Goal: Task Accomplishment & Management: Manage account settings

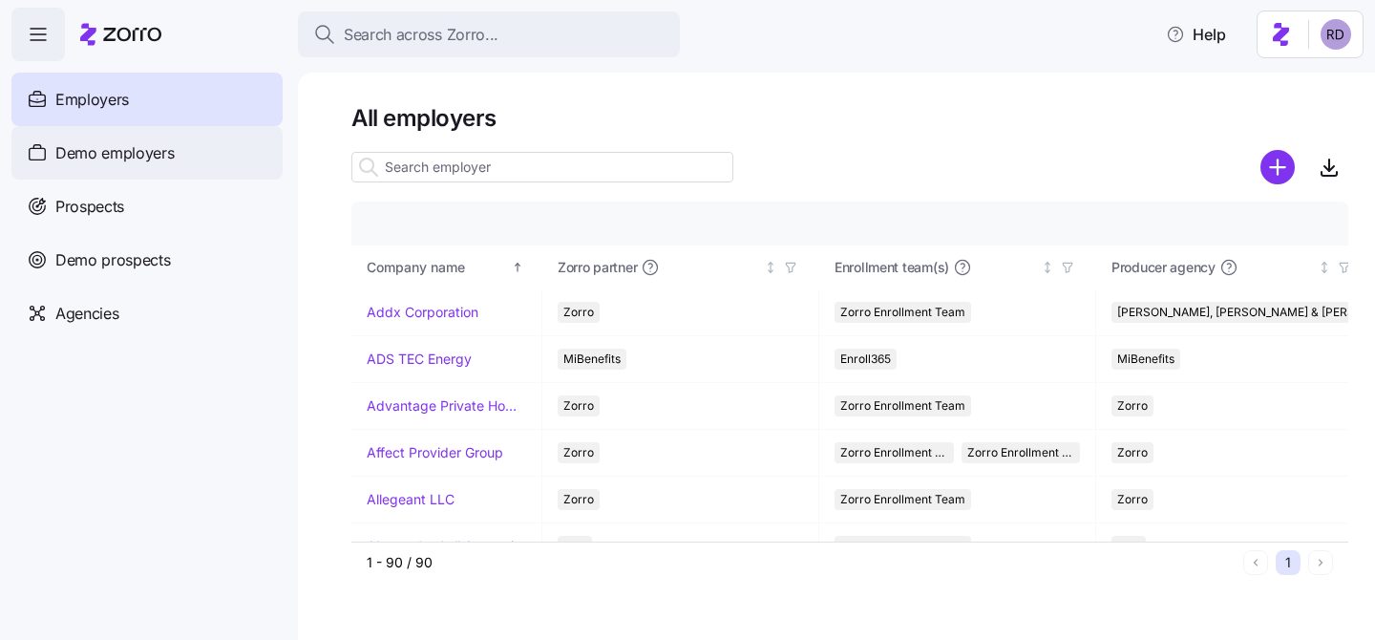
click at [180, 162] on div "Demo employers" at bounding box center [146, 152] width 271 height 53
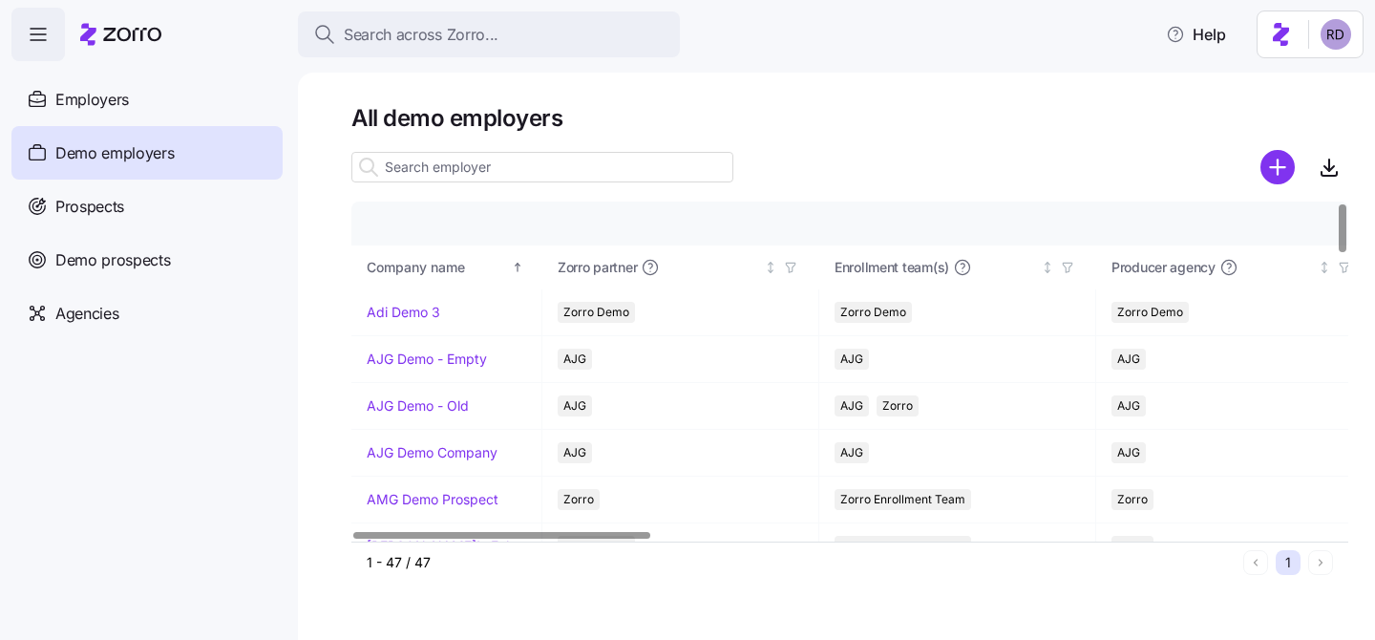
click at [540, 167] on input at bounding box center [542, 167] width 382 height 31
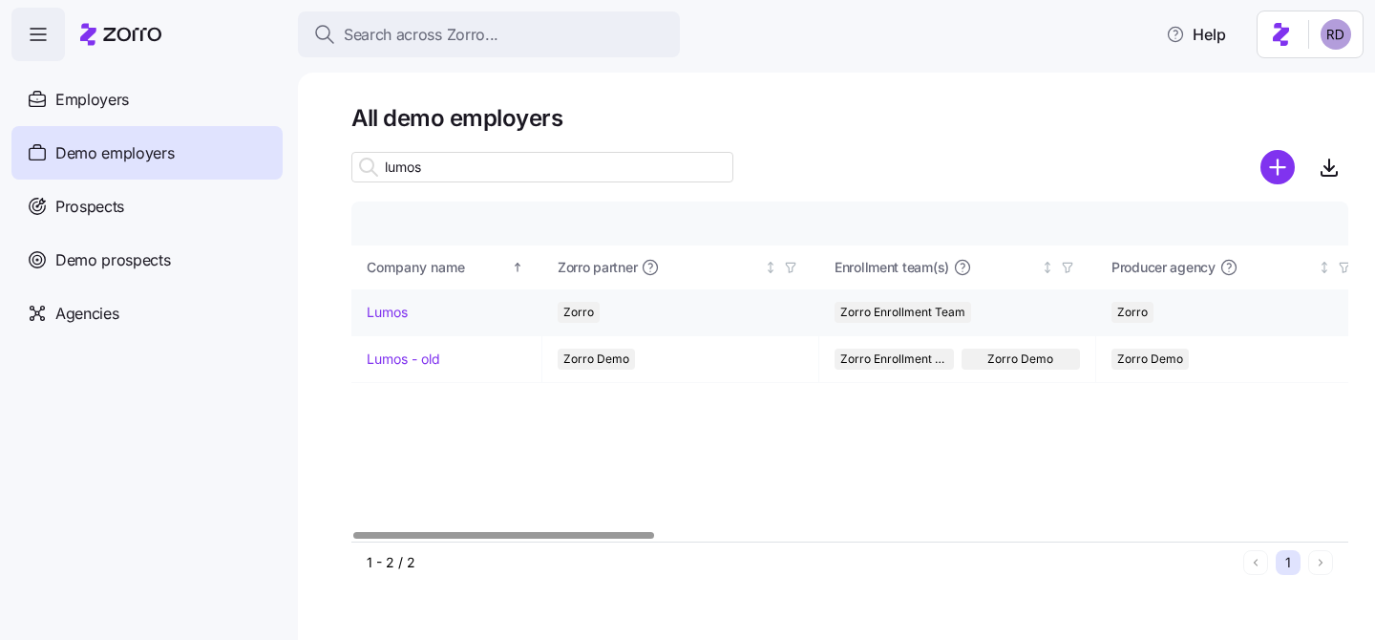
type input "lumos"
click at [378, 316] on link "Lumos" at bounding box center [387, 312] width 41 height 19
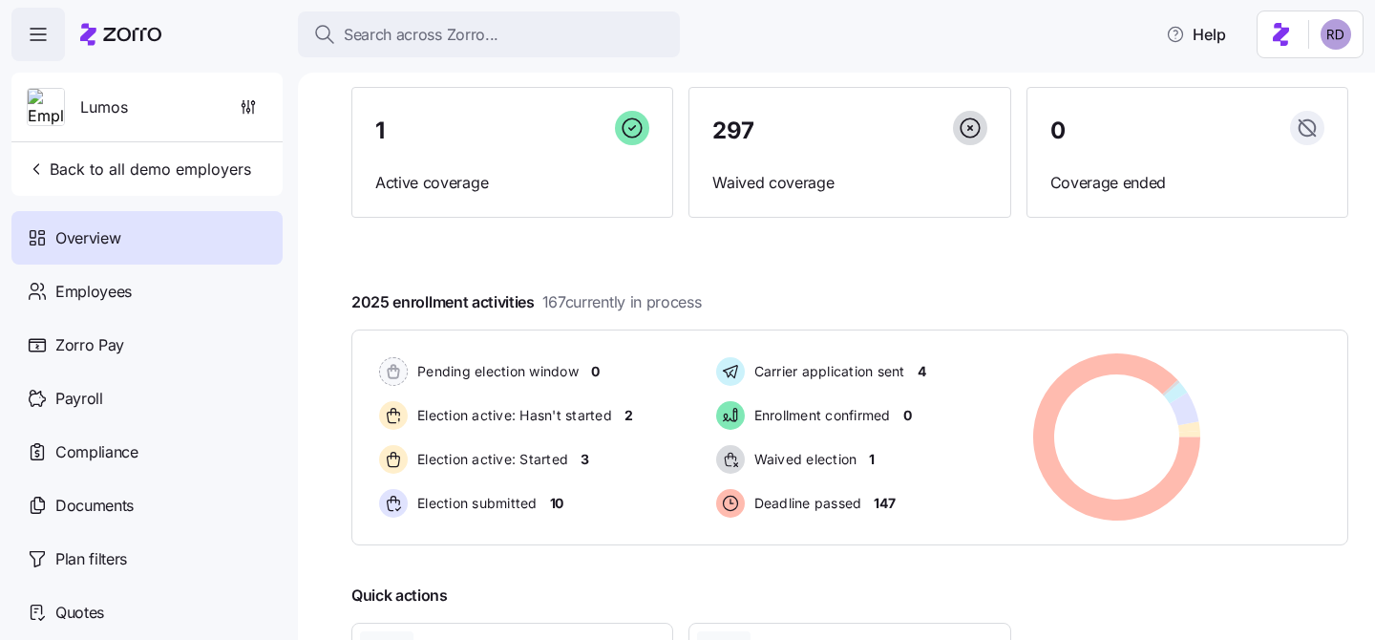
scroll to position [152, 0]
click at [118, 274] on div "Employees" at bounding box center [146, 290] width 271 height 53
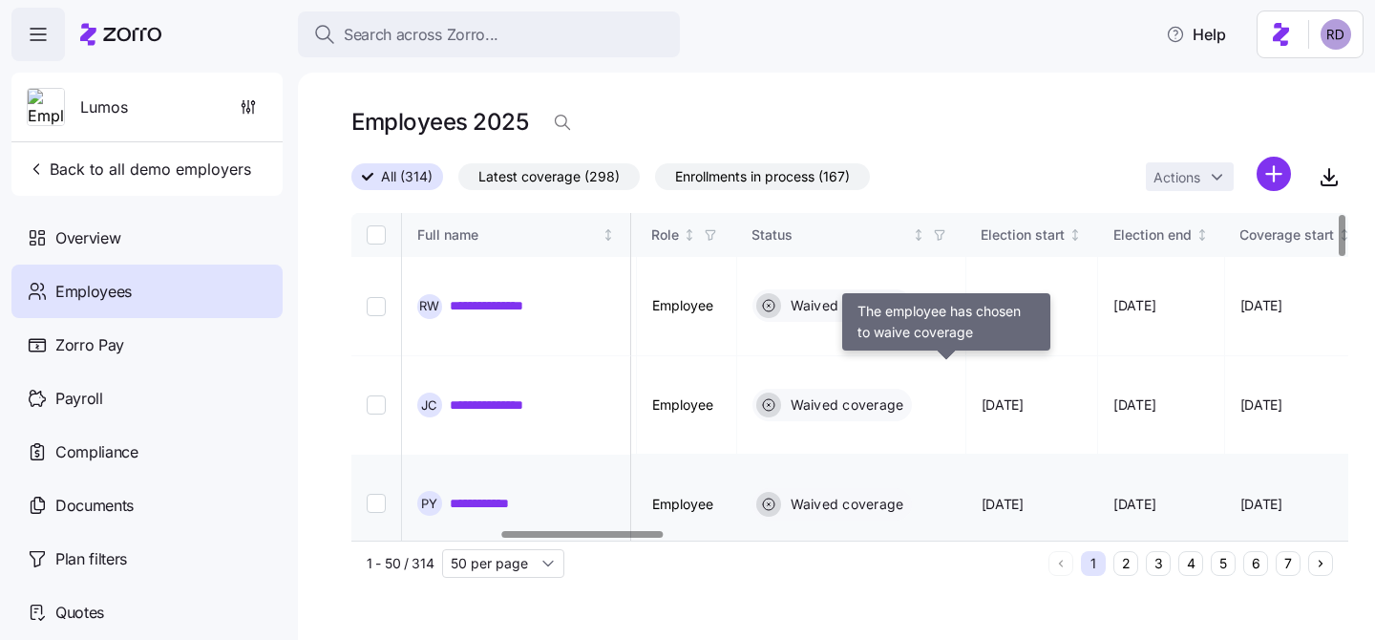
scroll to position [0, 912]
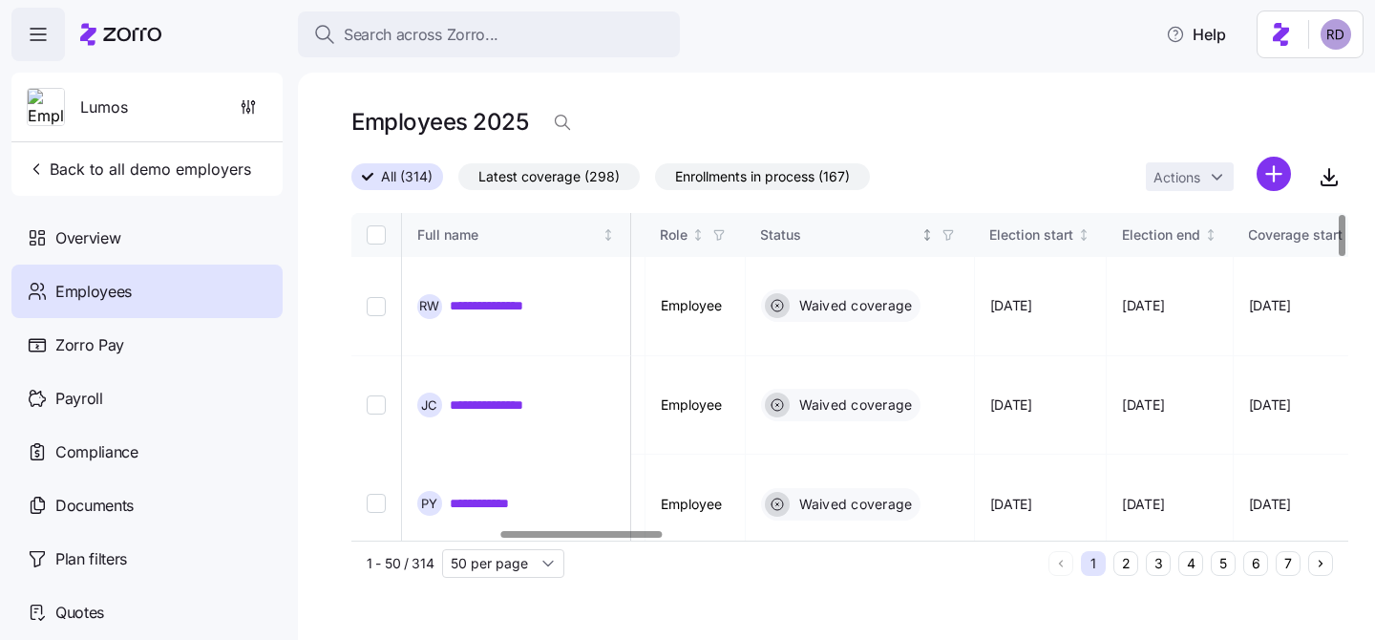
click at [955, 239] on icon "button" at bounding box center [947, 234] width 13 height 13
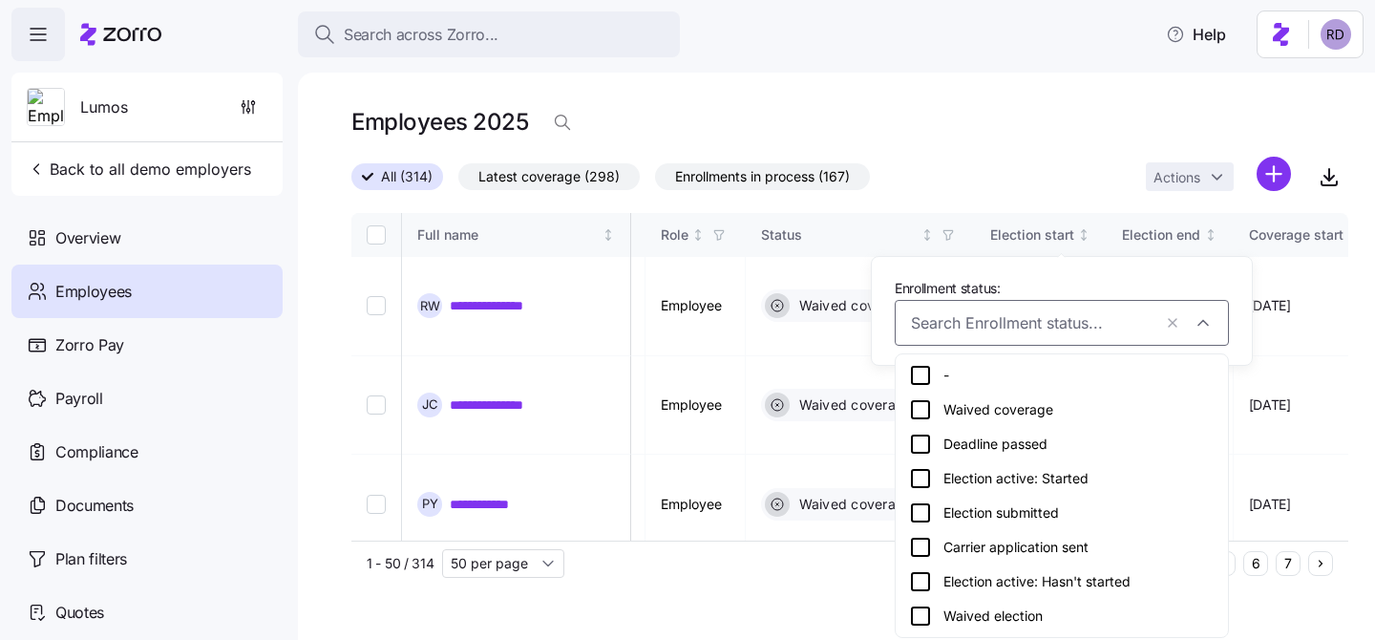
click at [916, 438] on icon at bounding box center [920, 444] width 23 height 23
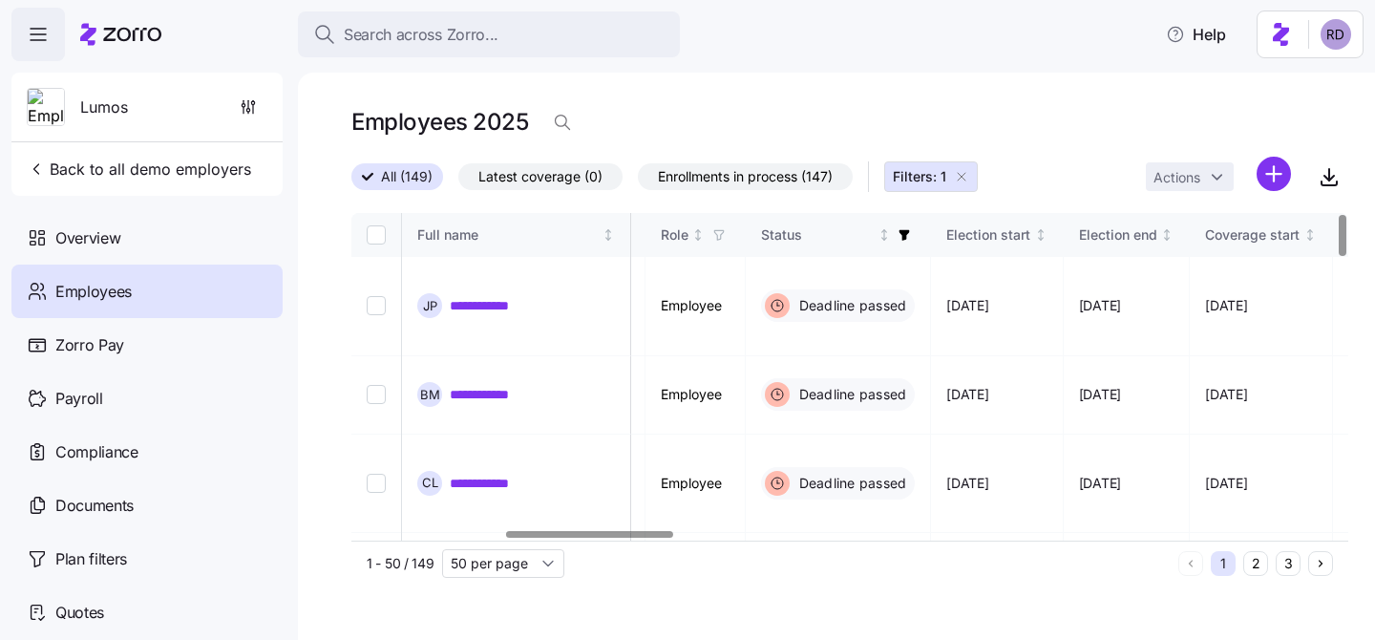
click at [369, 241] on input "Select all records" at bounding box center [376, 234] width 19 height 19
checkbox input "true"
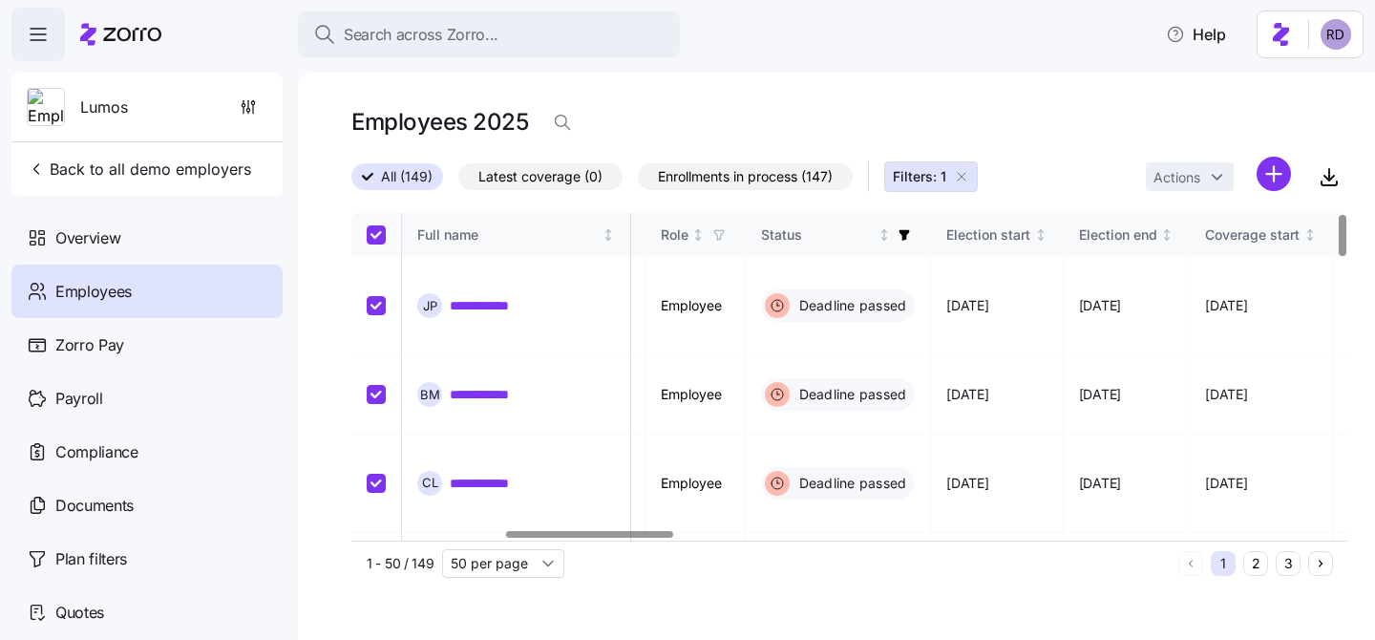
checkbox input "true"
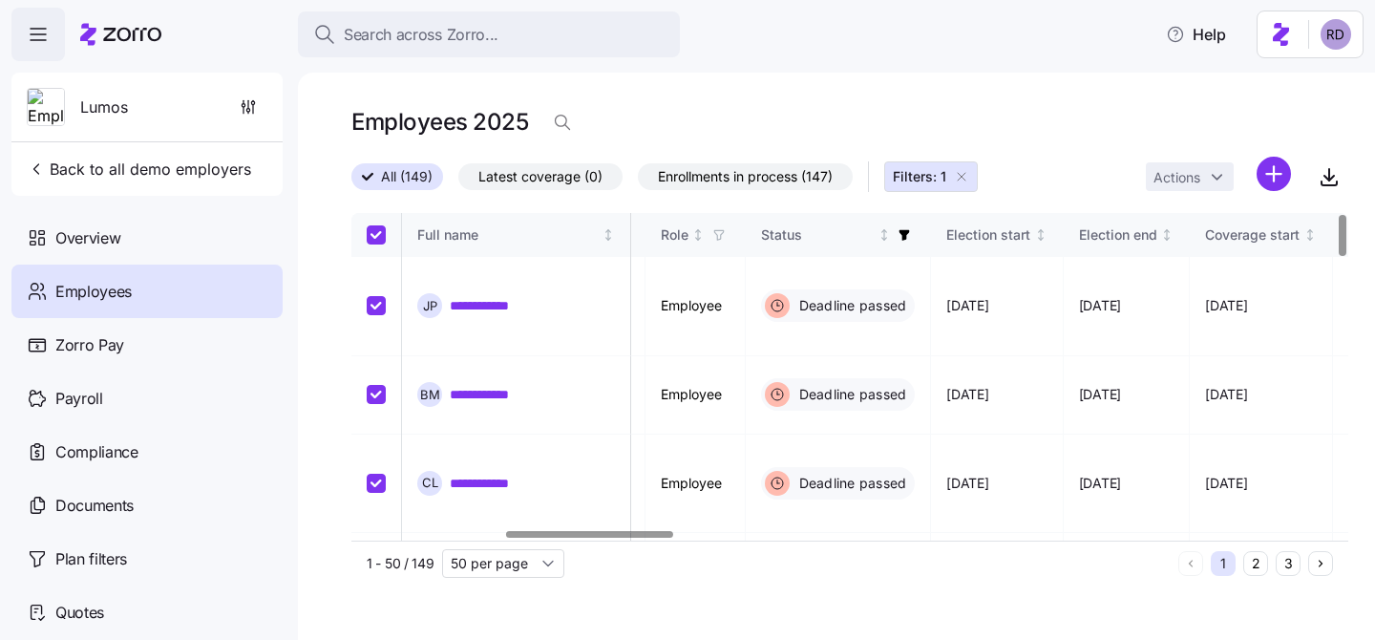
checkbox input "true"
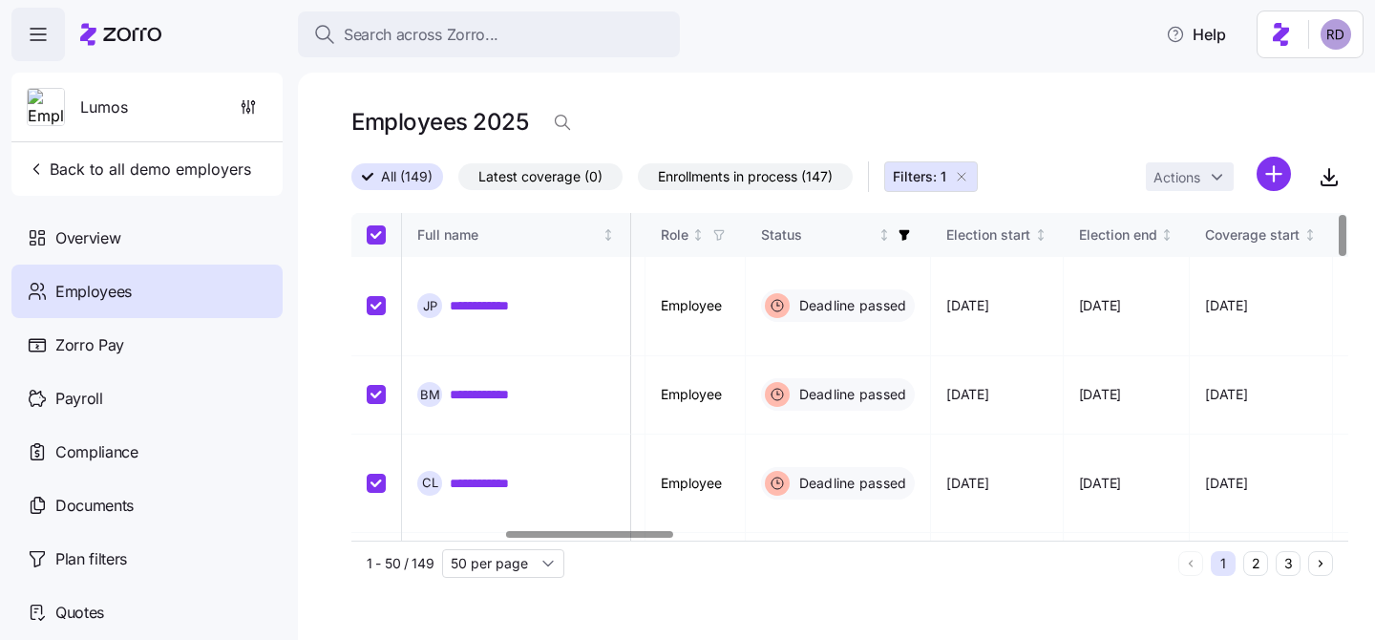
checkbox input "true"
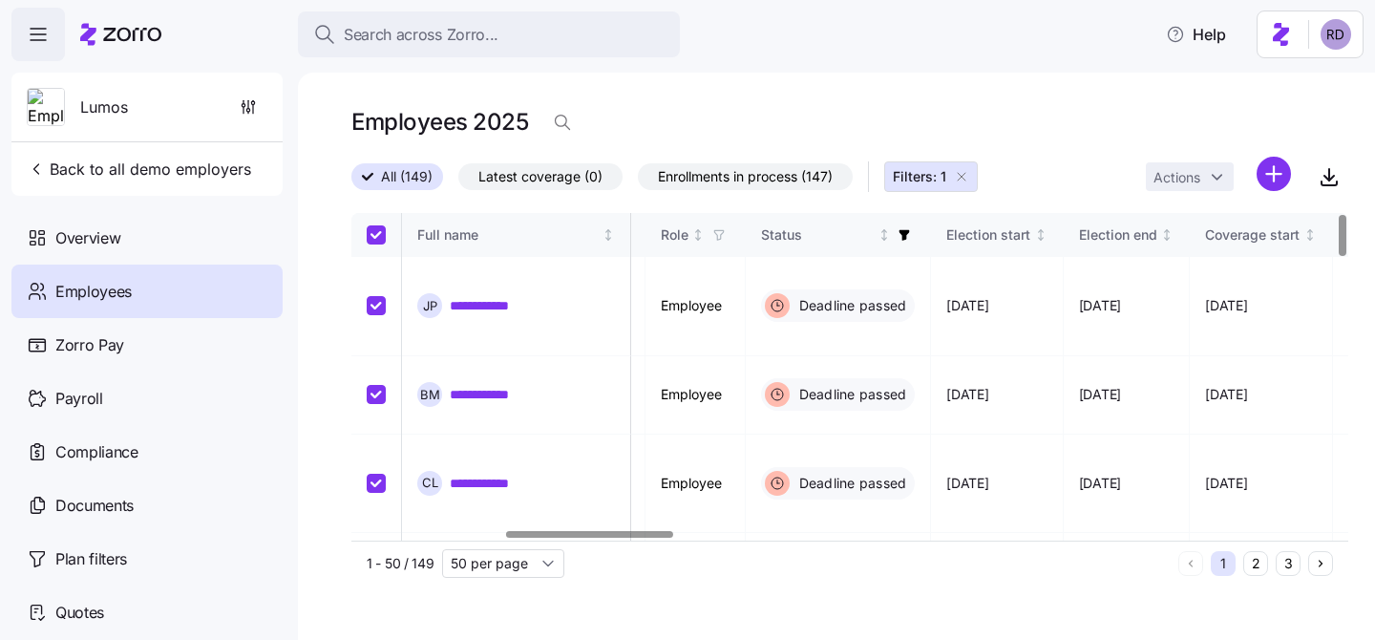
checkbox input "true"
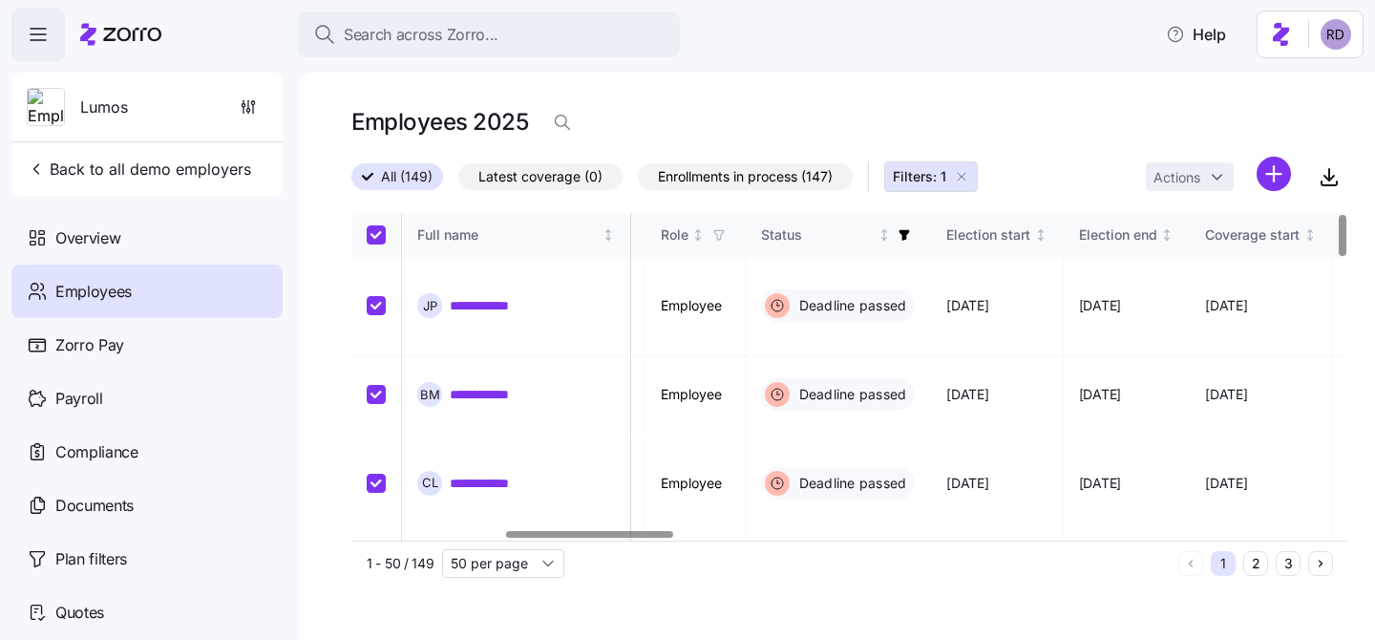
checkbox input "true"
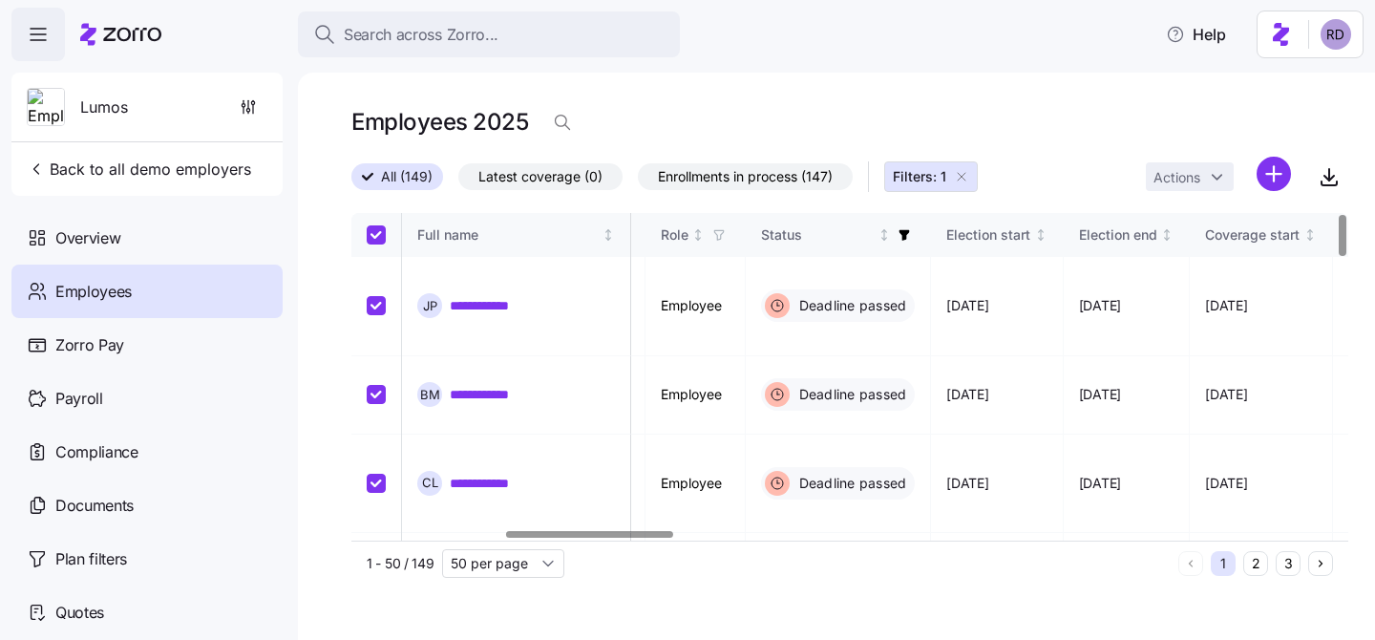
checkbox input "true"
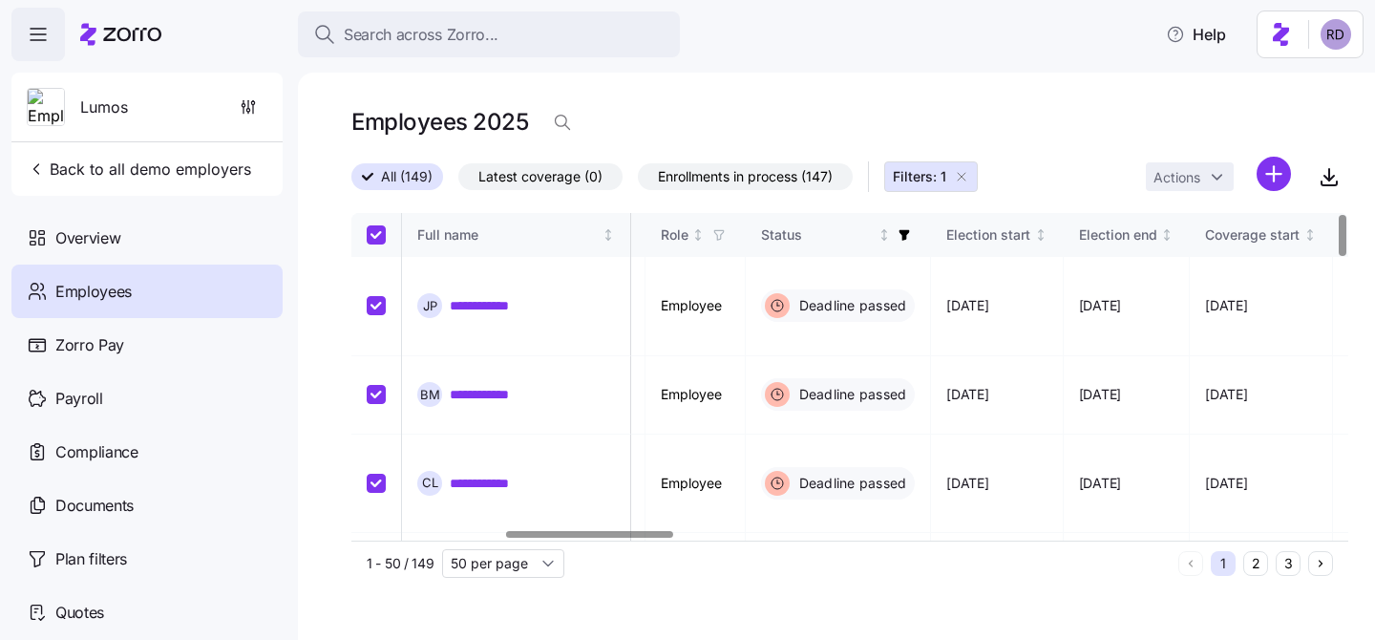
checkbox input "true"
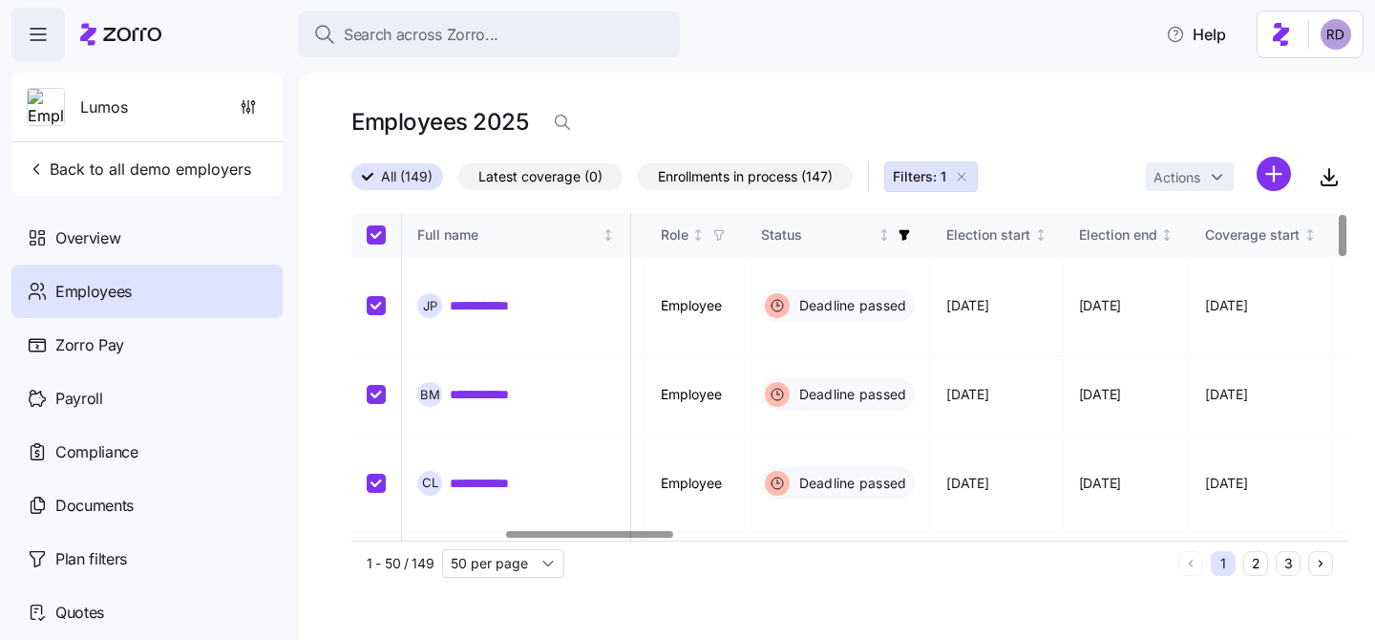
checkbox input "true"
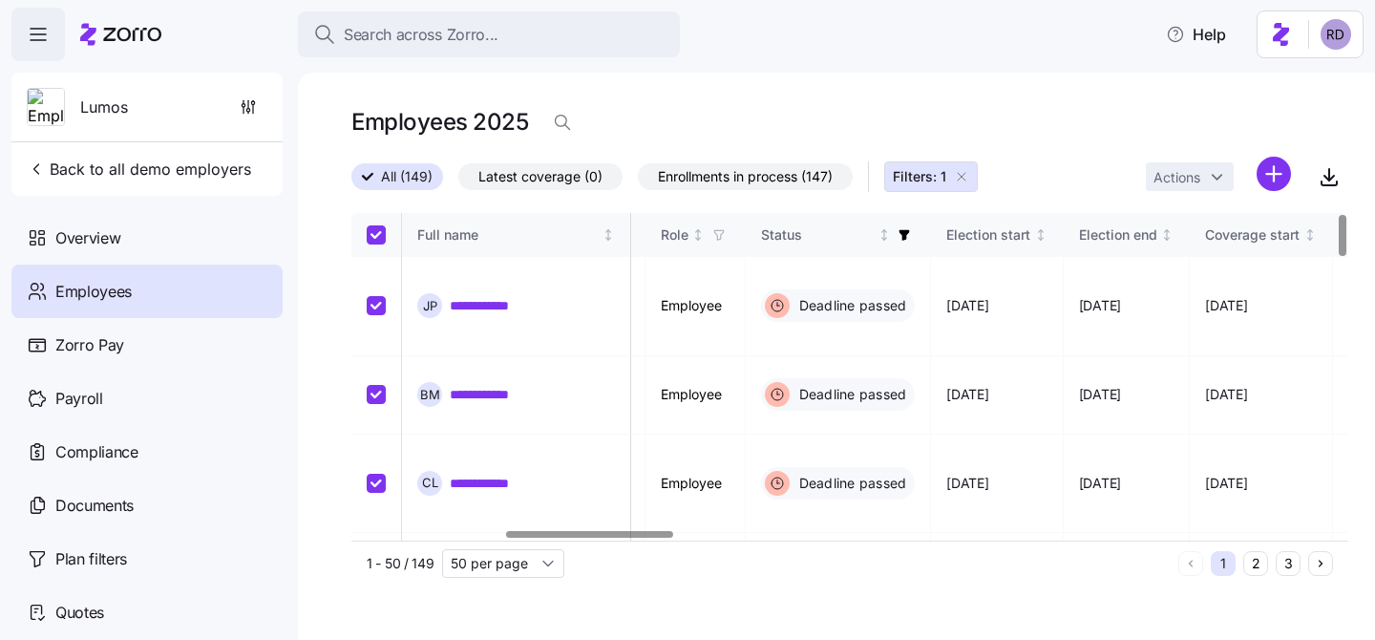
checkbox input "true"
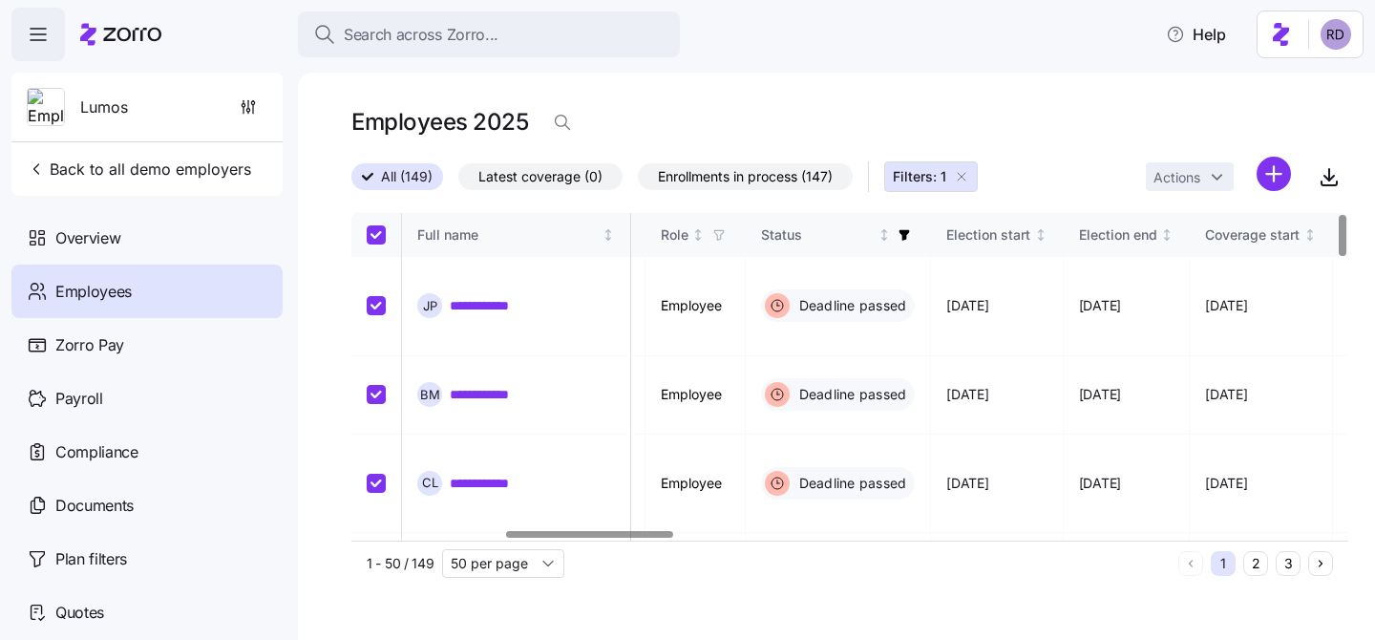
checkbox input "true"
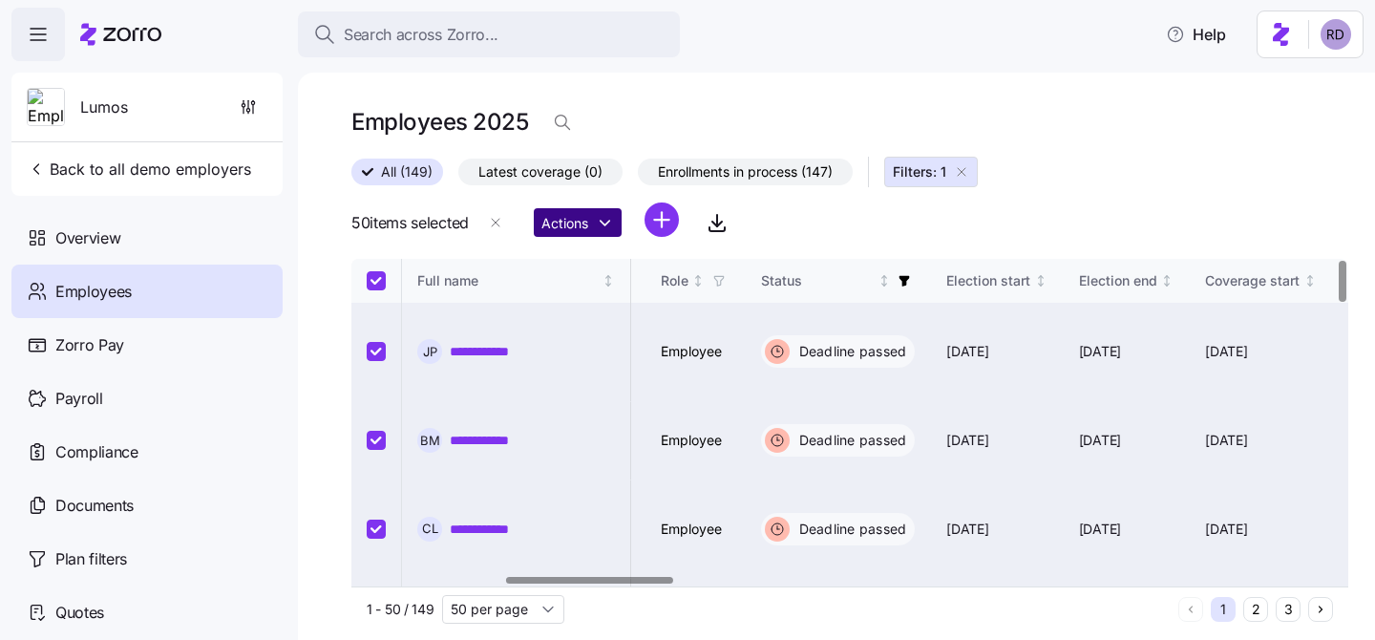
click at [582, 213] on html "**********" at bounding box center [687, 314] width 1375 height 628
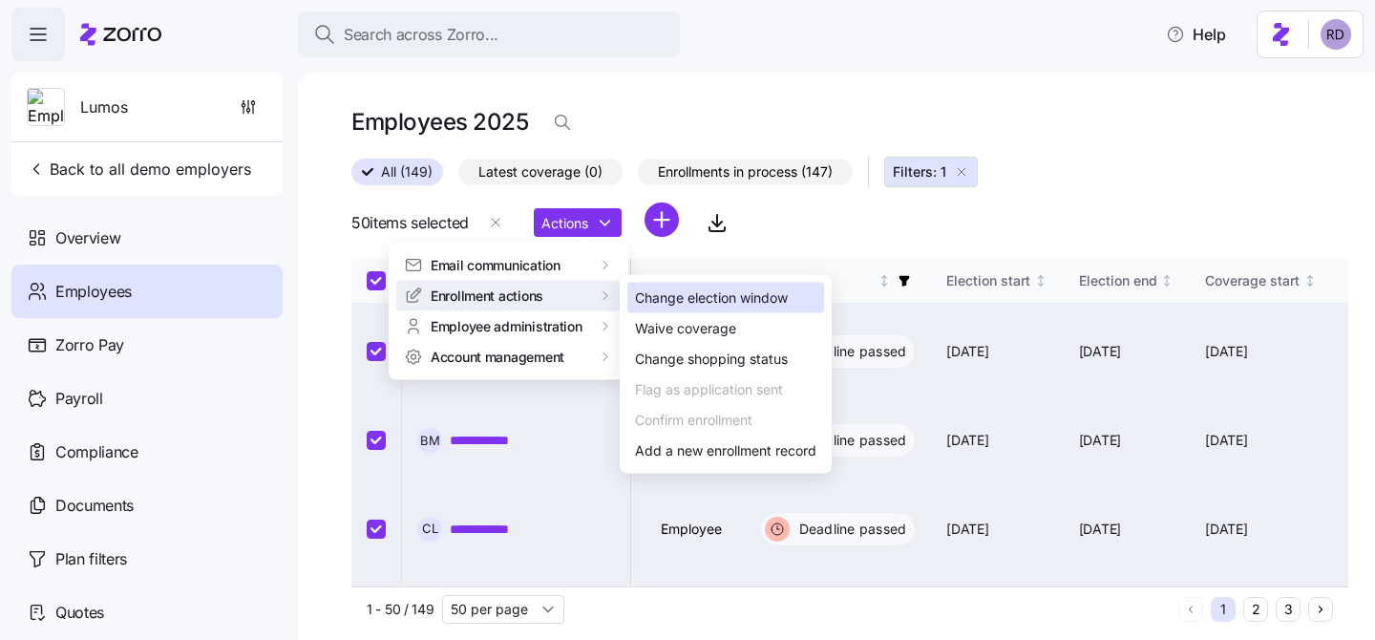
click at [750, 293] on div "Change election window" at bounding box center [711, 297] width 153 height 21
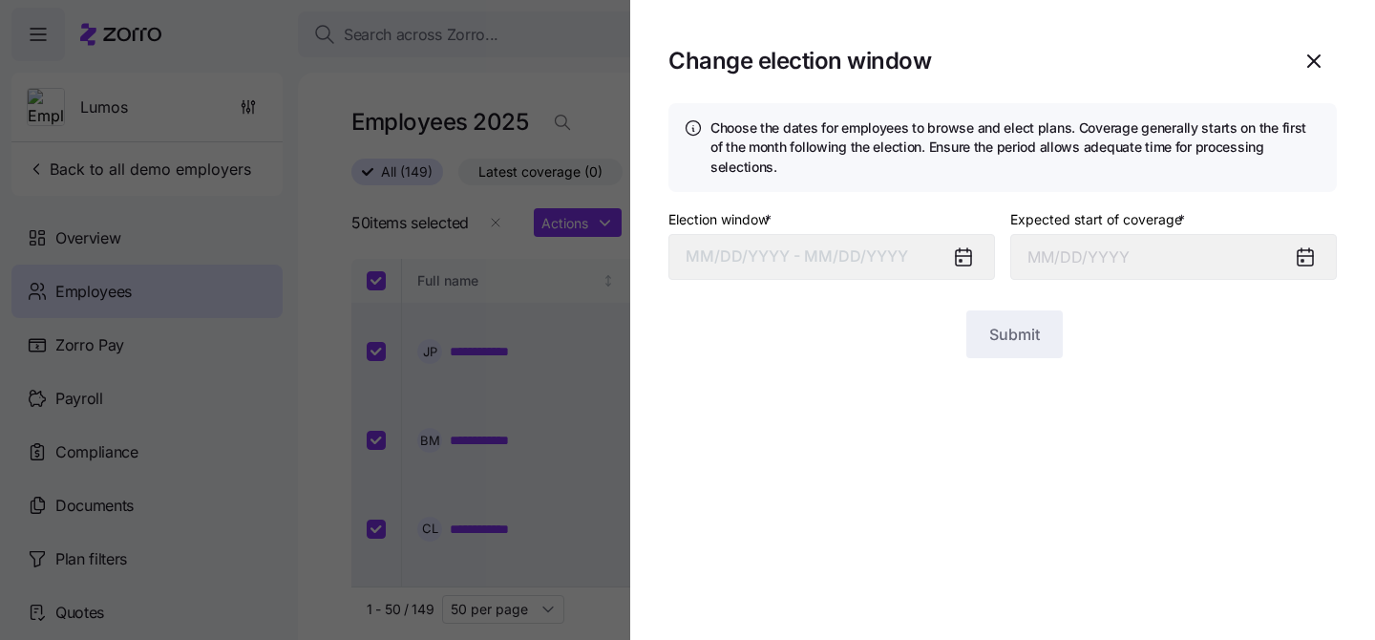
click at [970, 250] on icon at bounding box center [963, 257] width 15 height 15
click at [857, 234] on button "MM/DD/YYYY - MM/DD/YYYY" at bounding box center [831, 257] width 327 height 46
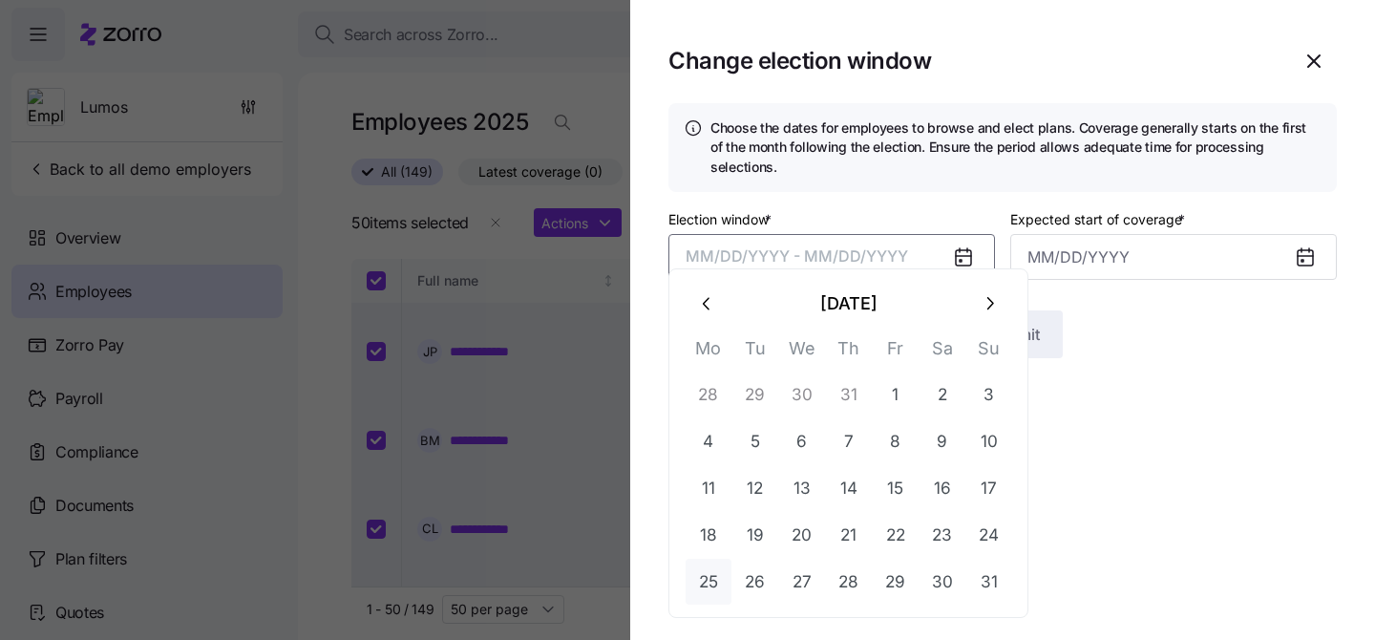
click at [717, 572] on button "25" at bounding box center [709, 582] width 46 height 46
click at [988, 286] on button "button" at bounding box center [989, 304] width 46 height 46
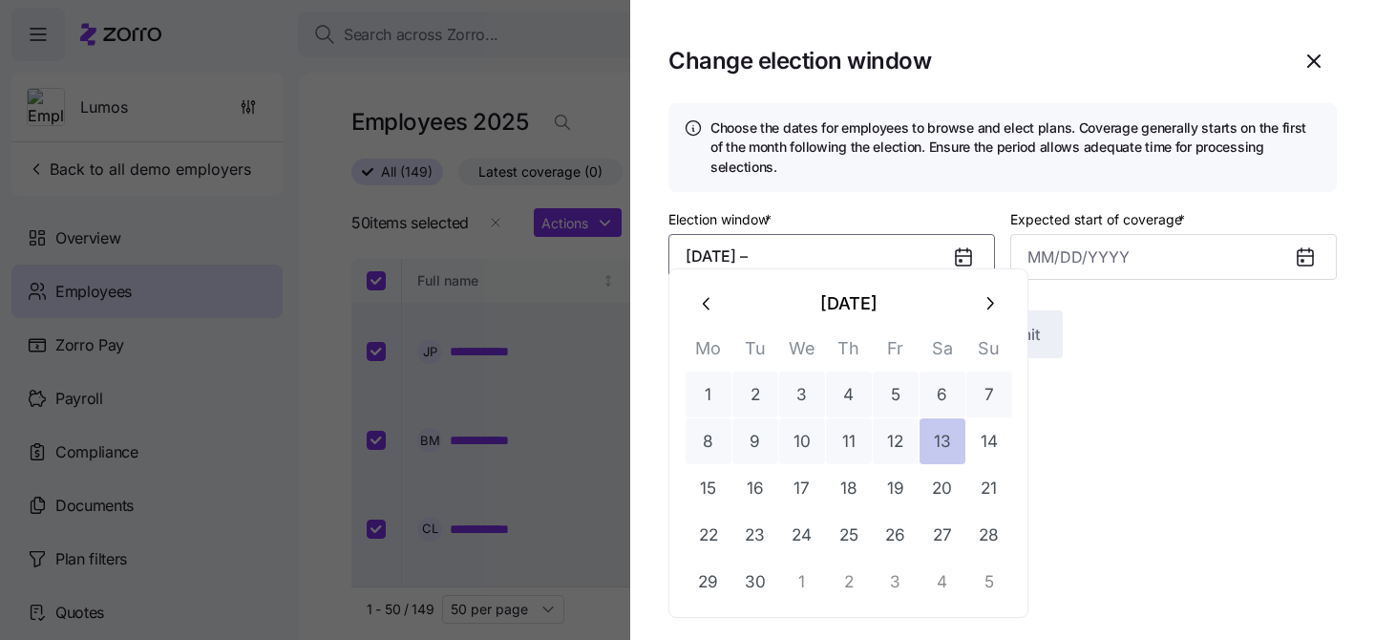
click at [941, 447] on button "13" at bounding box center [943, 441] width 46 height 46
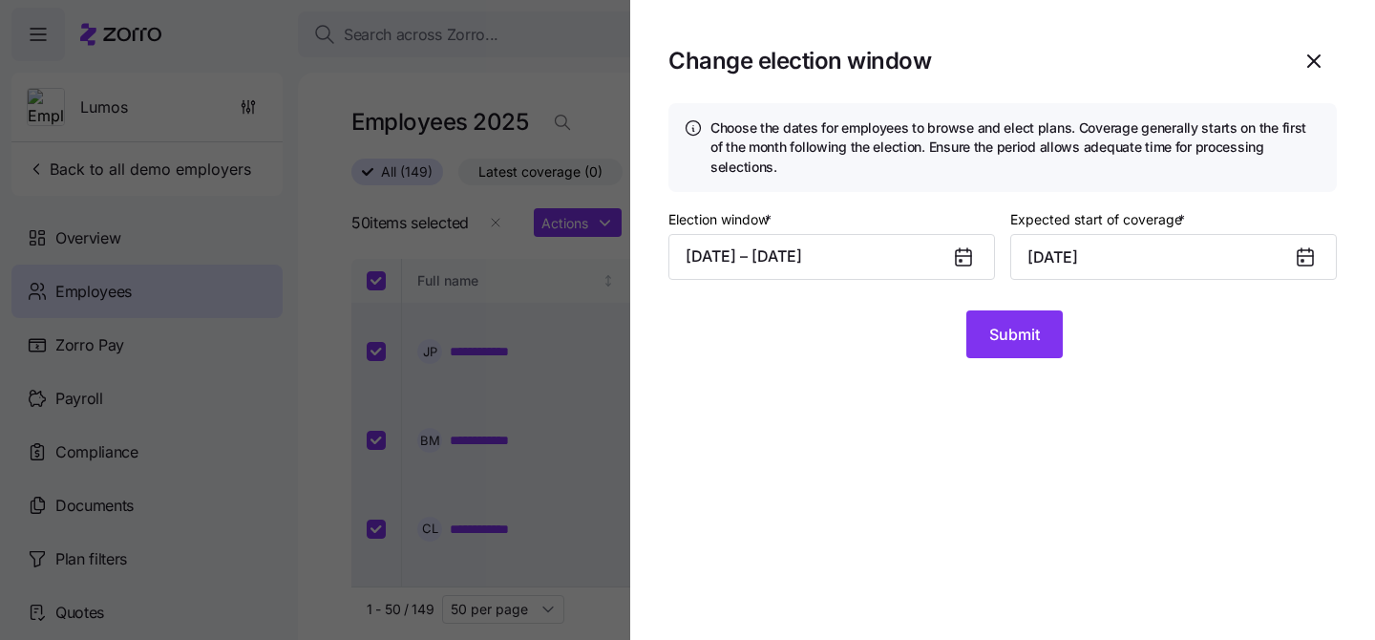
type input "October 1, 2025"
click at [1034, 323] on span "Submit" at bounding box center [1014, 334] width 51 height 23
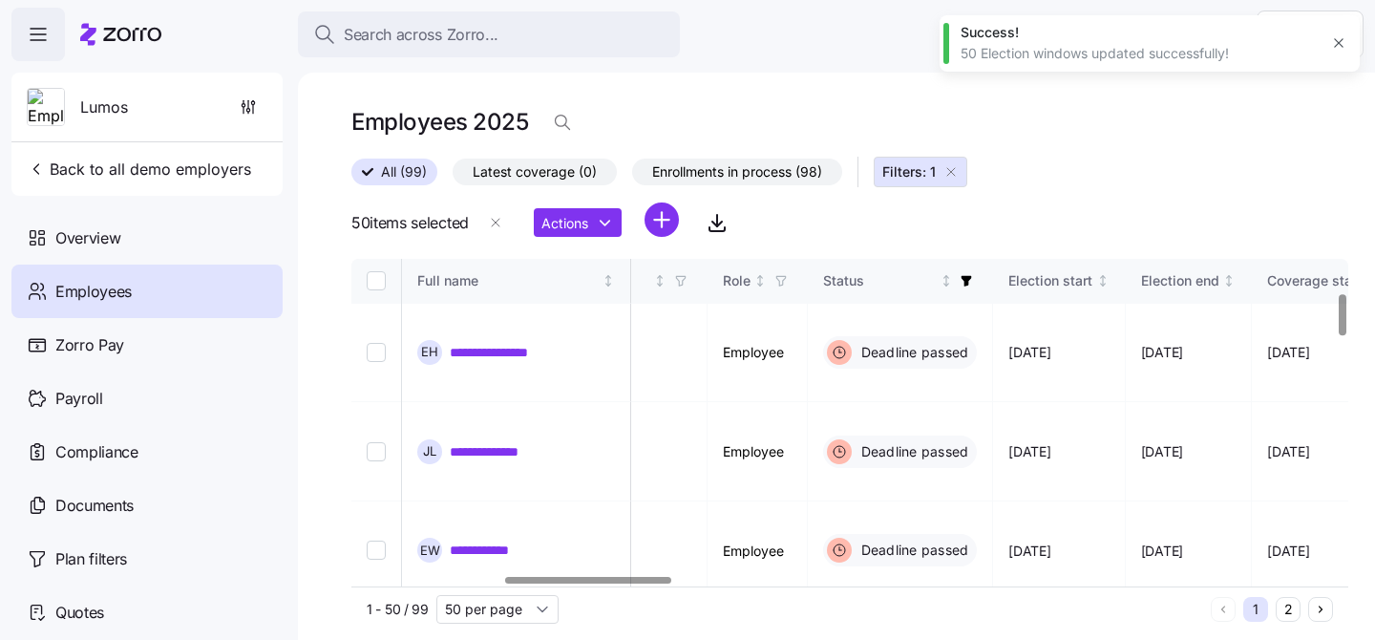
scroll to position [0, 912]
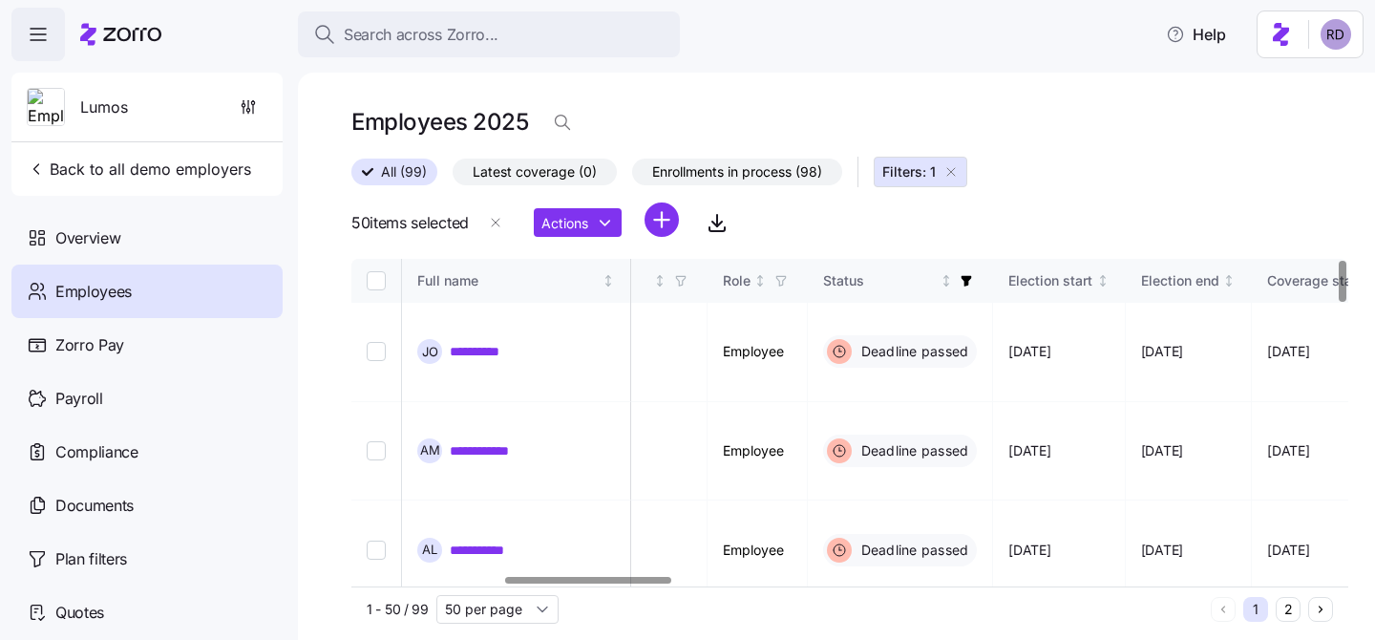
click at [381, 276] on input "Select all records" at bounding box center [376, 280] width 19 height 19
checkbox input "true"
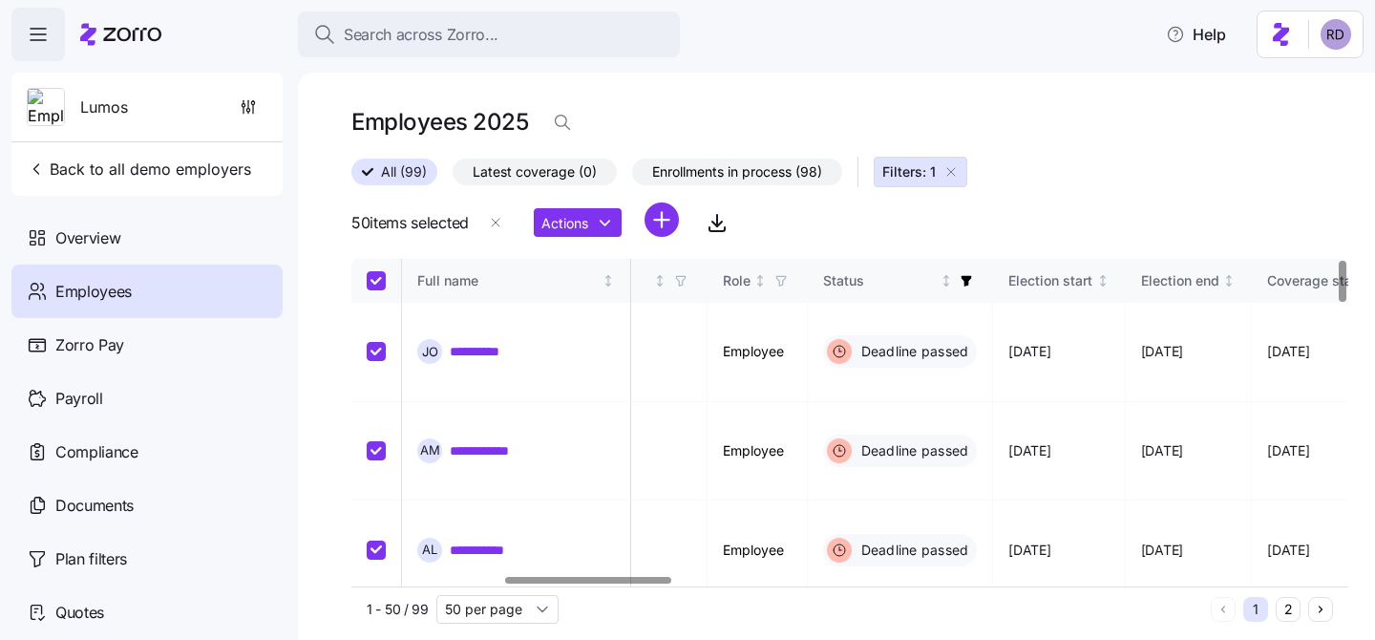
checkbox input "true"
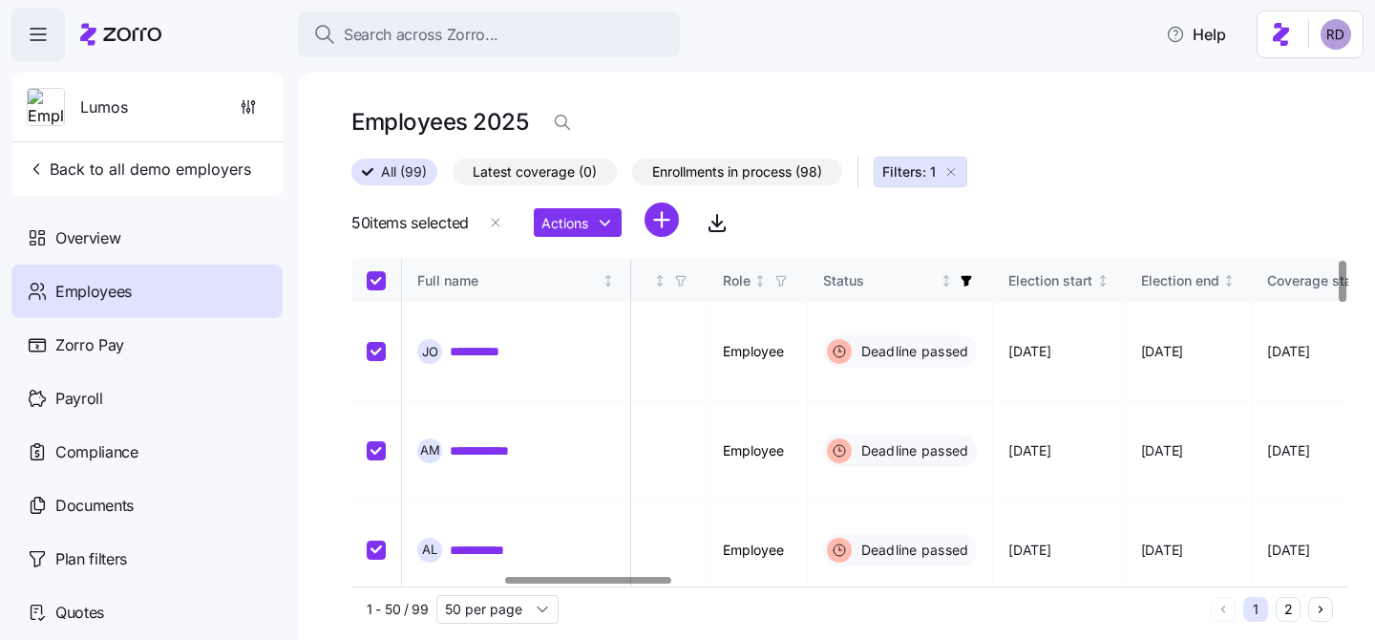
checkbox input "true"
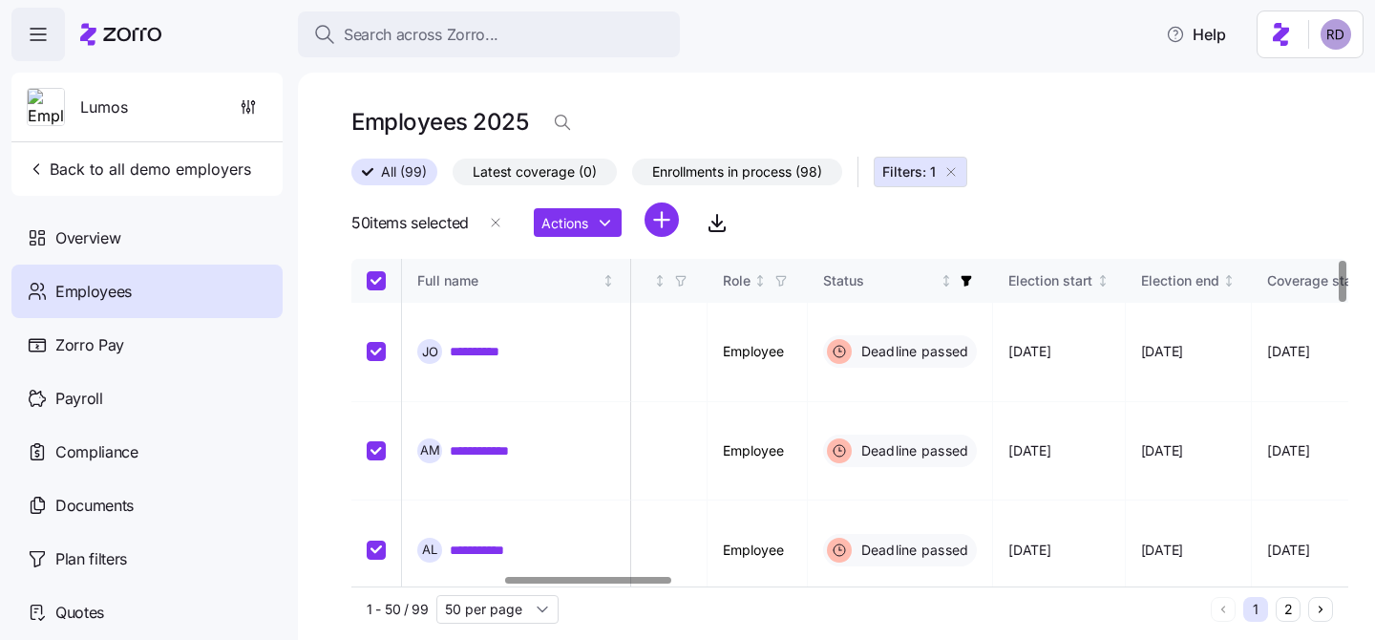
checkbox input "true"
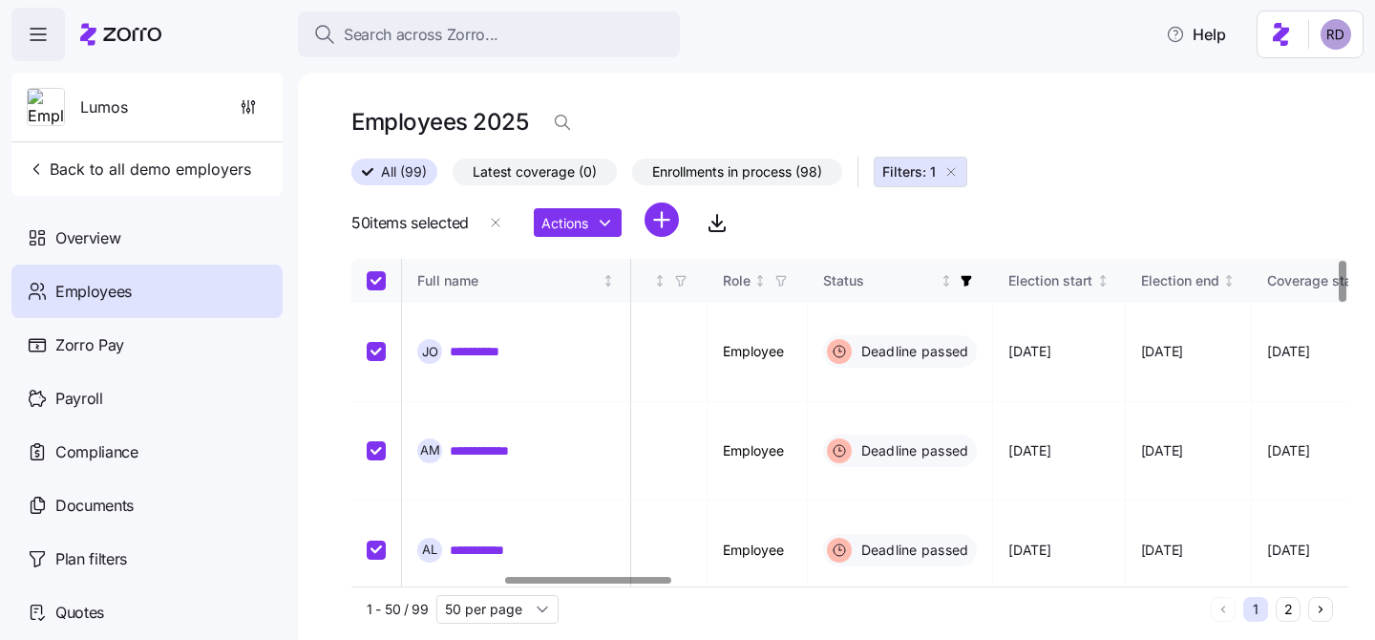
checkbox input "true"
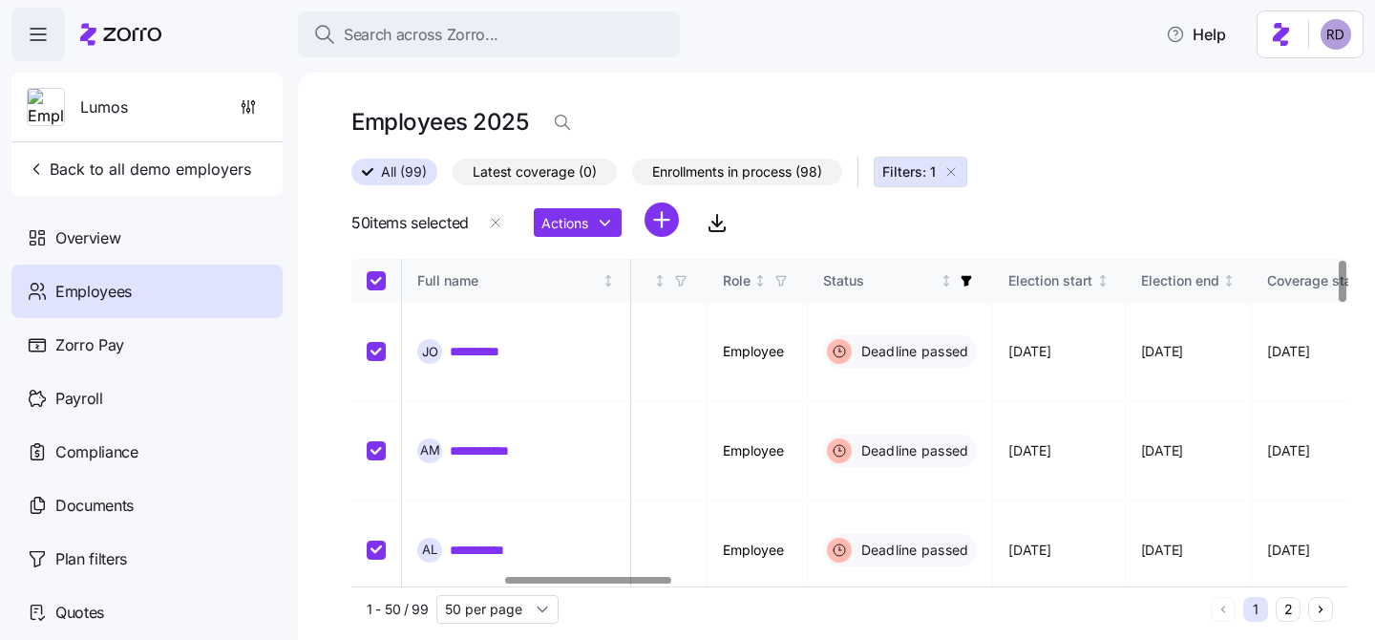
checkbox input "true"
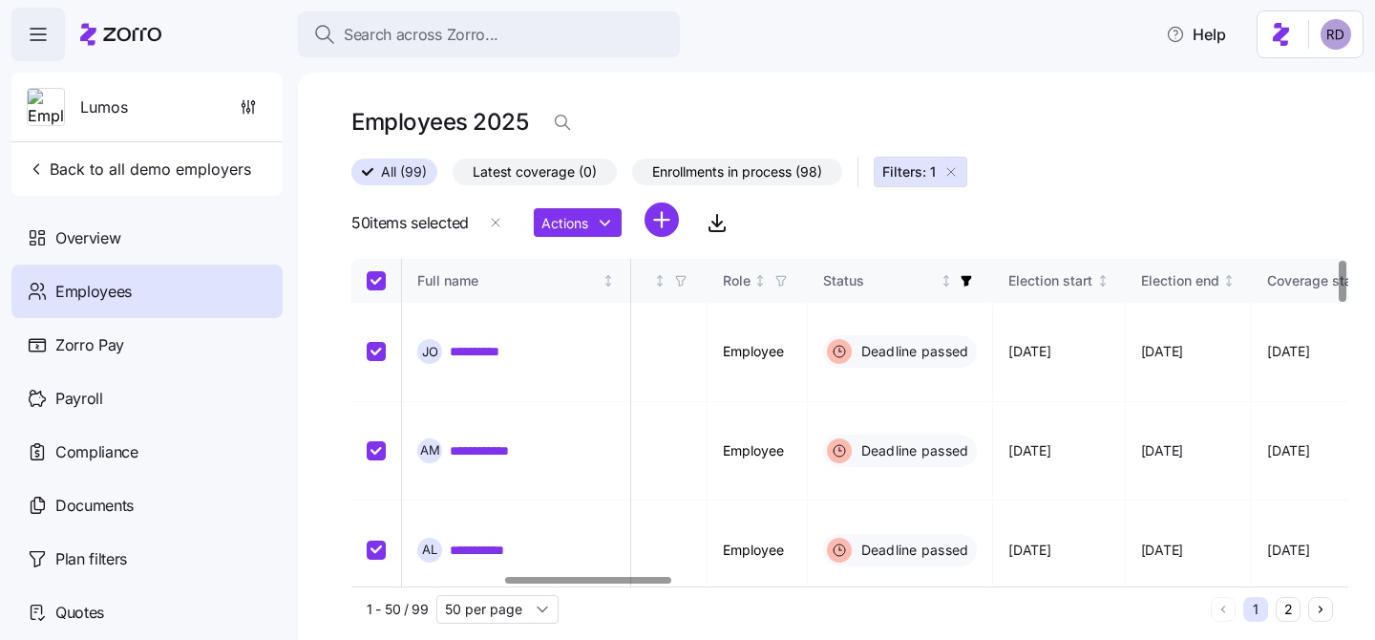
checkbox input "true"
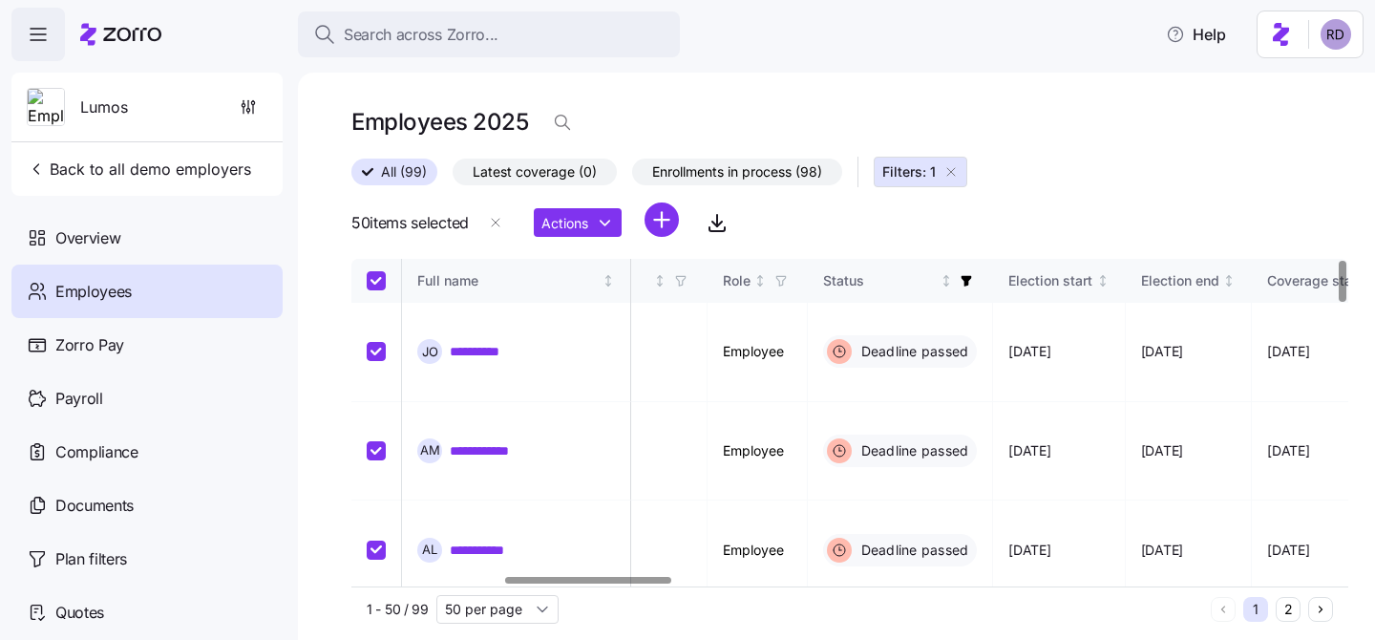
checkbox input "true"
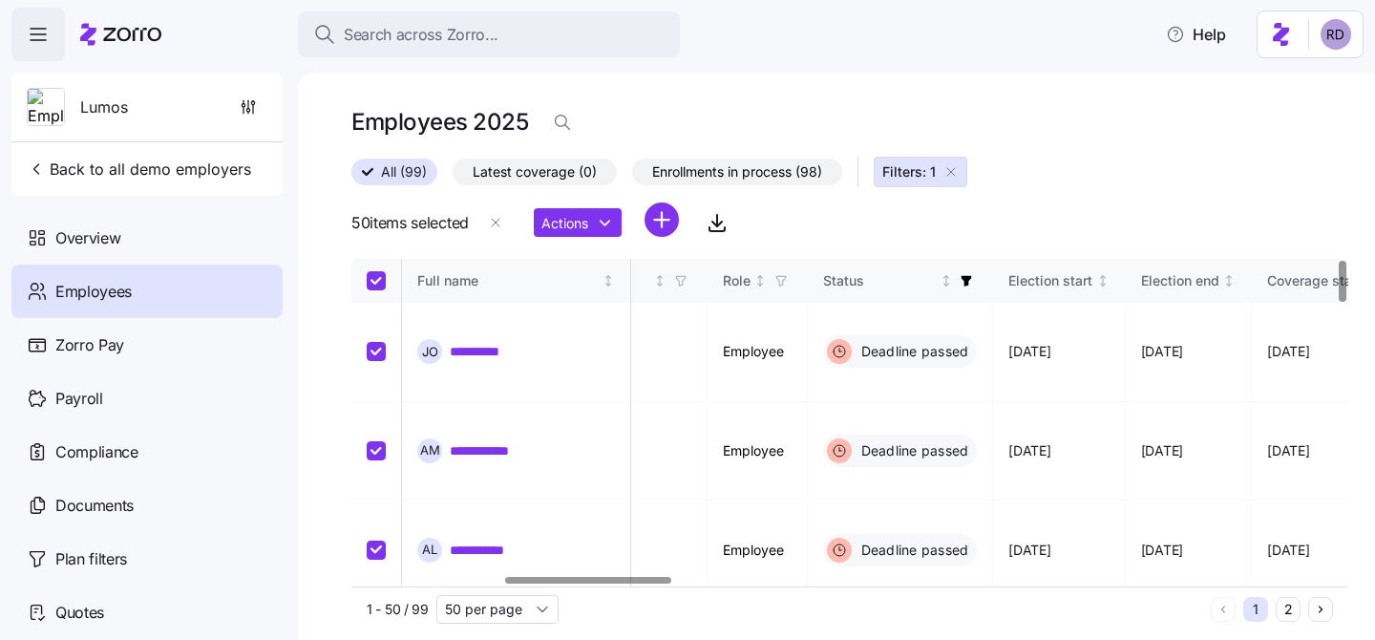
checkbox input "true"
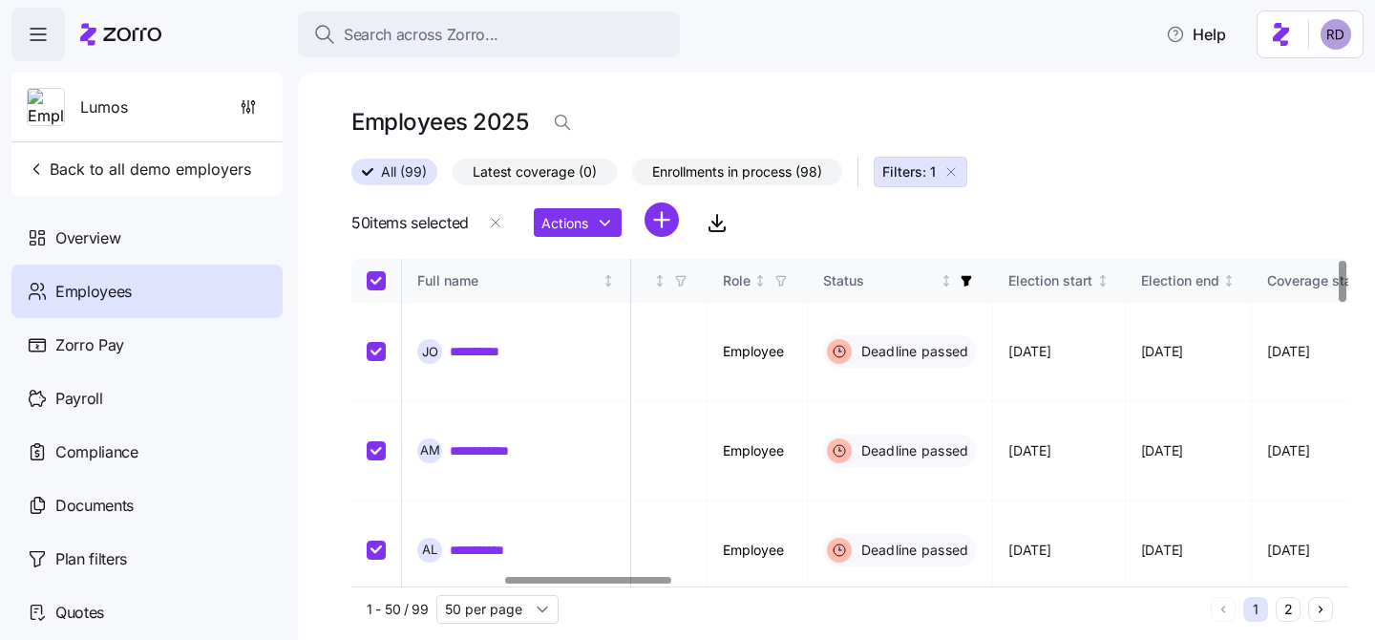
checkbox input "true"
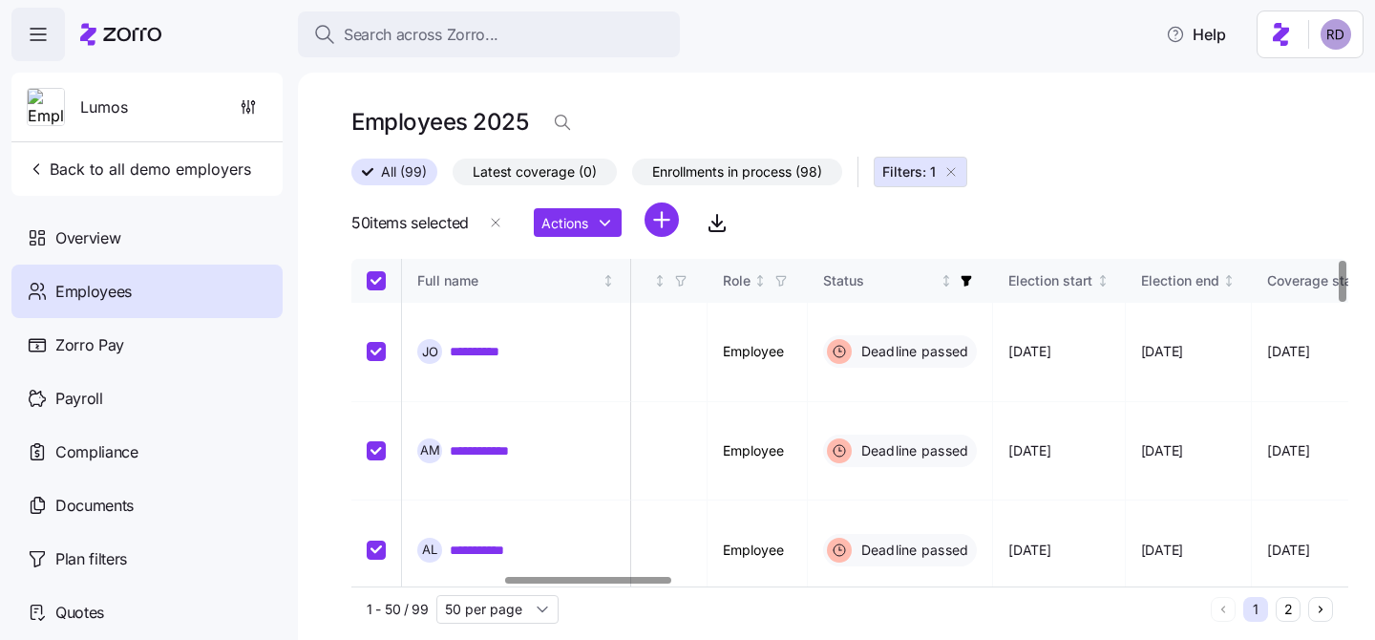
checkbox input "true"
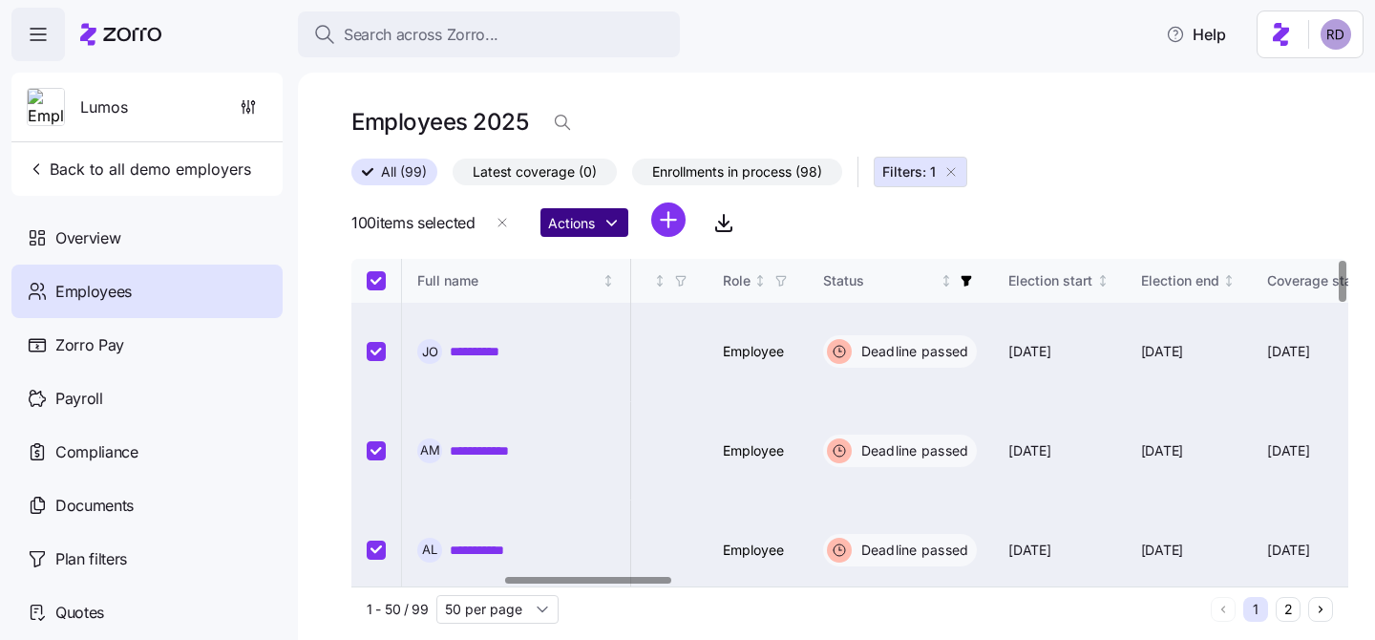
click at [612, 217] on html "**********" at bounding box center [687, 314] width 1375 height 628
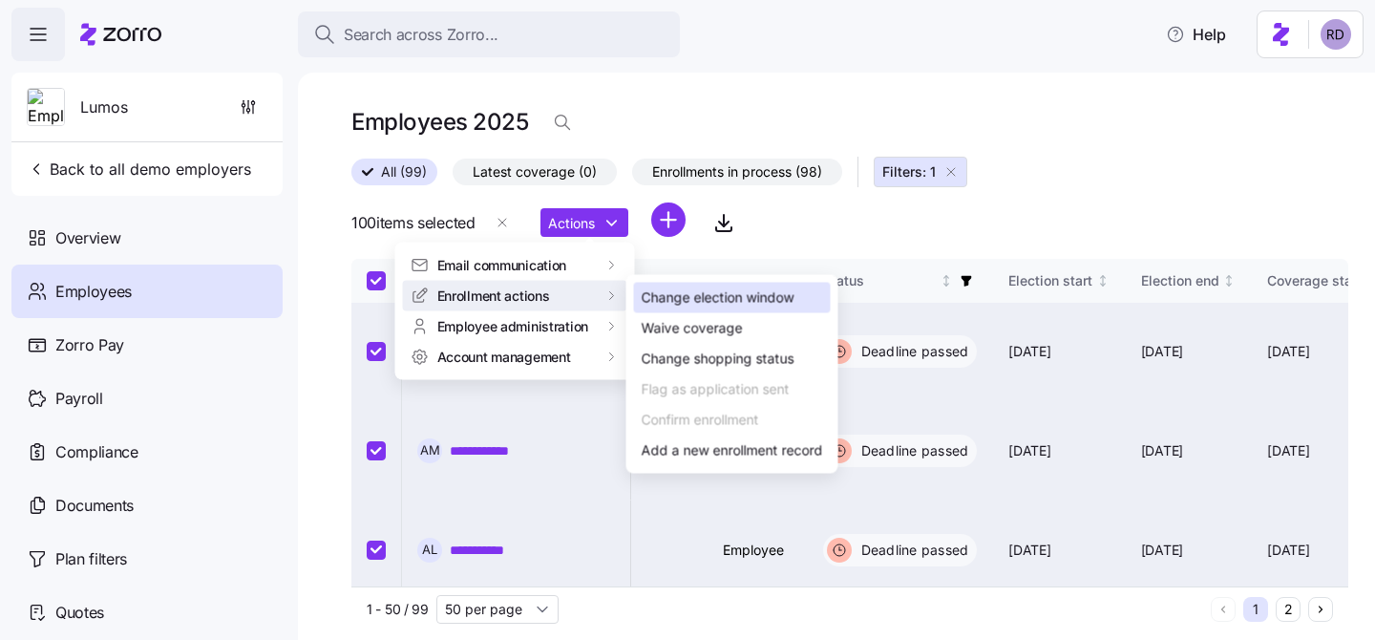
click at [742, 296] on div "Change election window" at bounding box center [718, 297] width 153 height 21
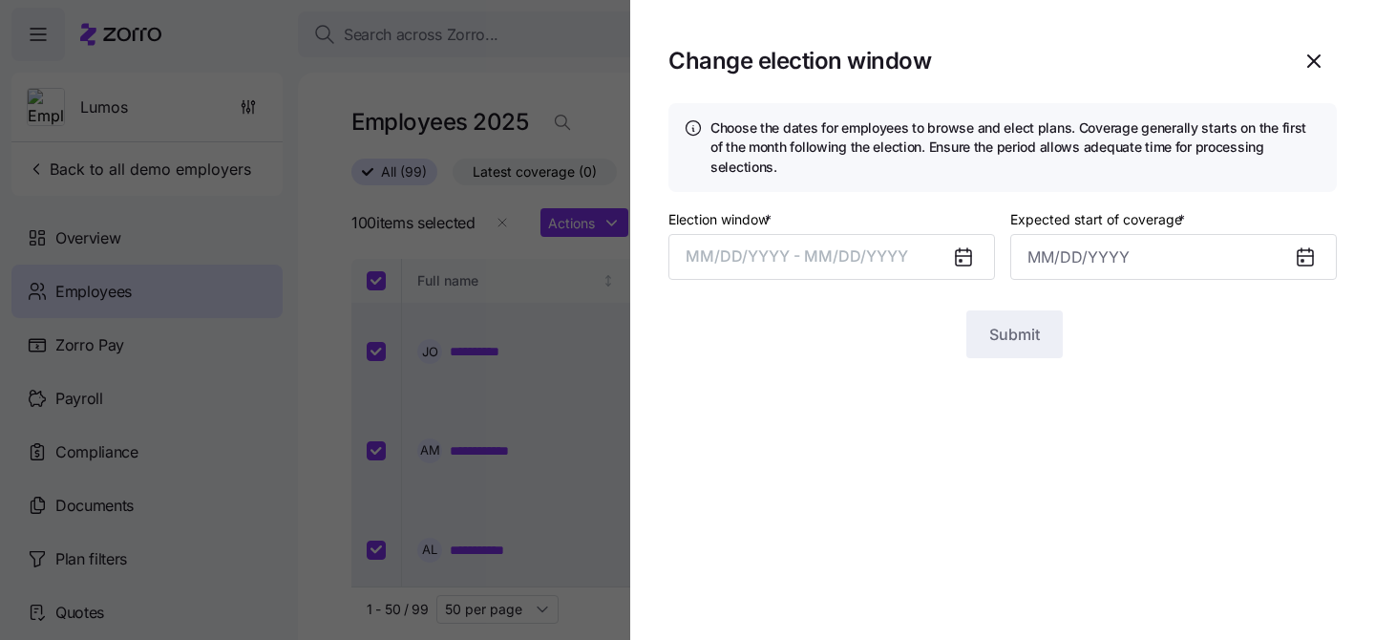
click at [961, 260] on icon at bounding box center [961, 261] width 2 height 2
click at [816, 246] on span "MM/DD/YYYY - MM/DD/YYYY" at bounding box center [797, 255] width 222 height 19
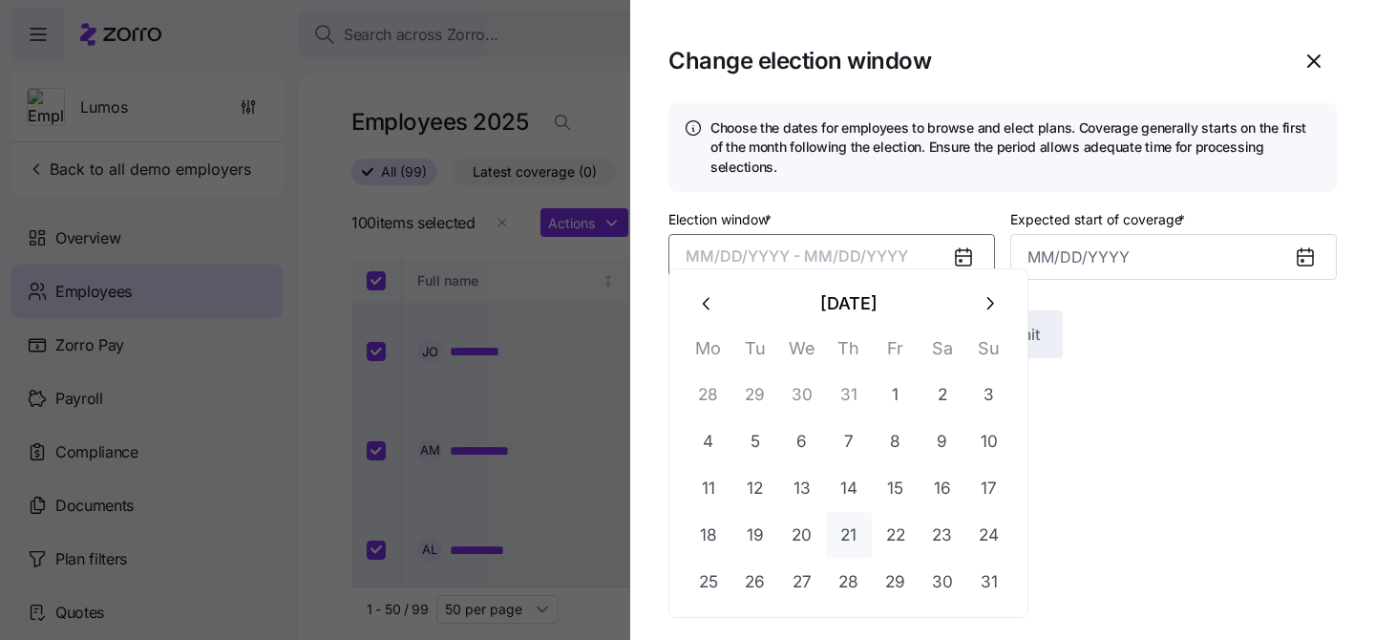
click at [838, 524] on button "21" at bounding box center [849, 535] width 46 height 46
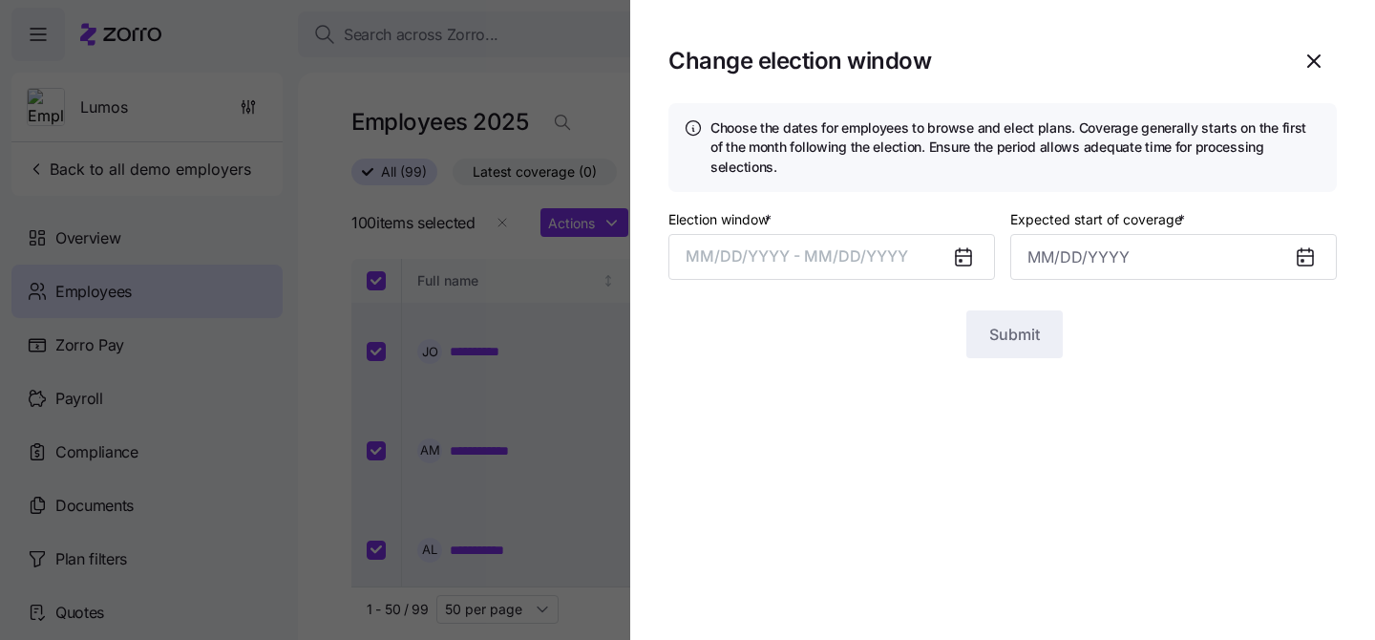
click at [965, 250] on icon at bounding box center [963, 257] width 15 height 15
click at [963, 250] on icon at bounding box center [963, 257] width 15 height 15
click at [921, 234] on button "MM/DD/YYYY - MM/DD/YYYY" at bounding box center [831, 257] width 327 height 46
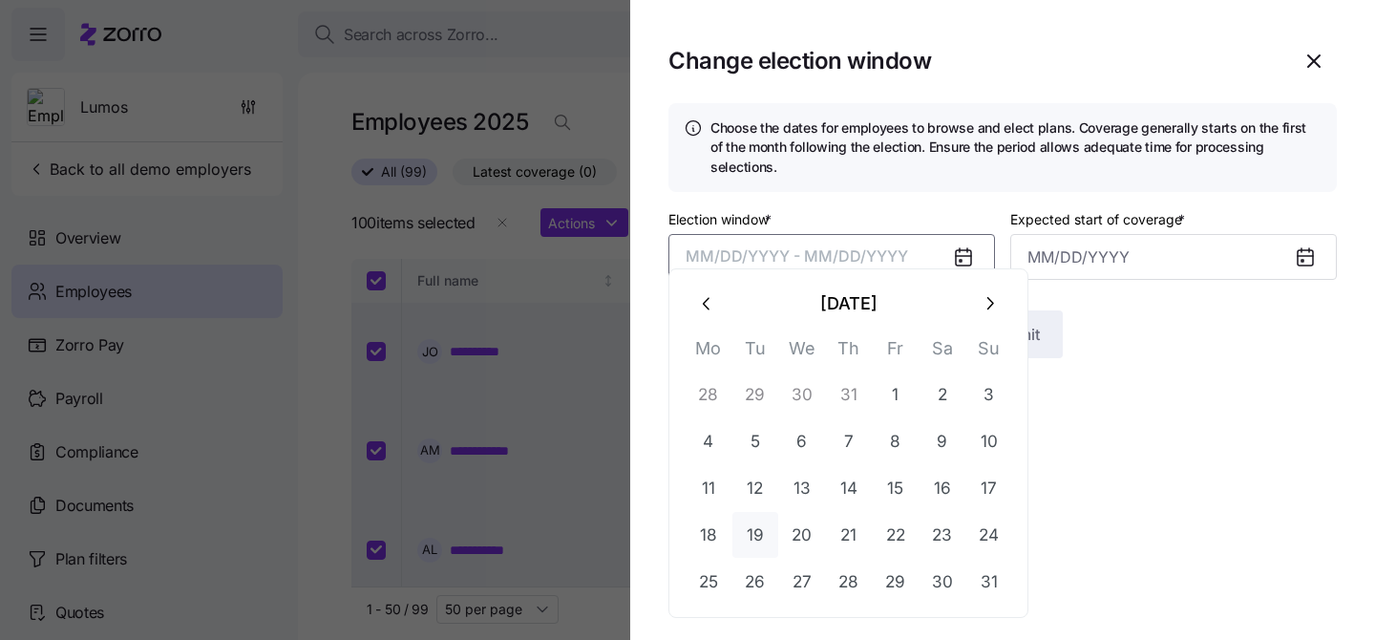
click at [751, 531] on button "19" at bounding box center [755, 535] width 46 height 46
click at [984, 316] on button "button" at bounding box center [989, 304] width 46 height 46
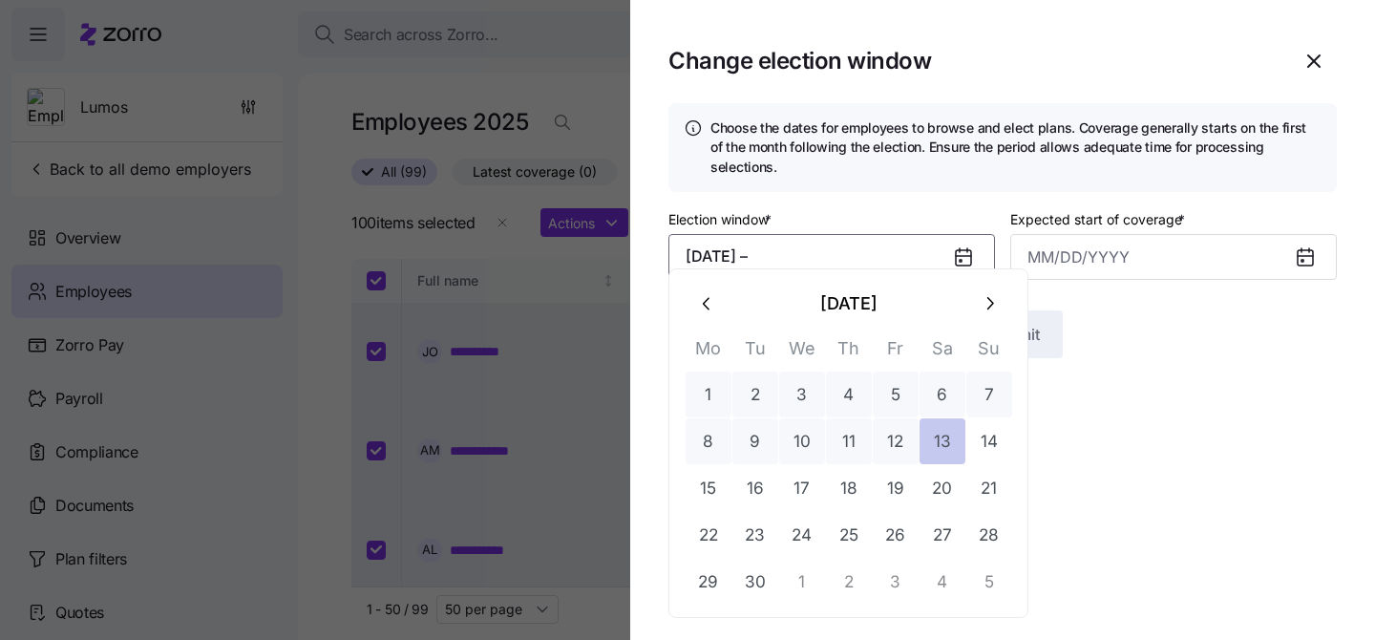
click at [955, 448] on button "13" at bounding box center [943, 441] width 46 height 46
type input "October 1, 2025"
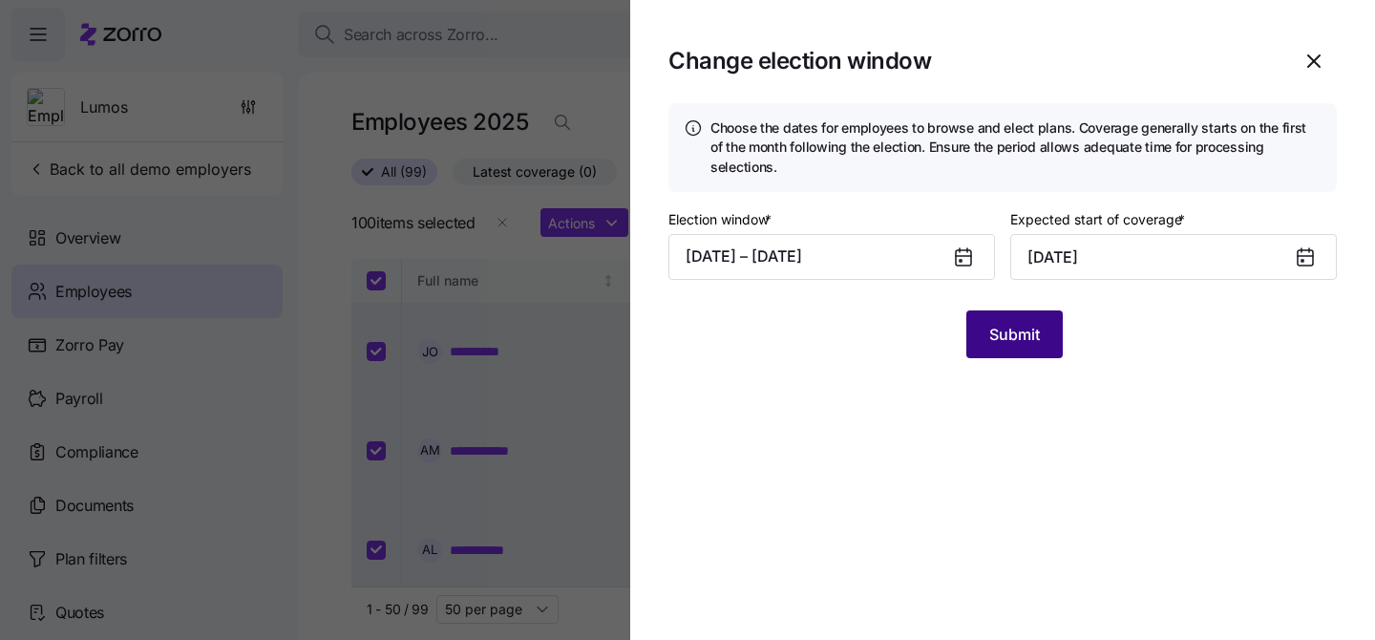
click at [1024, 323] on span "Submit" at bounding box center [1014, 334] width 51 height 23
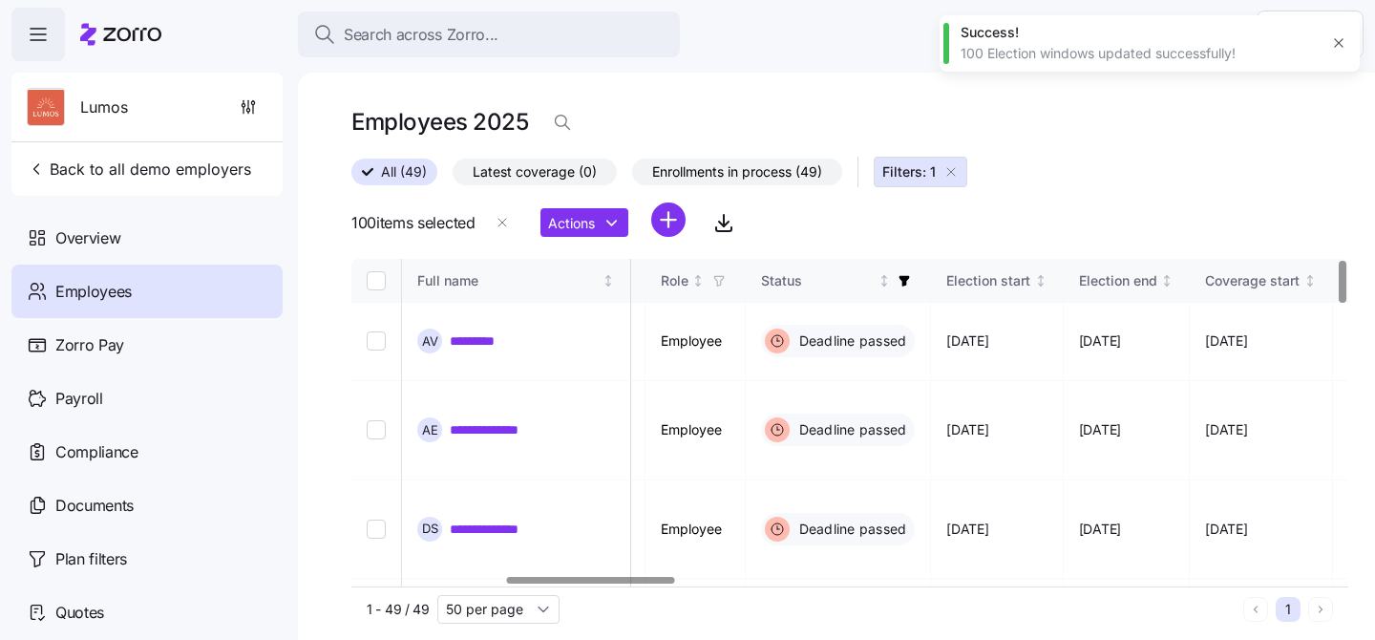
click at [375, 286] on input "Select all records" at bounding box center [376, 280] width 19 height 19
checkbox input "true"
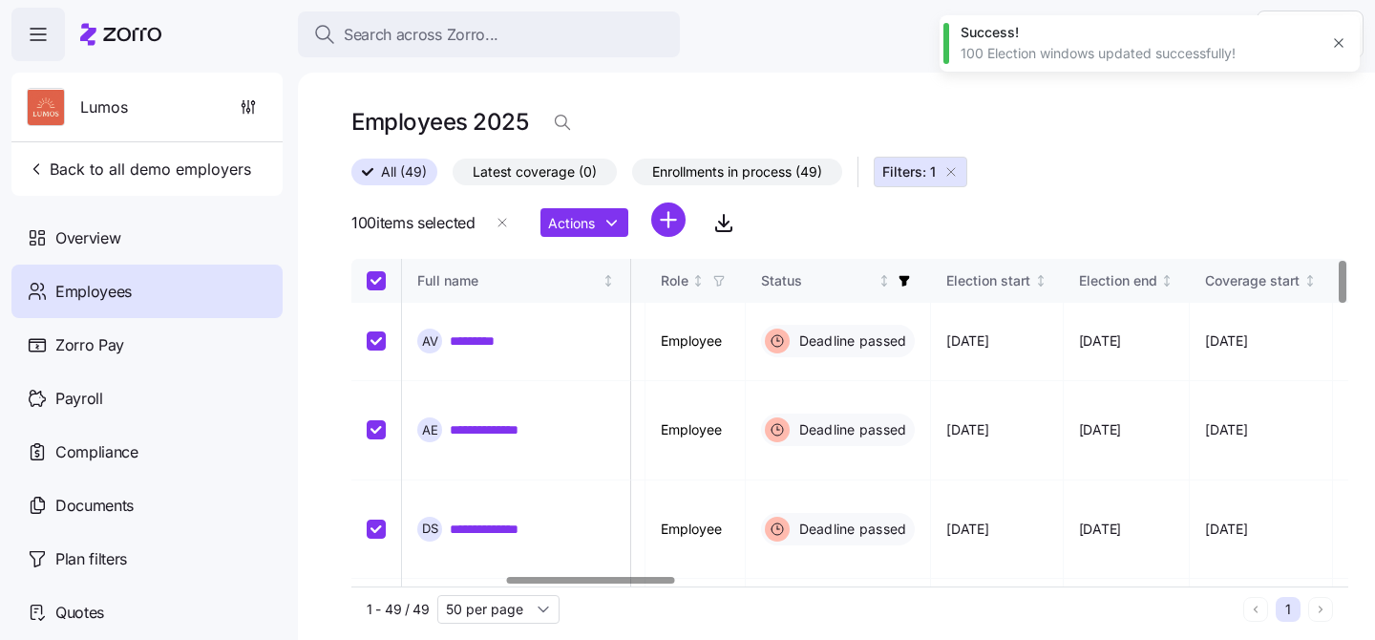
checkbox input "true"
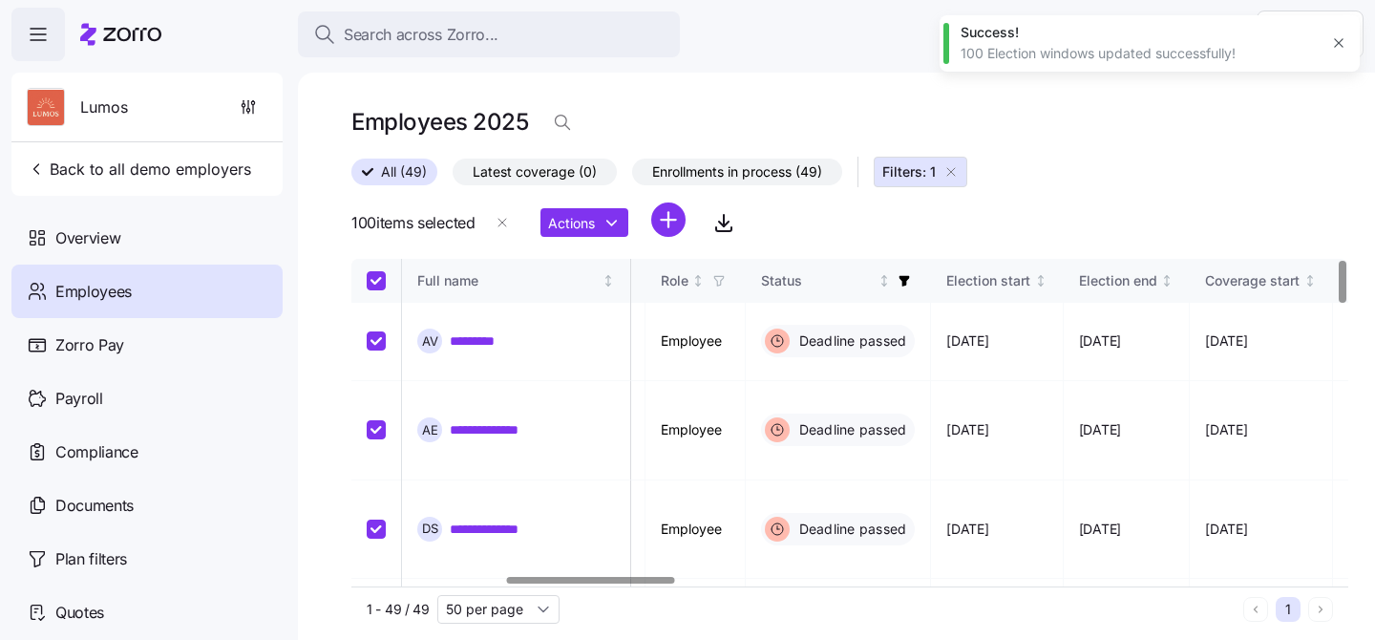
checkbox input "true"
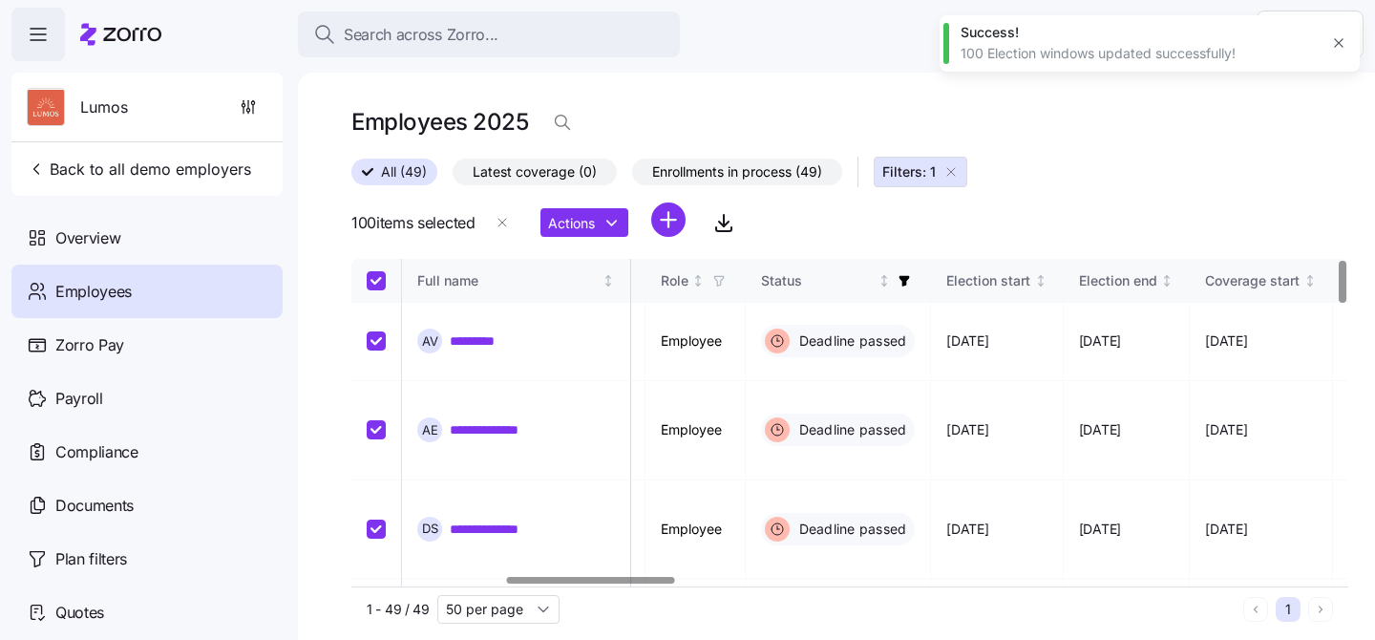
checkbox input "true"
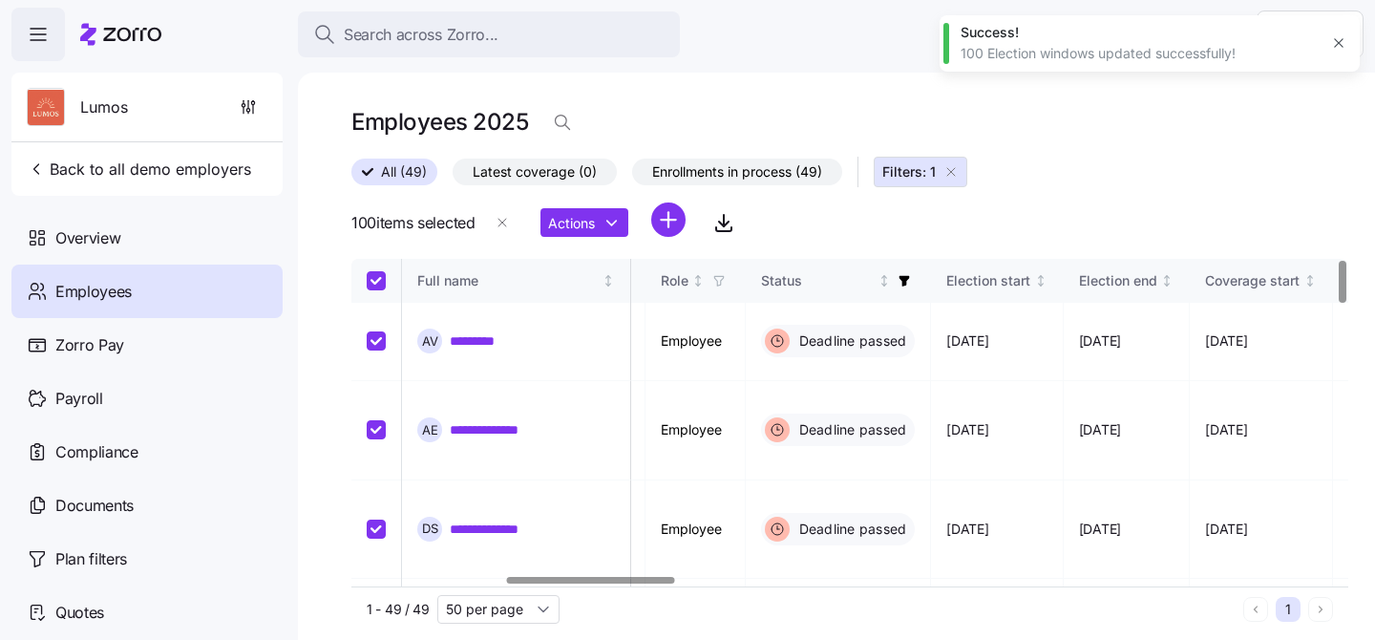
checkbox input "true"
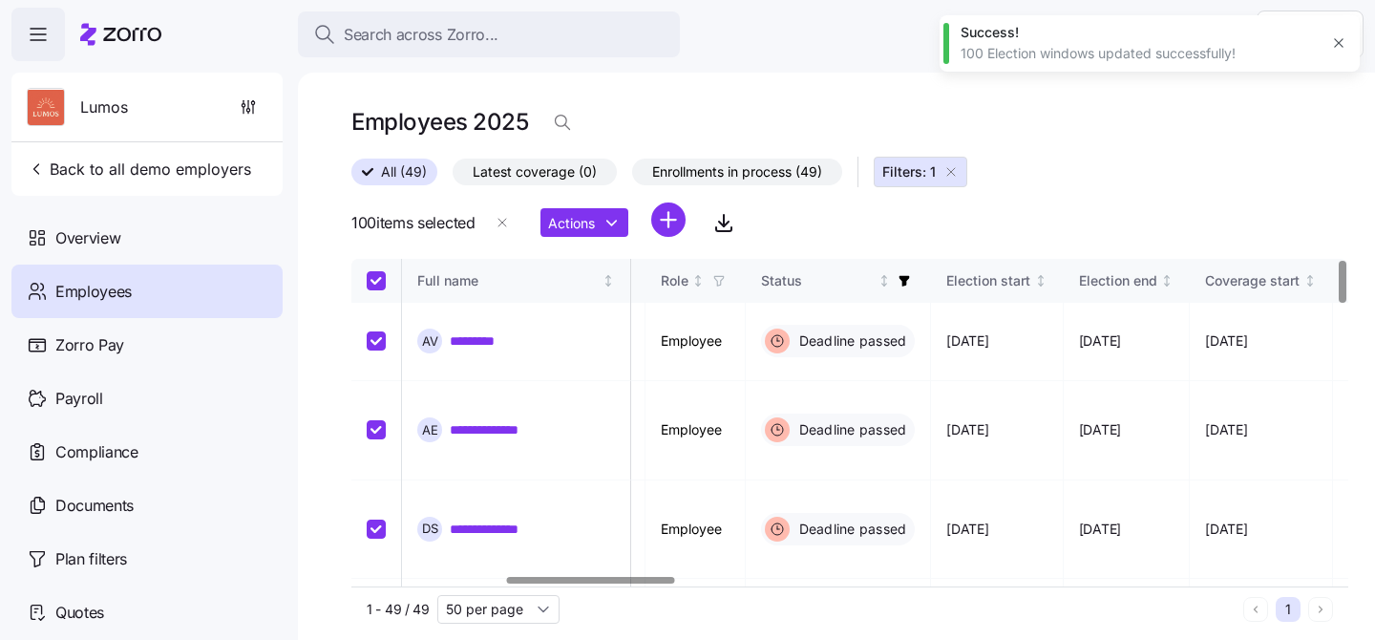
checkbox input "true"
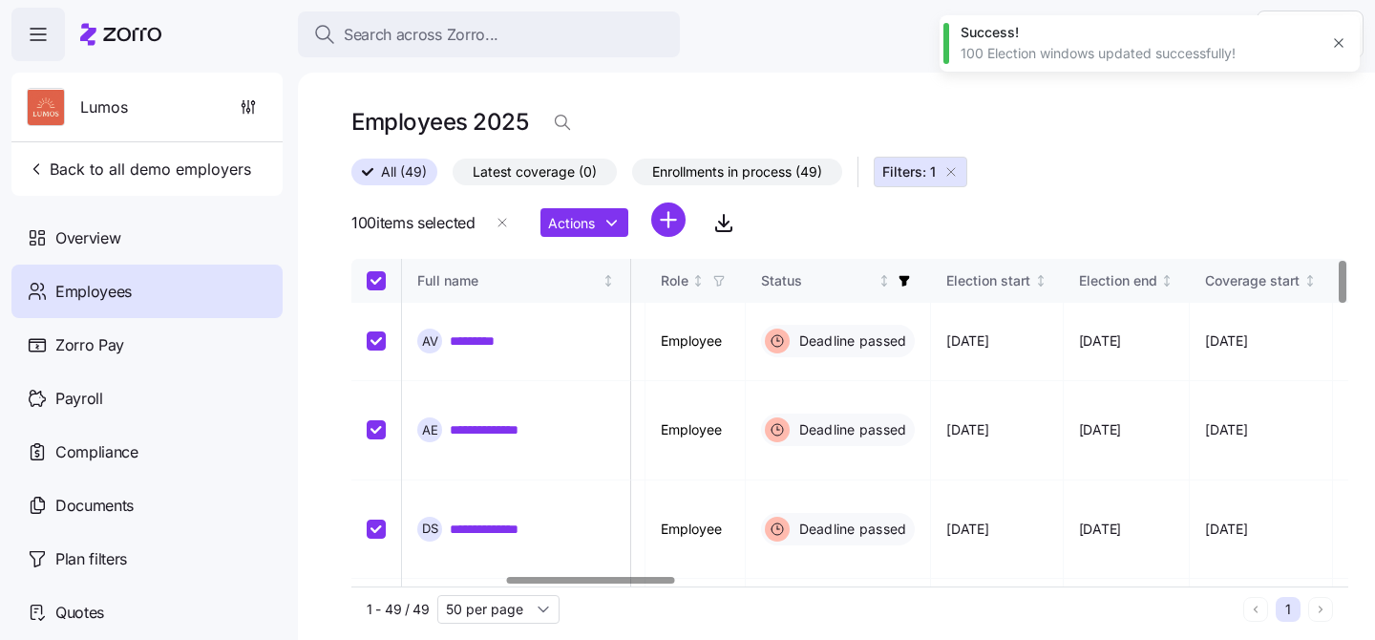
checkbox input "true"
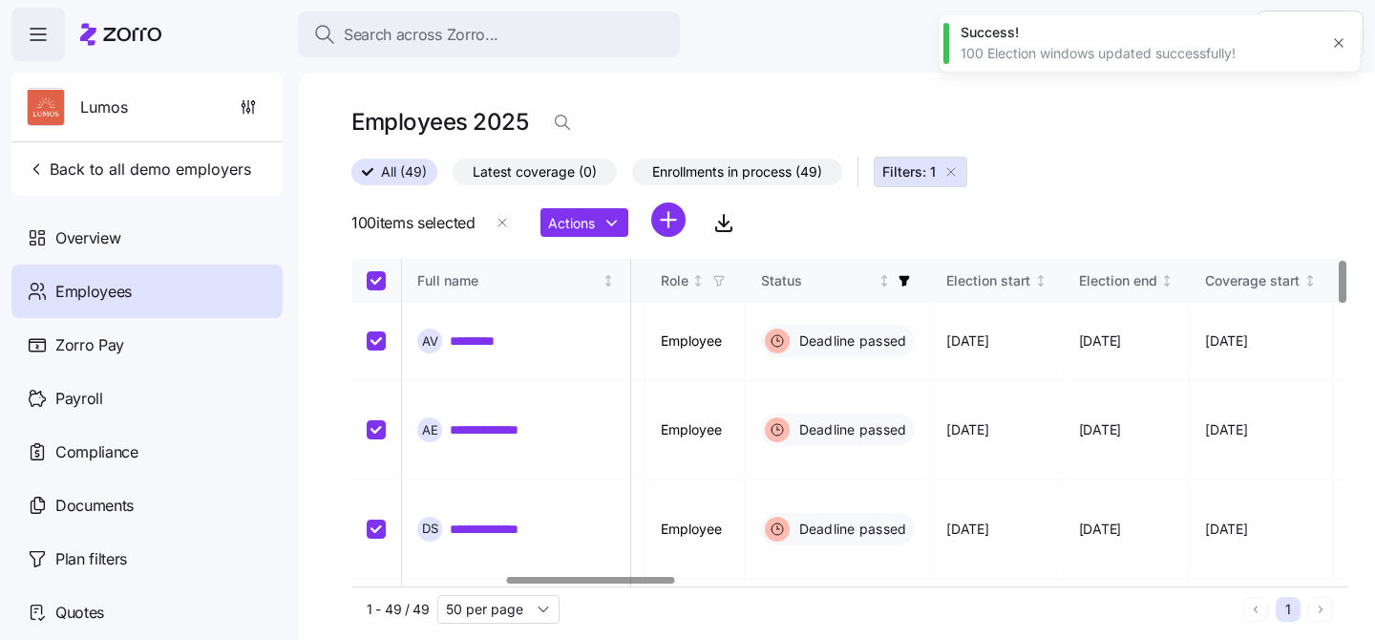
checkbox input "true"
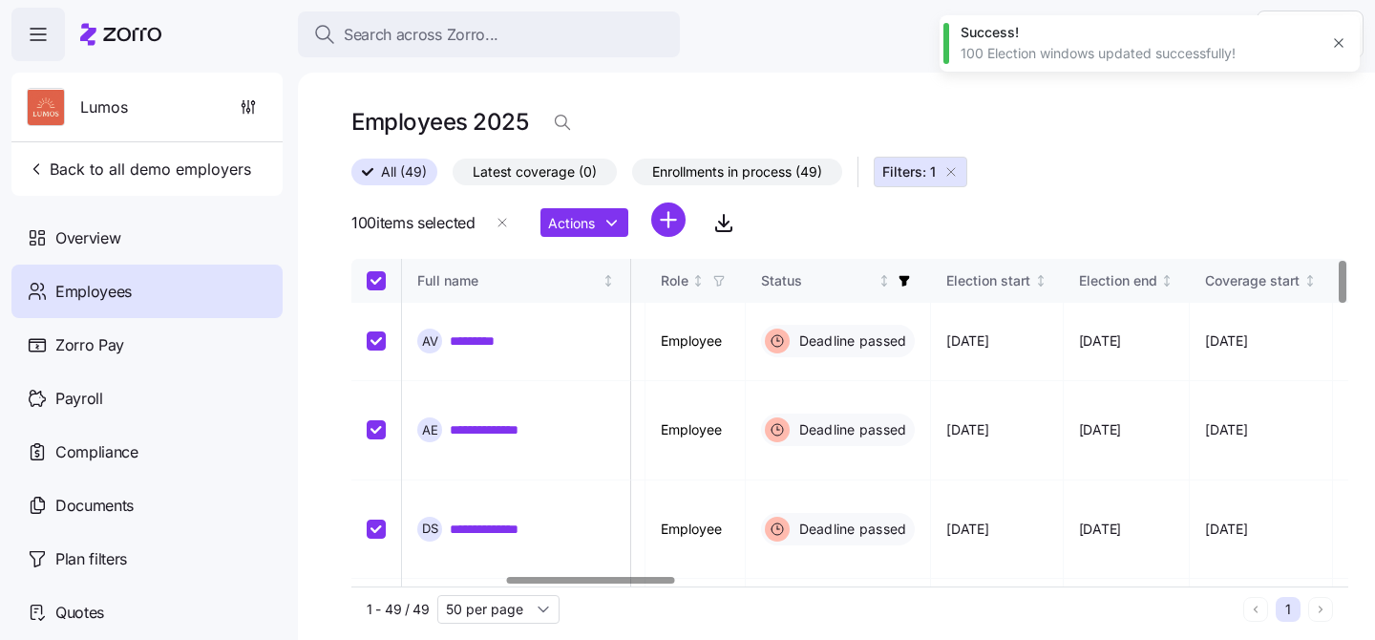
checkbox input "true"
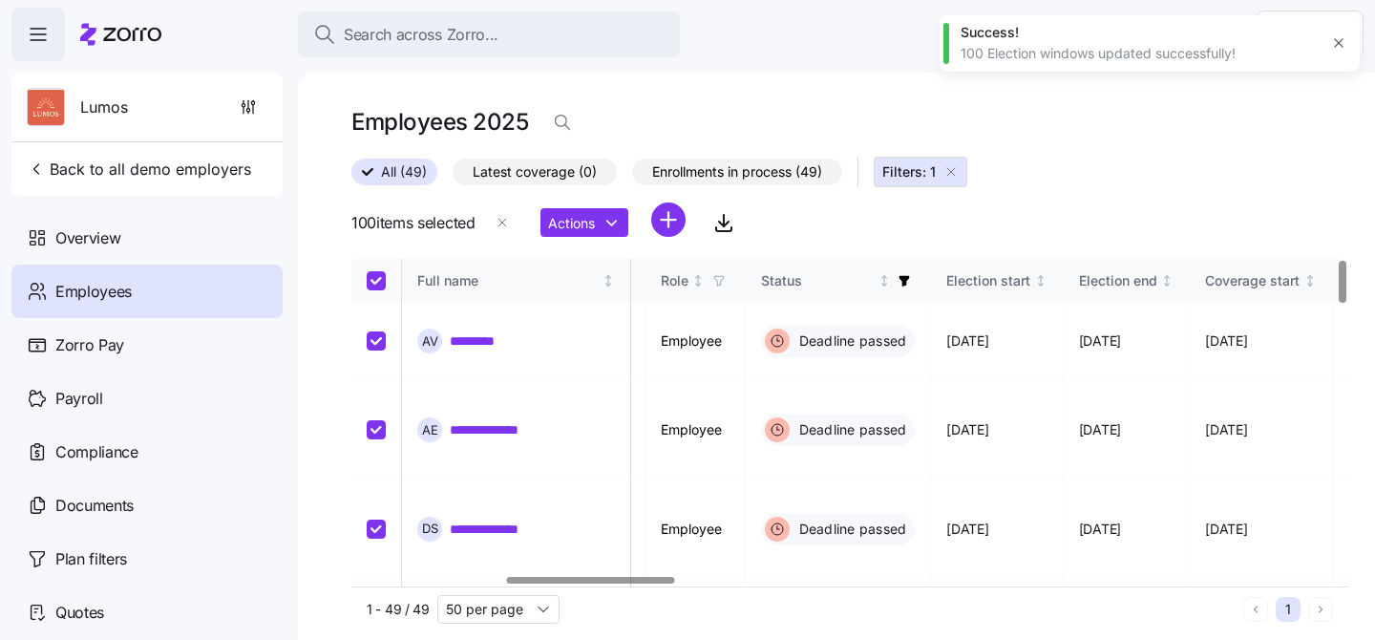
checkbox input "true"
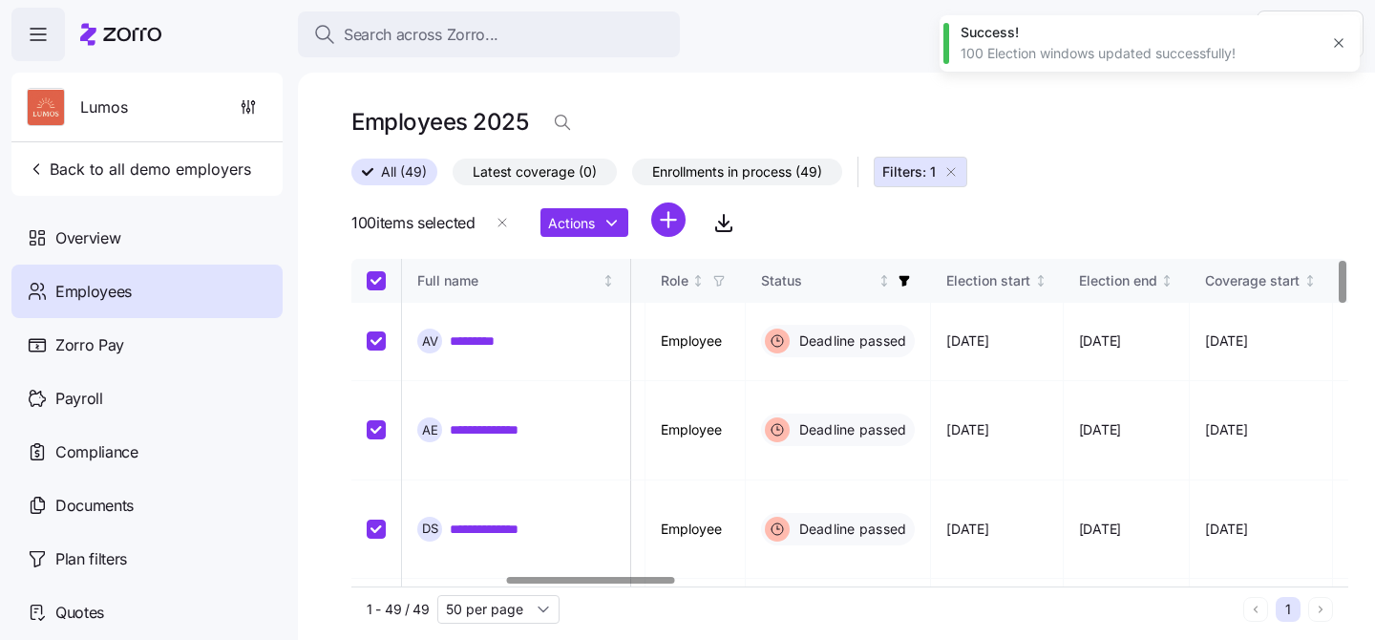
checkbox input "true"
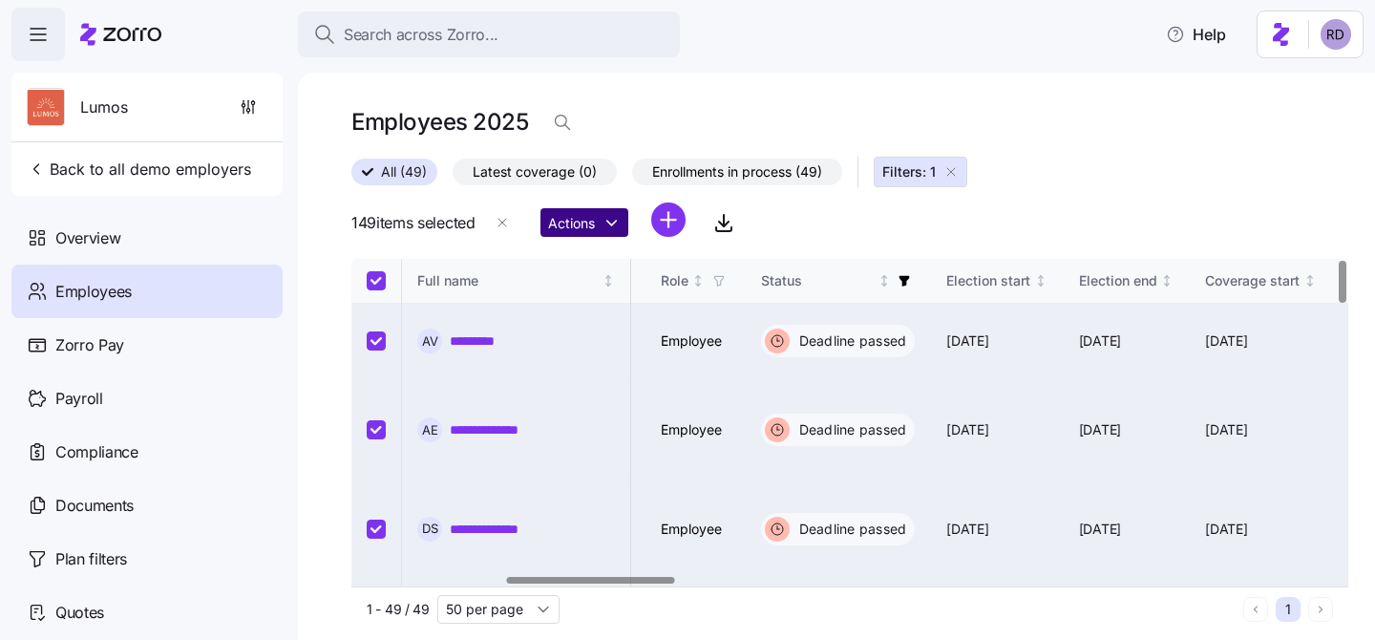
click at [579, 230] on html "**********" at bounding box center [687, 314] width 1375 height 628
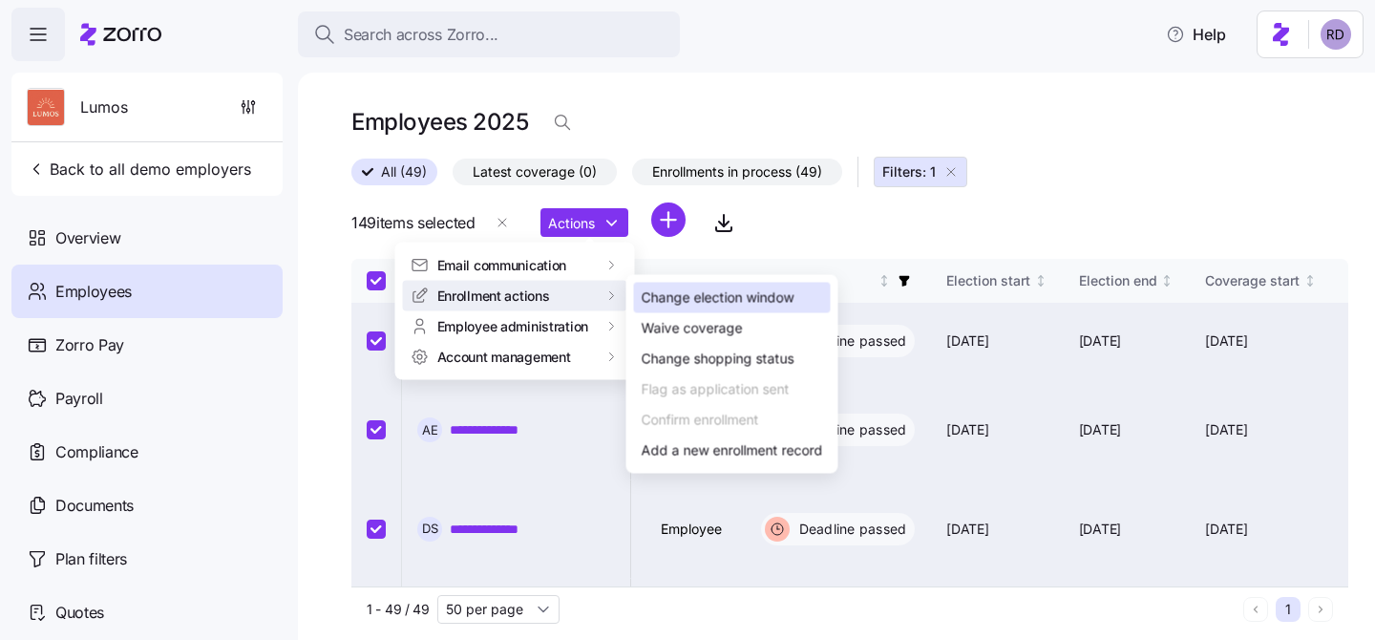
click at [730, 287] on div "Change election window" at bounding box center [718, 297] width 153 height 21
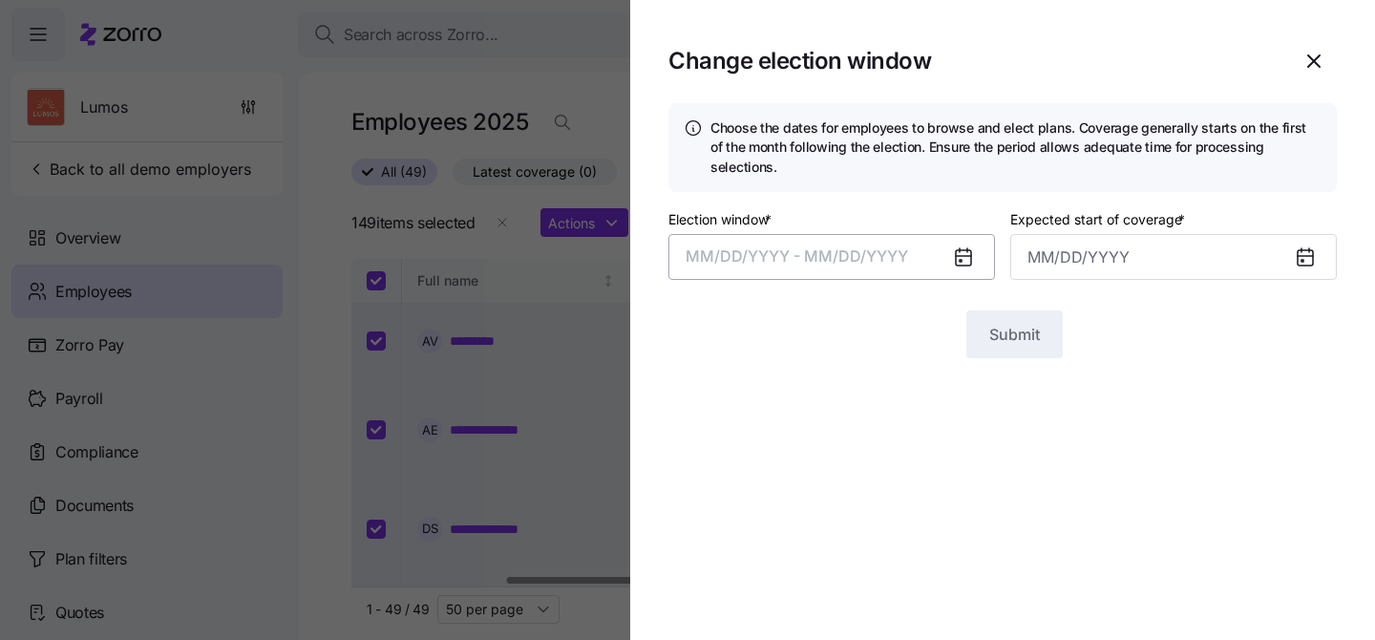
click at [805, 234] on button "MM/DD/YYYY - MM/DD/YYYY" at bounding box center [831, 257] width 327 height 46
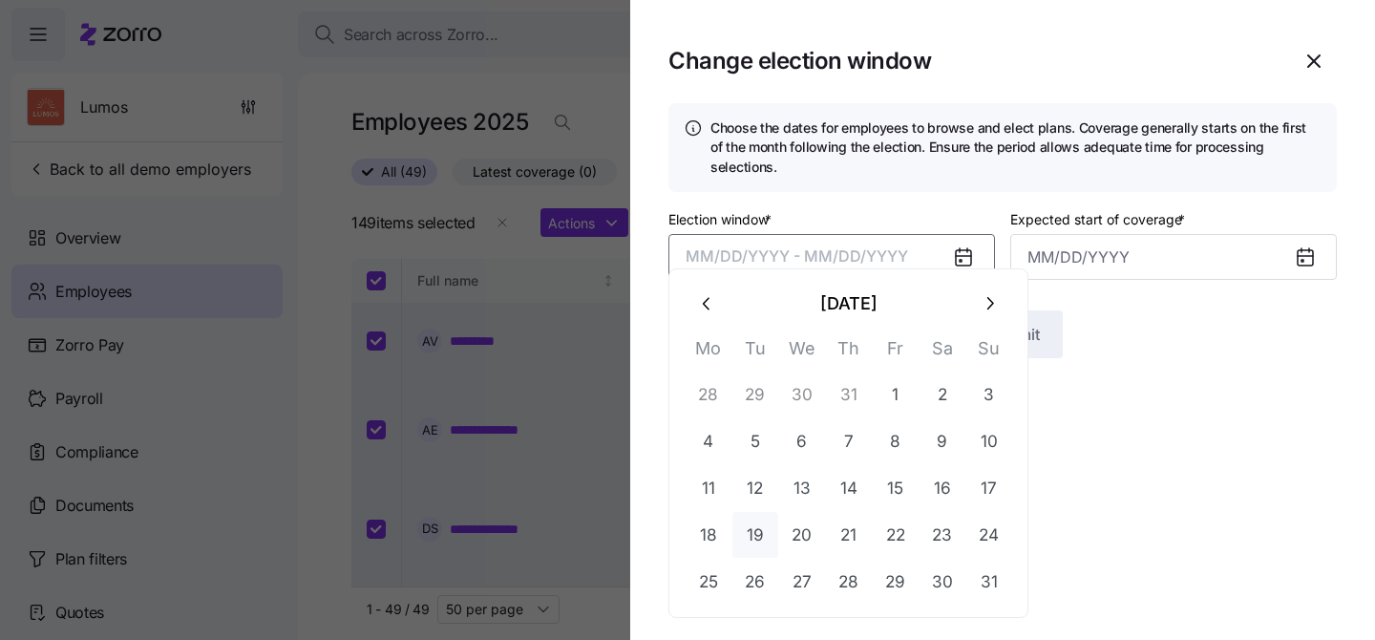
click at [753, 528] on button "19" at bounding box center [755, 535] width 46 height 46
click at [982, 307] on icon "button" at bounding box center [989, 303] width 21 height 21
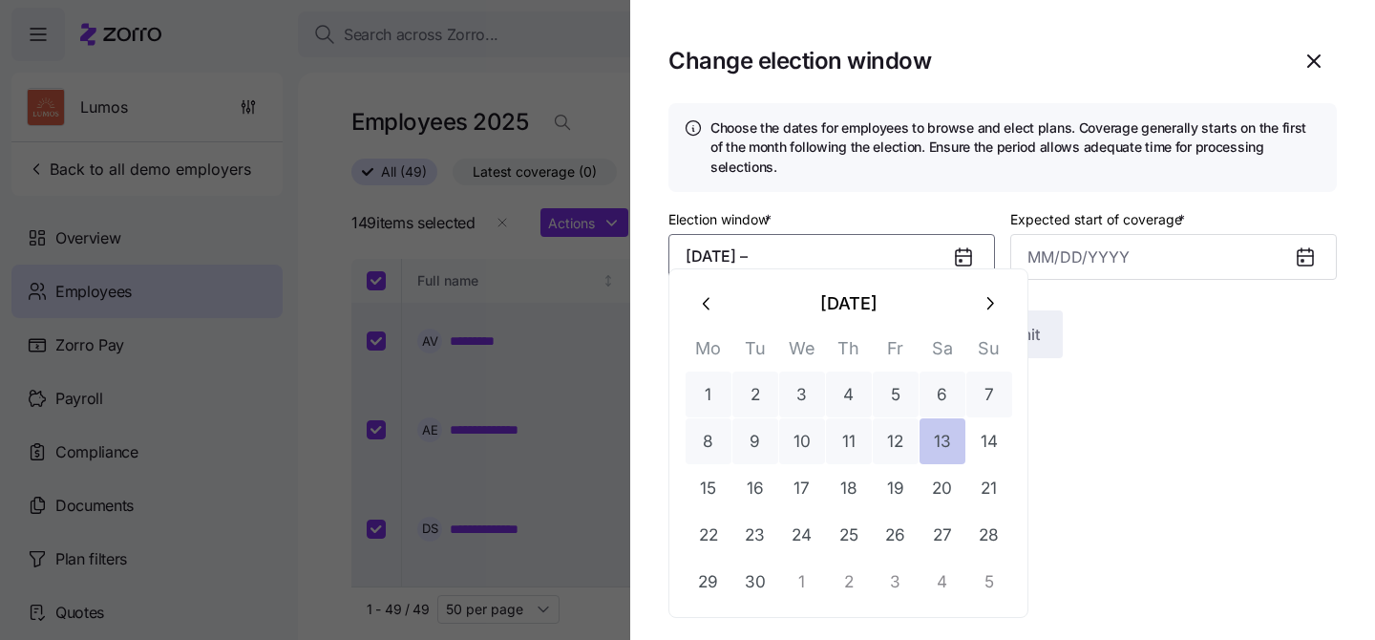
click at [936, 445] on button "13" at bounding box center [943, 441] width 46 height 46
type input "October 1, 2025"
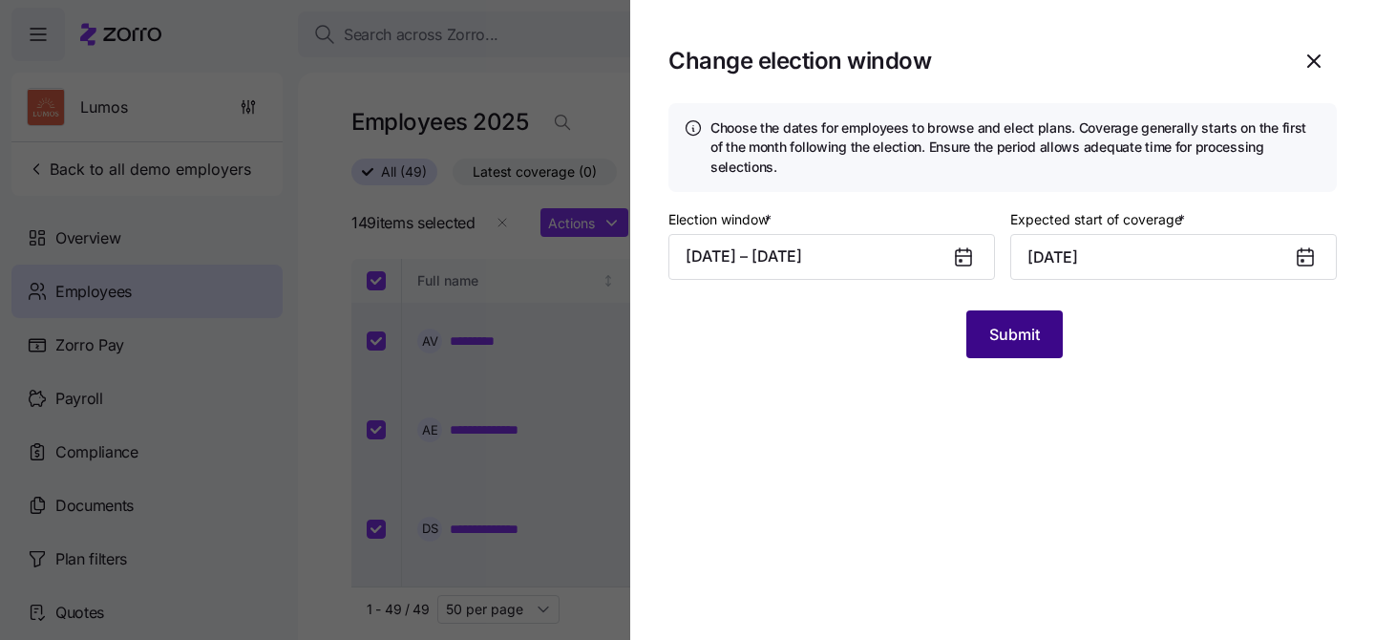
click at [1021, 323] on span "Submit" at bounding box center [1014, 334] width 51 height 23
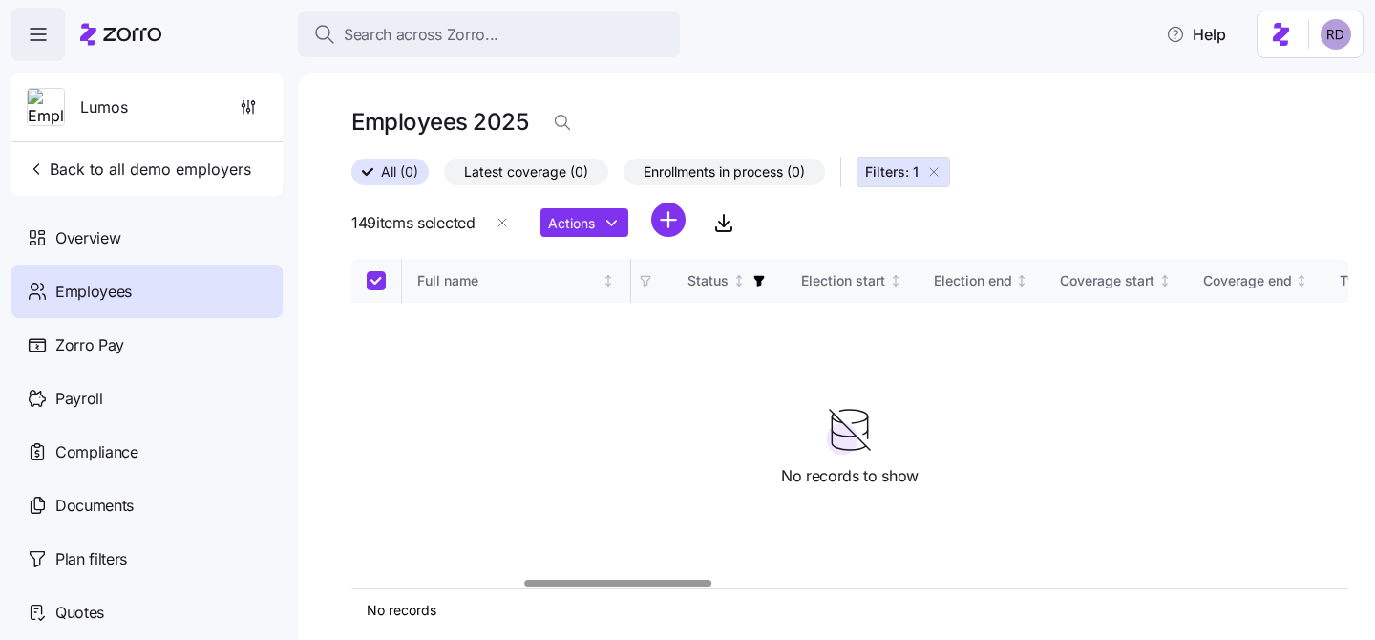
click at [359, 280] on th at bounding box center [376, 281] width 51 height 44
click at [378, 280] on input "Select all records" at bounding box center [376, 280] width 19 height 19
checkbox input "true"
click at [79, 241] on span "Overview" at bounding box center [87, 238] width 65 height 24
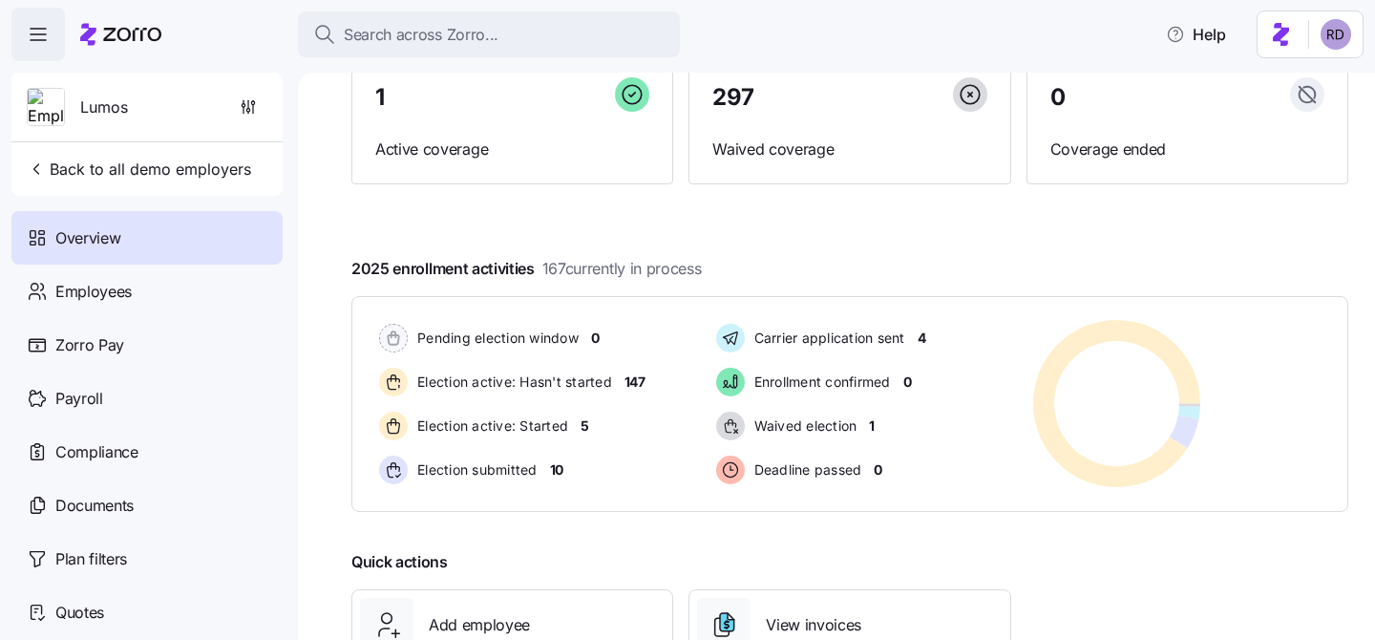
scroll to position [186, 0]
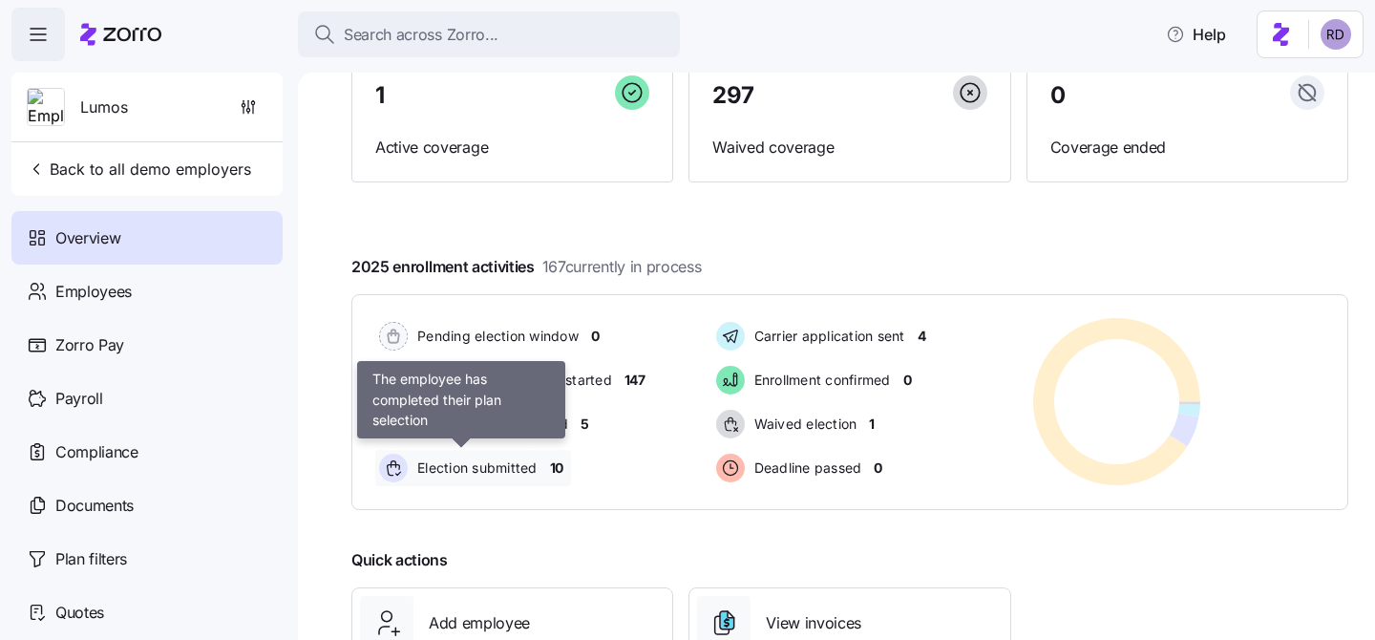
click at [517, 452] on div "Election submitted" at bounding box center [460, 468] width 171 height 36
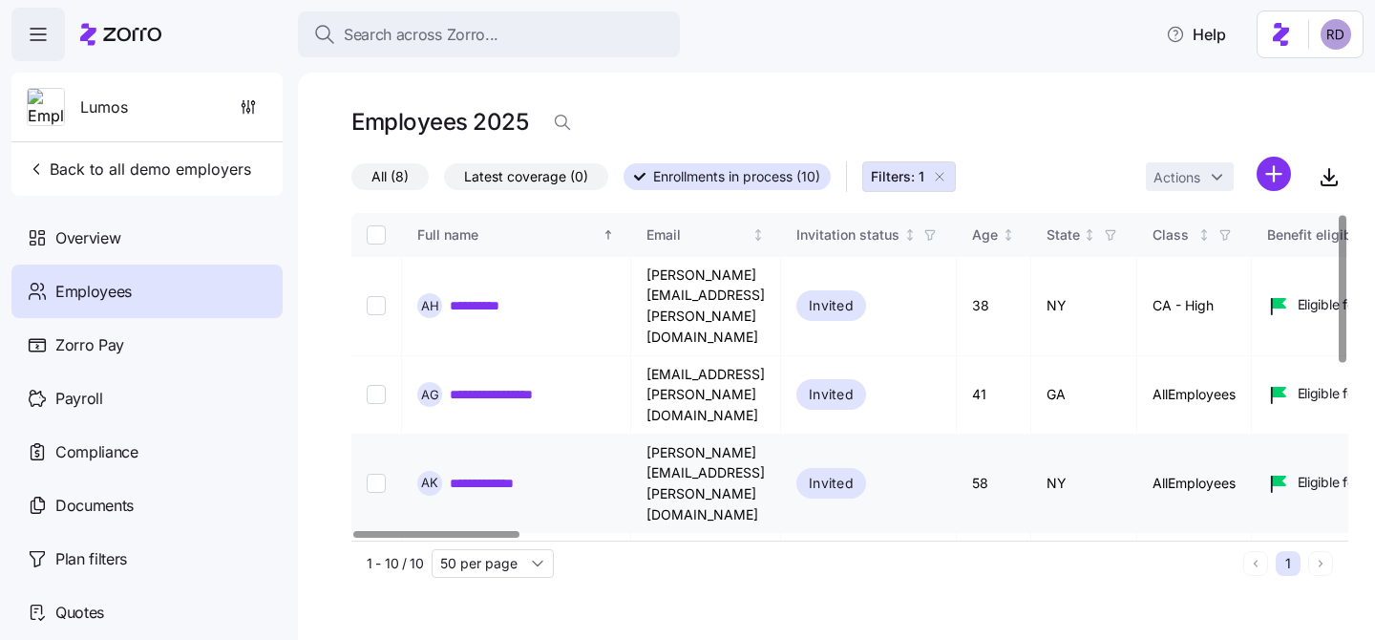
scroll to position [40, 0]
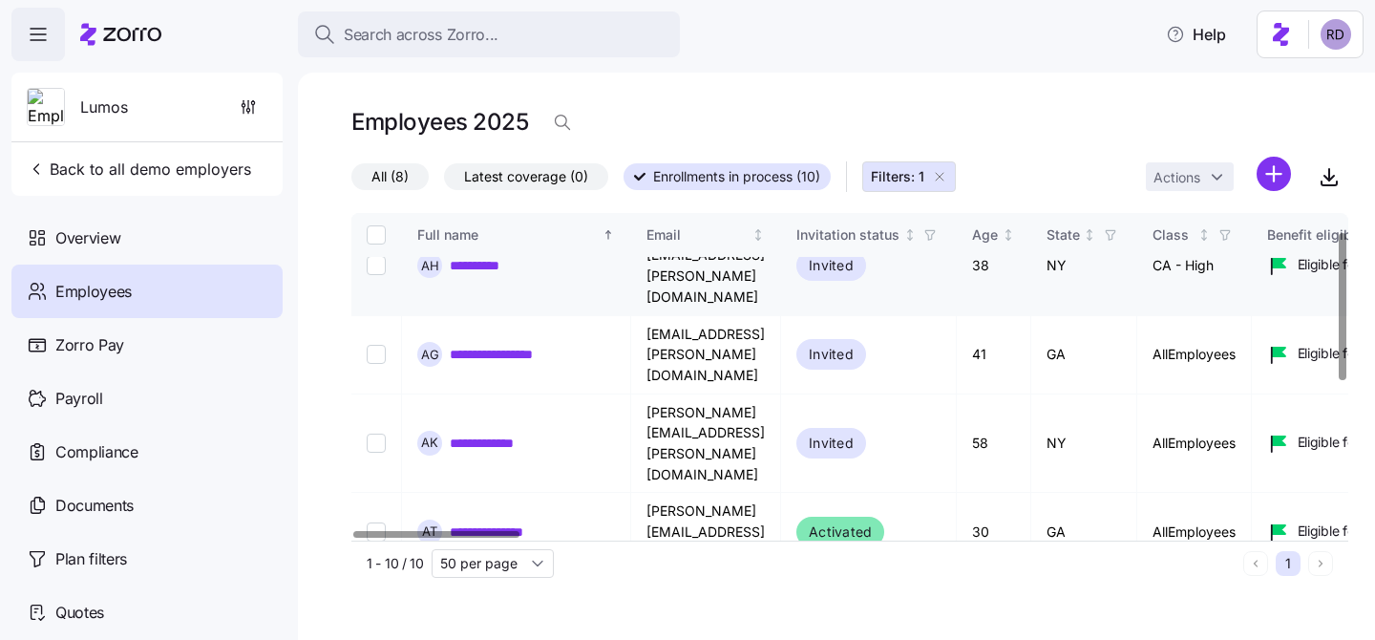
click at [382, 269] on input "Select record 1" at bounding box center [376, 265] width 19 height 19
checkbox input "true"
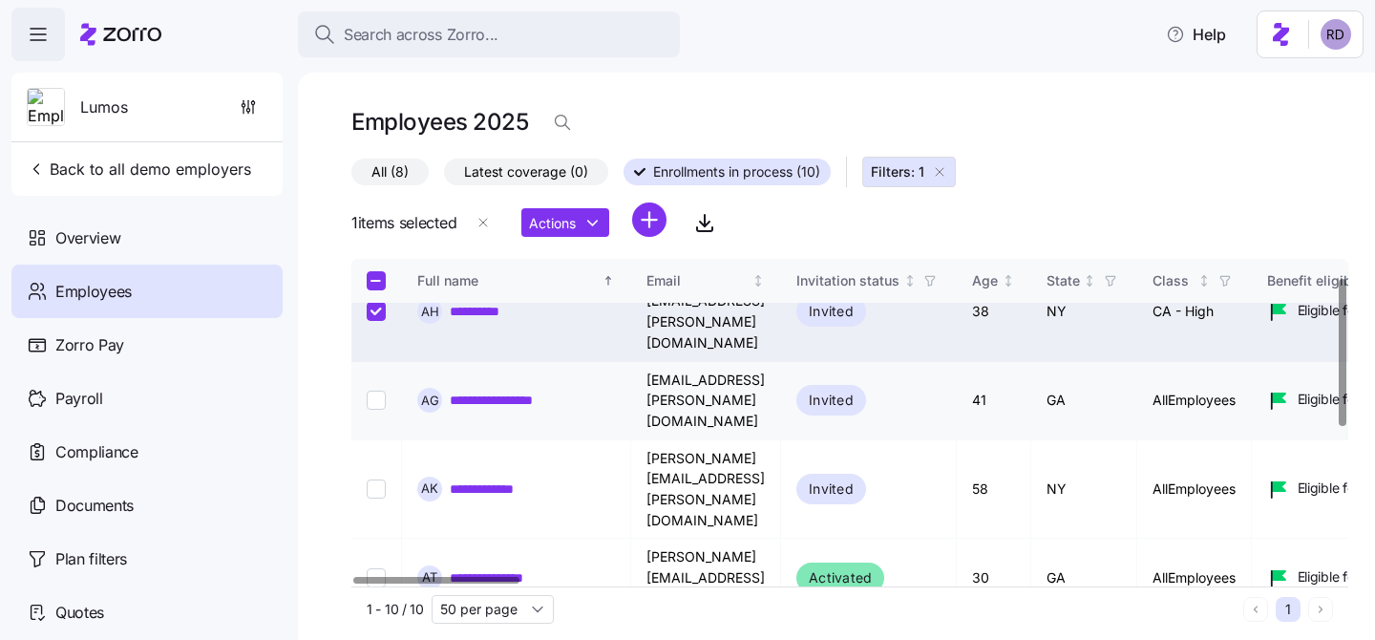
click at [373, 391] on input "Select record 2" at bounding box center [376, 400] width 19 height 19
checkbox input "true"
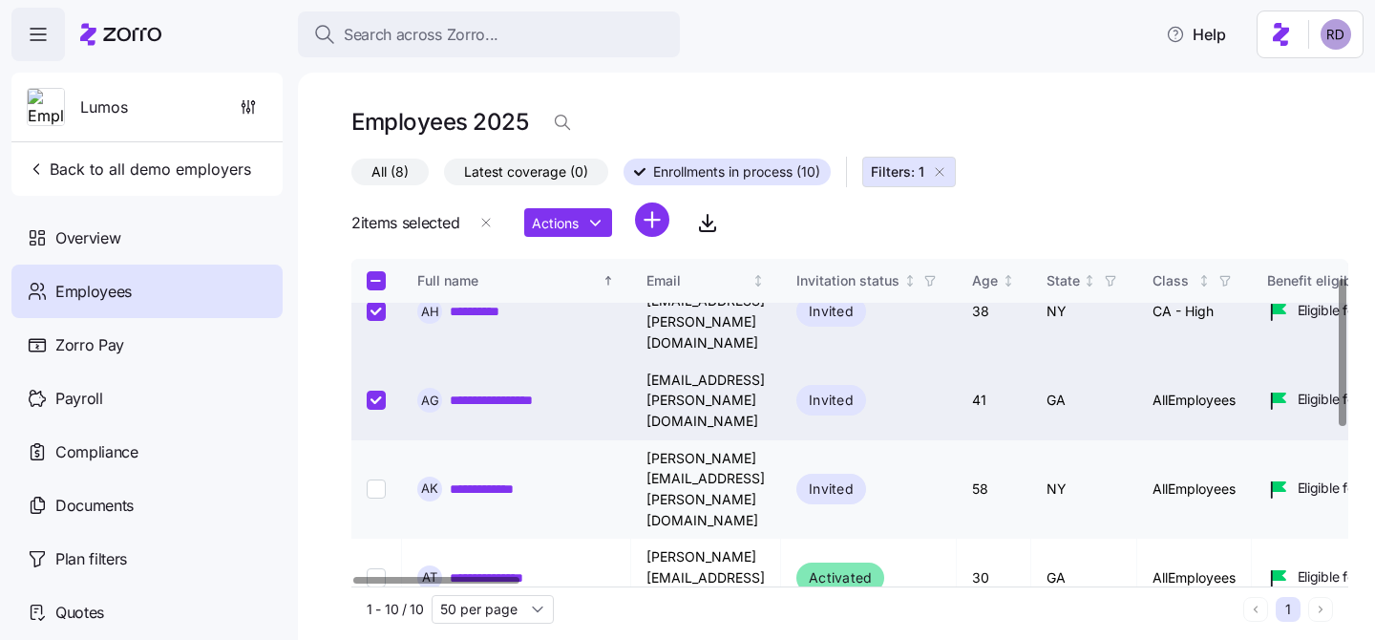
click at [374, 479] on input "Select record 3" at bounding box center [376, 488] width 19 height 19
checkbox input "true"
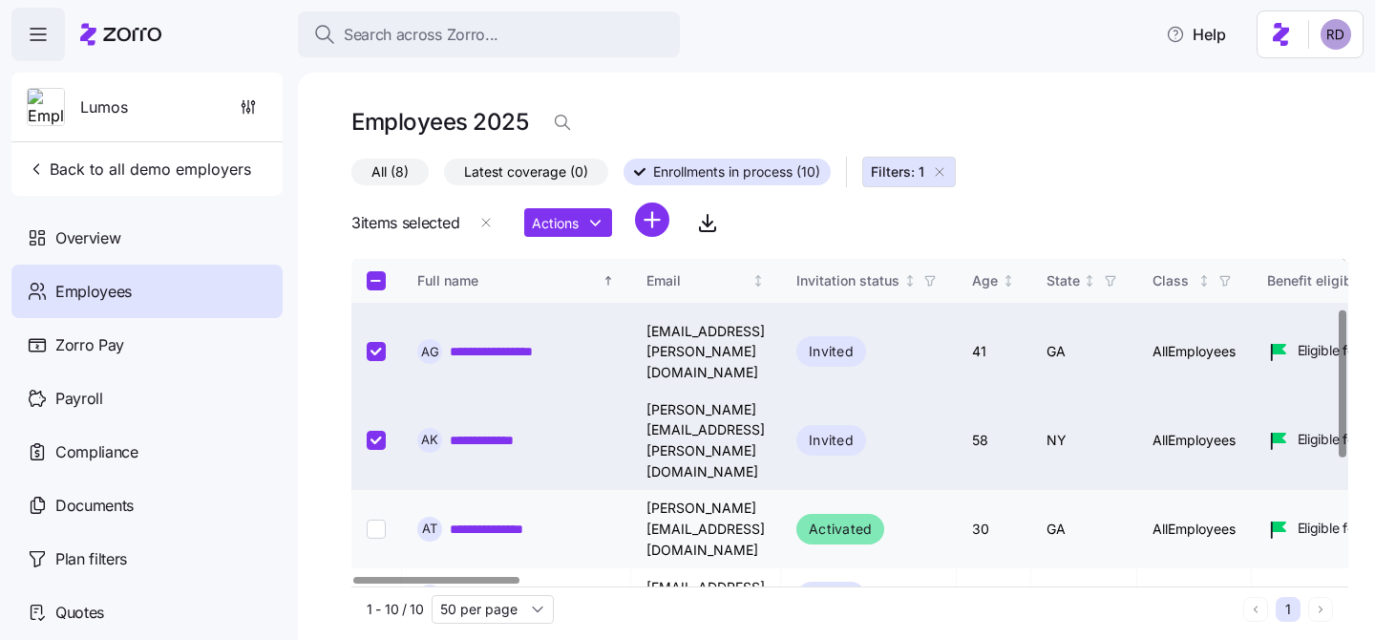
scroll to position [117, 0]
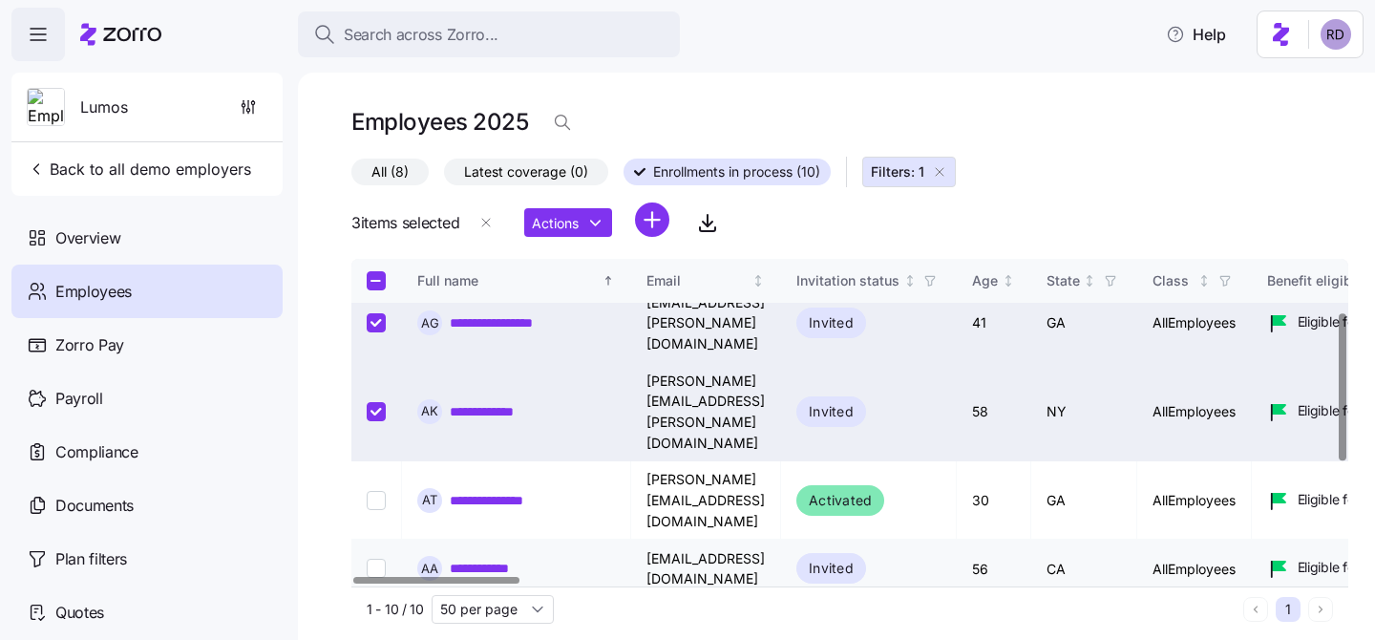
click at [379, 559] on input "Select record 5" at bounding box center [376, 568] width 19 height 19
checkbox input "true"
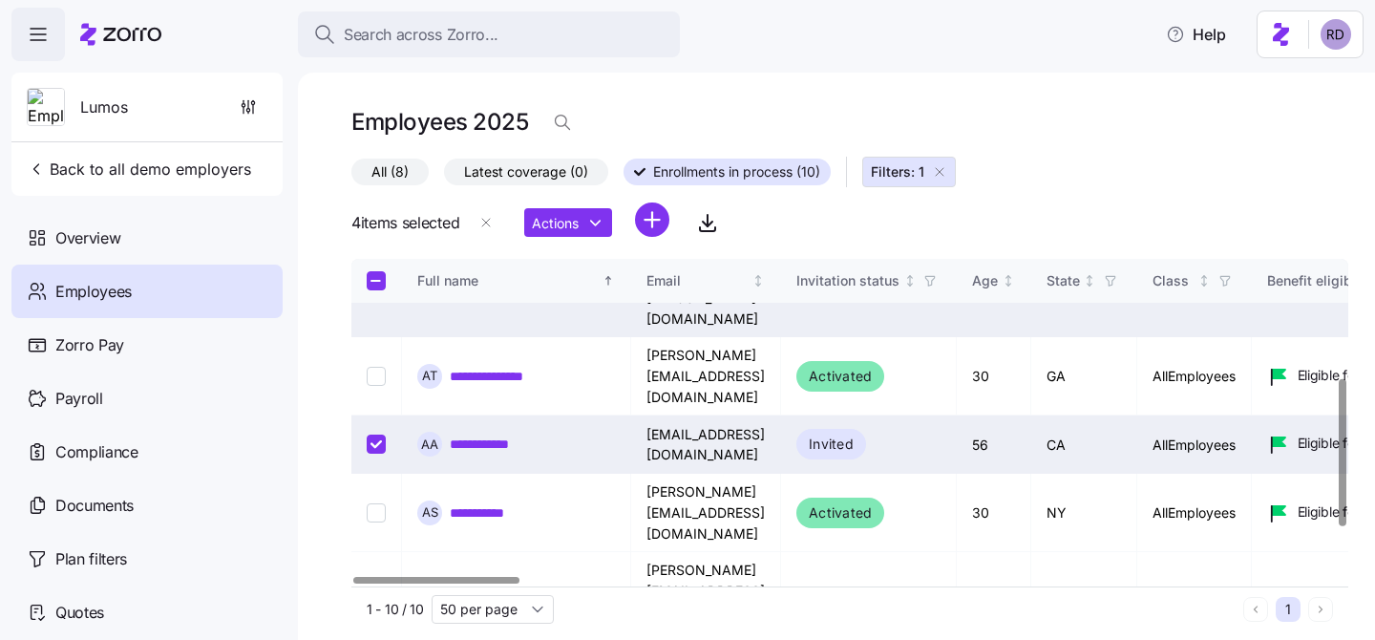
scroll to position [263, 0]
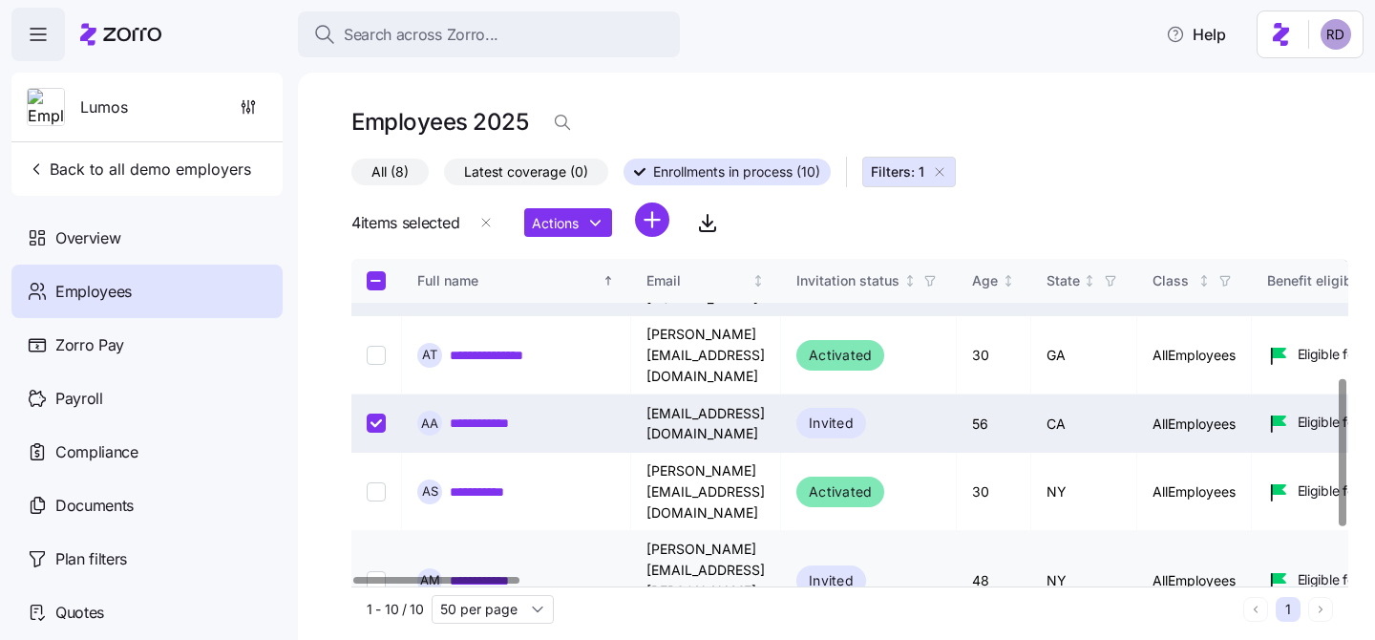
click at [385, 571] on input "Select record 7" at bounding box center [376, 580] width 19 height 19
checkbox input "true"
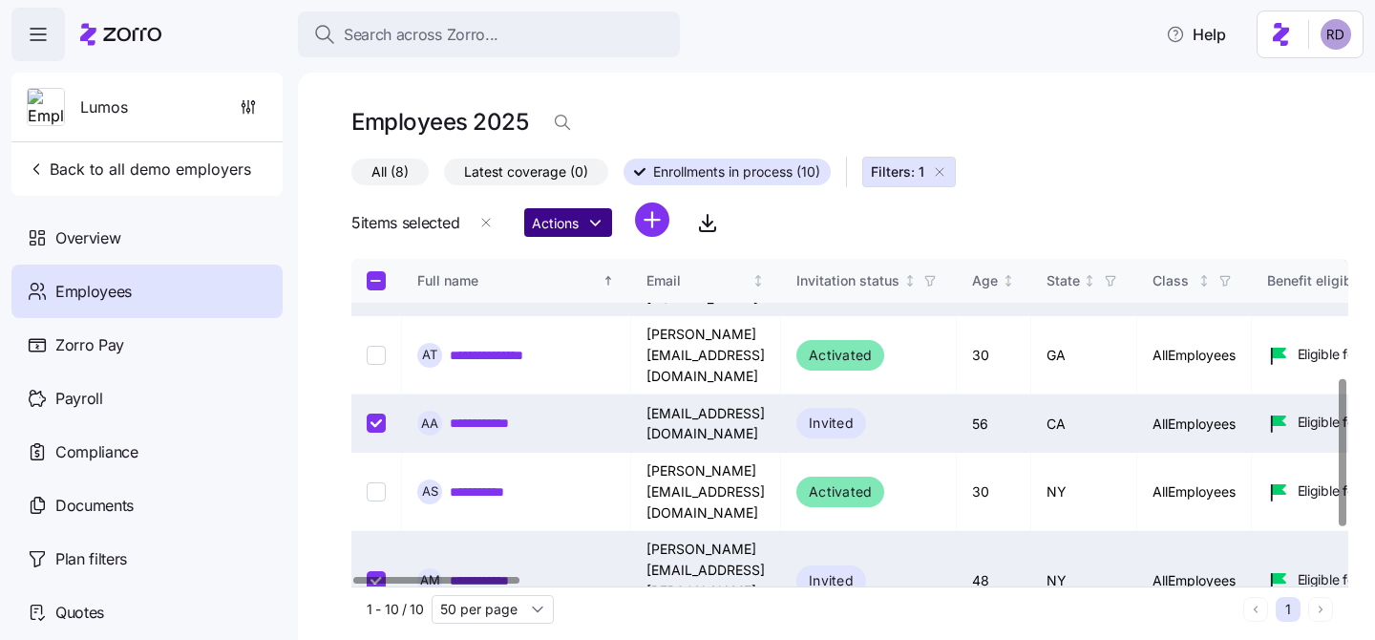
click at [561, 233] on html "**********" at bounding box center [687, 314] width 1375 height 628
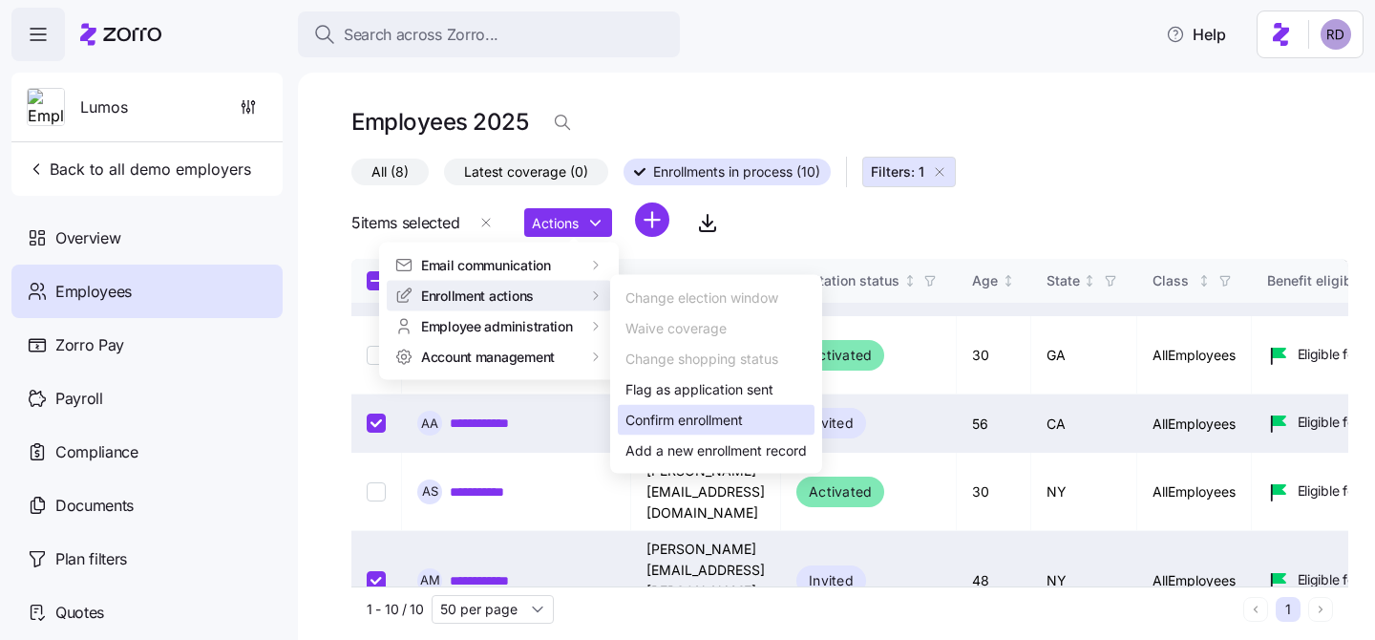
click at [738, 410] on div "Confirm enrollment" at bounding box center [683, 420] width 117 height 21
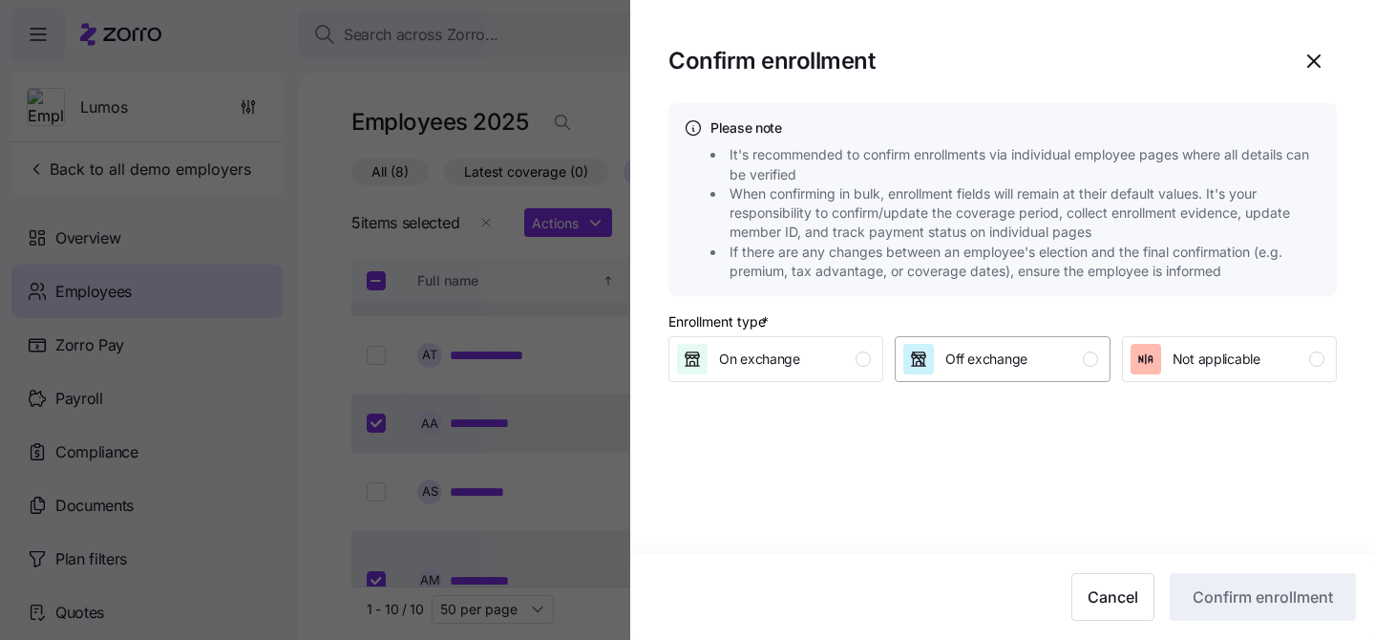
click at [1090, 357] on div "button" at bounding box center [1090, 358] width 15 height 15
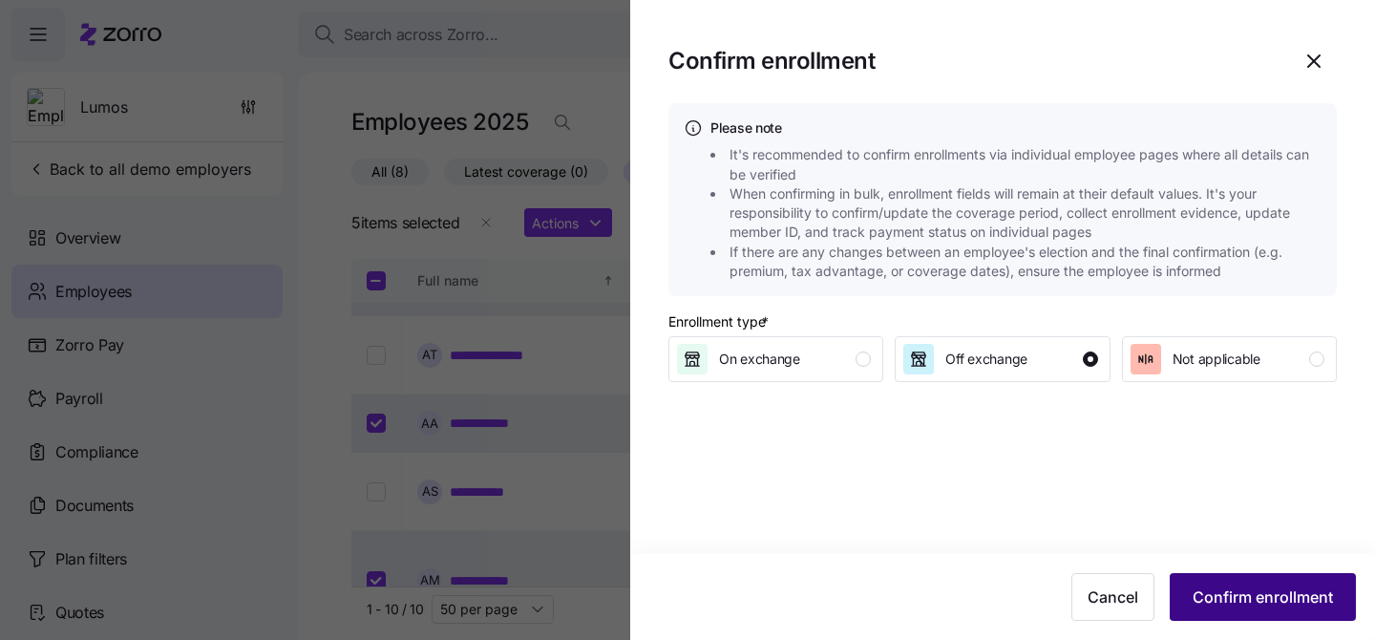
click at [1236, 586] on span "Confirm enrollment" at bounding box center [1263, 596] width 140 height 23
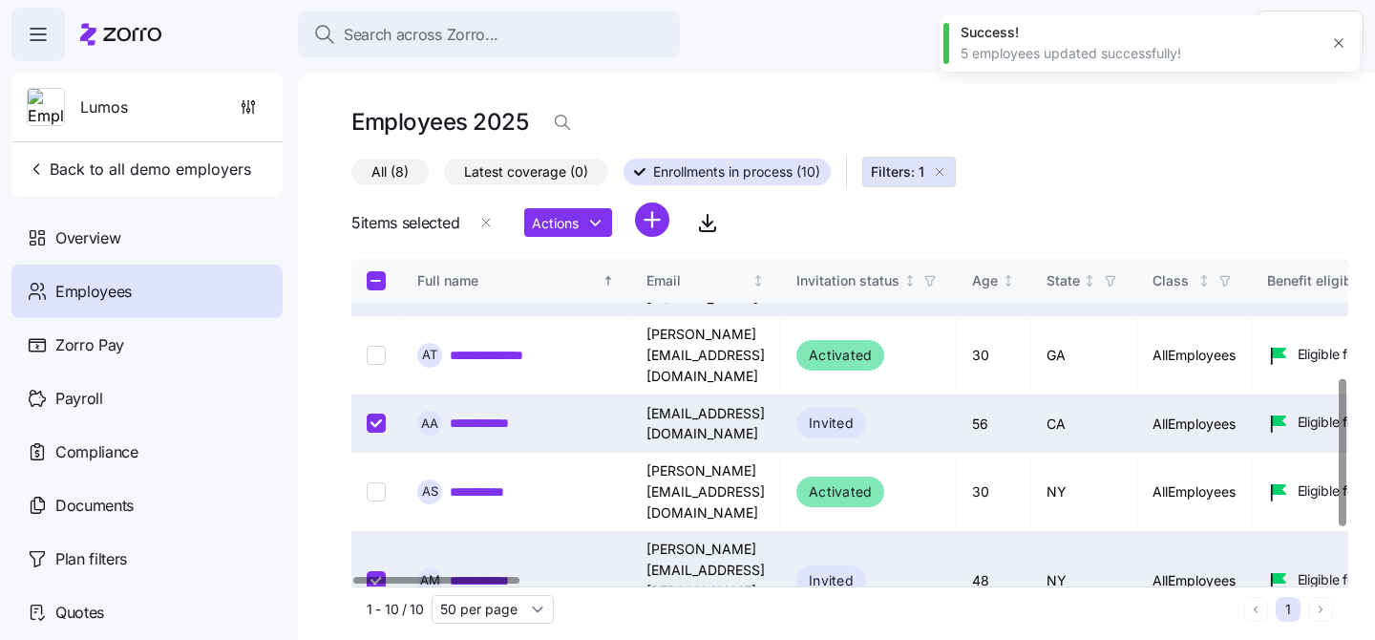
click at [377, 283] on input "Select all records" at bounding box center [376, 280] width 19 height 19
checkbox input "true"
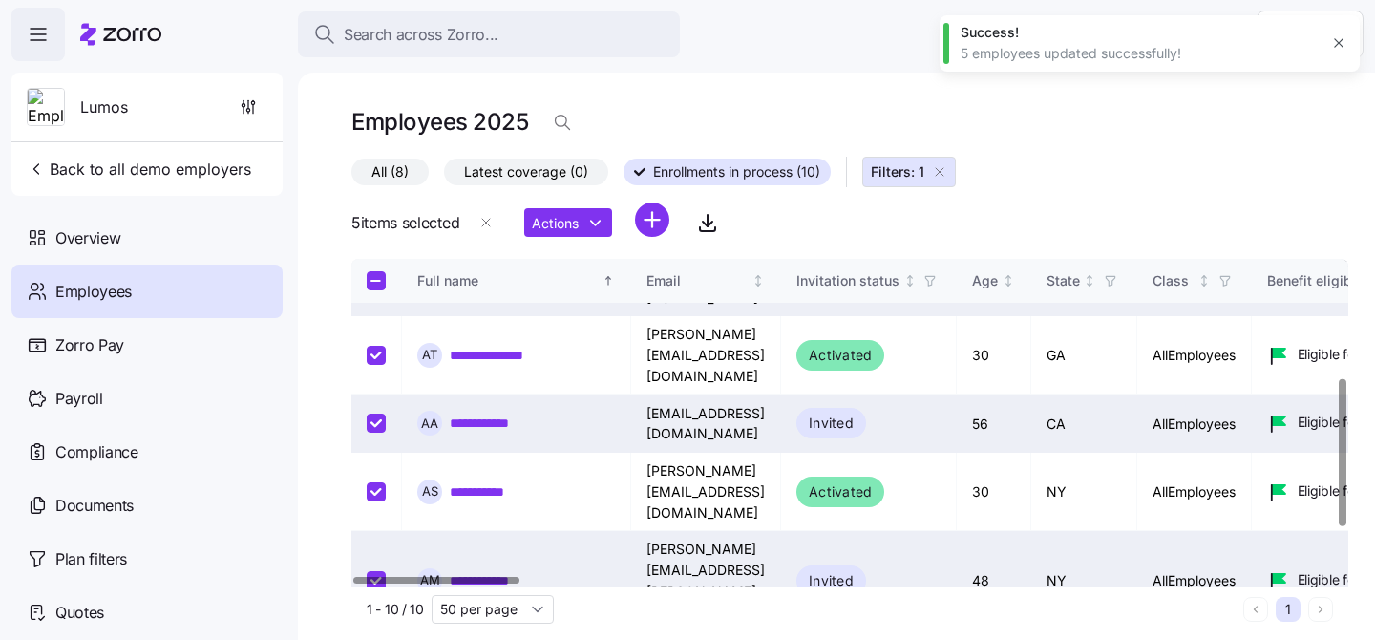
checkbox input "true"
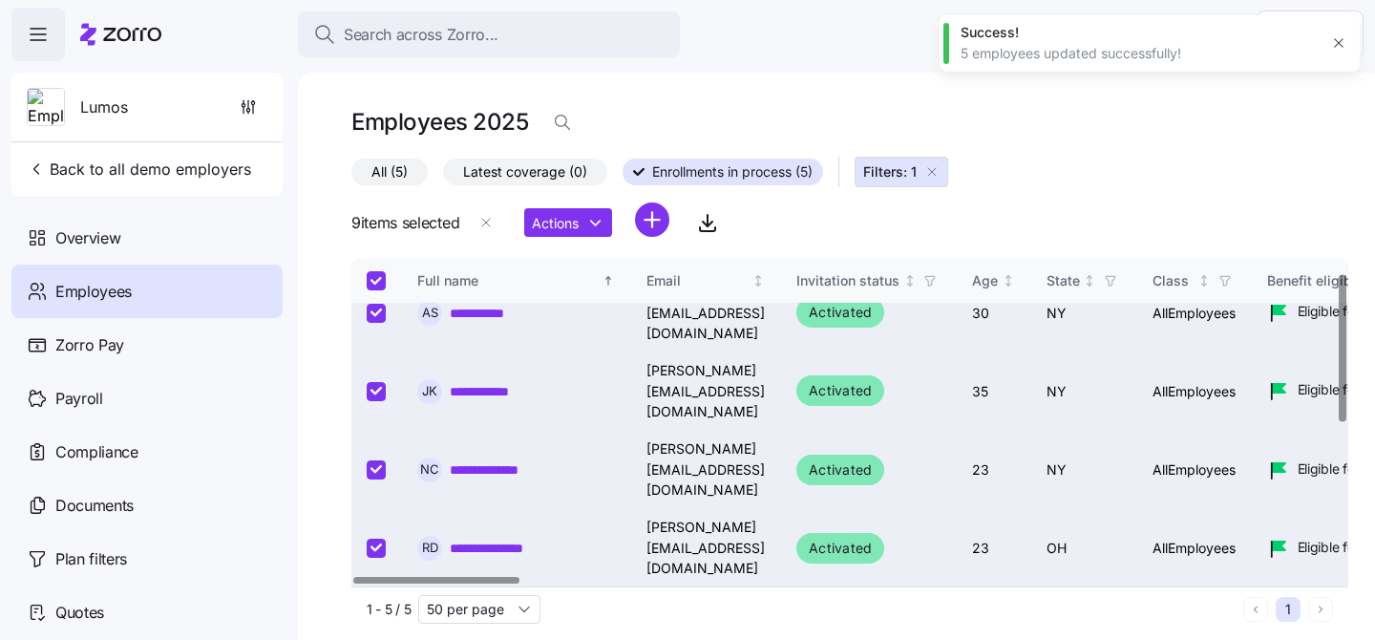
scroll to position [31, 0]
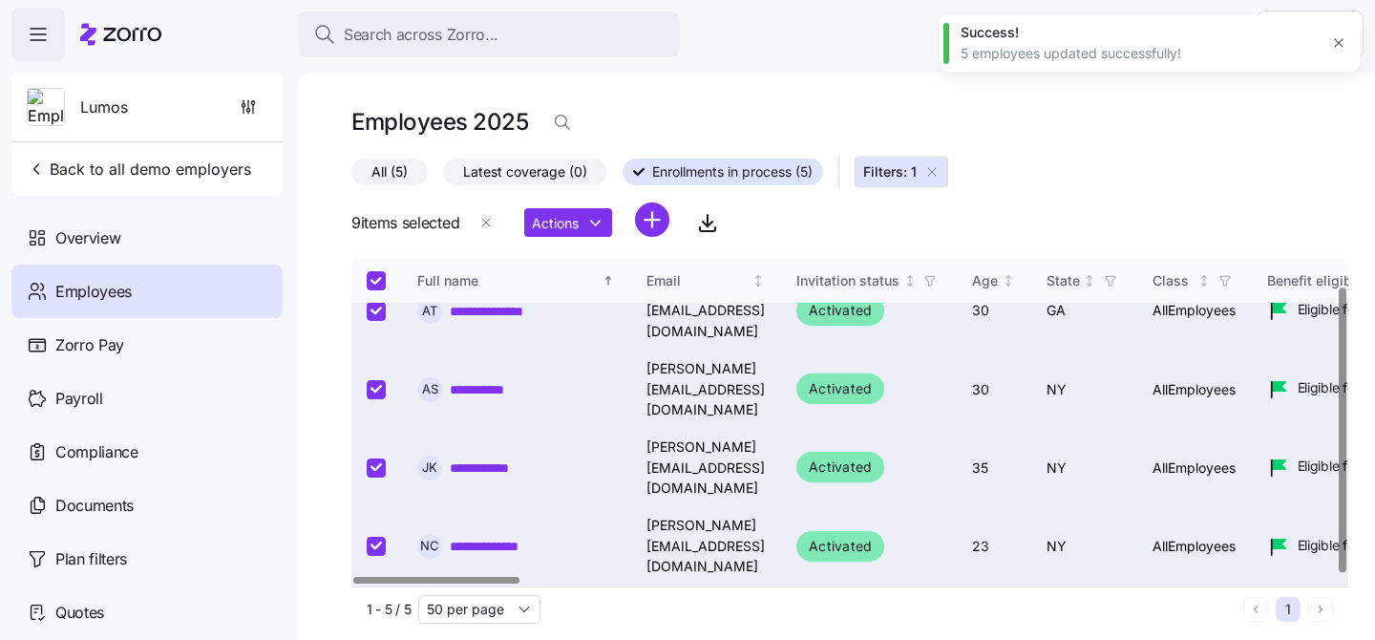
click at [379, 279] on input "Select all records" at bounding box center [376, 280] width 19 height 19
checkbox input "false"
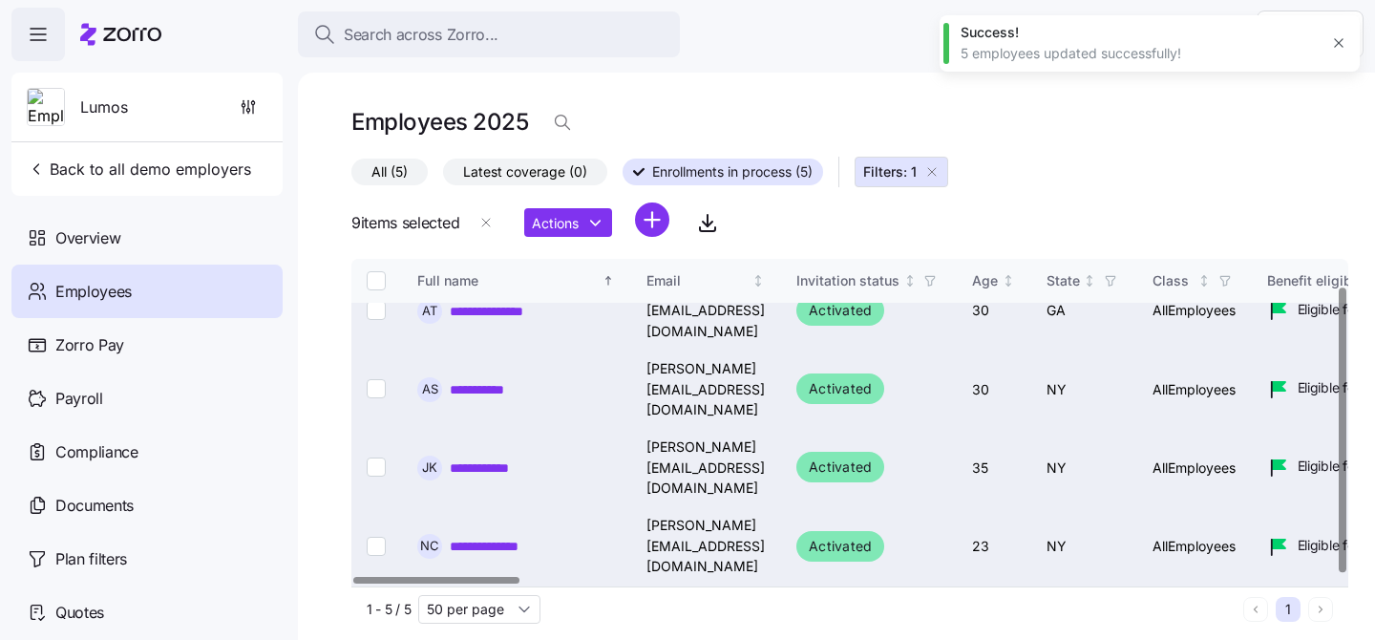
checkbox input "false"
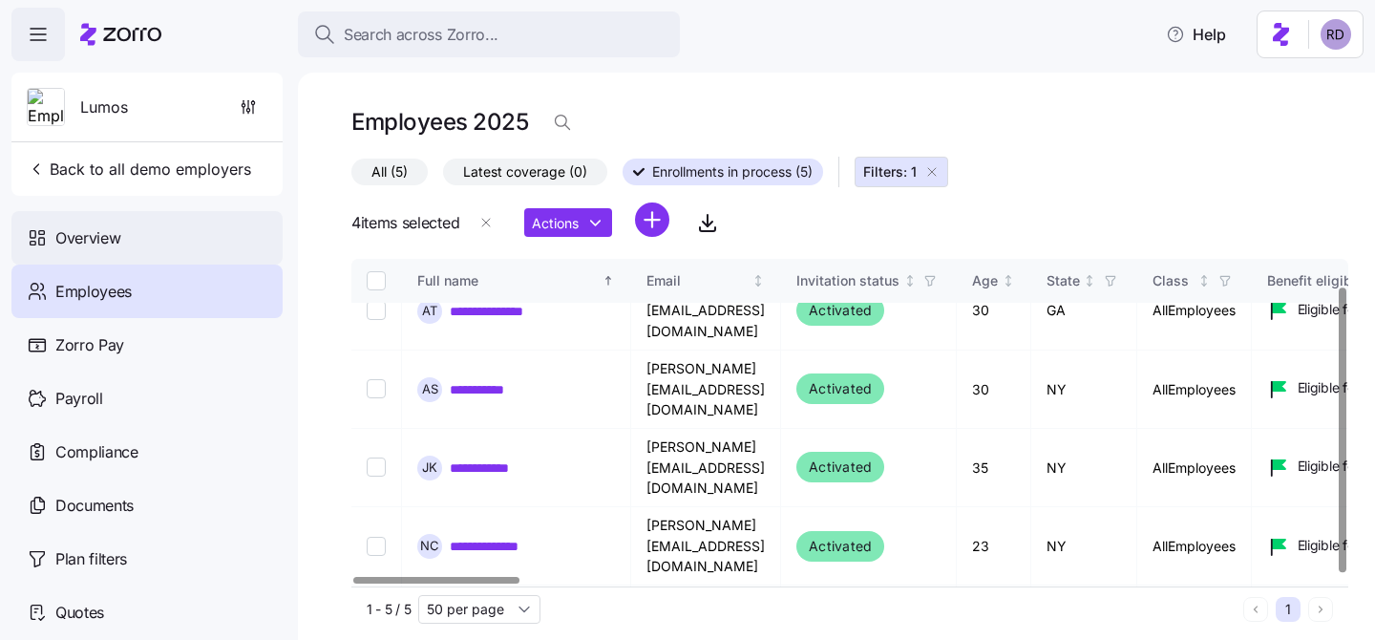
click at [143, 243] on div "Overview" at bounding box center [146, 237] width 271 height 53
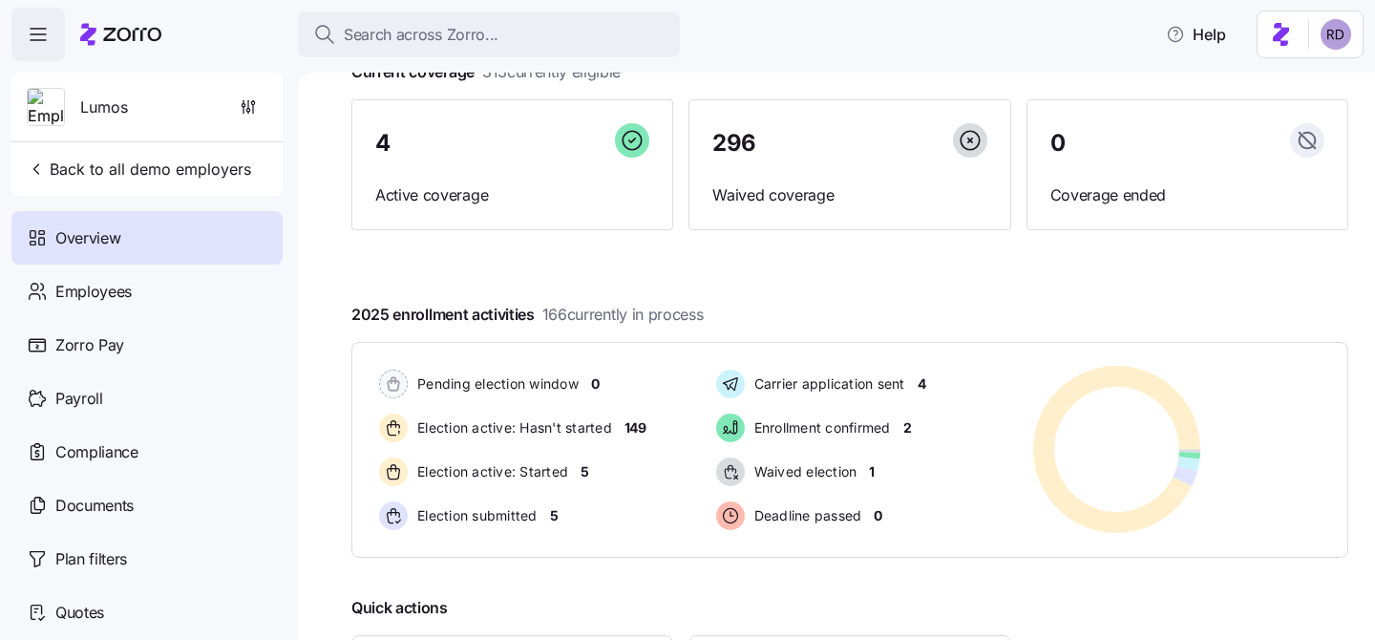
scroll to position [139, 0]
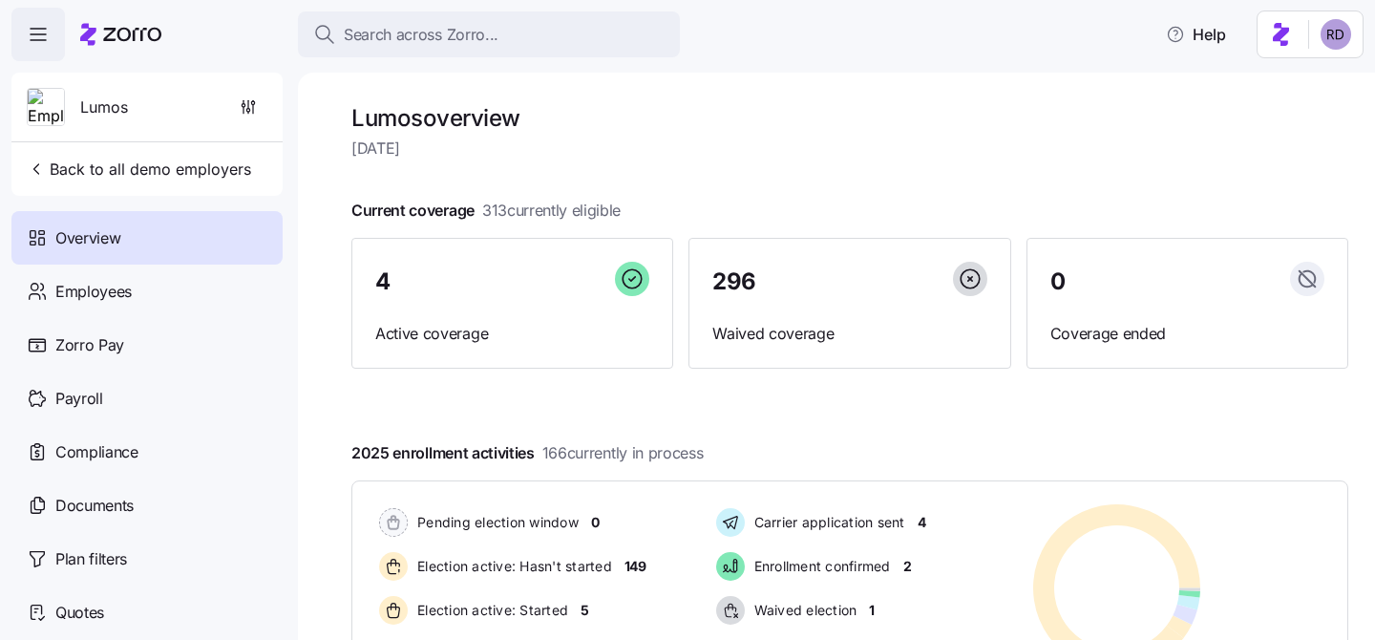
scroll to position [131, 0]
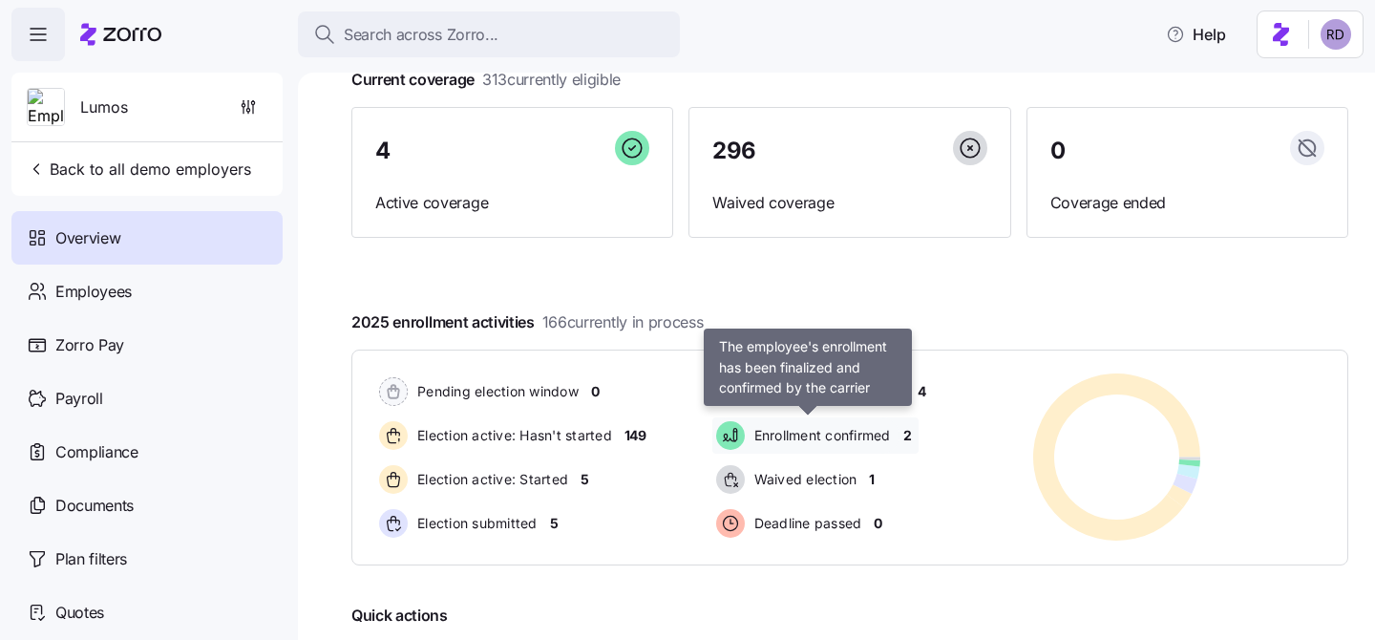
click at [822, 433] on span "Enrollment confirmed" at bounding box center [820, 435] width 142 height 19
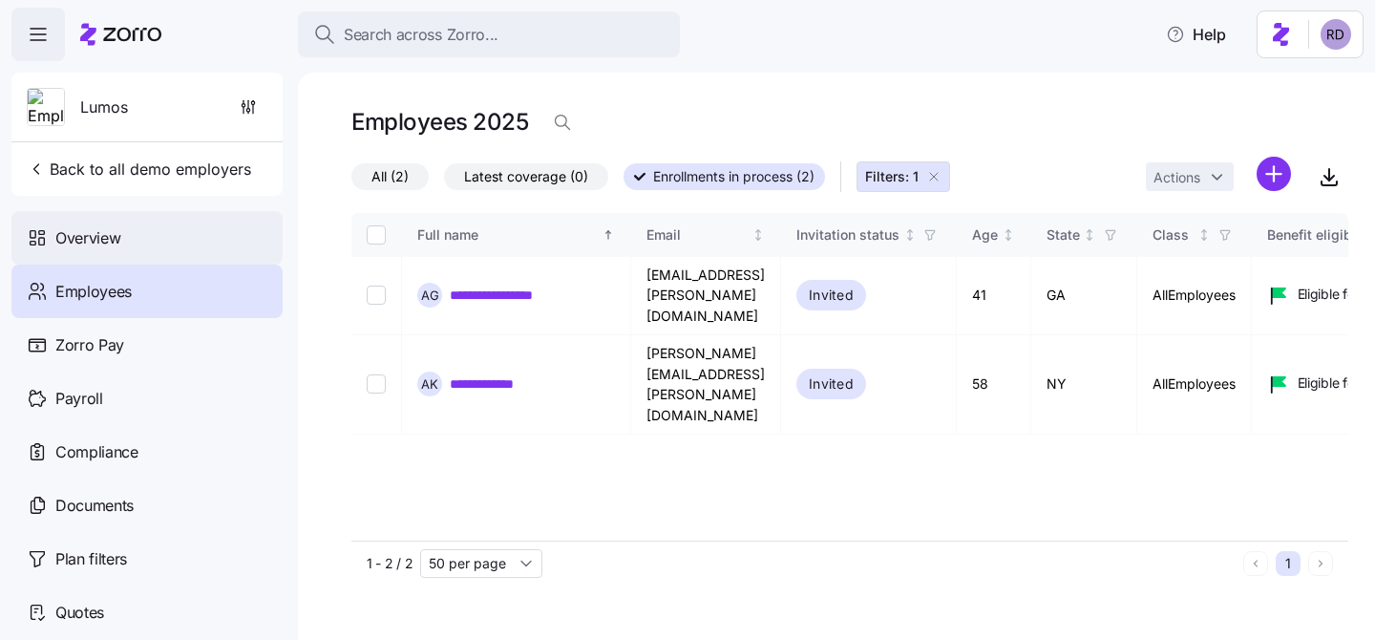
click at [98, 239] on span "Overview" at bounding box center [87, 238] width 65 height 24
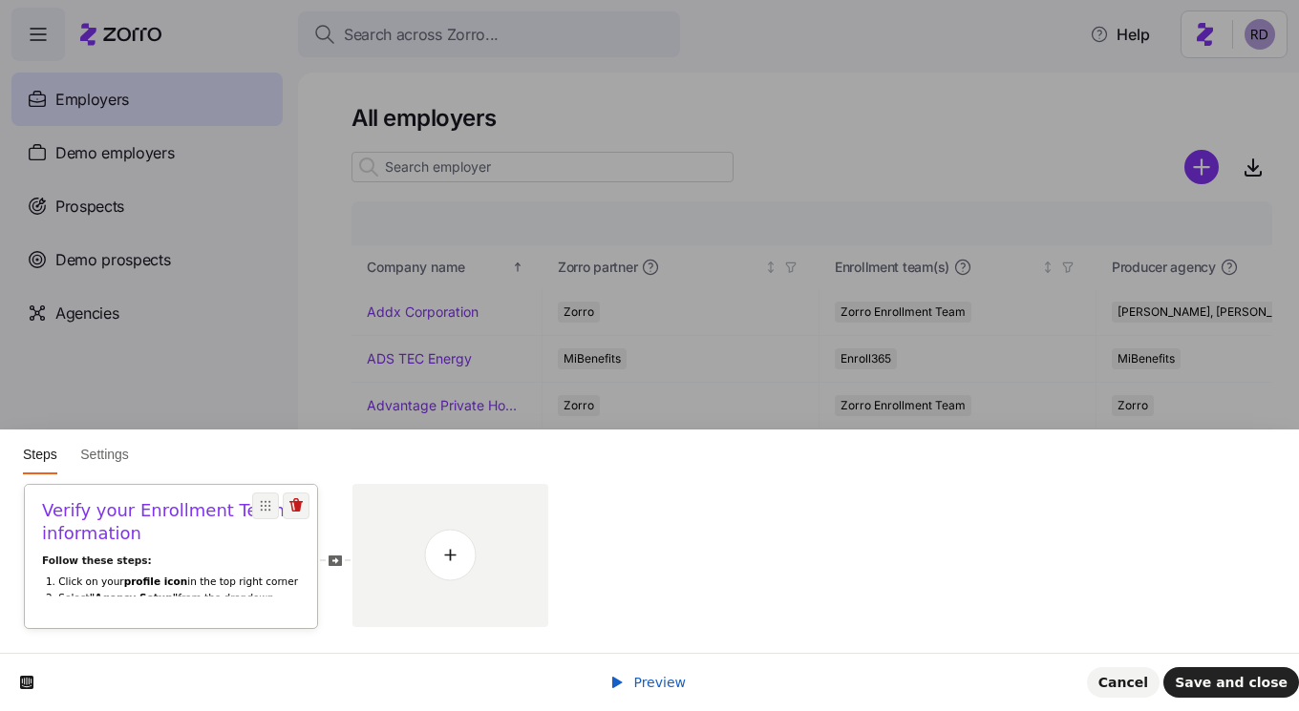
click at [213, 562] on p "Follow these steps:" at bounding box center [171, 560] width 258 height 14
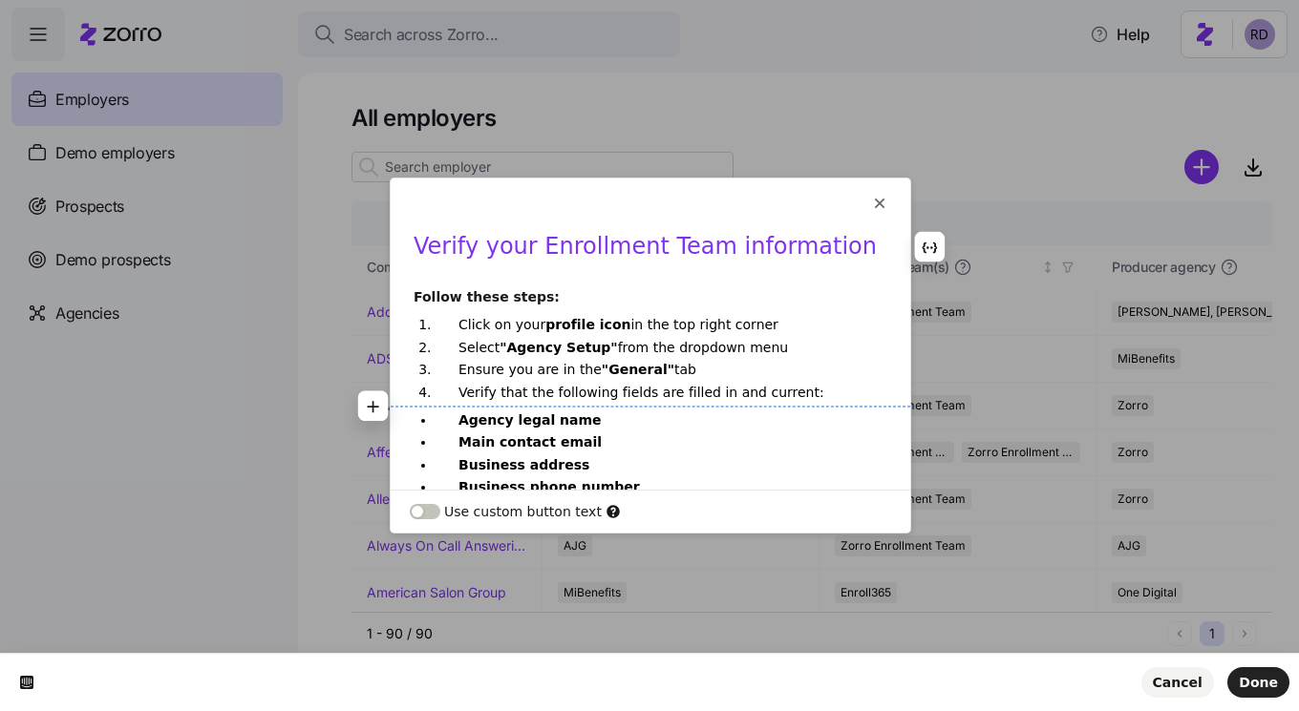
scroll to position [119, 0]
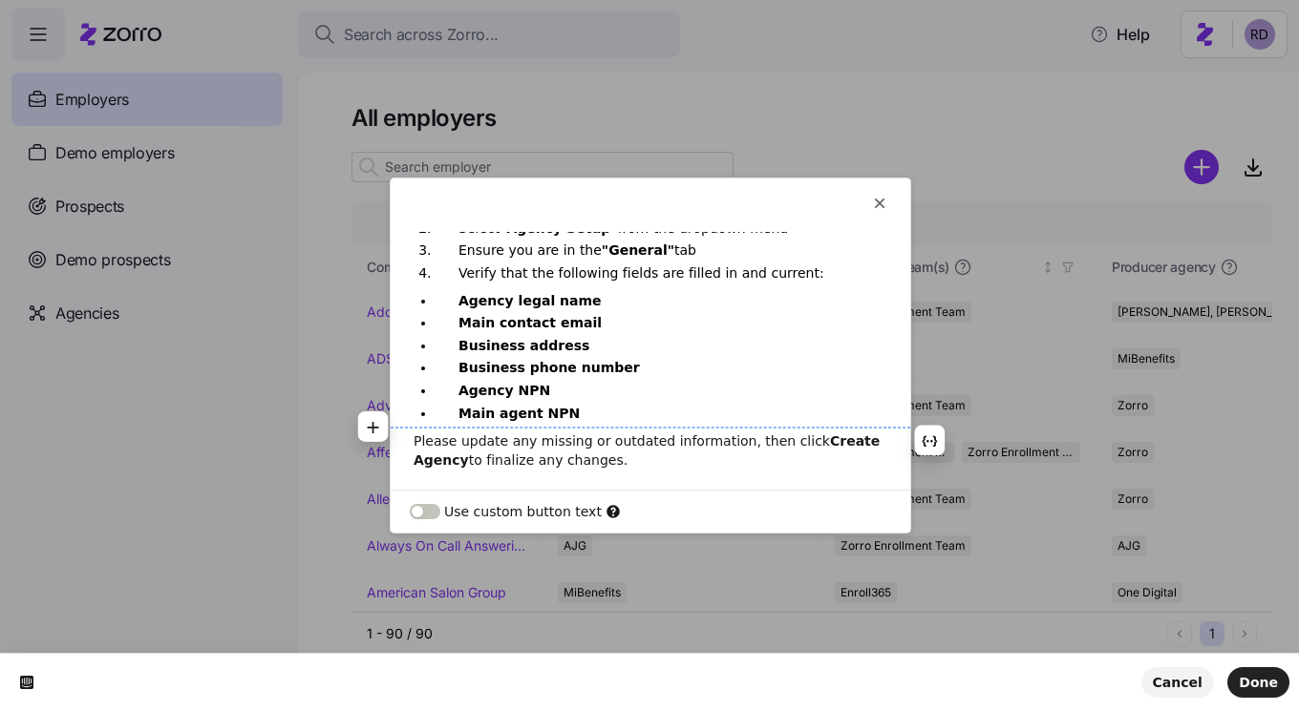
click at [819, 443] on b "Create Agency" at bounding box center [648, 451] width 471 height 34
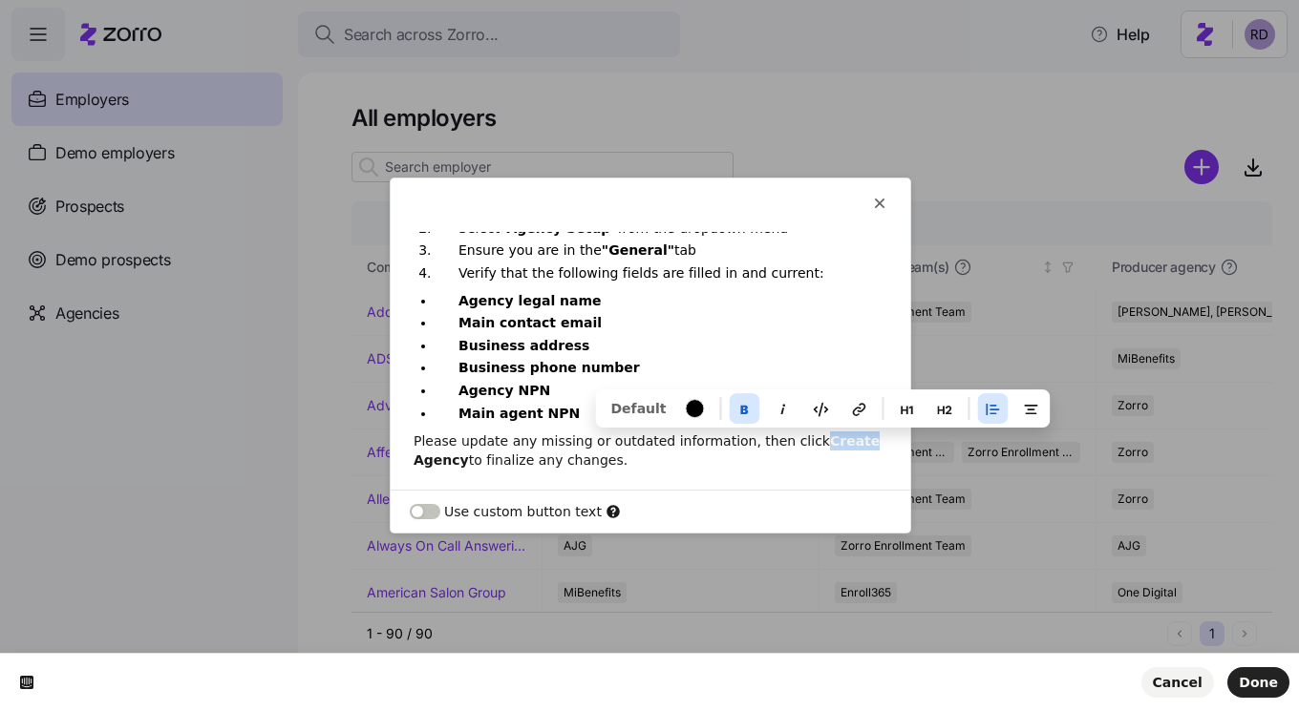
click at [741, 411] on icon "button" at bounding box center [745, 410] width 8 height 9
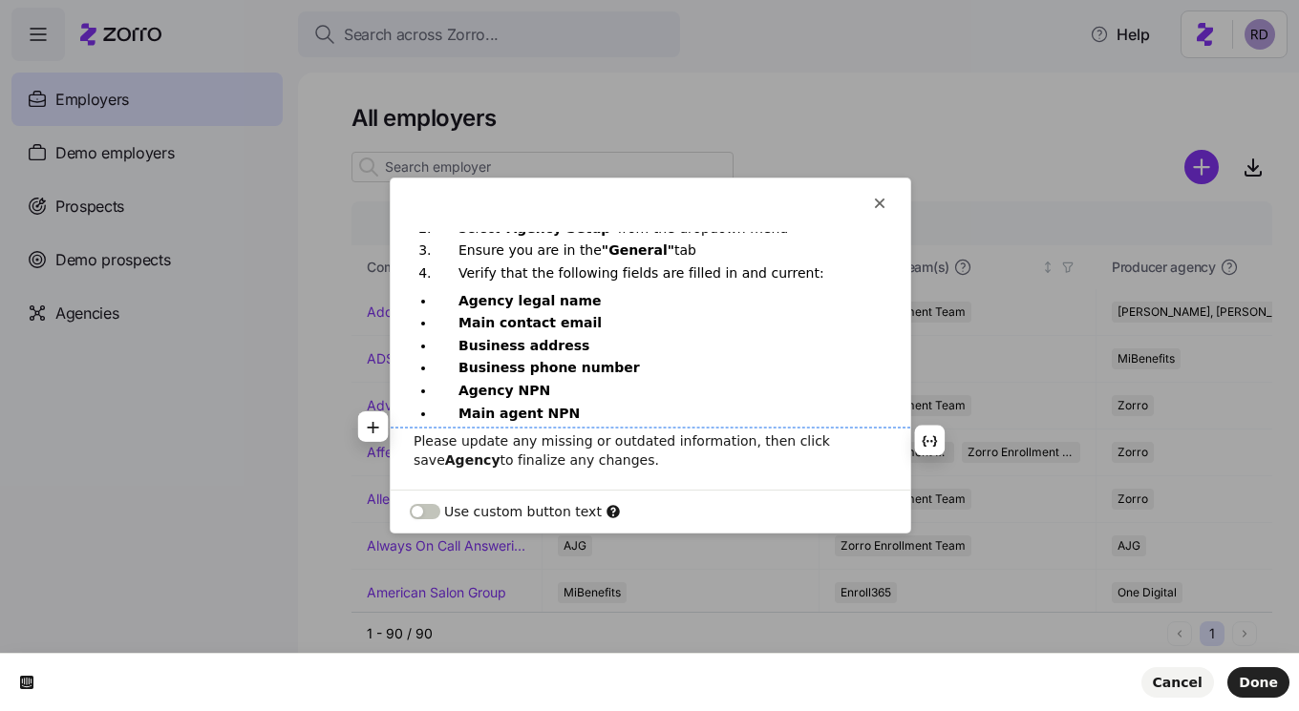
click at [500, 453] on b "Agency" at bounding box center [472, 460] width 55 height 15
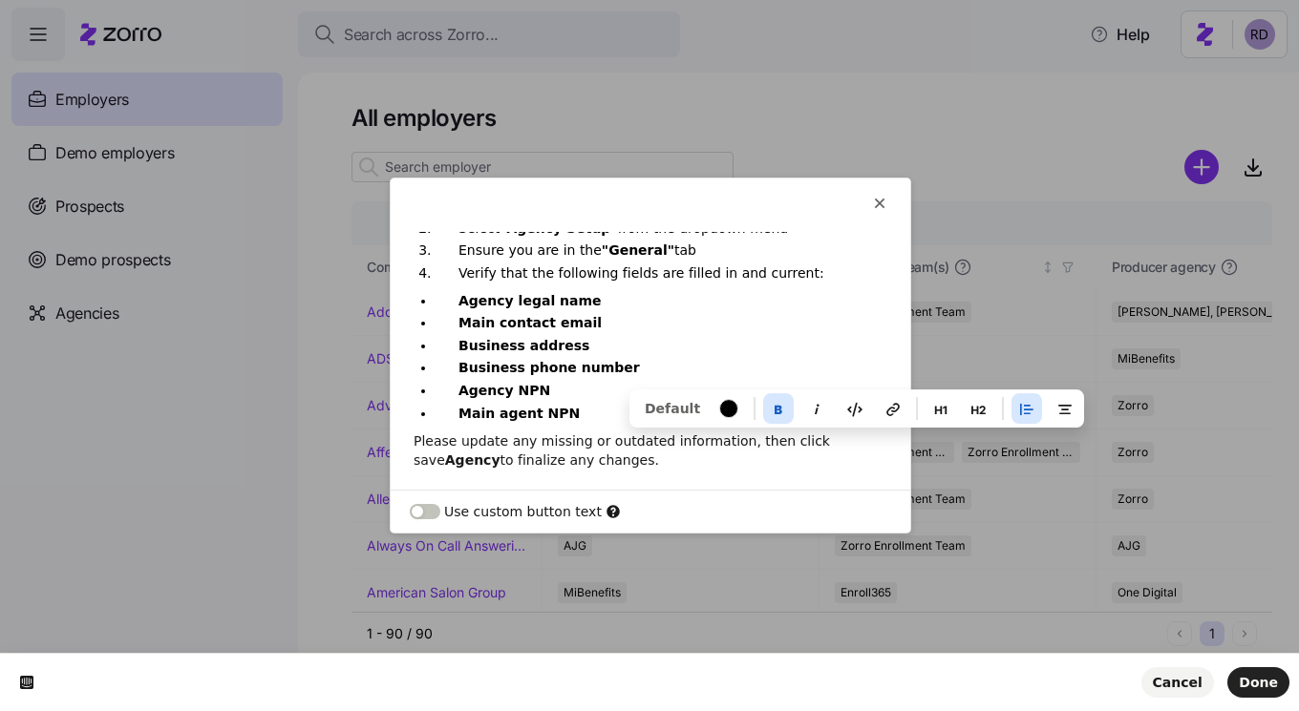
click at [500, 453] on b "Agency" at bounding box center [472, 460] width 55 height 15
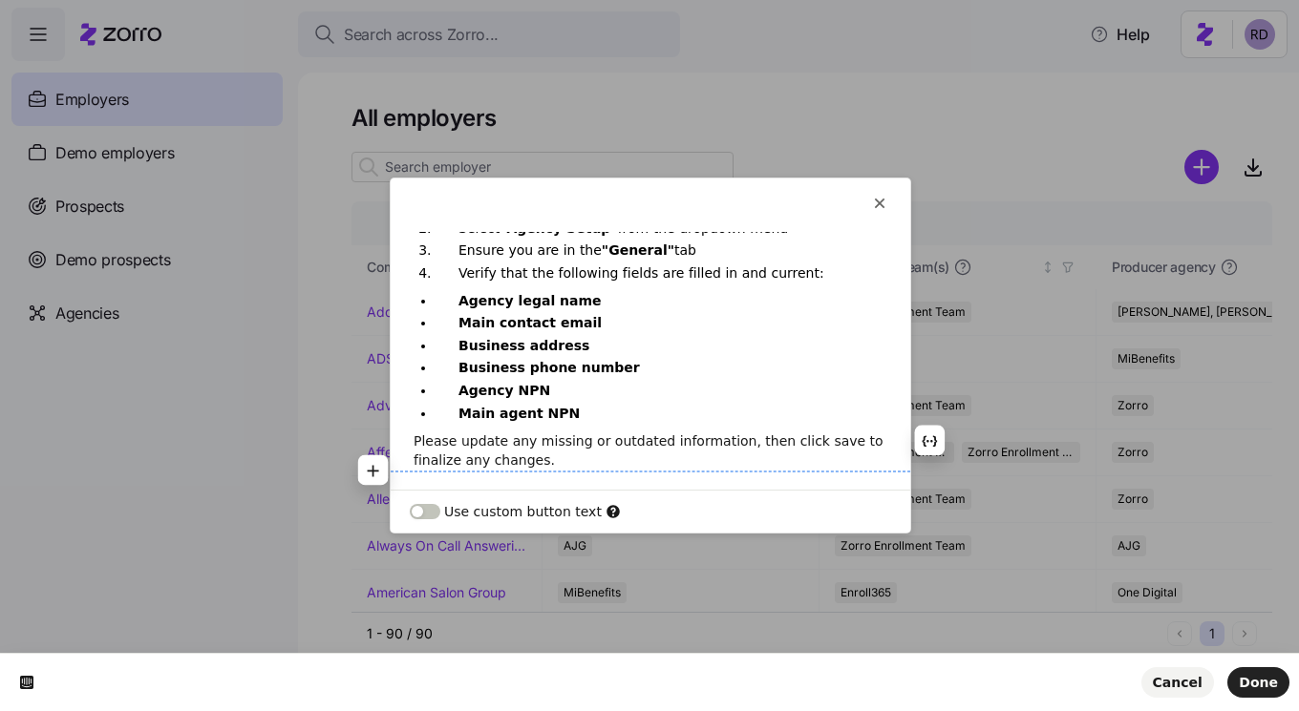
click at [820, 463] on p "Please update any missing or outdated information, then click save to finalize …" at bounding box center [650, 451] width 474 height 38
click at [779, 440] on p "Please update any missing or outdated information, then click save to finalize …" at bounding box center [650, 451] width 474 height 38
click at [791, 459] on p "Please update any missing or outdated information, then save to finalize any ch…" at bounding box center [650, 451] width 474 height 38
click at [1254, 682] on span "Done" at bounding box center [1257, 682] width 39 height 15
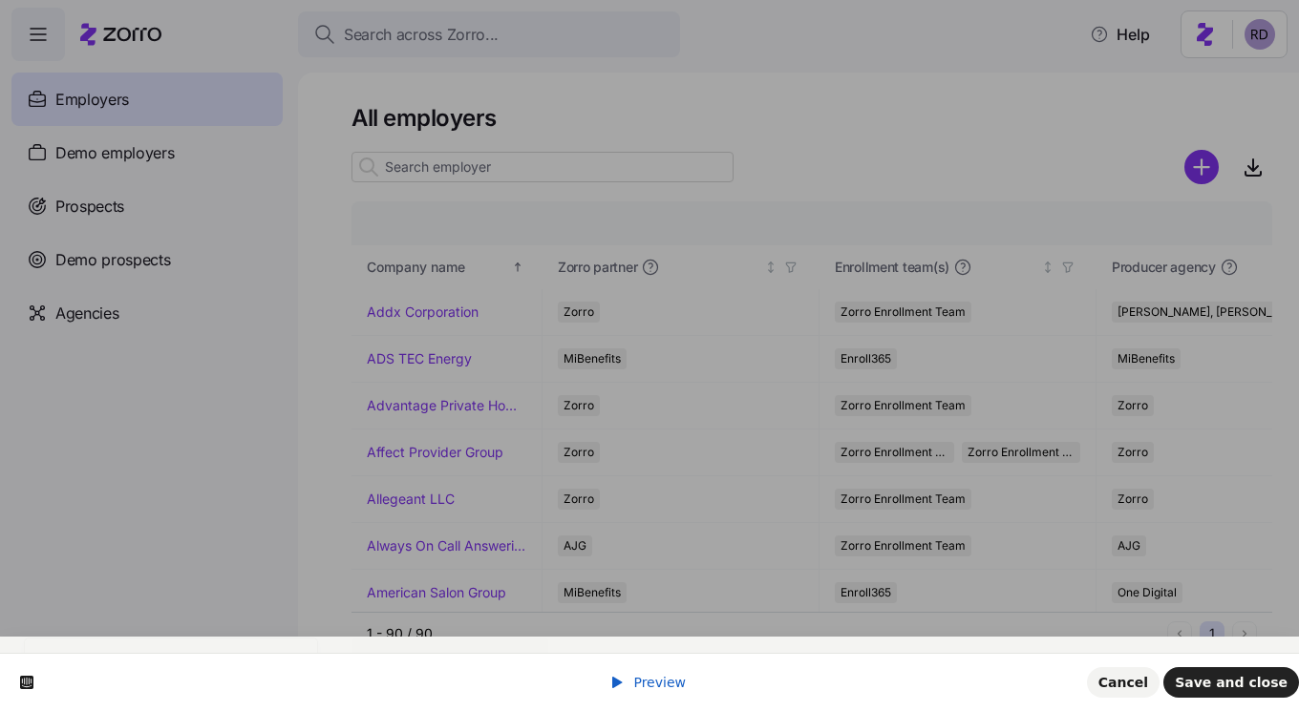
scroll to position [0, 0]
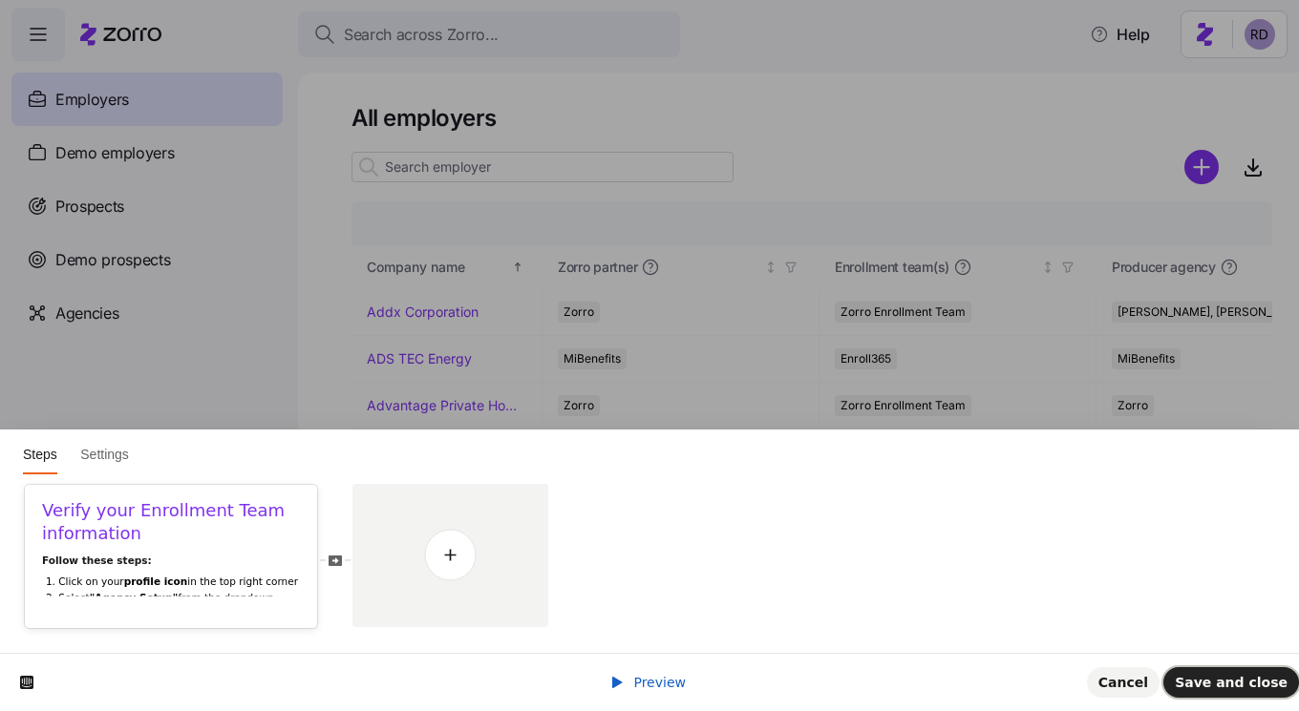
click at [1254, 682] on span "Save and close" at bounding box center [1230, 682] width 113 height 15
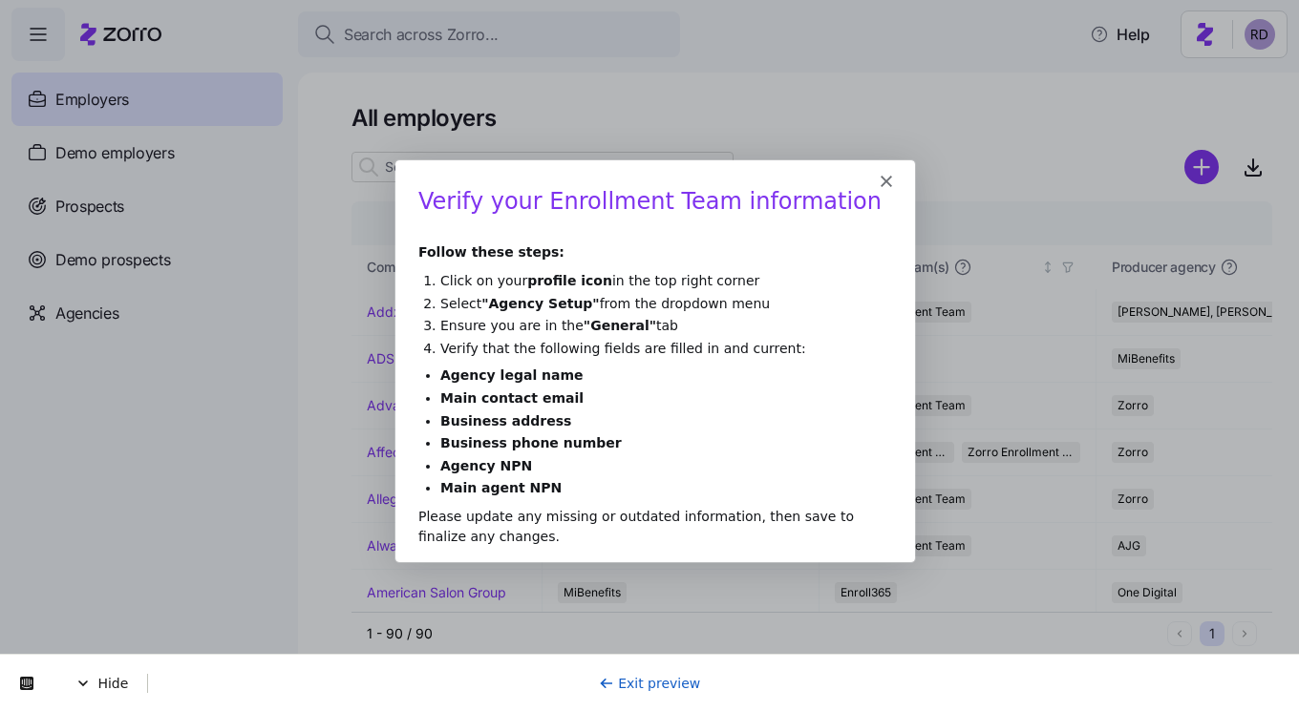
click at [888, 177] on polygon "Close" at bounding box center [884, 179] width 11 height 11
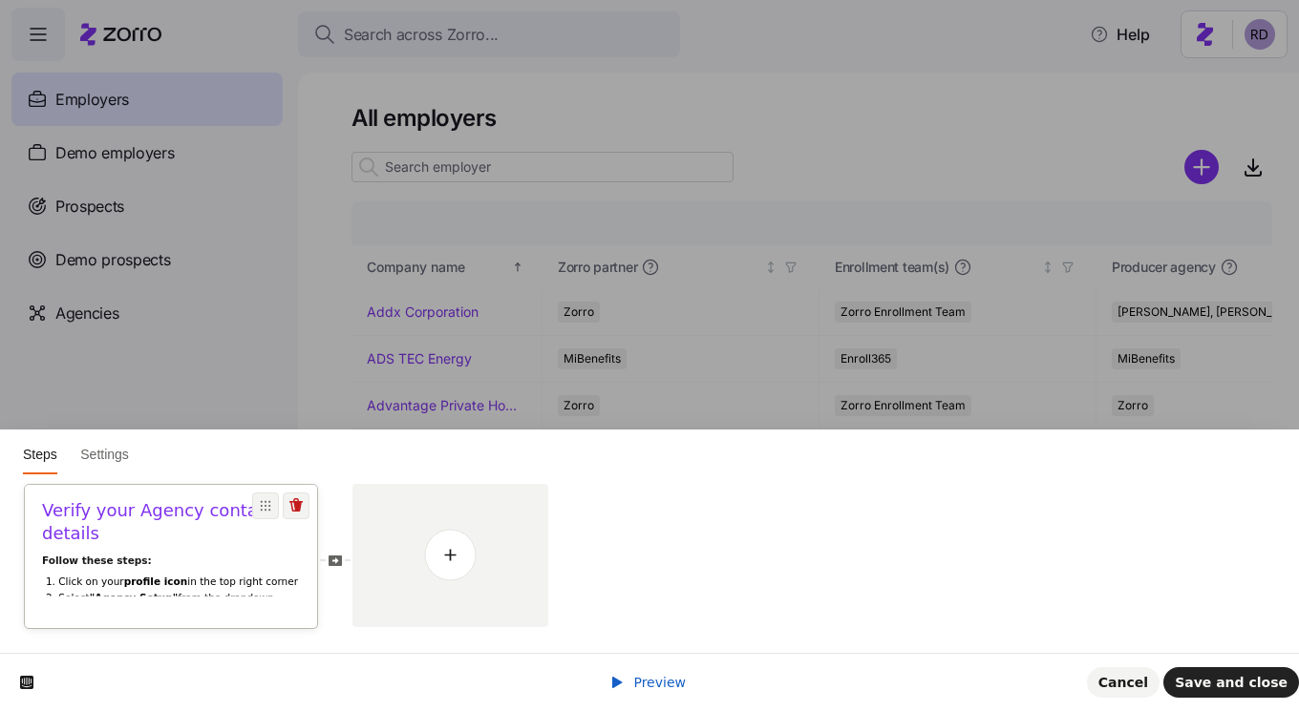
click at [175, 623] on b ""General"" at bounding box center [193, 628] width 54 height 11
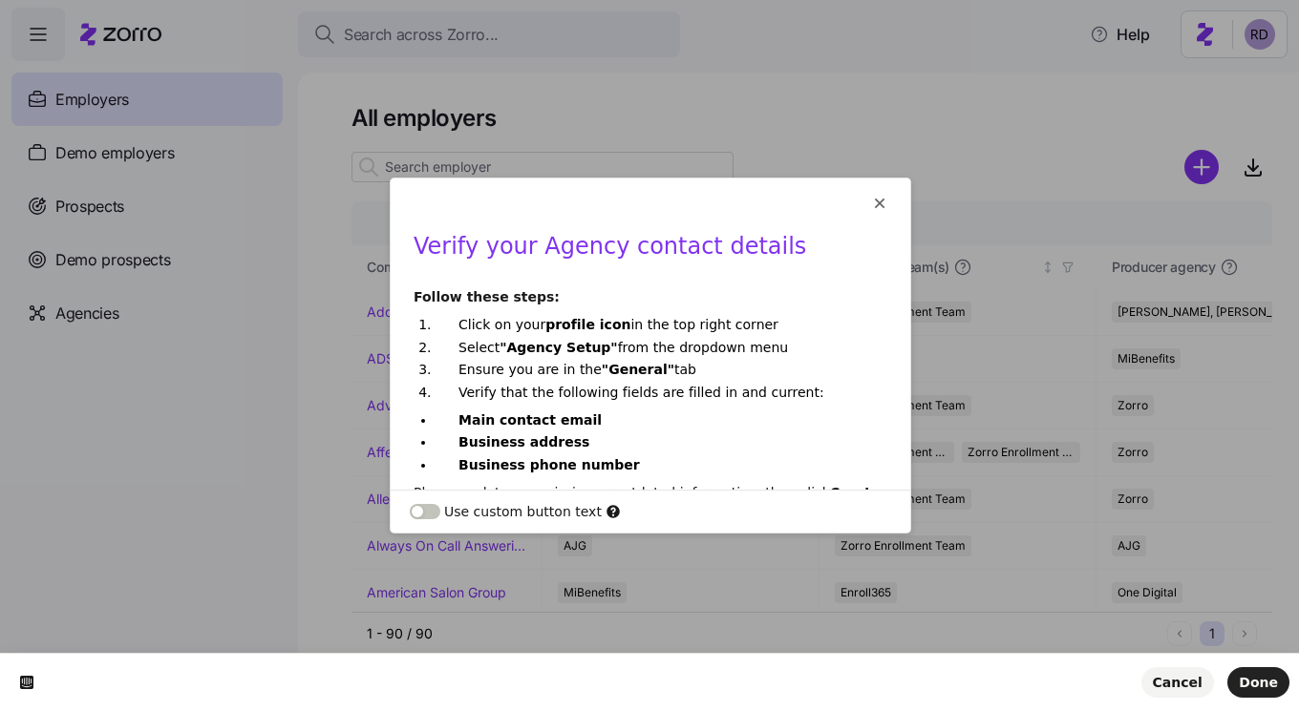
scroll to position [52, 0]
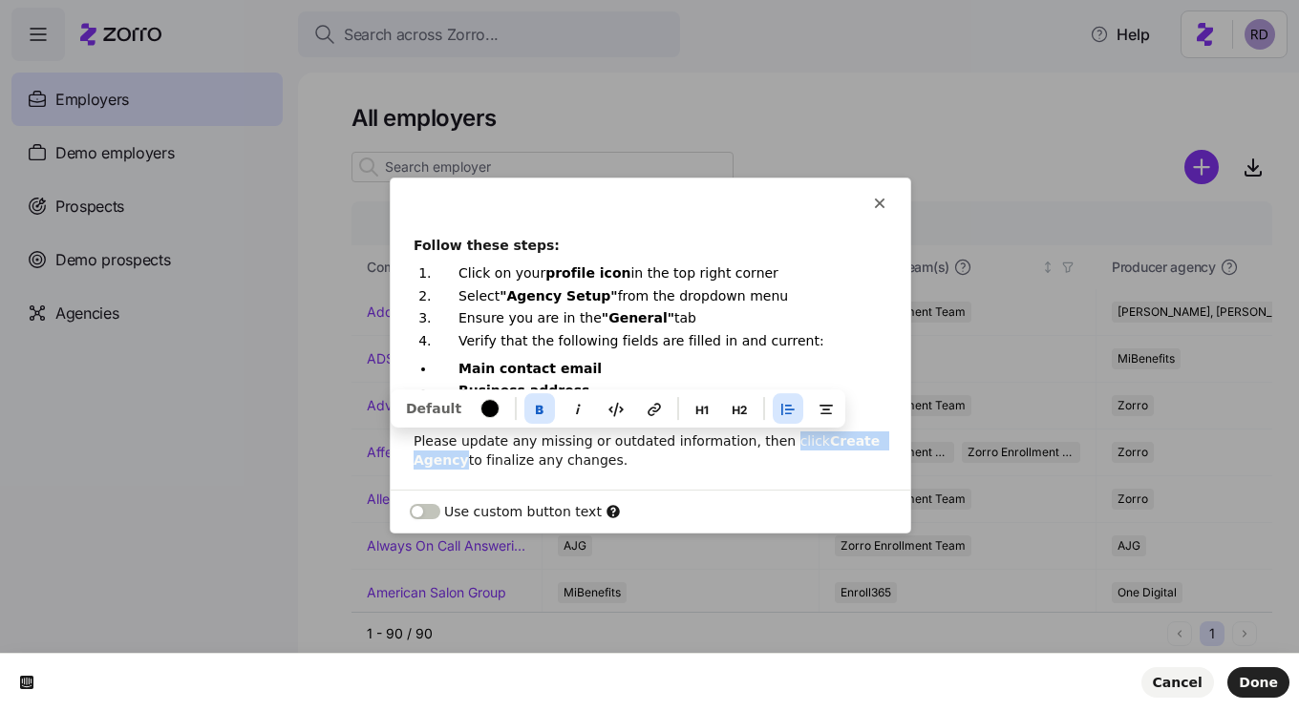
drag, startPoint x: 767, startPoint y: 444, endPoint x: 463, endPoint y: 459, distance: 304.0
click at [463, 459] on p "Please update any missing or outdated information, then click Create Agency to …" at bounding box center [650, 451] width 474 height 38
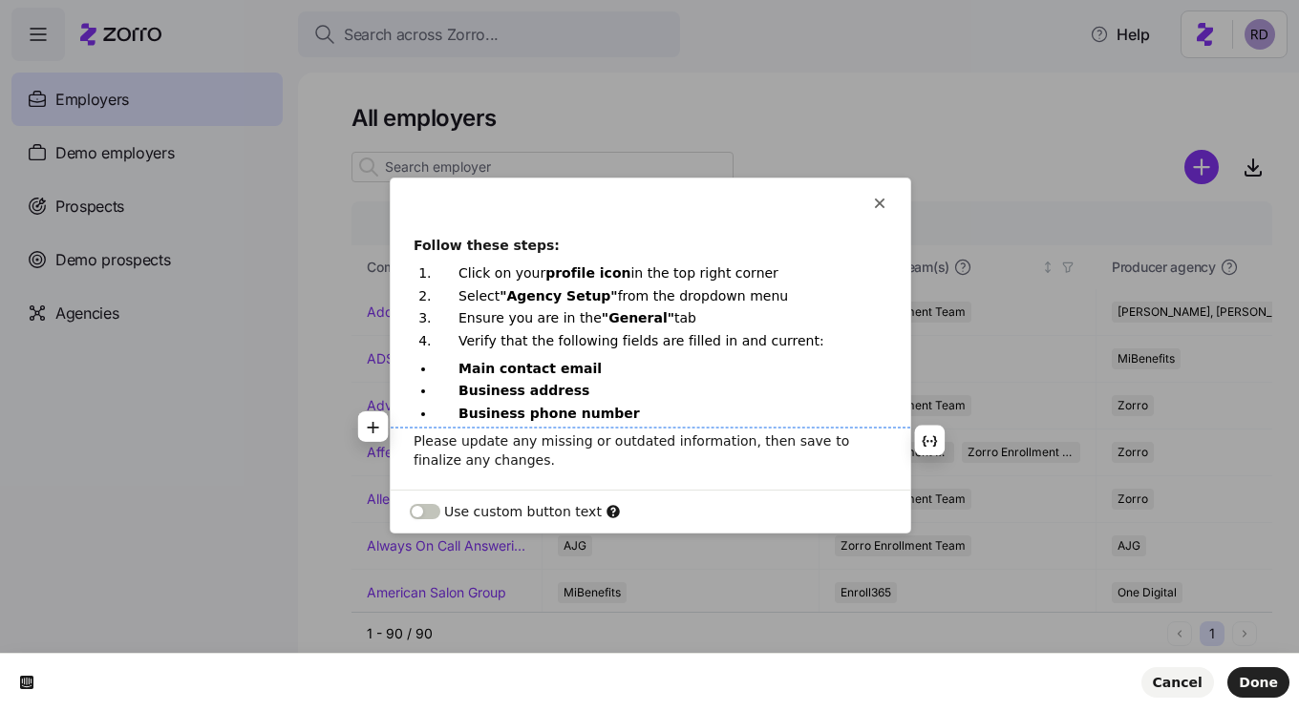
click at [663, 456] on p "Please update any missing or outdated information, then save to finalize any ch…" at bounding box center [650, 451] width 474 height 38
click at [1247, 679] on span "Done" at bounding box center [1257, 682] width 39 height 15
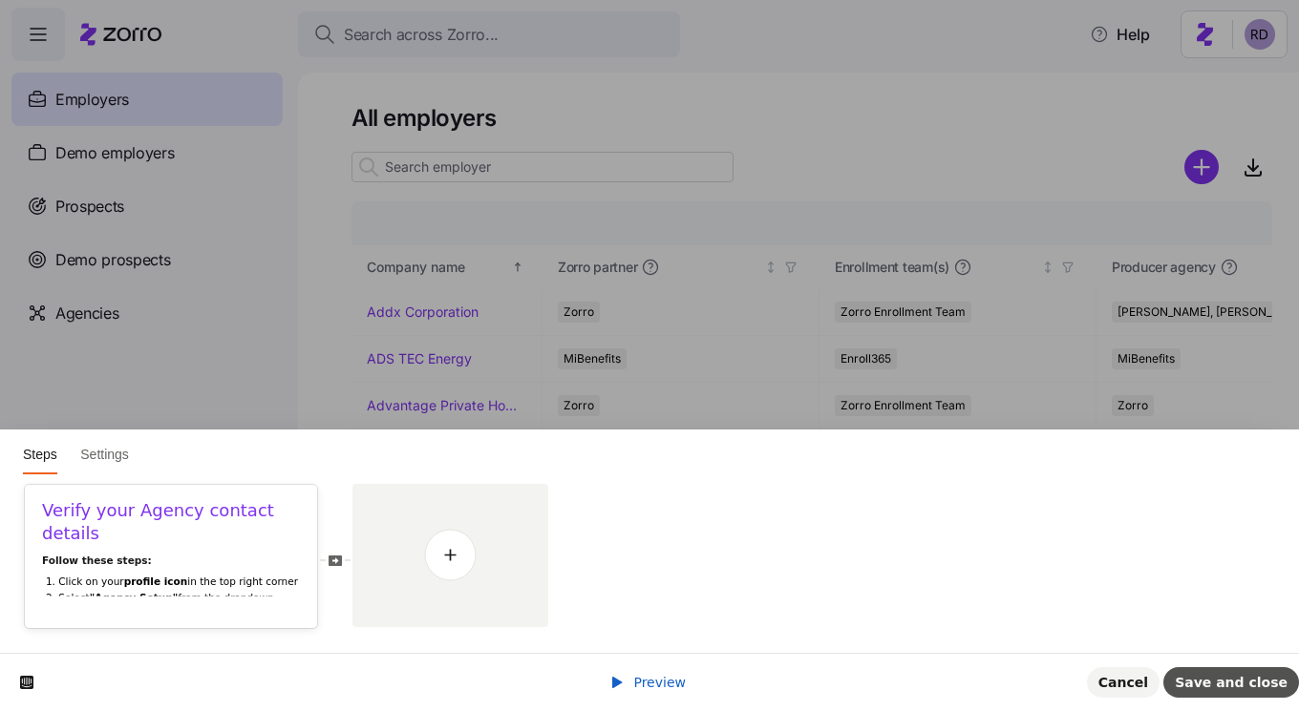
scroll to position [0, 0]
click at [1270, 686] on span "Save and close" at bounding box center [1230, 682] width 113 height 15
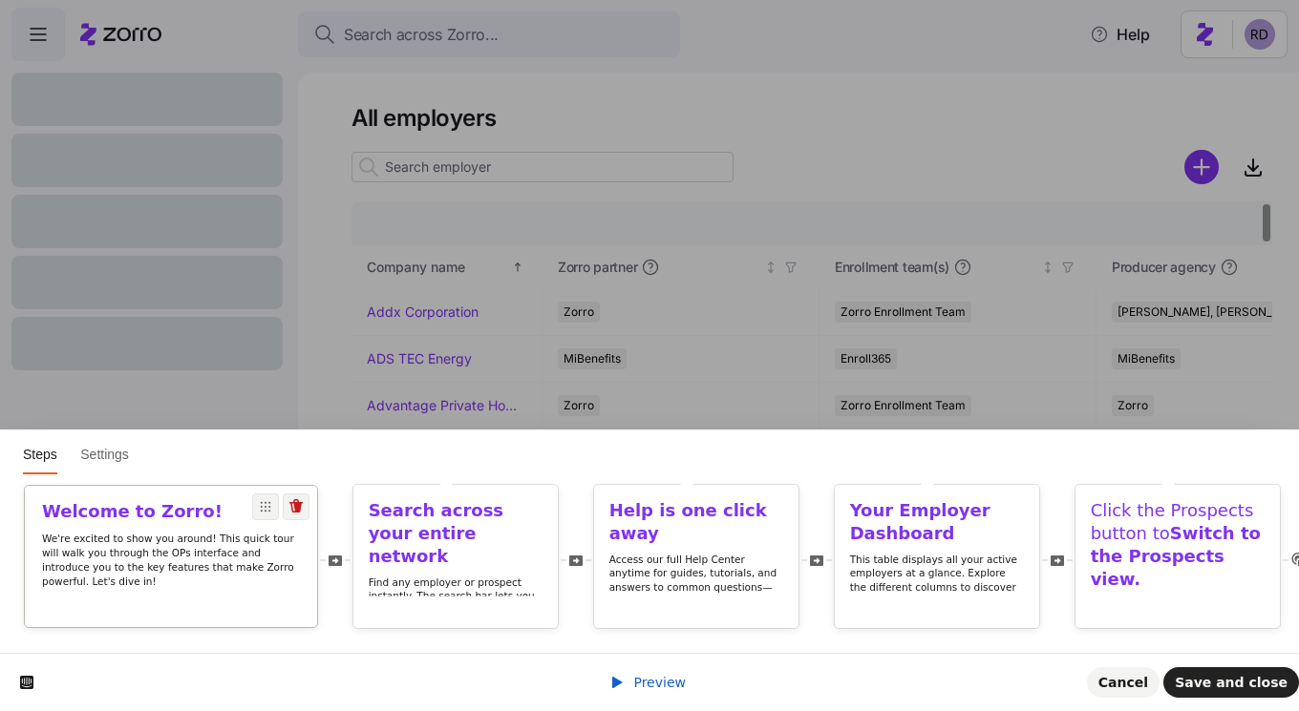
click at [135, 612] on div "Welcome to Zorro! We're excited to show you around! This quick tour will walk y…" at bounding box center [171, 556] width 292 height 141
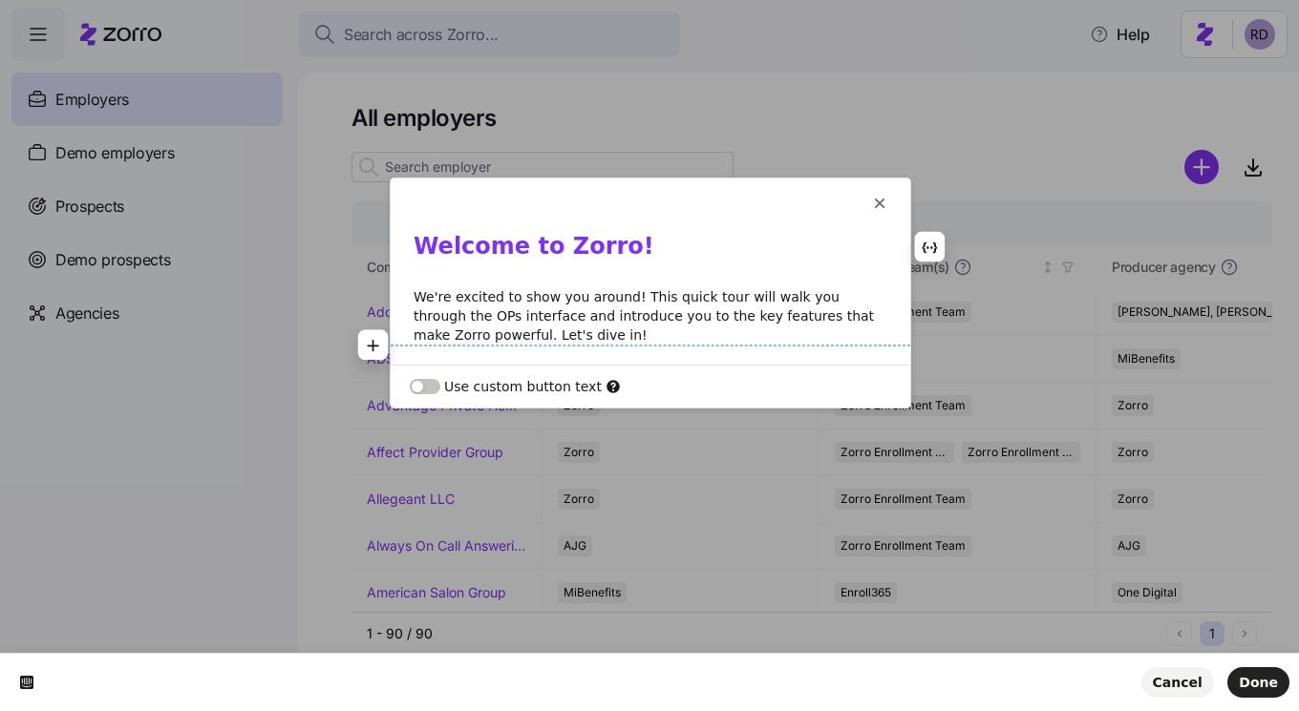
click at [430, 317] on p "We're excited to show you around! This quick tour will walk you through the OPs…" at bounding box center [650, 315] width 474 height 57
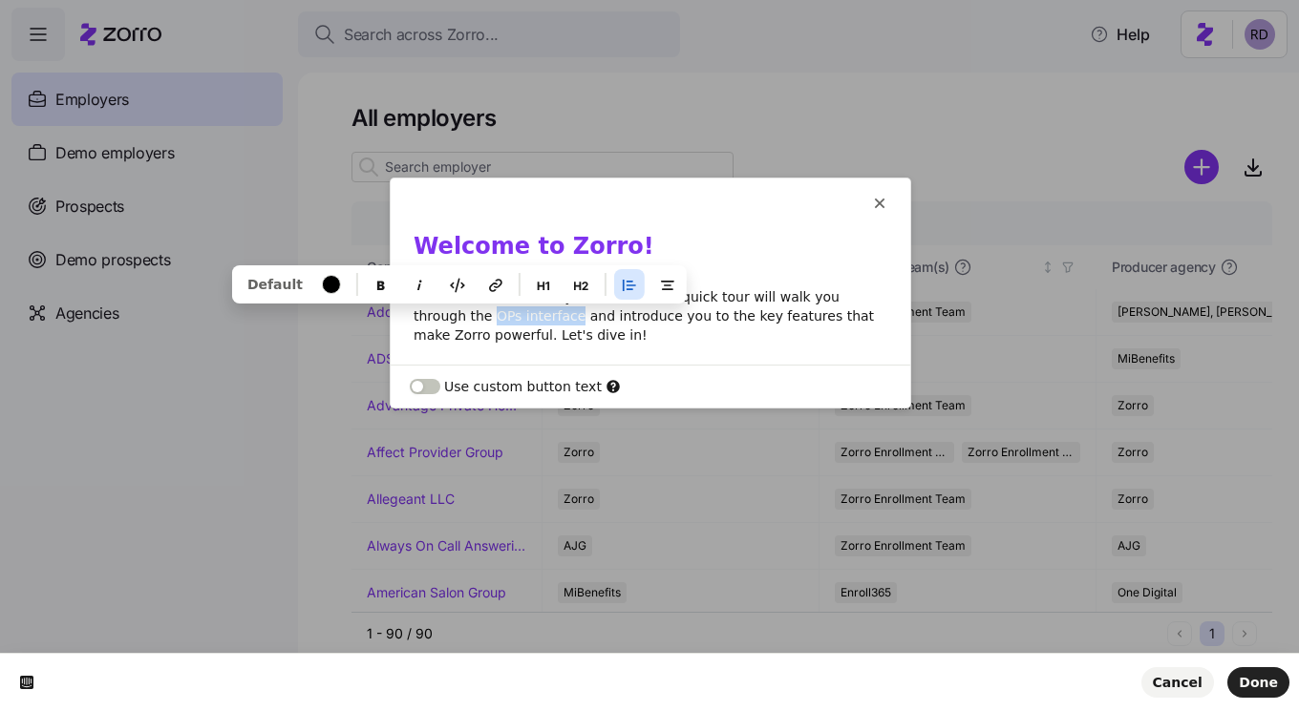
drag, startPoint x: 495, startPoint y: 319, endPoint x: 413, endPoint y: 320, distance: 81.2
click at [413, 320] on p "We're excited to show you around! This quick tour will walk you through the OPs…" at bounding box center [650, 315] width 474 height 57
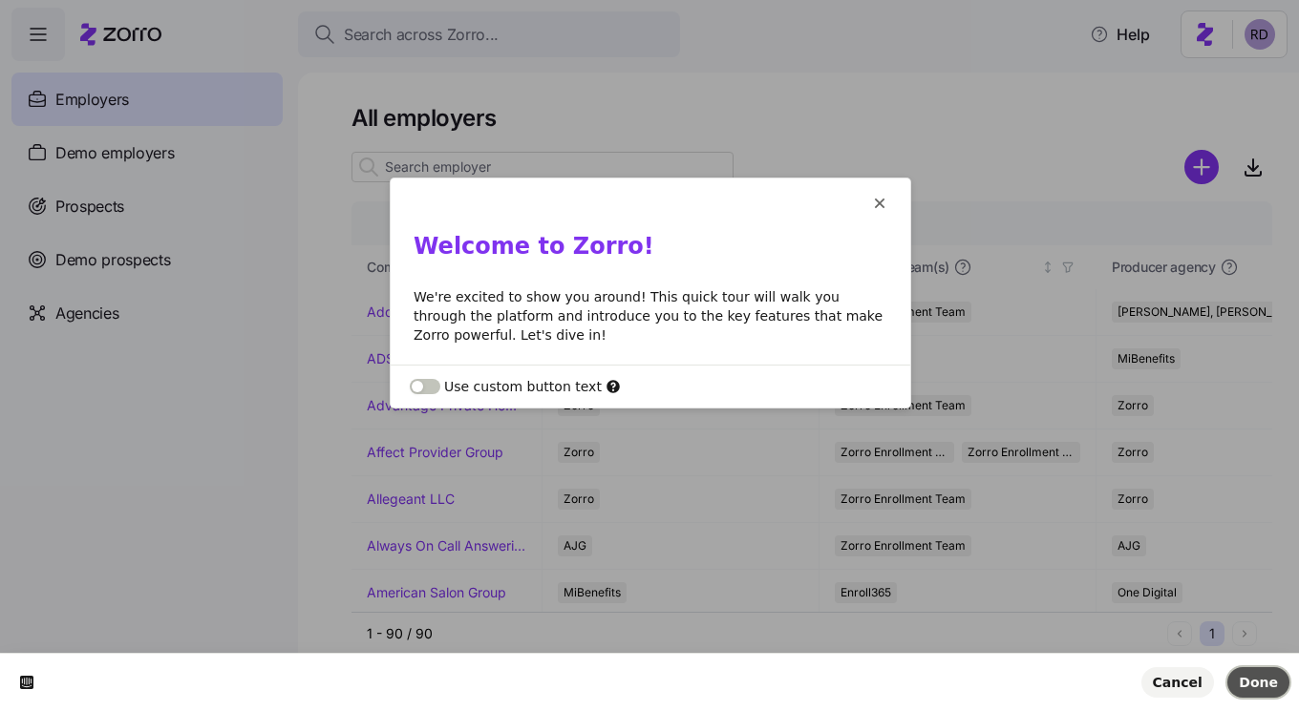
click at [1259, 673] on button "Done" at bounding box center [1258, 682] width 62 height 31
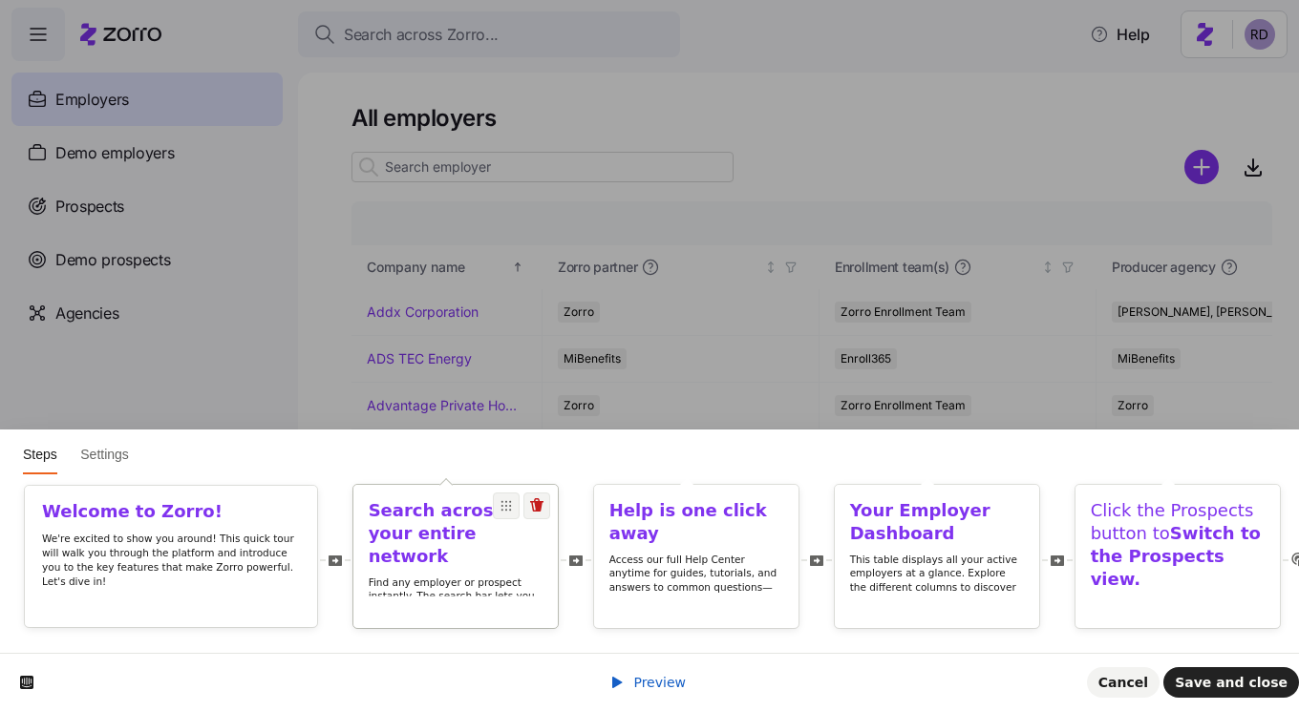
click at [481, 586] on p "Find any employer or prospect instantly. The search bar lets you quickly locate…" at bounding box center [456, 618] width 175 height 84
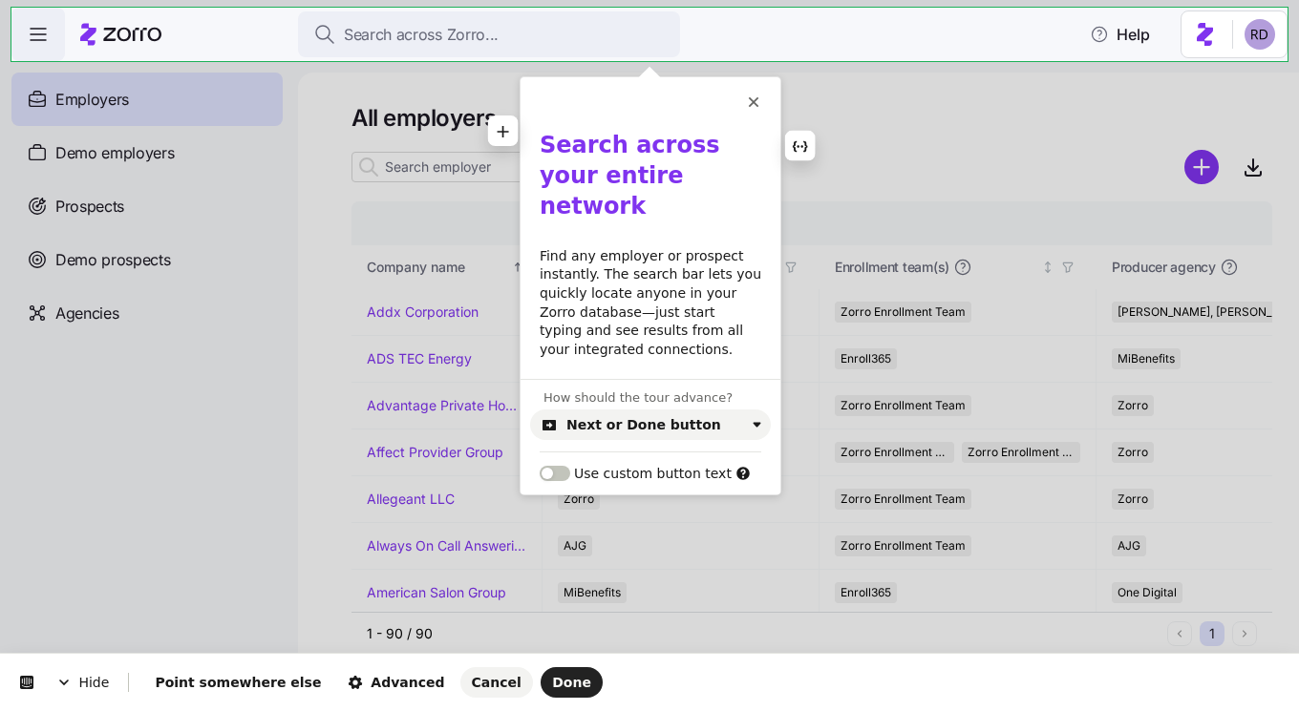
click at [629, 145] on b "Search across your entire network" at bounding box center [633, 176] width 188 height 88
click at [709, 143] on b "Search Across your entire network" at bounding box center [634, 176] width 190 height 88
click at [548, 178] on b "Search Across Your entire network" at bounding box center [634, 176] width 190 height 88
click at [616, 172] on b "Search Across Your Entire network" at bounding box center [634, 176] width 190 height 88
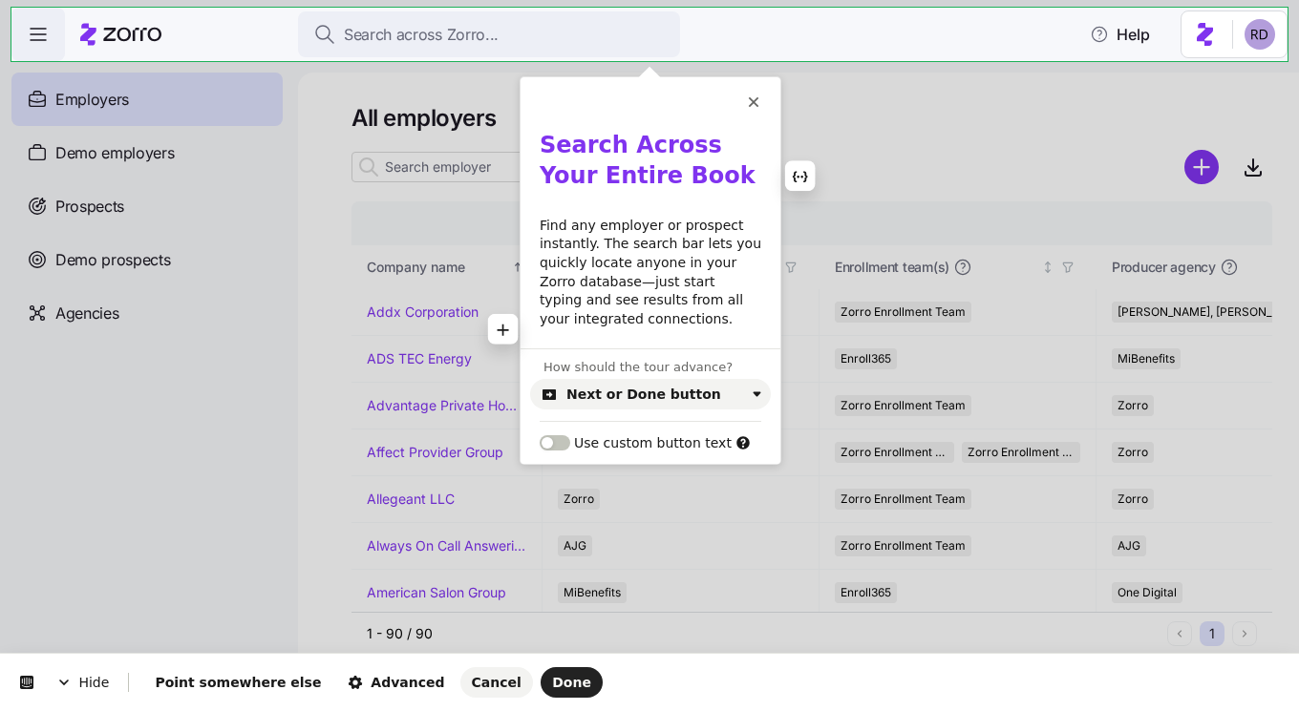
click at [666, 318] on p "Find any employer or prospect instantly. The search bar lets you quickly locate…" at bounding box center [650, 273] width 222 height 113
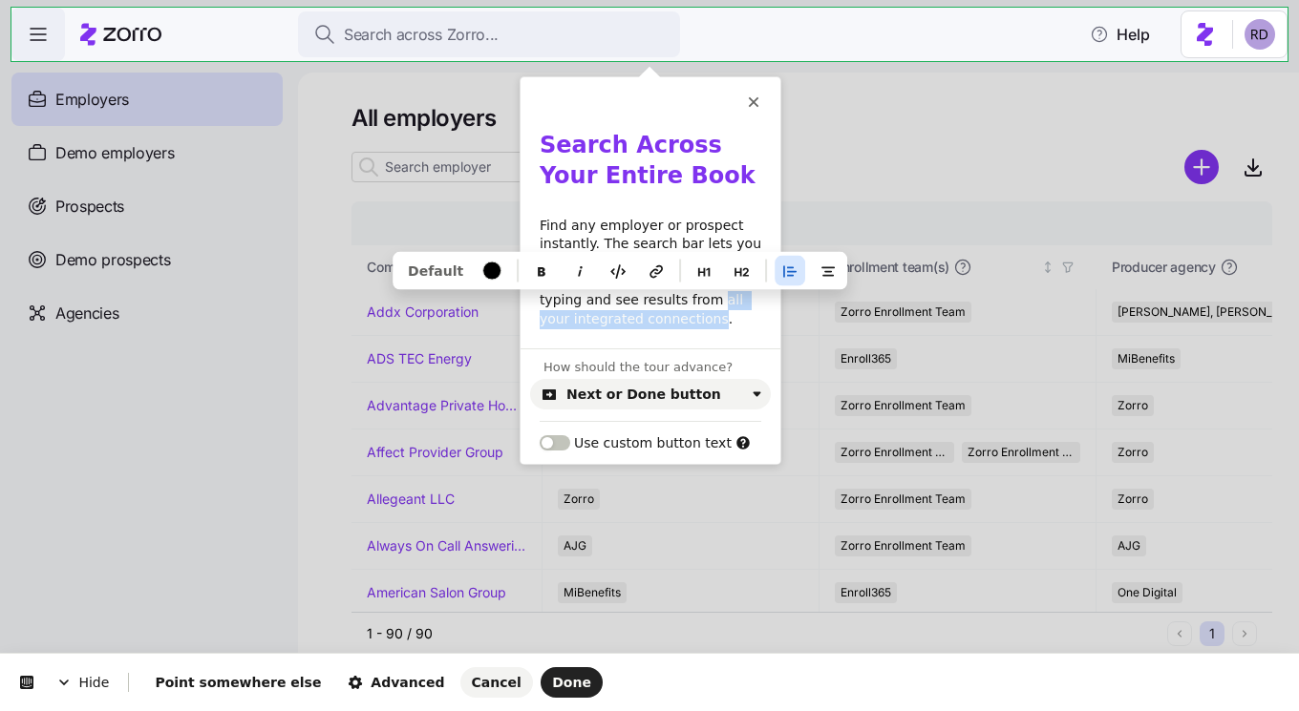
drag, startPoint x: 613, startPoint y: 316, endPoint x: 615, endPoint y: 296, distance: 20.1
click at [615, 296] on p "Find any employer or prospect instantly. The search bar lets you quickly locate…" at bounding box center [650, 273] width 222 height 113
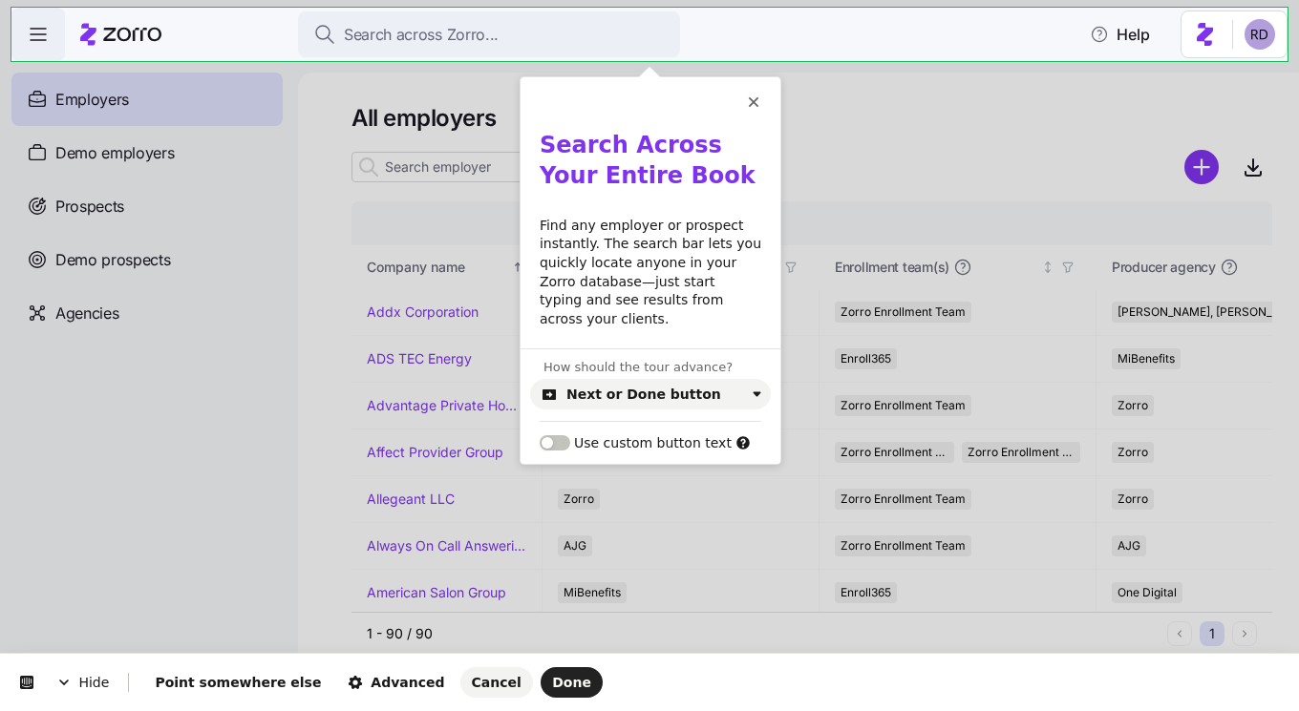
click at [629, 306] on p "Find any employer or prospect instantly. The search bar lets you quickly locate…" at bounding box center [650, 273] width 222 height 113
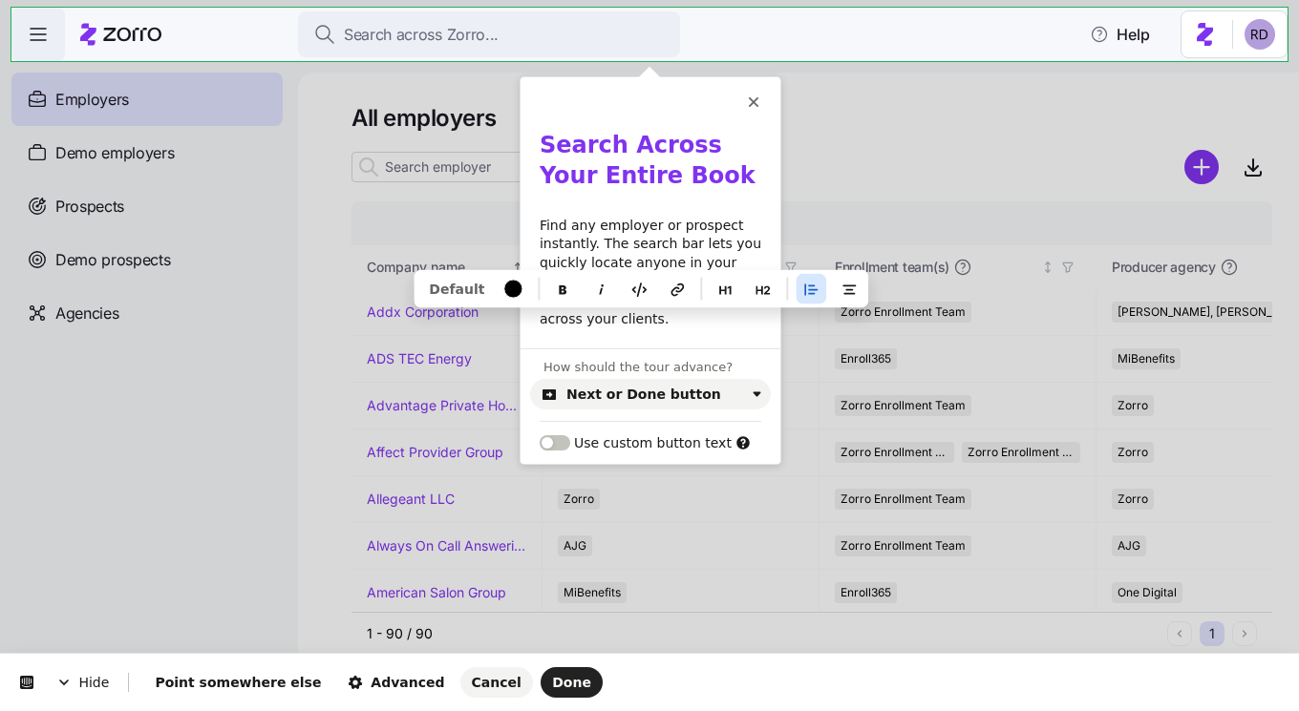
click at [664, 310] on div "Search Across Your Entire Book Find any employer or prospect instantly. The sea…" at bounding box center [650, 230] width 260 height 199
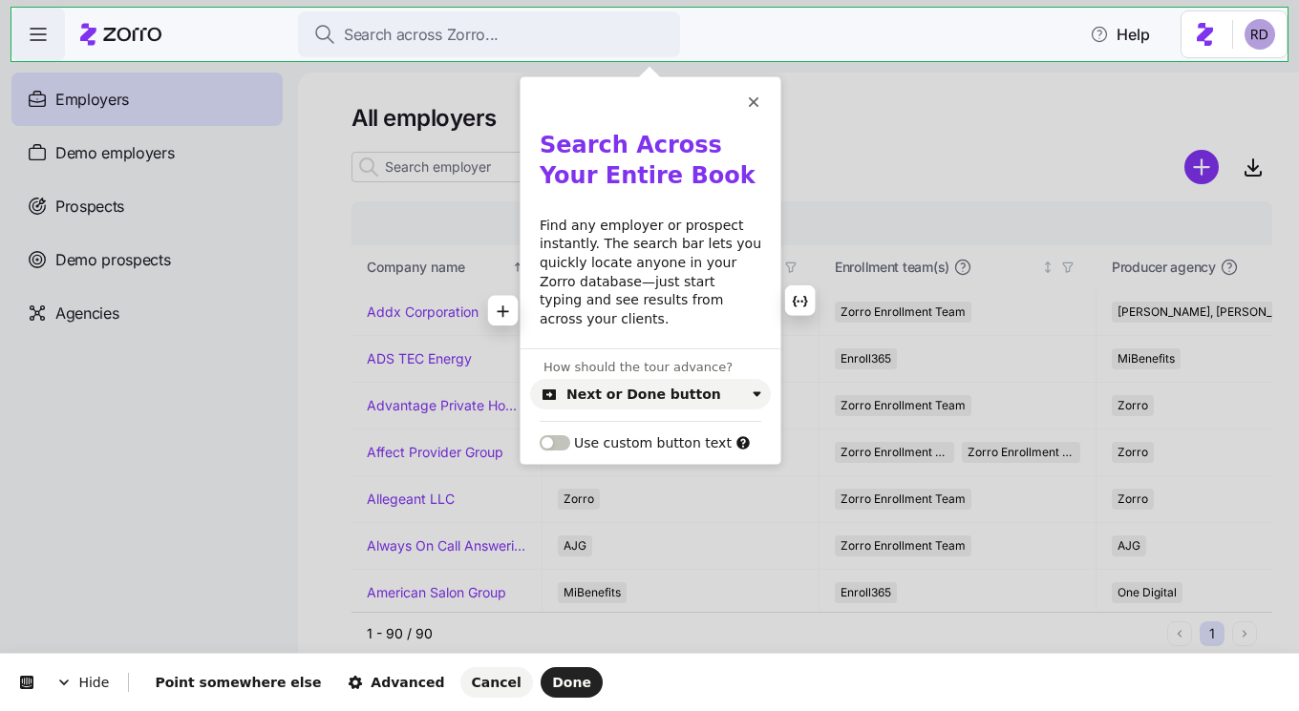
click at [615, 303] on p "Find any employer or prospect instantly. The search bar lets you quickly locate…" at bounding box center [650, 273] width 222 height 113
click at [630, 304] on p "Find any employer or prospect instantly. The search bar lets you quickly locate…" at bounding box center [650, 273] width 222 height 113
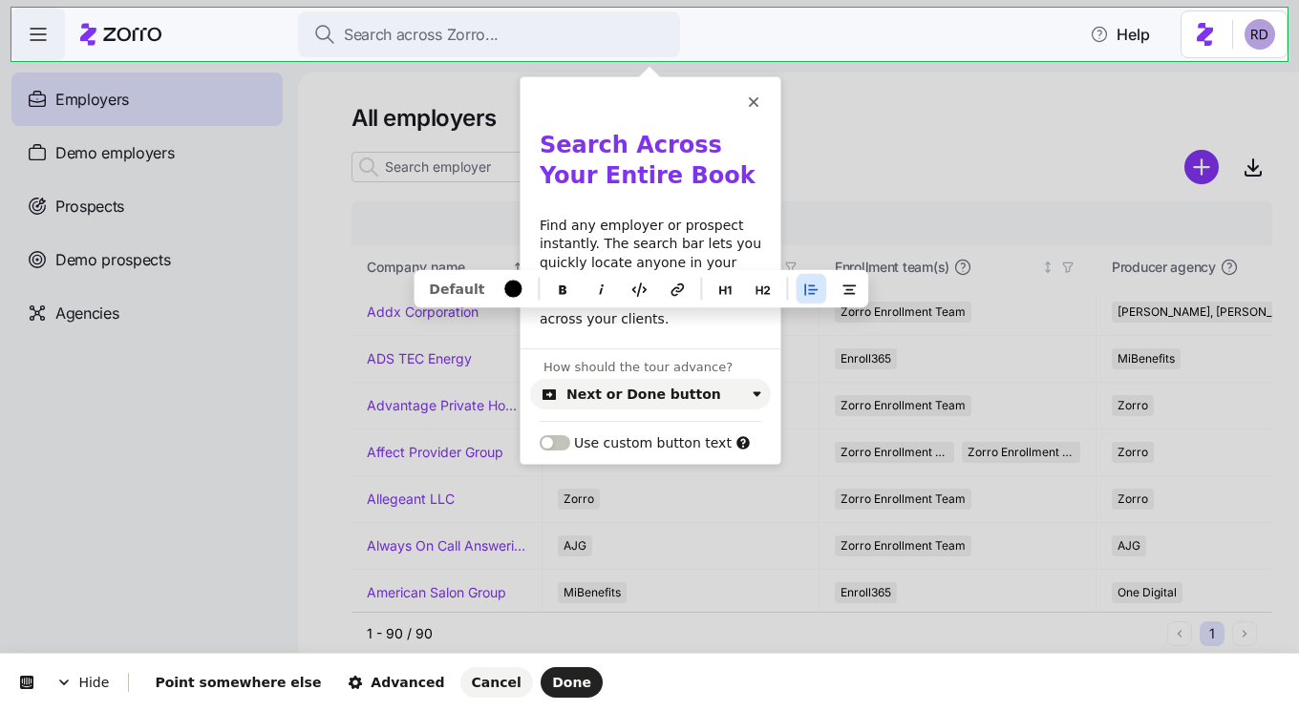
click at [616, 307] on p "Find any employer or prospect instantly. The search bar lets you quickly locate…" at bounding box center [650, 273] width 222 height 113
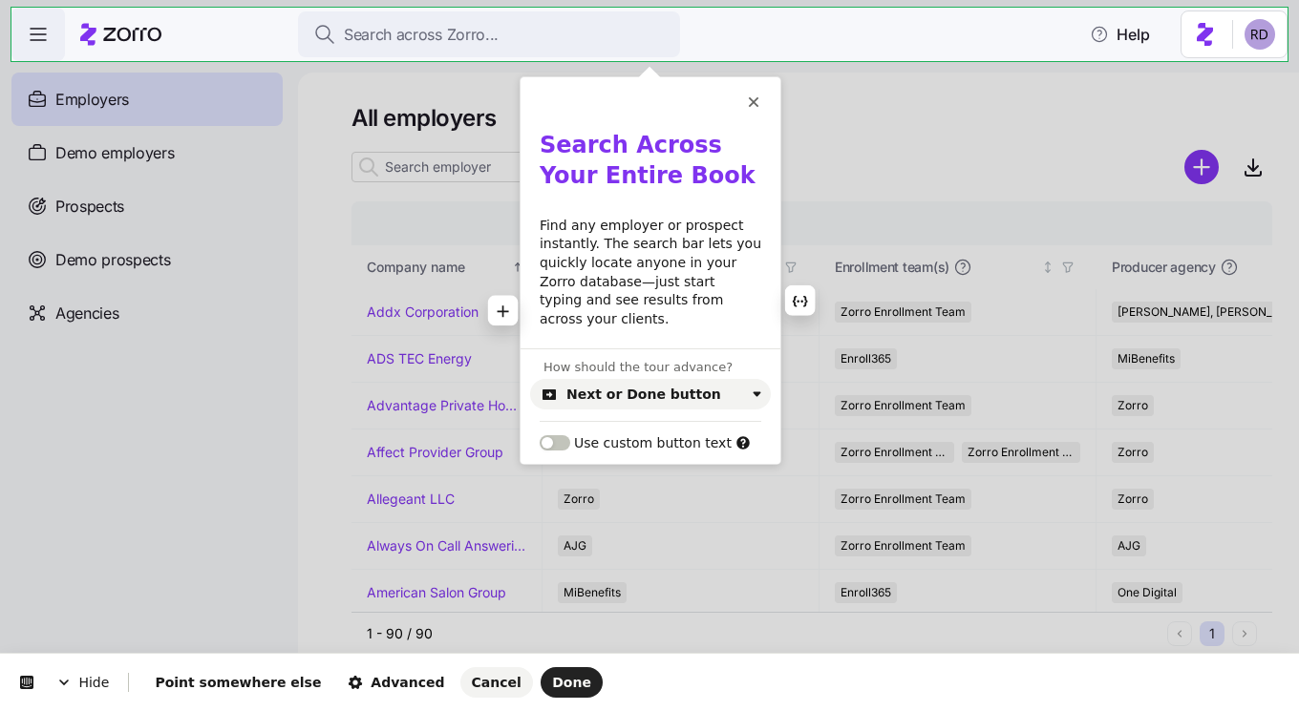
click at [585, 300] on p "Find any employer or prospect instantly. The search bar lets you quickly locate…" at bounding box center [650, 273] width 222 height 113
click at [625, 297] on p "Find any employer or prospect instantly. The search bar lets you quickly locate…" at bounding box center [650, 273] width 222 height 113
click at [670, 245] on p "Find any employer or prospect instantly. The search bar lets you quickly locate…" at bounding box center [650, 273] width 222 height 113
click at [552, 682] on span "Done" at bounding box center [571, 682] width 39 height 15
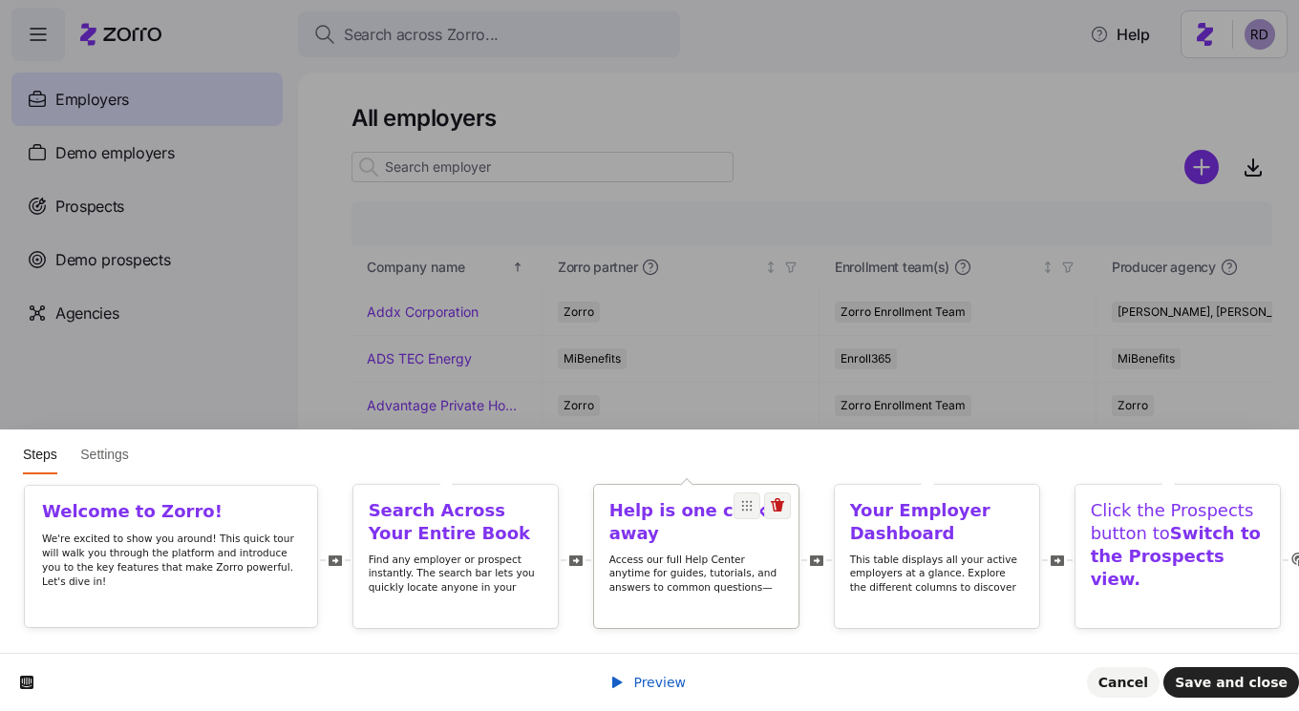
click at [681, 558] on p "Access our full Help Center anytime for guides, tutorials, and answers to commo…" at bounding box center [696, 588] width 175 height 70
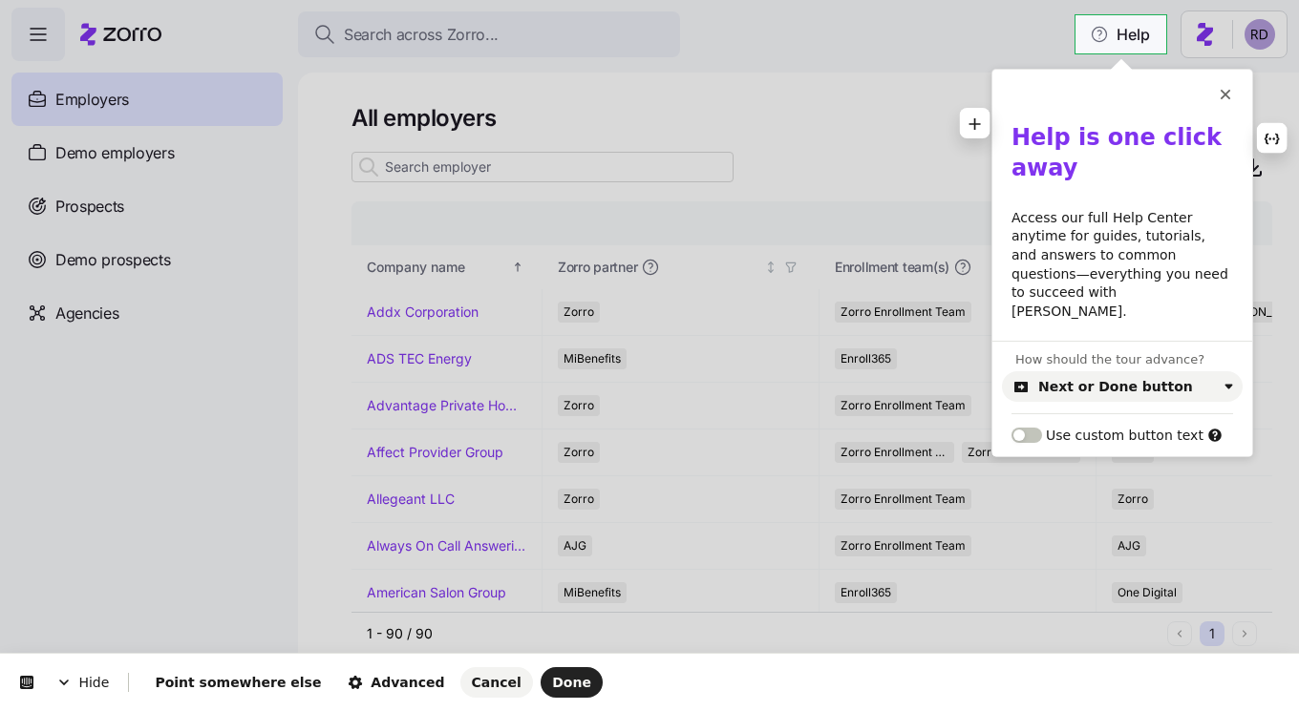
click at [1074, 139] on b "Help is one click away" at bounding box center [1120, 152] width 218 height 57
click at [1098, 140] on b "Help is one click away" at bounding box center [1120, 152] width 218 height 57
click at [1139, 138] on b "Help is One click away" at bounding box center [1122, 152] width 222 height 57
click at [1146, 137] on b "Help is One click away" at bounding box center [1122, 152] width 222 height 57
click at [1101, 199] on div "Help is one click away Access our full Help Center anytime for guides, tutorial…" at bounding box center [1122, 222] width 260 height 199
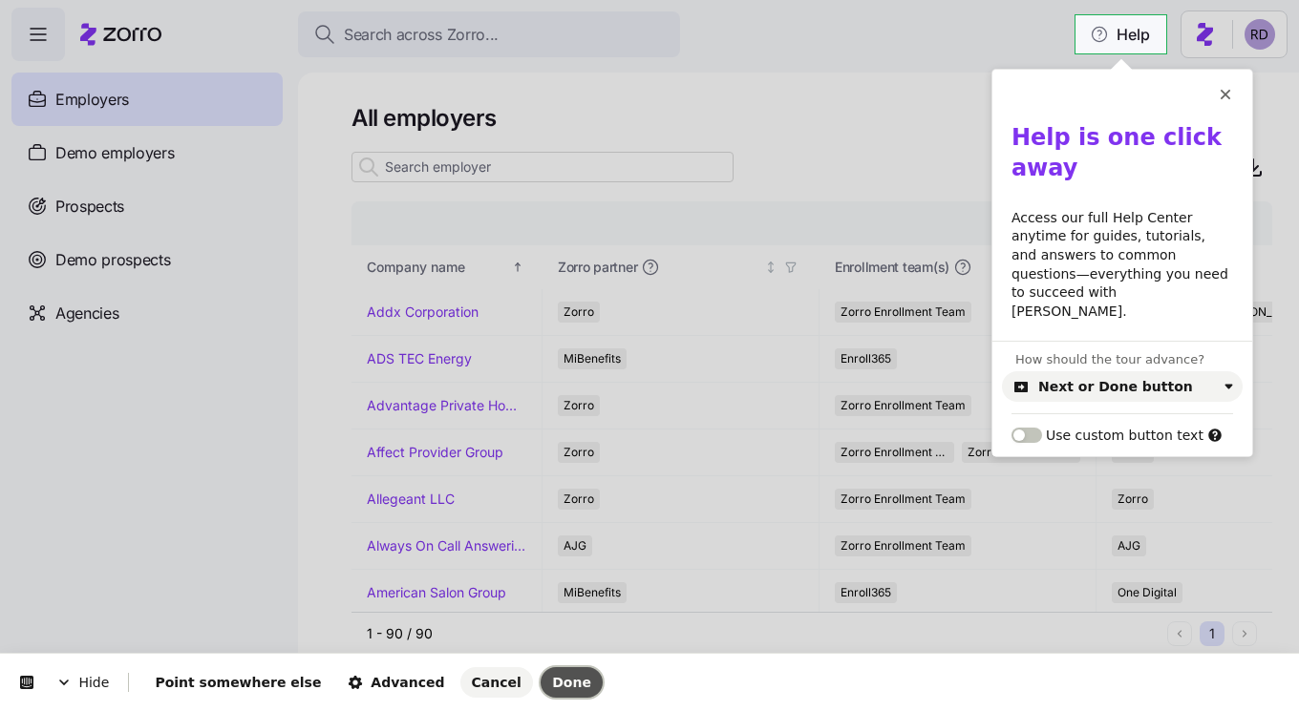
click at [552, 675] on span "Done" at bounding box center [571, 682] width 39 height 15
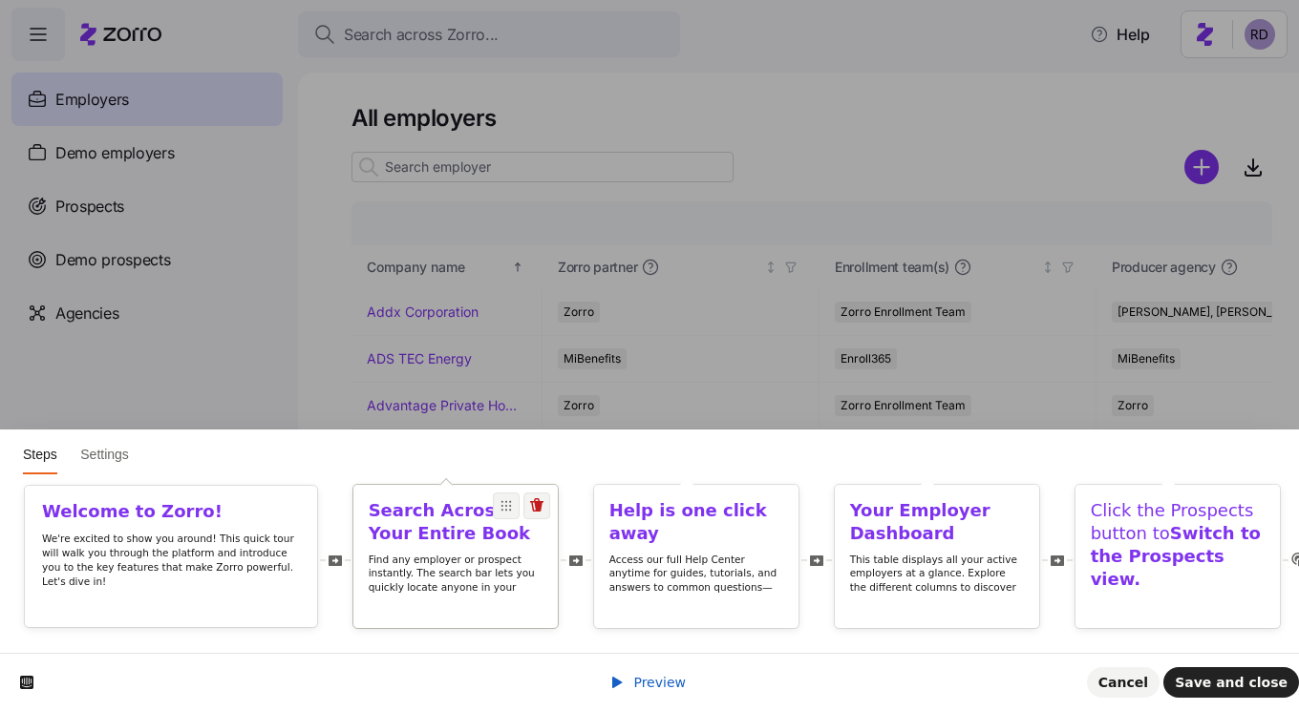
click at [446, 556] on p "Find any employer or prospect instantly. The search bar lets you quickly locate…" at bounding box center [456, 595] width 175 height 84
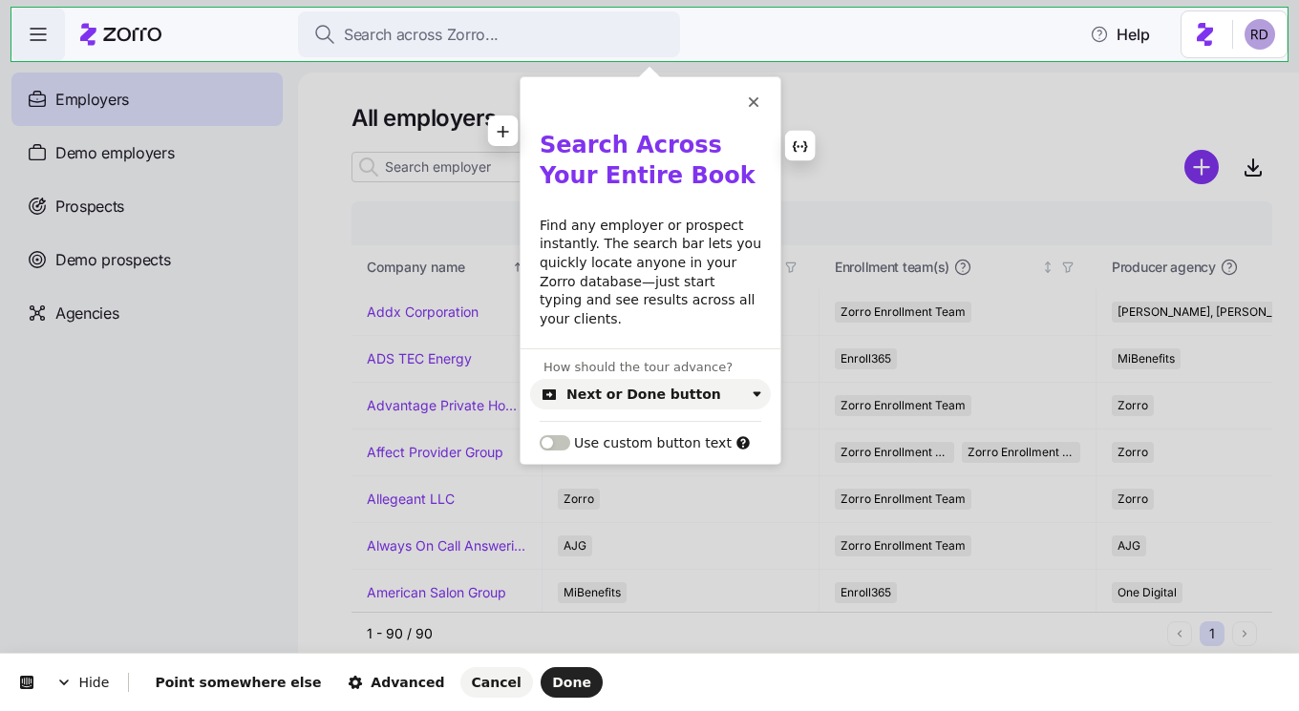
click at [633, 143] on b "Search Across Your Entire Book" at bounding box center [647, 160] width 216 height 57
click at [709, 146] on b "Search across Your Entire Book" at bounding box center [647, 160] width 216 height 57
click at [552, 677] on span "Done" at bounding box center [571, 682] width 39 height 15
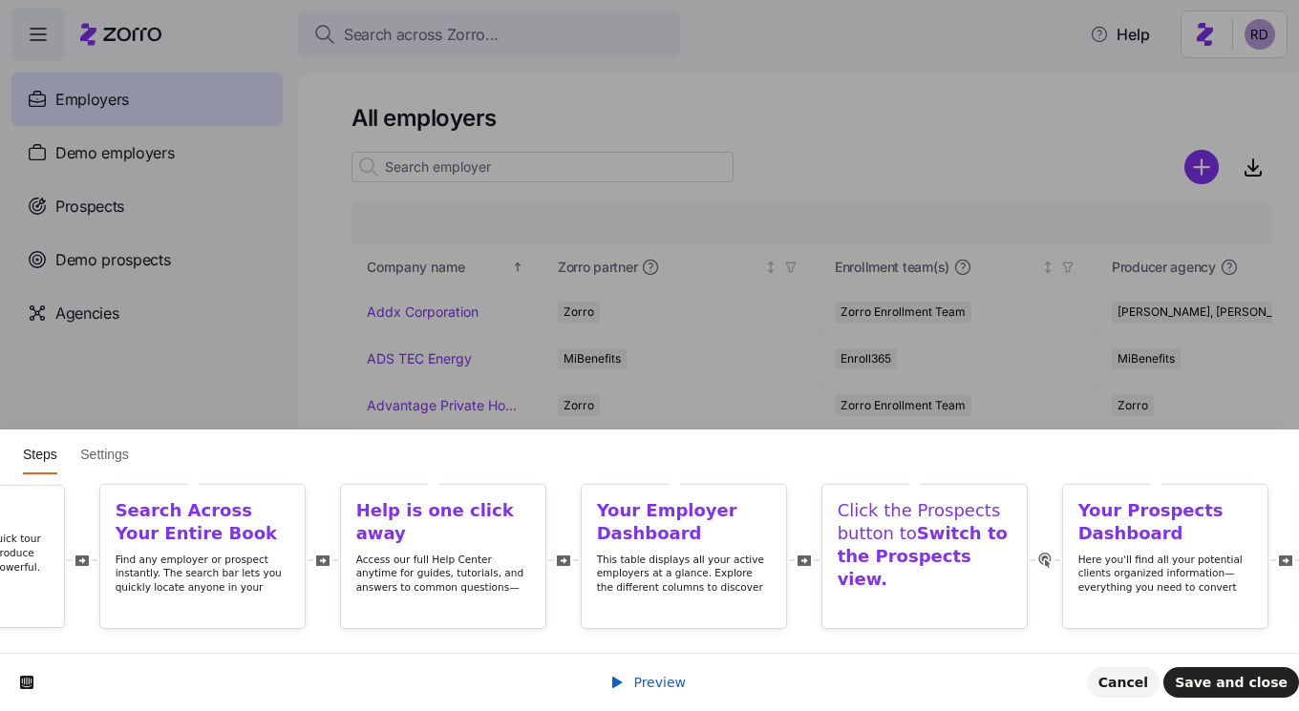
scroll to position [0, 39]
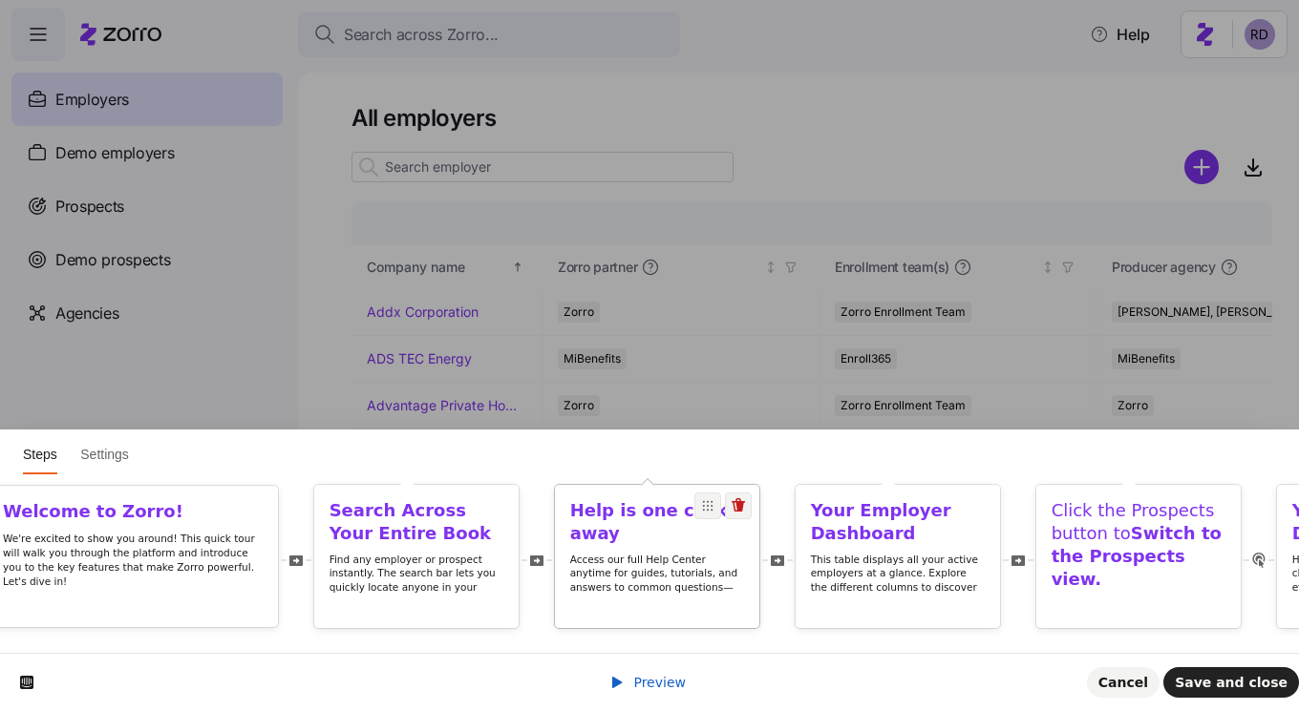
click at [570, 573] on p "Access our full Help Center anytime for guides, tutorials, and answers to commo…" at bounding box center [657, 588] width 175 height 70
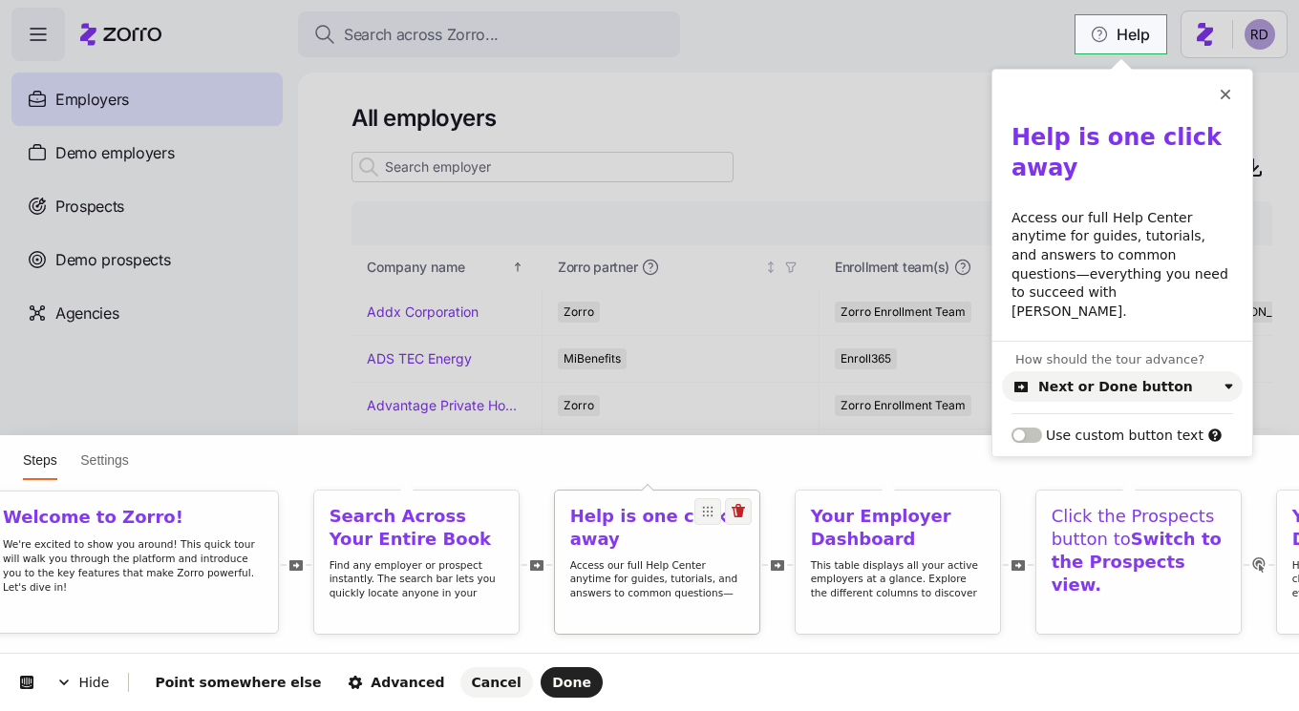
scroll to position [0, 0]
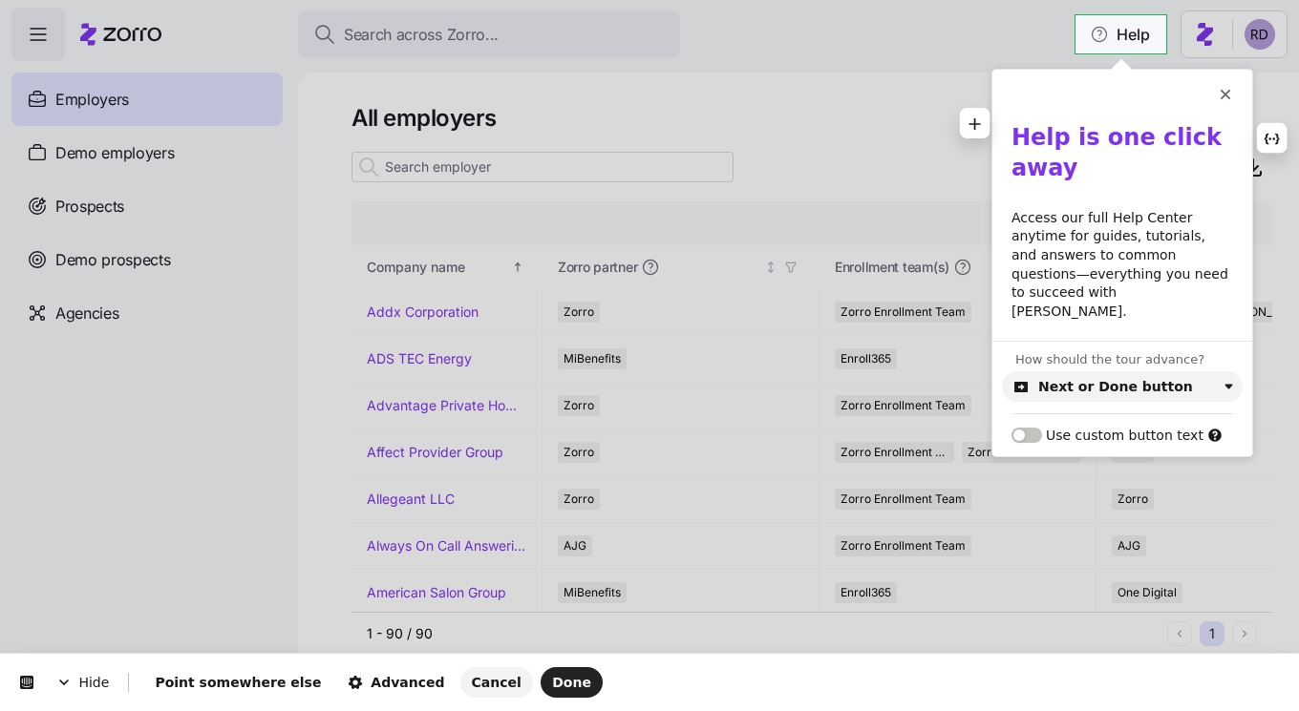
click at [1073, 146] on b "Help is one click away" at bounding box center [1120, 152] width 218 height 57
click at [1111, 144] on b "Help Is one click away" at bounding box center [1120, 152] width 219 height 57
click at [1107, 142] on b "Help Is one click away" at bounding box center [1120, 152] width 219 height 57
click at [1138, 142] on b "Help Is One click away" at bounding box center [1122, 152] width 222 height 57
click at [1020, 170] on b "Help Is One Click away" at bounding box center [1123, 152] width 225 height 57
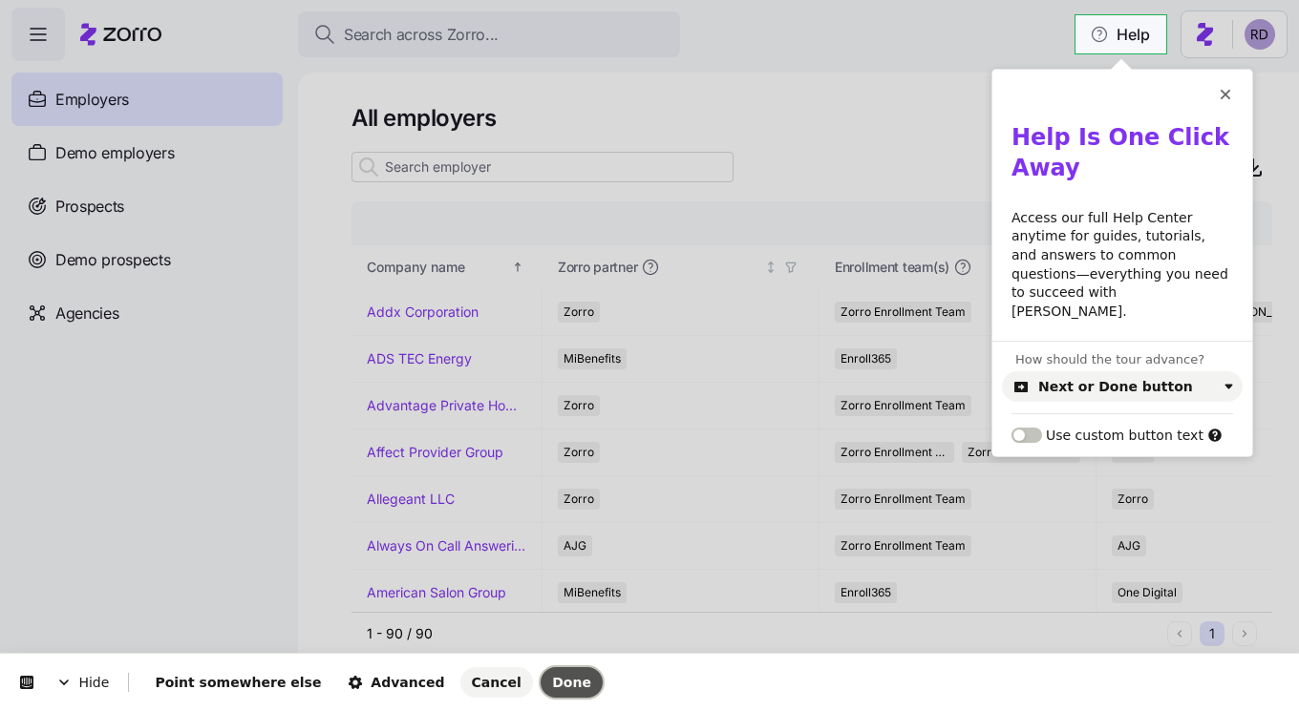
click at [552, 688] on span "Done" at bounding box center [571, 682] width 39 height 15
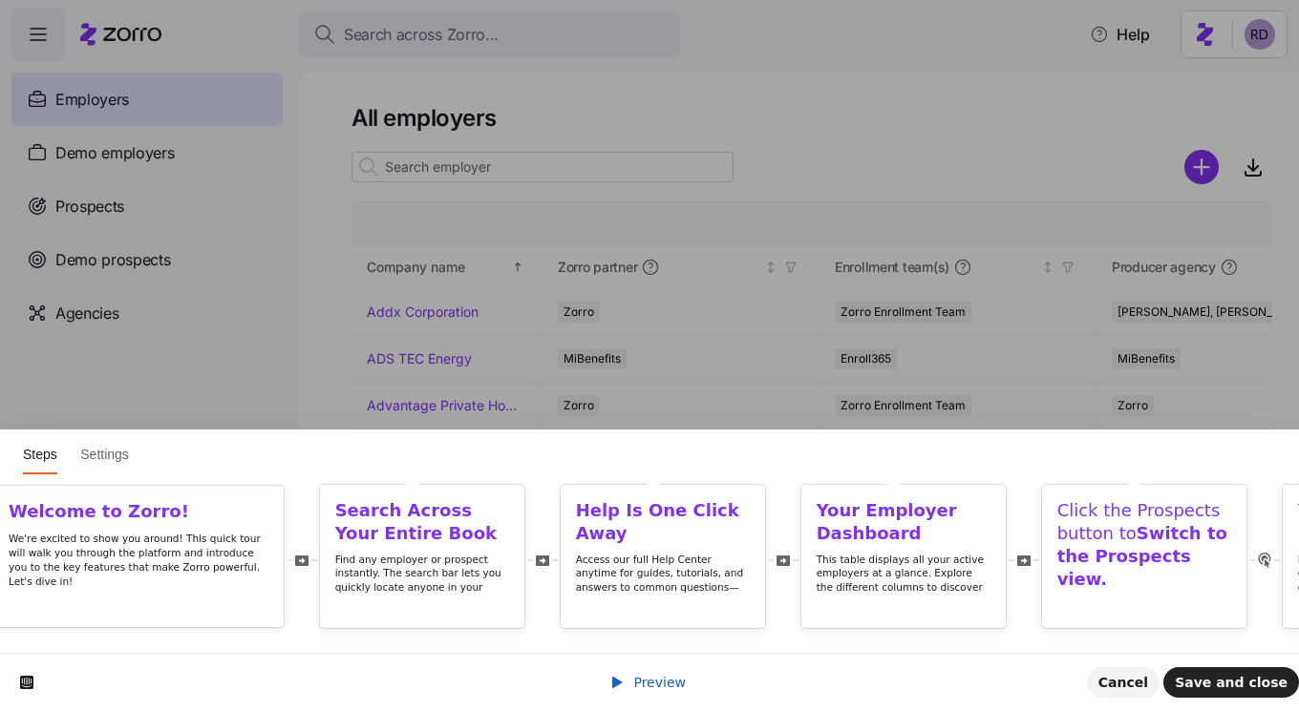
scroll to position [0, 24]
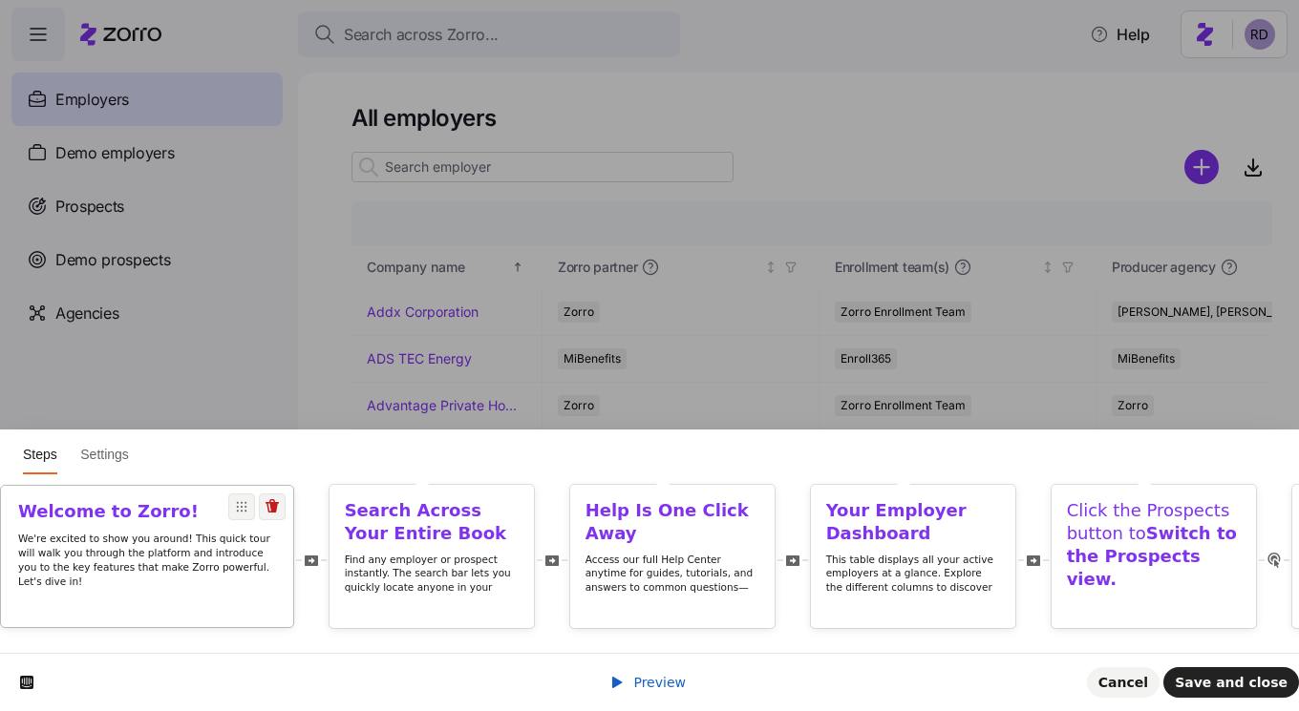
click at [151, 562] on p "We're excited to show you around! This quick tour will walk you through the pla…" at bounding box center [147, 559] width 258 height 57
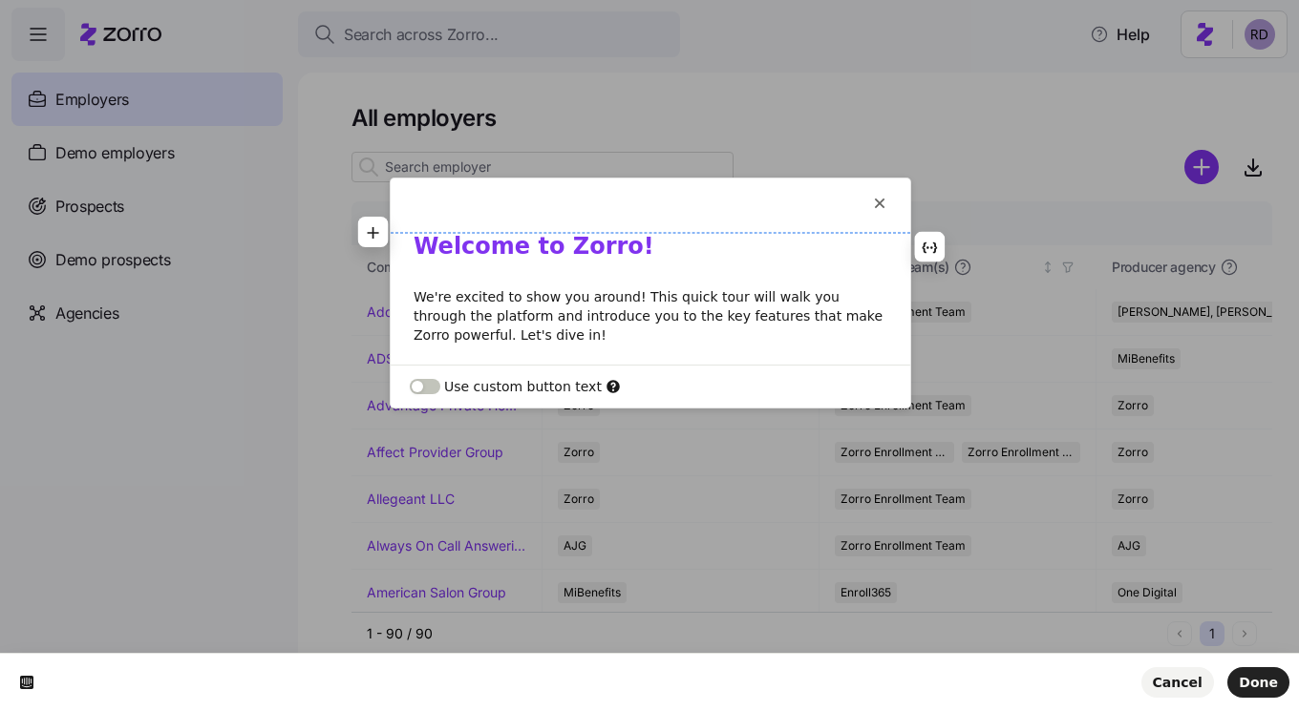
click at [526, 245] on b "Welcome to Zorro!" at bounding box center [533, 246] width 241 height 27
click at [1266, 697] on button "Done" at bounding box center [1258, 682] width 62 height 31
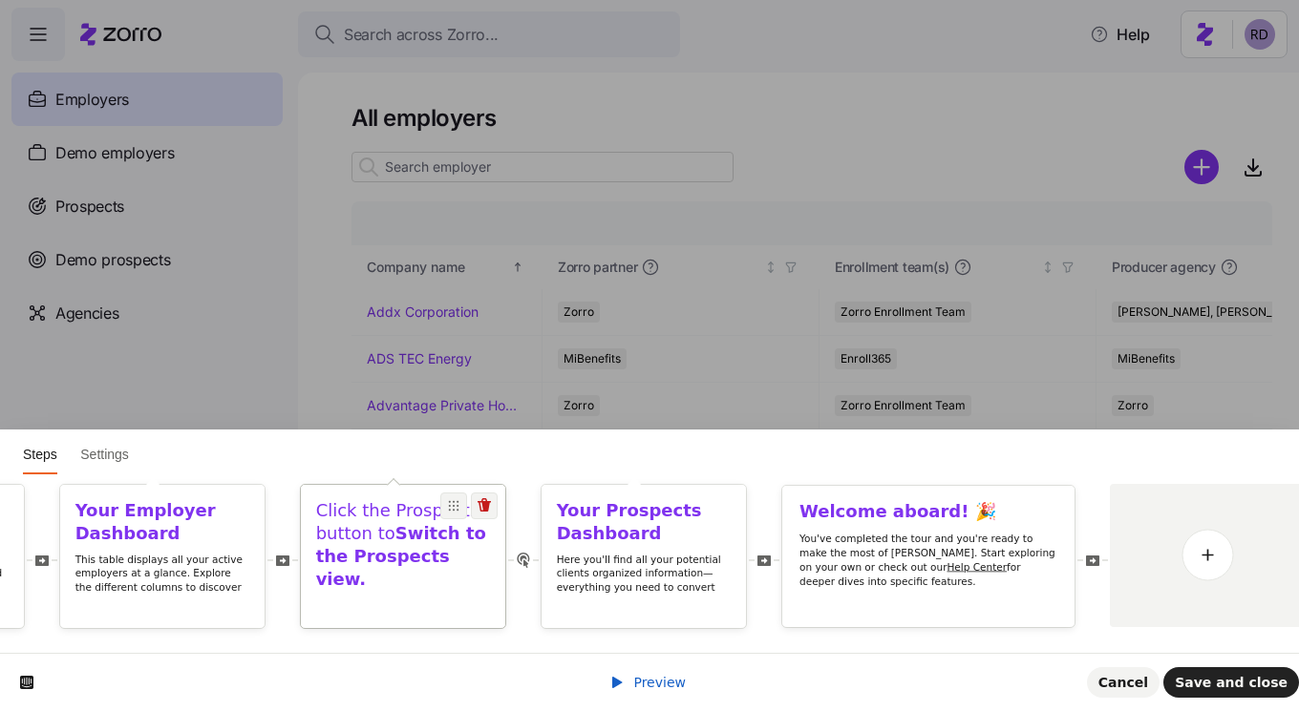
scroll to position [0, 0]
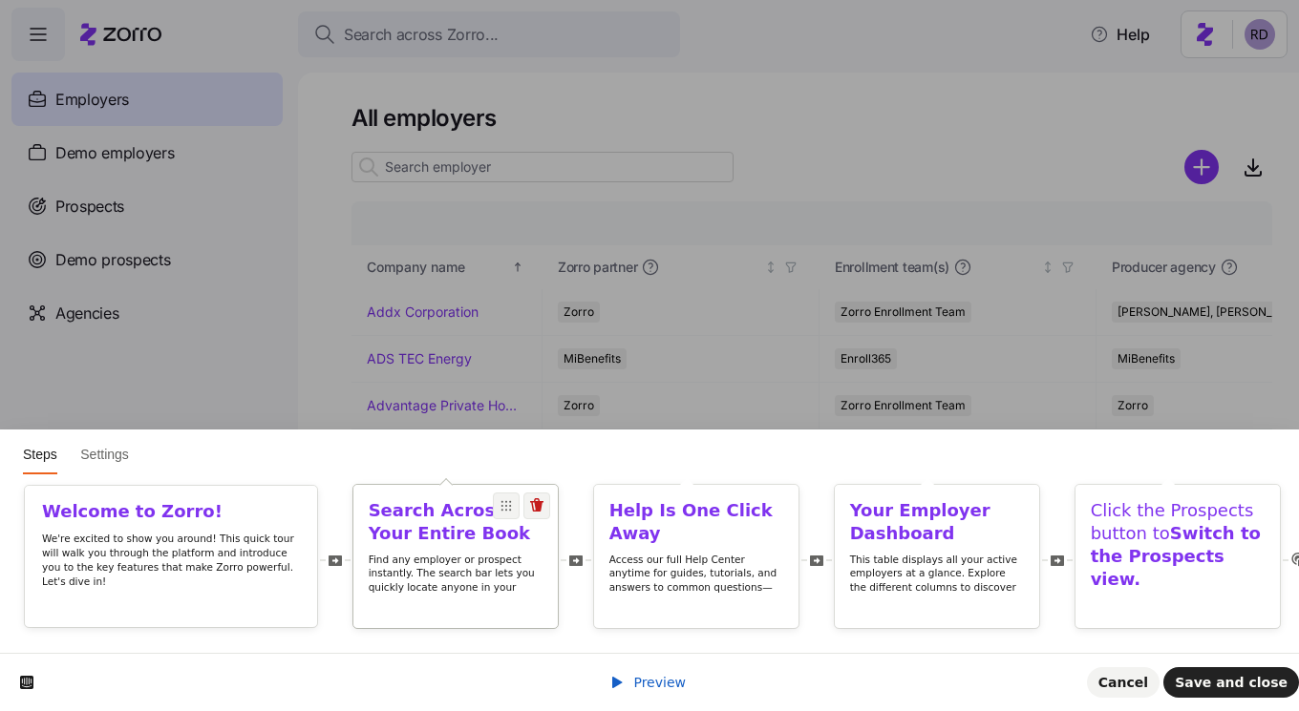
click at [468, 549] on div "Search Across Your Entire Book Find any employer or prospect instantly. The sea…" at bounding box center [455, 569] width 204 height 138
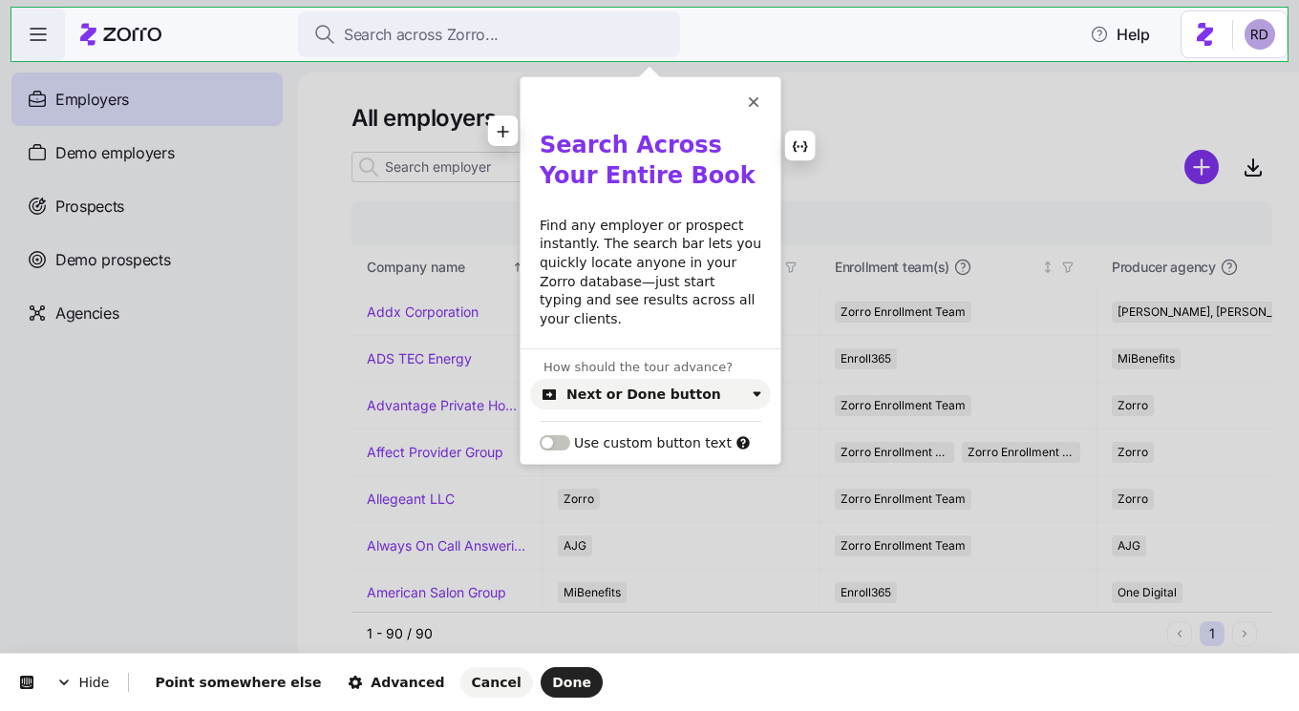
click at [628, 138] on b "Search Across Your Entire Book" at bounding box center [647, 160] width 216 height 57
click at [713, 150] on b "Search across Your Entire Book" at bounding box center [647, 160] width 216 height 57
click at [553, 173] on b "Search across your Entire Book" at bounding box center [647, 160] width 216 height 57
click at [613, 182] on b "Search across your entire Book" at bounding box center [647, 160] width 216 height 57
click at [540, 668] on button "Done" at bounding box center [571, 682] width 62 height 31
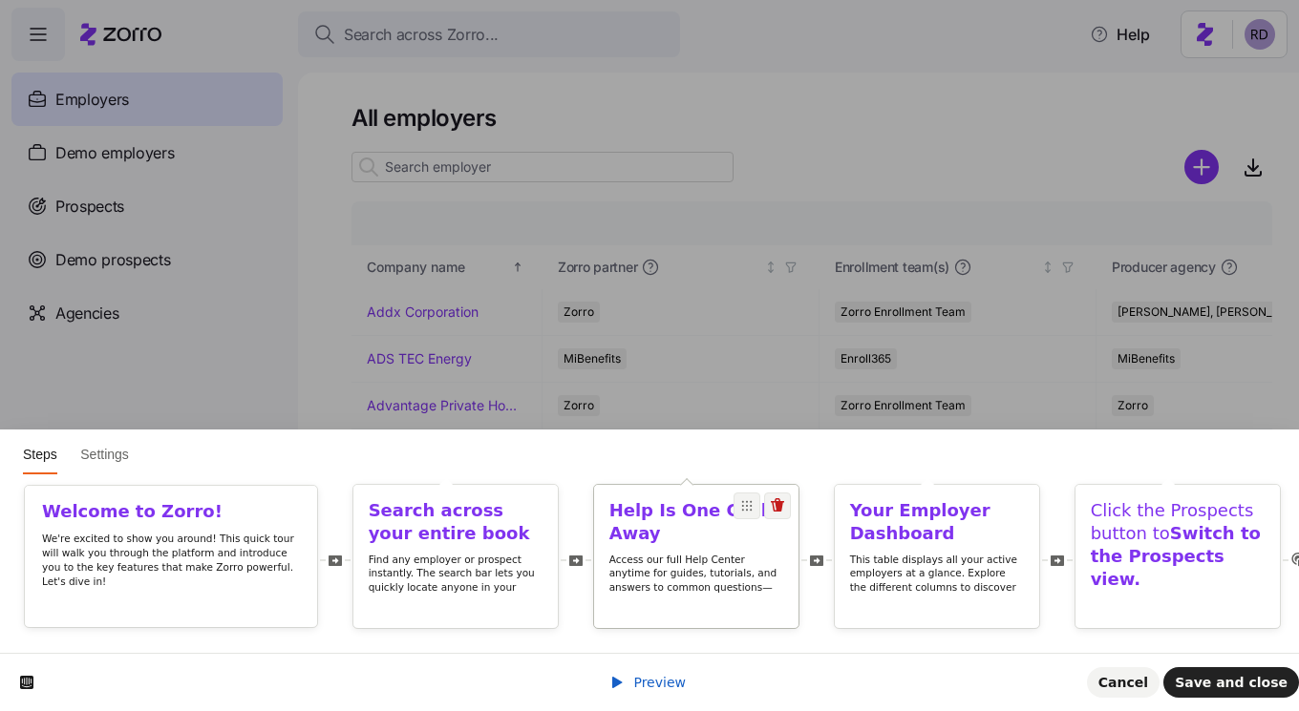
click at [616, 581] on p "Access our full Help Center anytime for guides, tutorials, and answers to commo…" at bounding box center [696, 588] width 175 height 70
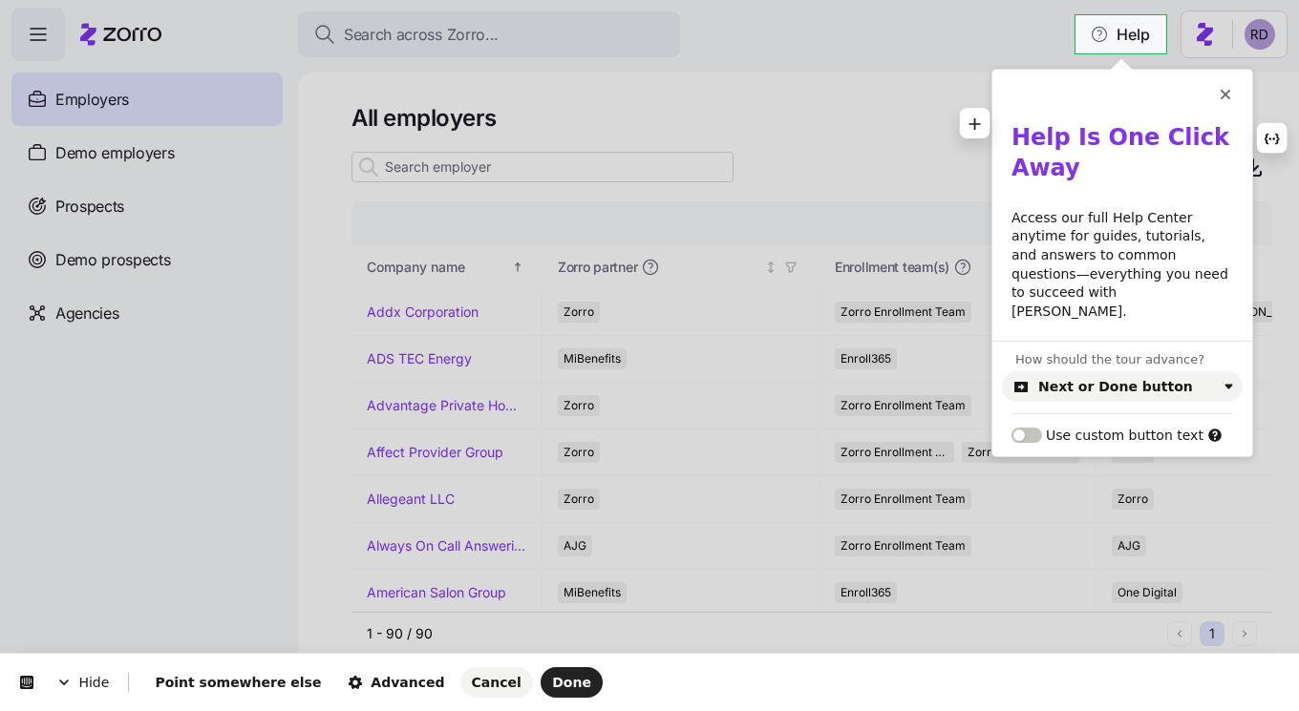
click at [1074, 137] on b "Help Is One Click Away" at bounding box center [1123, 152] width 225 height 57
click at [1106, 138] on b "Help is One Click Away" at bounding box center [1123, 152] width 225 height 57
click at [1144, 144] on b "Help is one Click Away" at bounding box center [1122, 152] width 222 height 57
click at [1032, 166] on b "Help is one click Away" at bounding box center [1120, 152] width 218 height 57
click at [552, 688] on span "Done" at bounding box center [571, 682] width 39 height 15
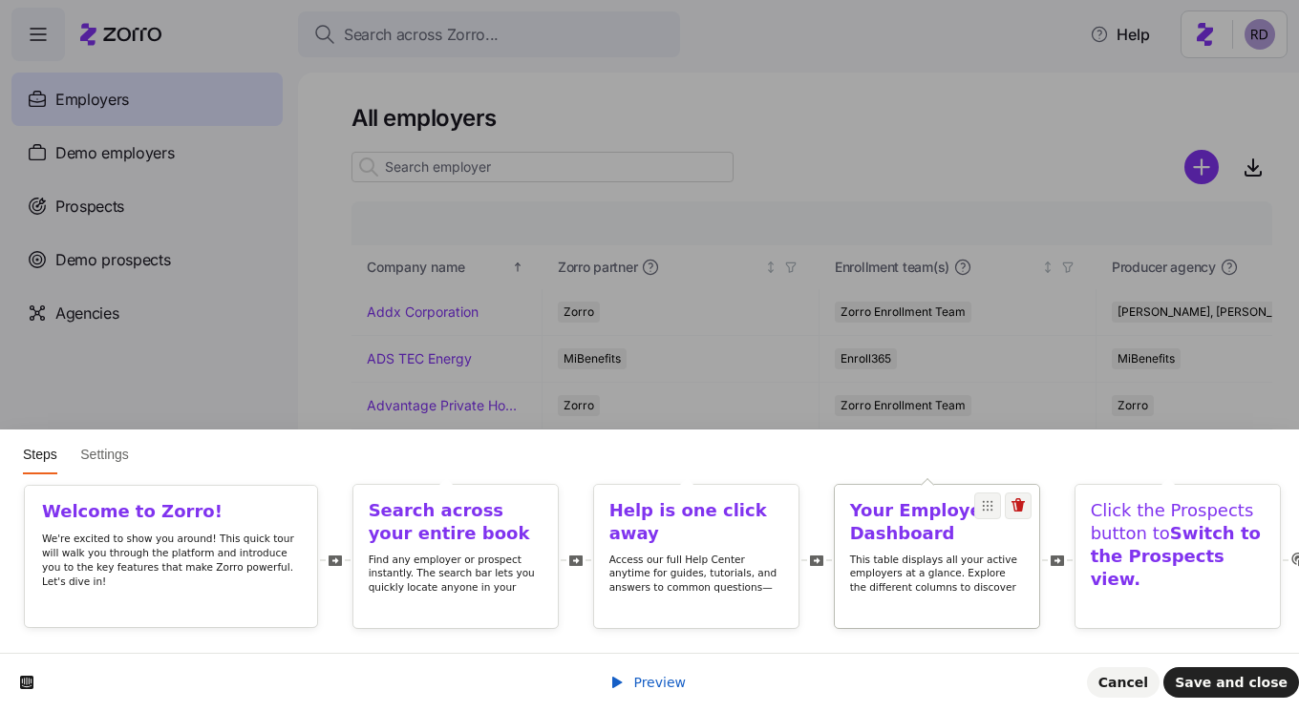
click at [895, 590] on p "This table displays all your active employers at a glance. Explore the differen…" at bounding box center [937, 602] width 175 height 98
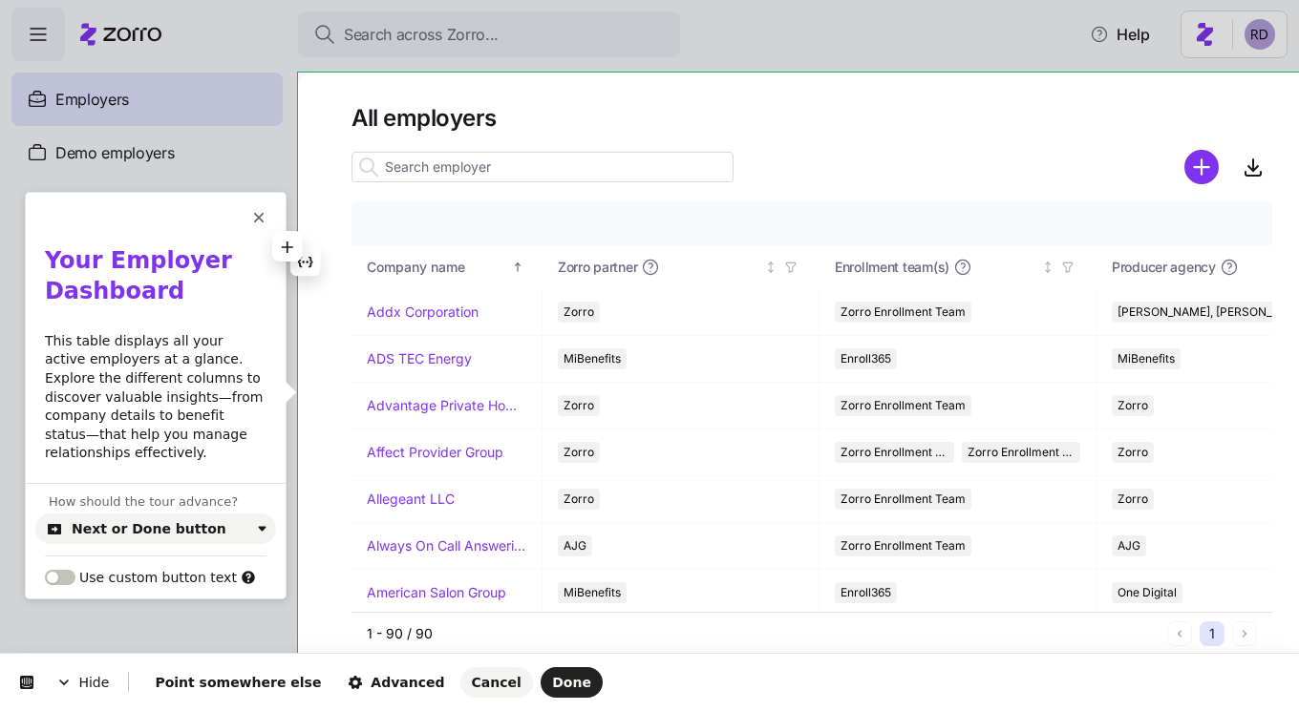
click at [116, 266] on b "Your Employer Dashboard" at bounding box center [142, 275] width 195 height 57
click at [63, 281] on b "Your employer Dashboard" at bounding box center [142, 275] width 195 height 57
click at [517, 664] on div "Hide Point somewhere else Advanced Cancel Done" at bounding box center [649, 682] width 1299 height 57
click at [552, 675] on span "Done" at bounding box center [571, 682] width 39 height 15
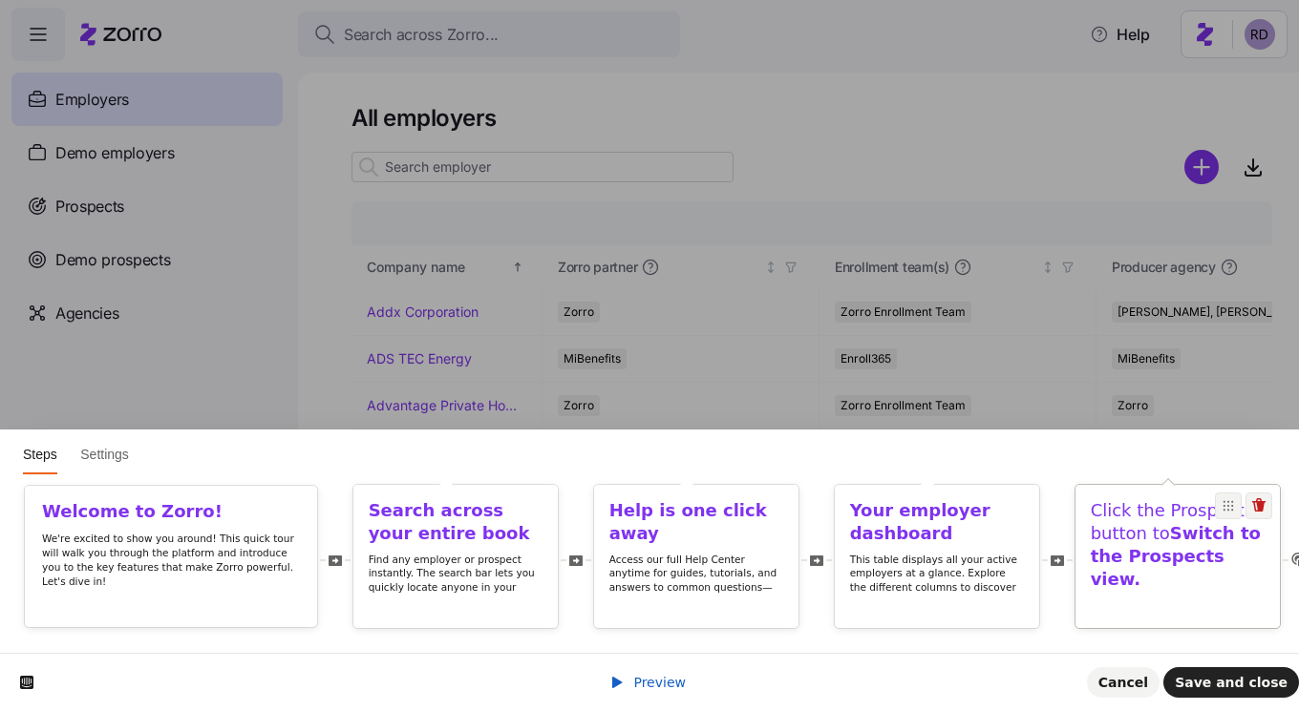
click at [1120, 571] on b "Switch to the Prospects view." at bounding box center [1175, 557] width 170 height 66
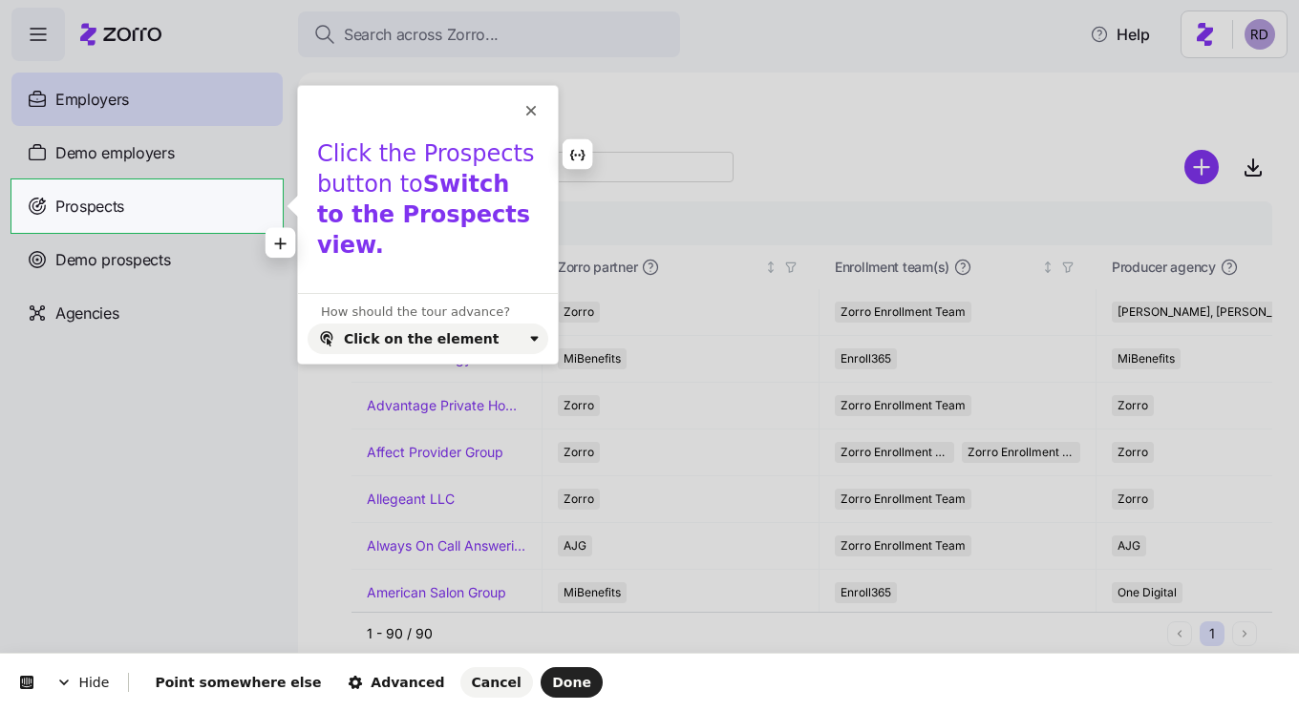
click at [388, 179] on h1 "Click the Prospects button to Switch to the Prospects view." at bounding box center [428, 206] width 222 height 134
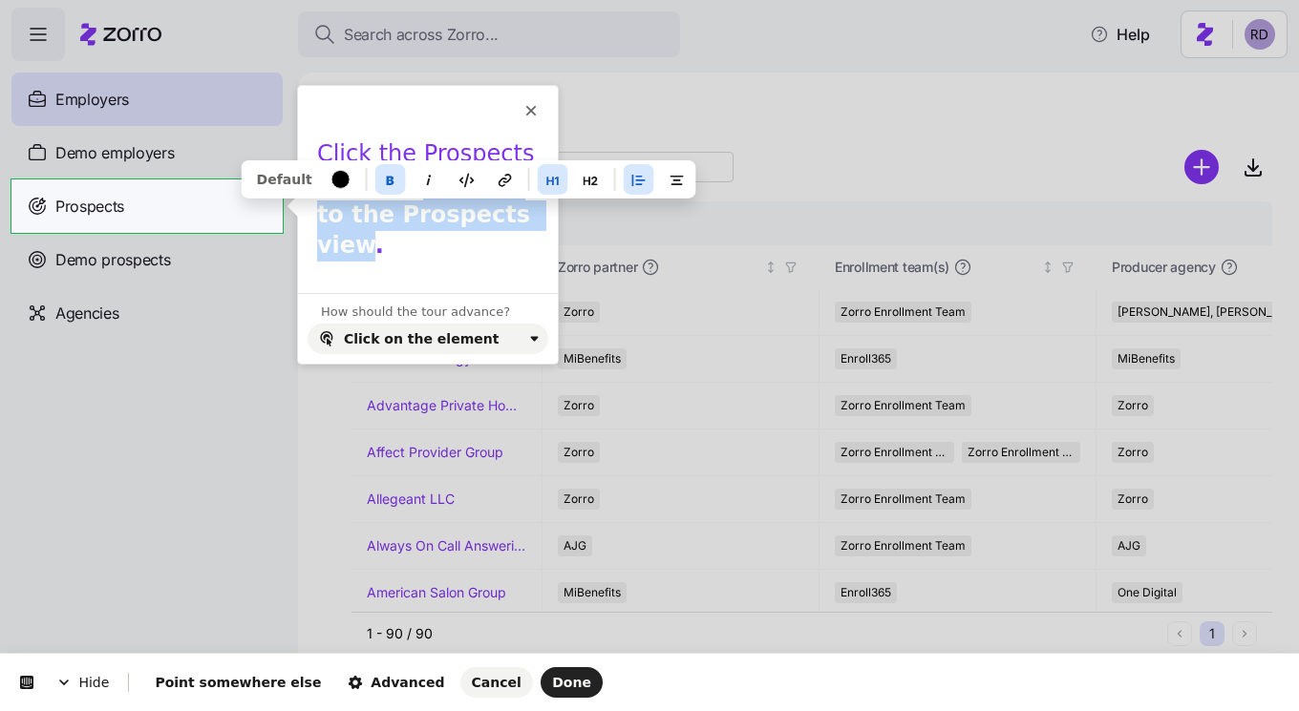
drag, startPoint x: 411, startPoint y: 185, endPoint x: 513, endPoint y: 210, distance: 105.1
click at [513, 210] on b "Switch to the Prospects view." at bounding box center [428, 215] width 222 height 88
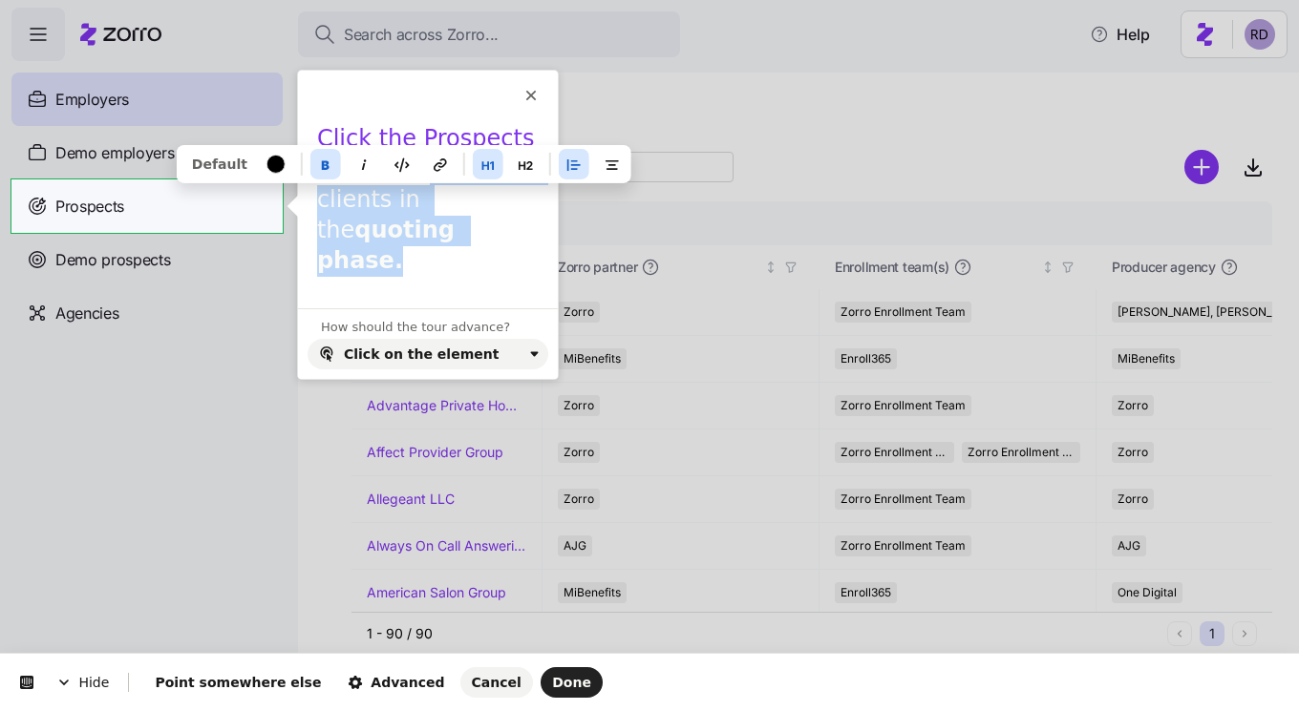
drag, startPoint x: 385, startPoint y: 224, endPoint x: 412, endPoint y: 169, distance: 61.5
click at [412, 169] on h1 "Click the Prospects button to switch to clients in the quoting phase." at bounding box center [428, 206] width 222 height 164
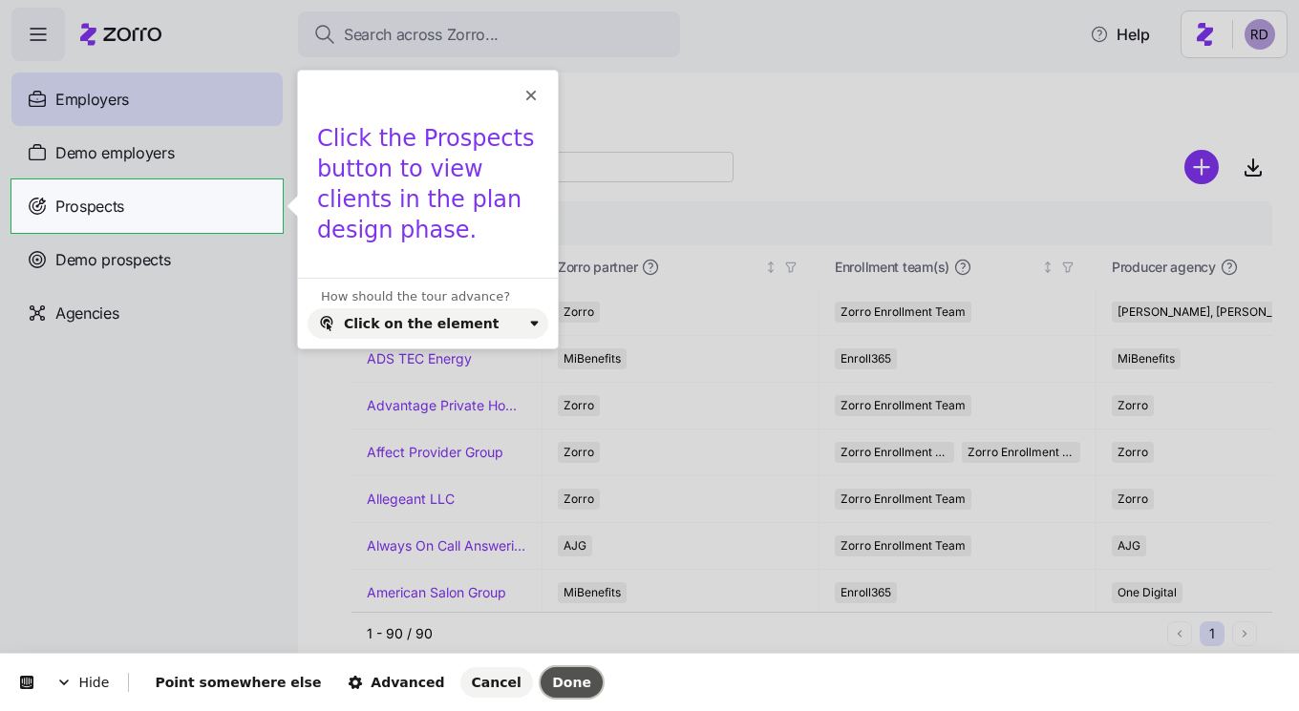
click at [552, 689] on span "Done" at bounding box center [571, 682] width 39 height 15
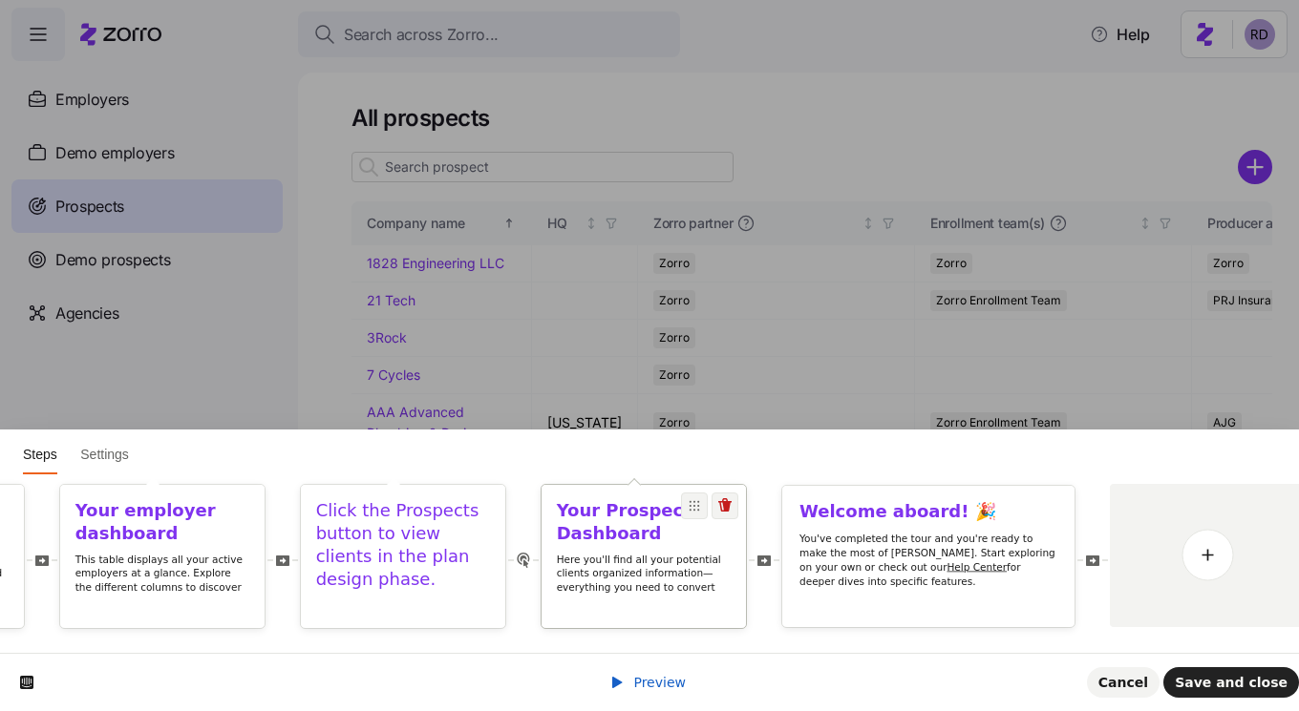
click at [624, 568] on p "Here you'll find all your potential clients organized information—everything yo…" at bounding box center [644, 581] width 175 height 56
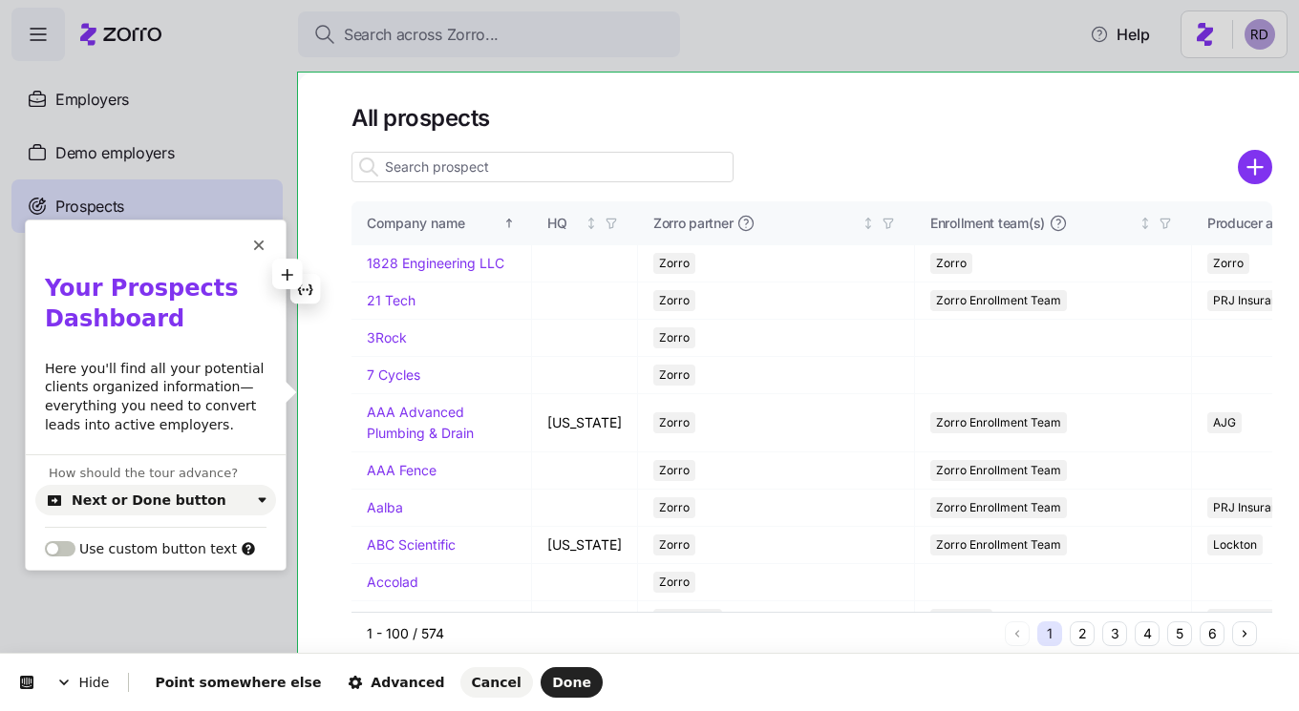
click at [114, 294] on b "Your Prospects Dashboard" at bounding box center [145, 303] width 201 height 57
click at [64, 330] on b "Your prospects Dashboard" at bounding box center [145, 303] width 201 height 57
click at [552, 688] on span "Done" at bounding box center [571, 682] width 39 height 15
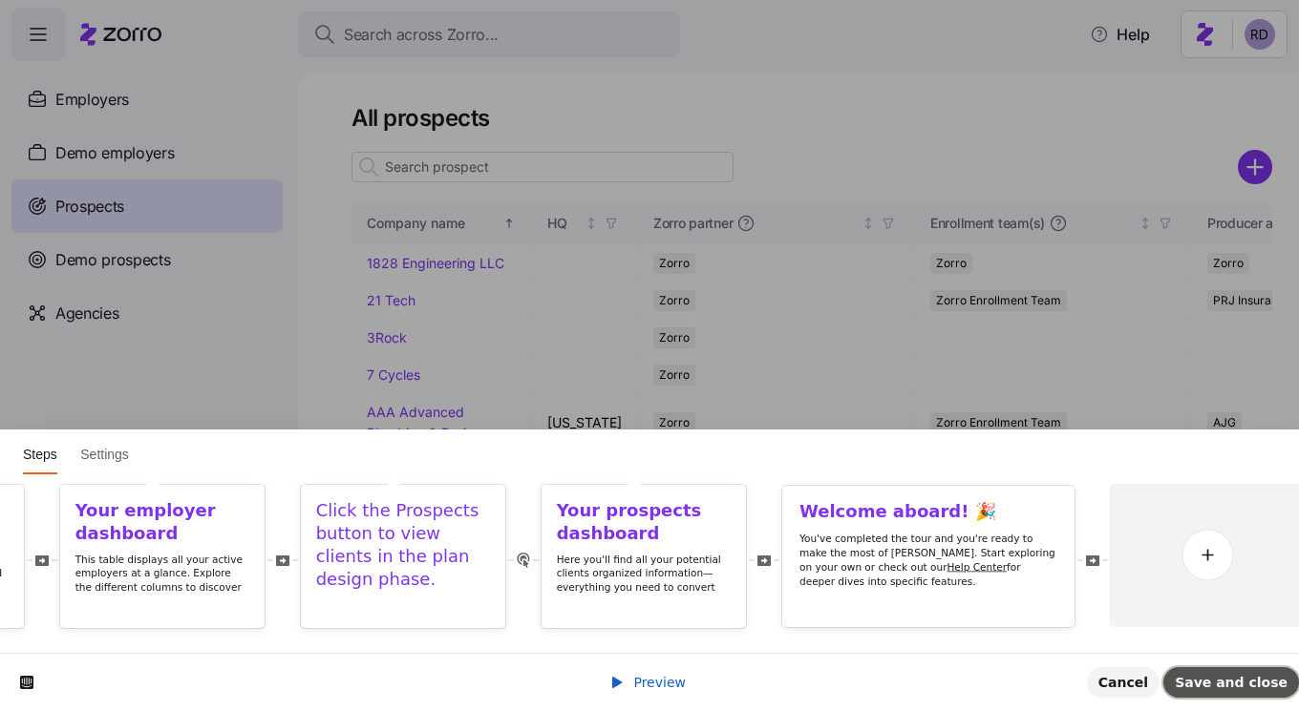
click at [1210, 675] on span "Save and close" at bounding box center [1230, 682] width 113 height 15
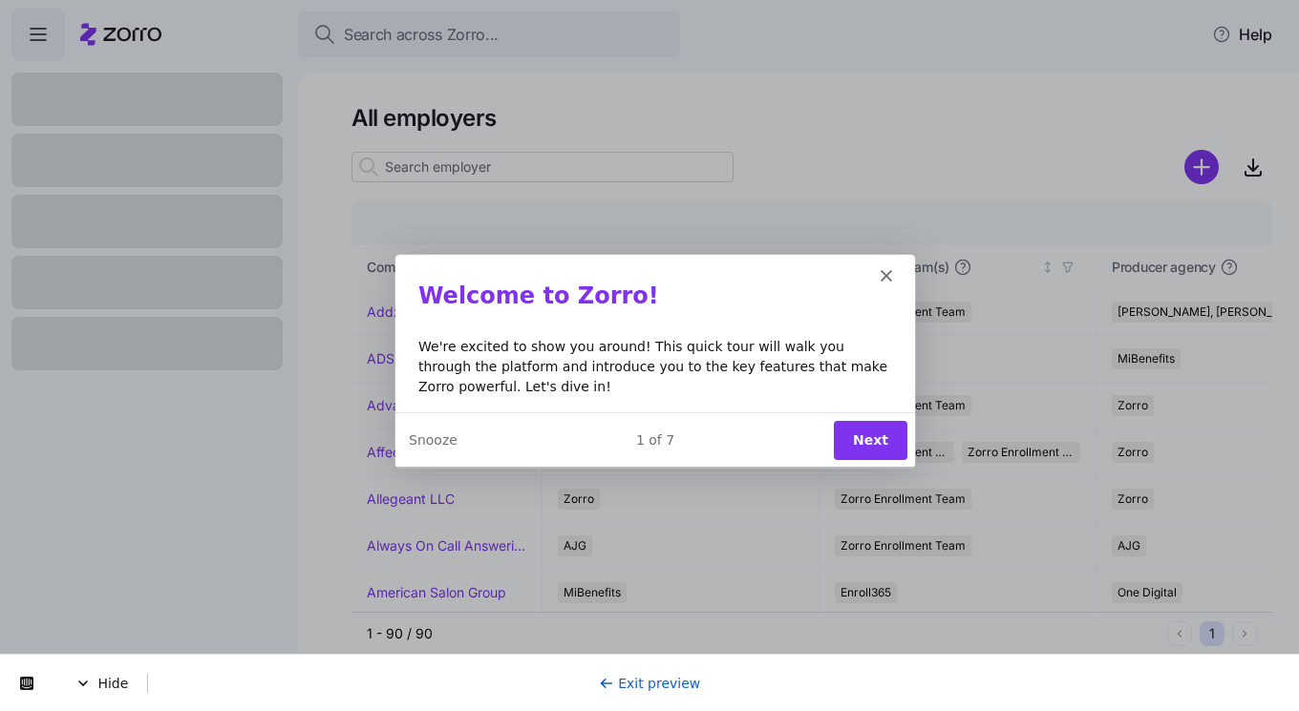
click at [894, 436] on button "Next" at bounding box center [870, 439] width 74 height 39
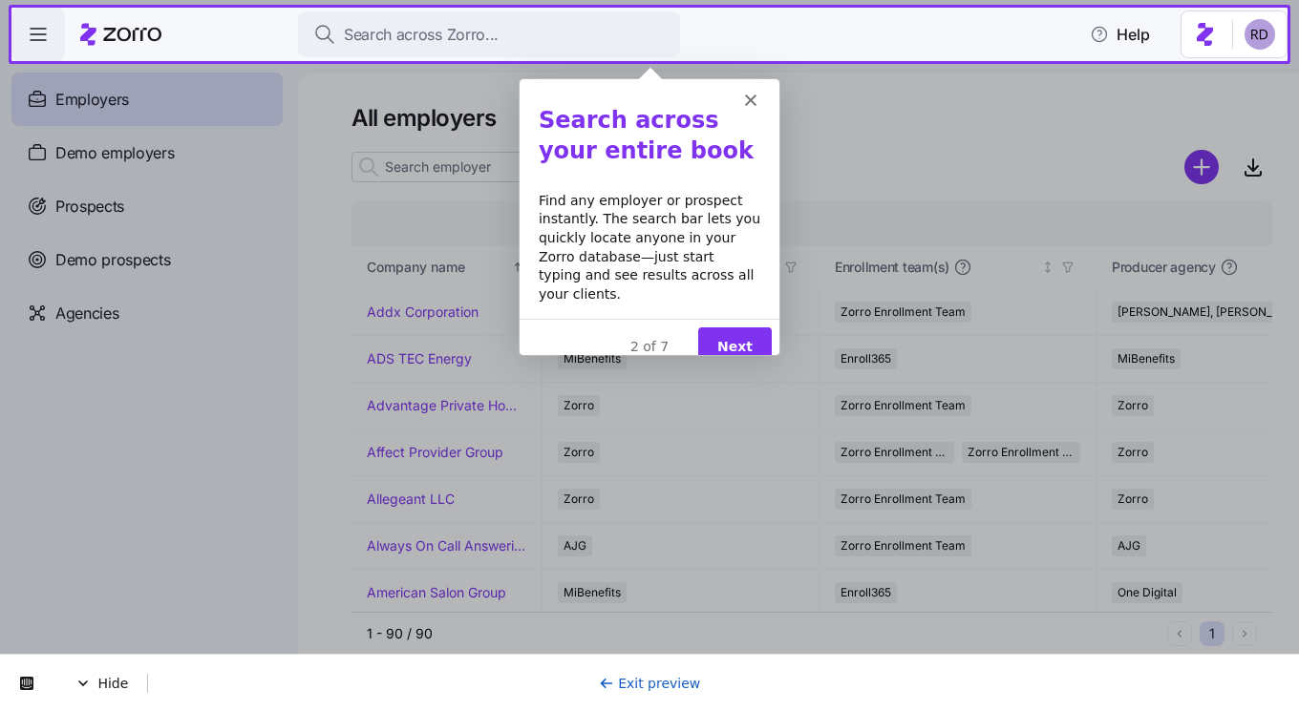
click at [740, 326] on button "Next" at bounding box center [734, 345] width 74 height 39
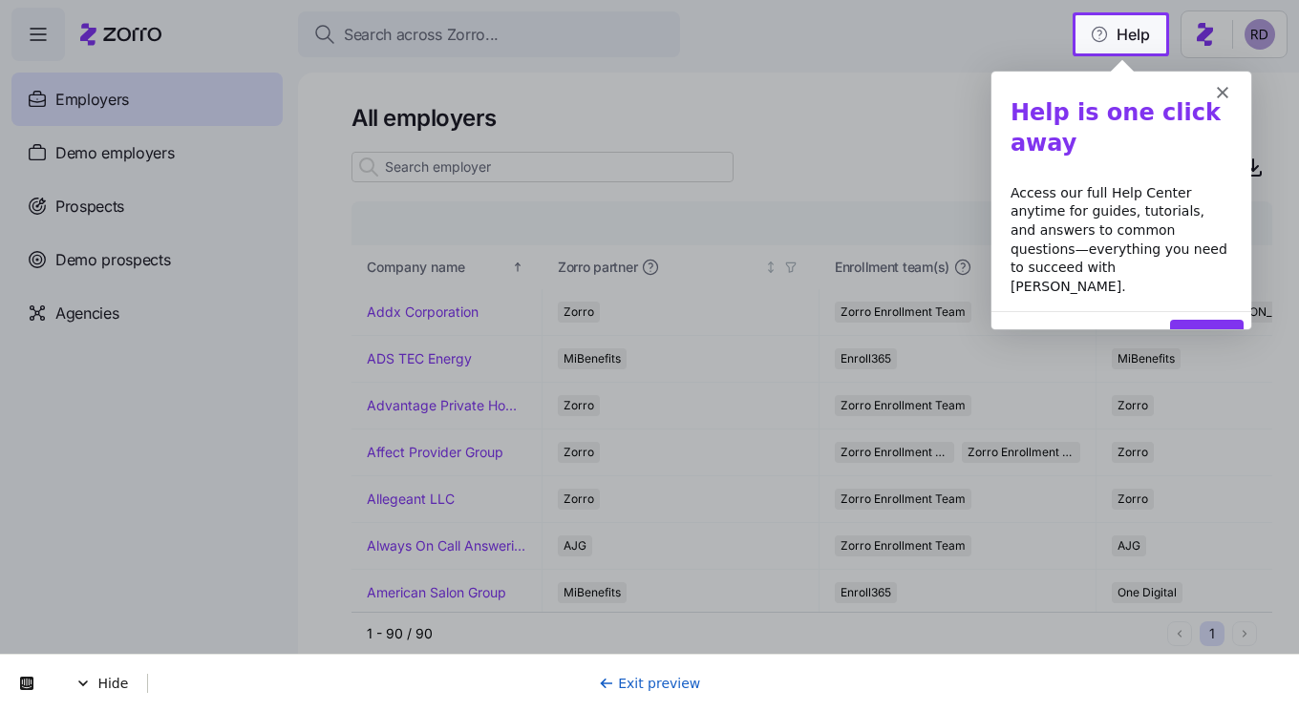
click at [1201, 318] on button "Next" at bounding box center [1206, 337] width 74 height 39
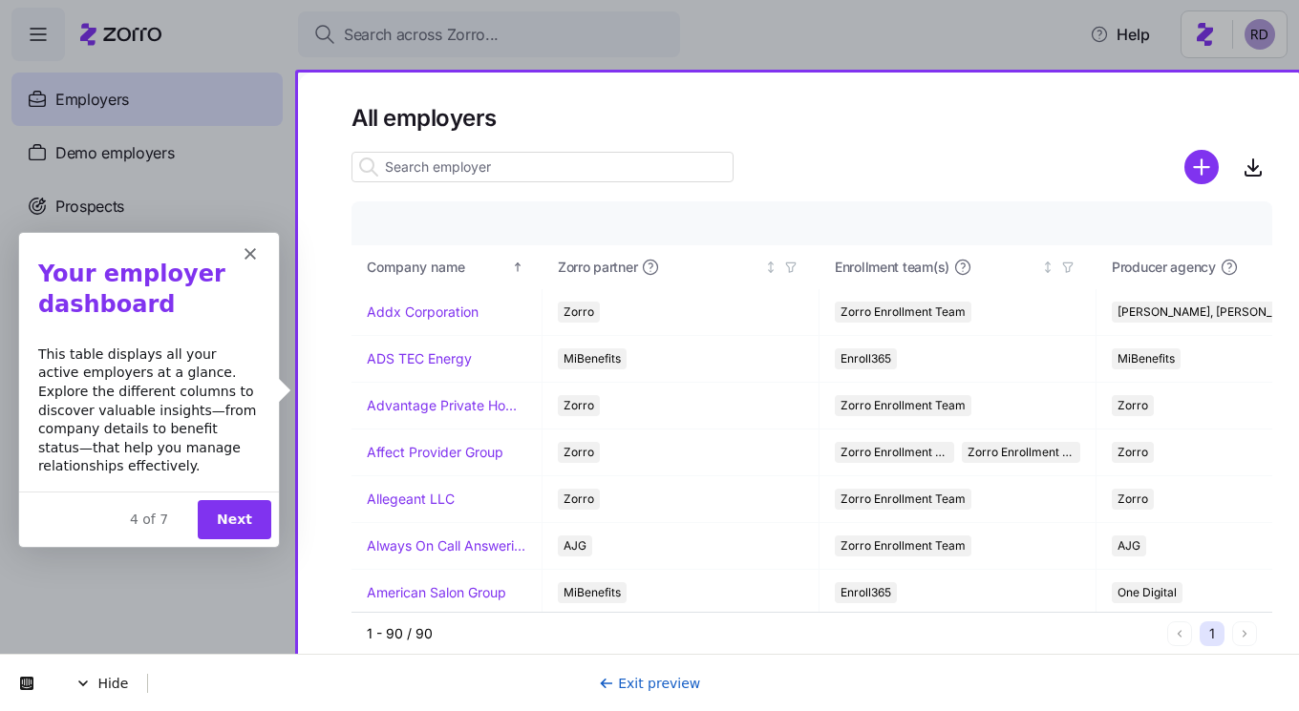
click at [244, 505] on button "Next" at bounding box center [233, 517] width 74 height 39
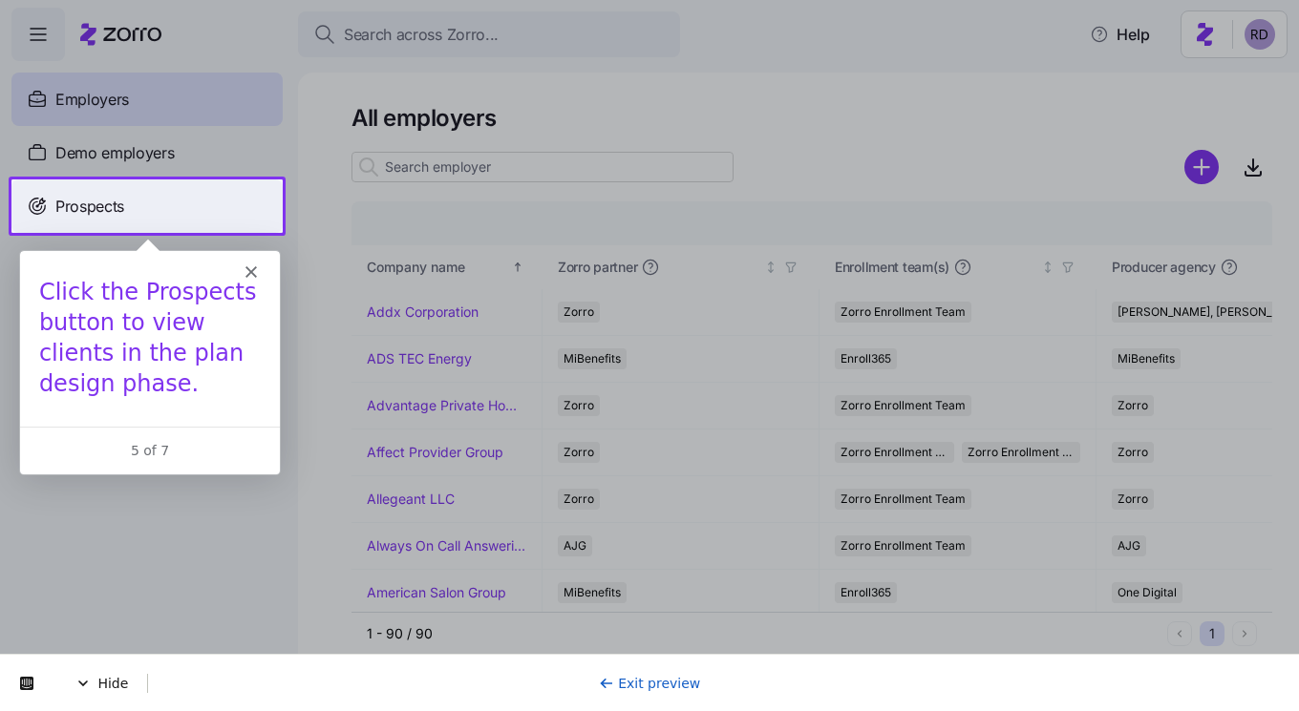
click at [187, 219] on div "Prospects" at bounding box center [146, 206] width 271 height 53
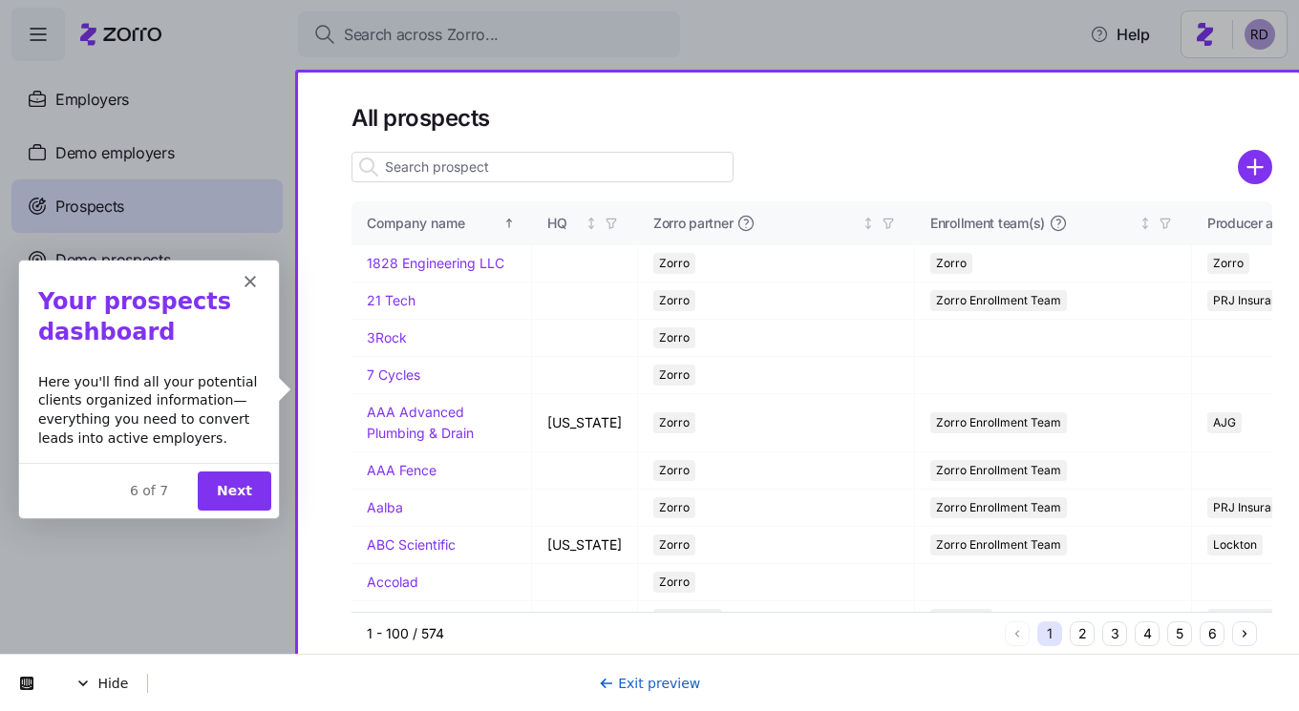
click at [232, 486] on button "Next" at bounding box center [233, 490] width 74 height 39
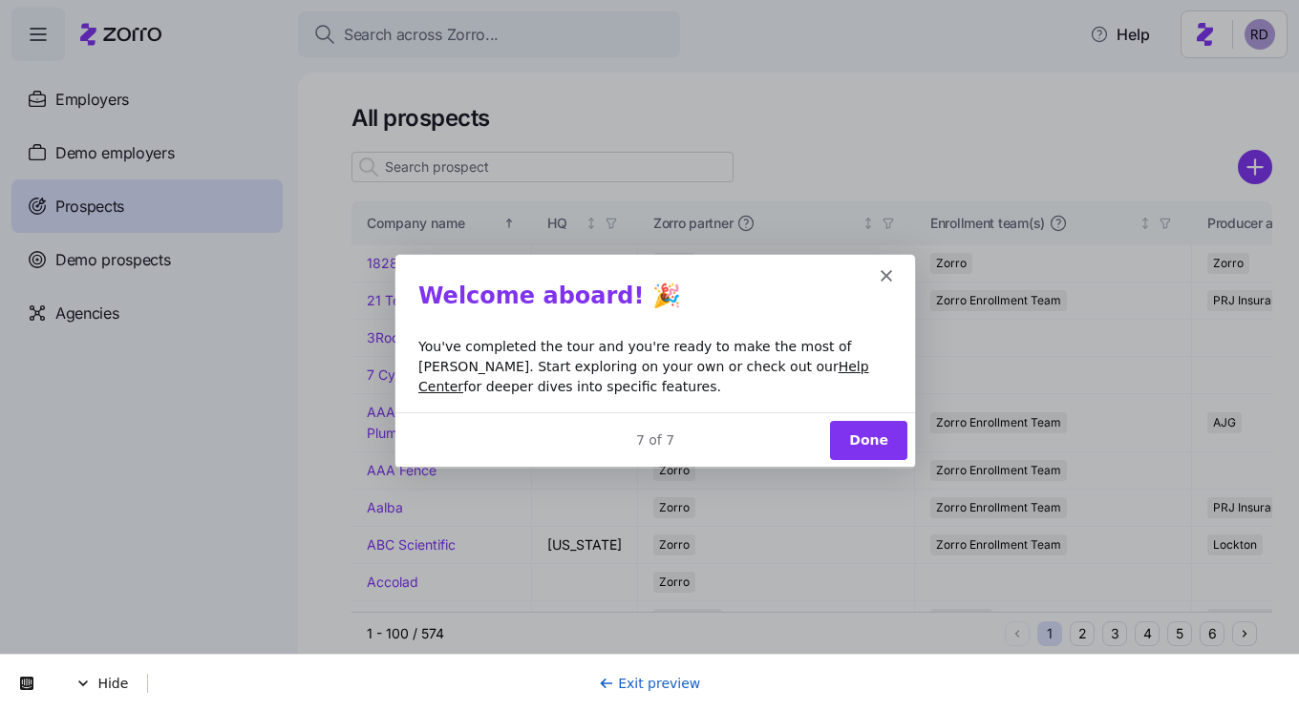
click at [863, 434] on button "Done" at bounding box center [867, 439] width 77 height 39
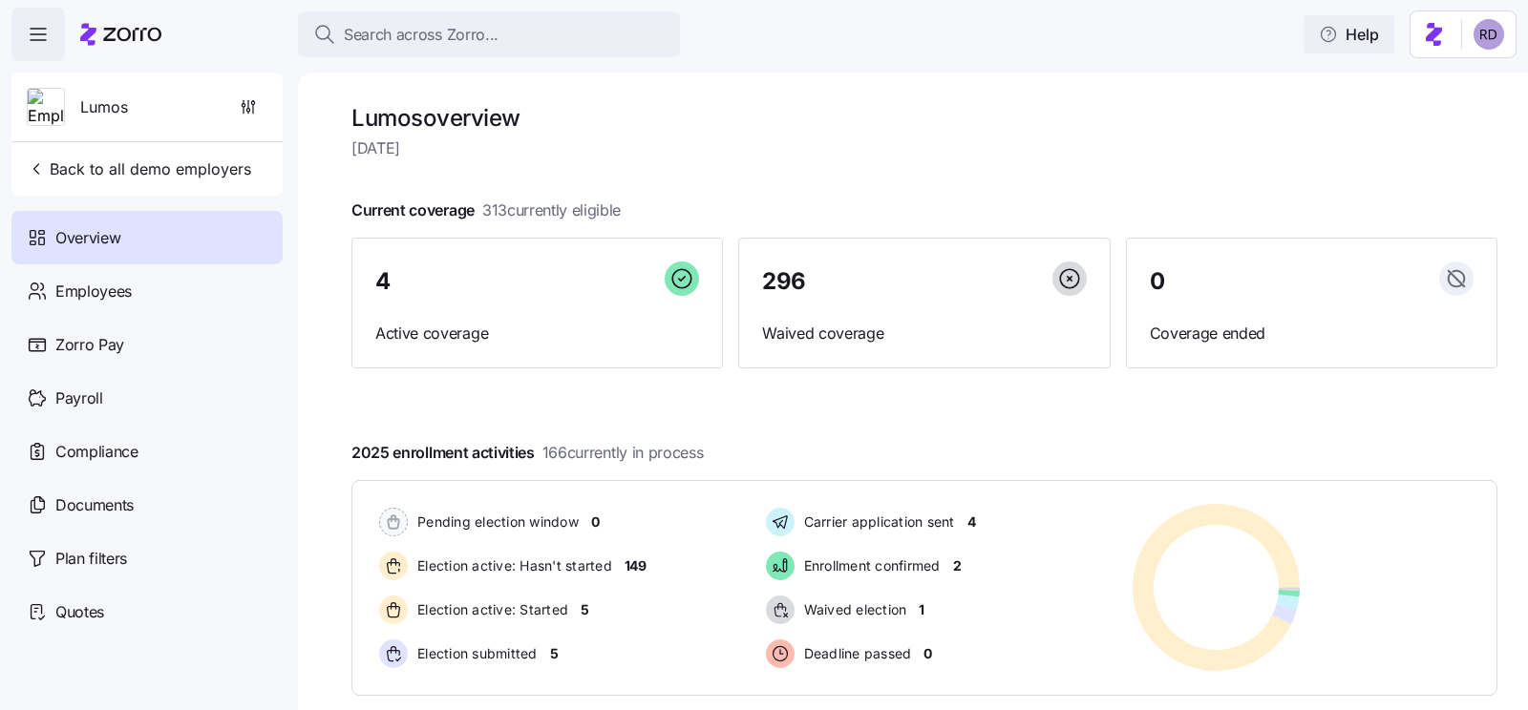
click at [1320, 36] on icon "button" at bounding box center [1328, 34] width 19 height 19
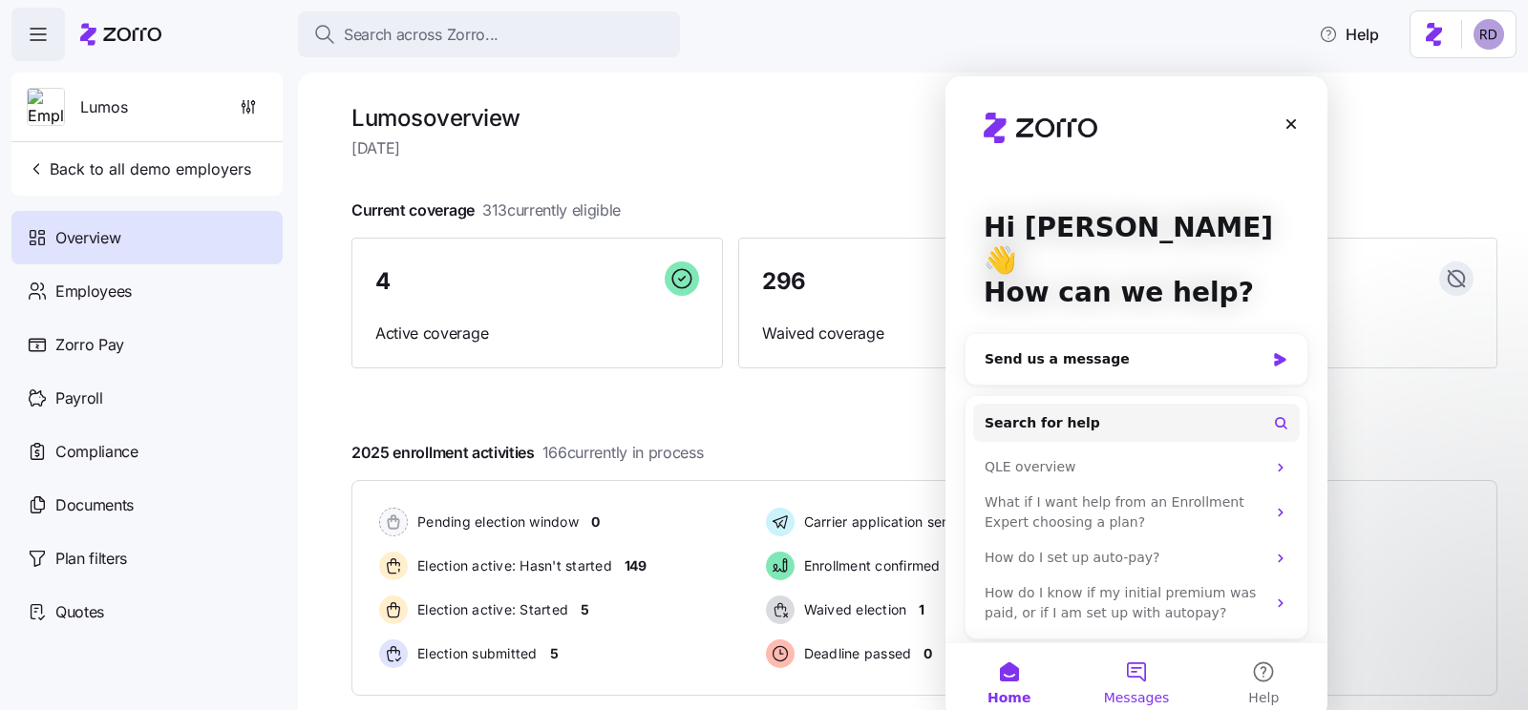
click at [1164, 674] on button "Messages" at bounding box center [1135, 682] width 127 height 76
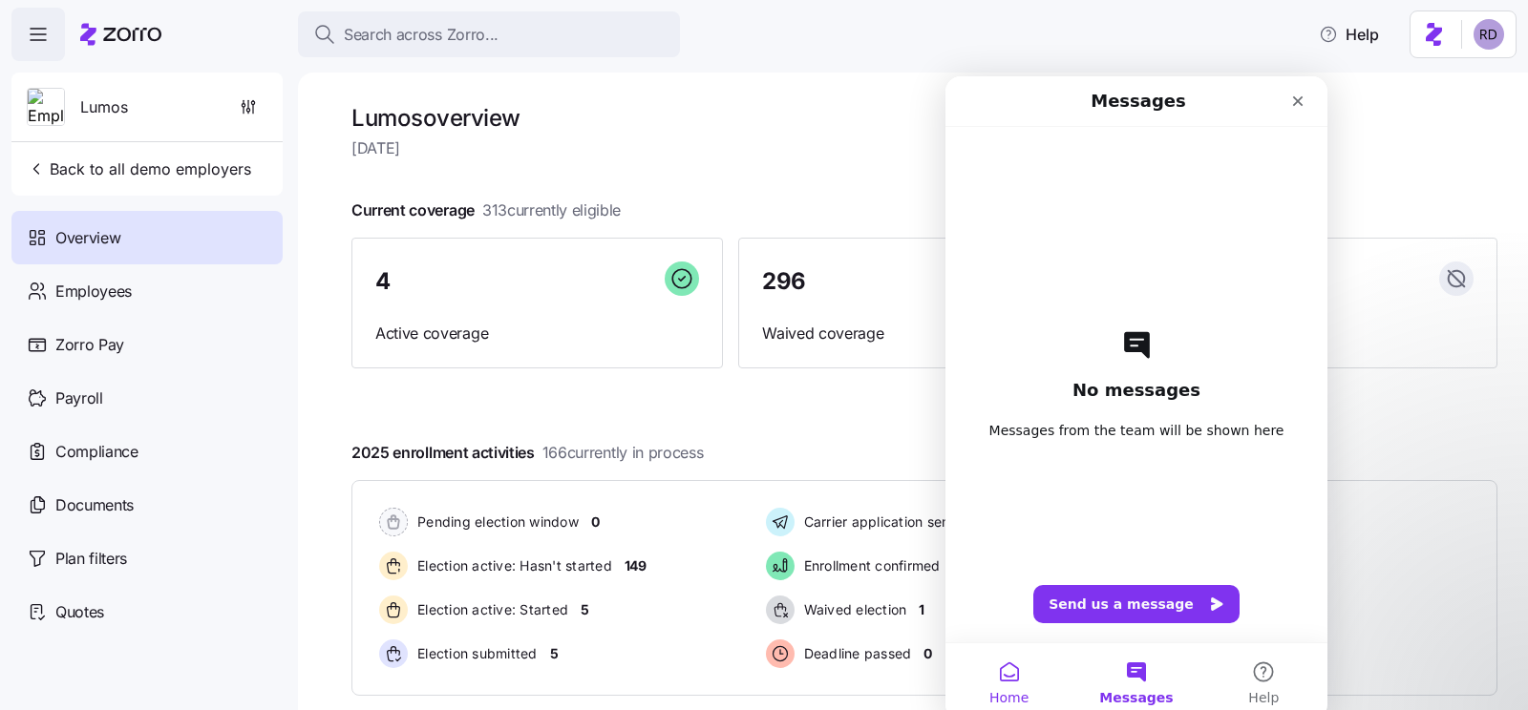
click at [998, 668] on button "Home" at bounding box center [1008, 682] width 127 height 76
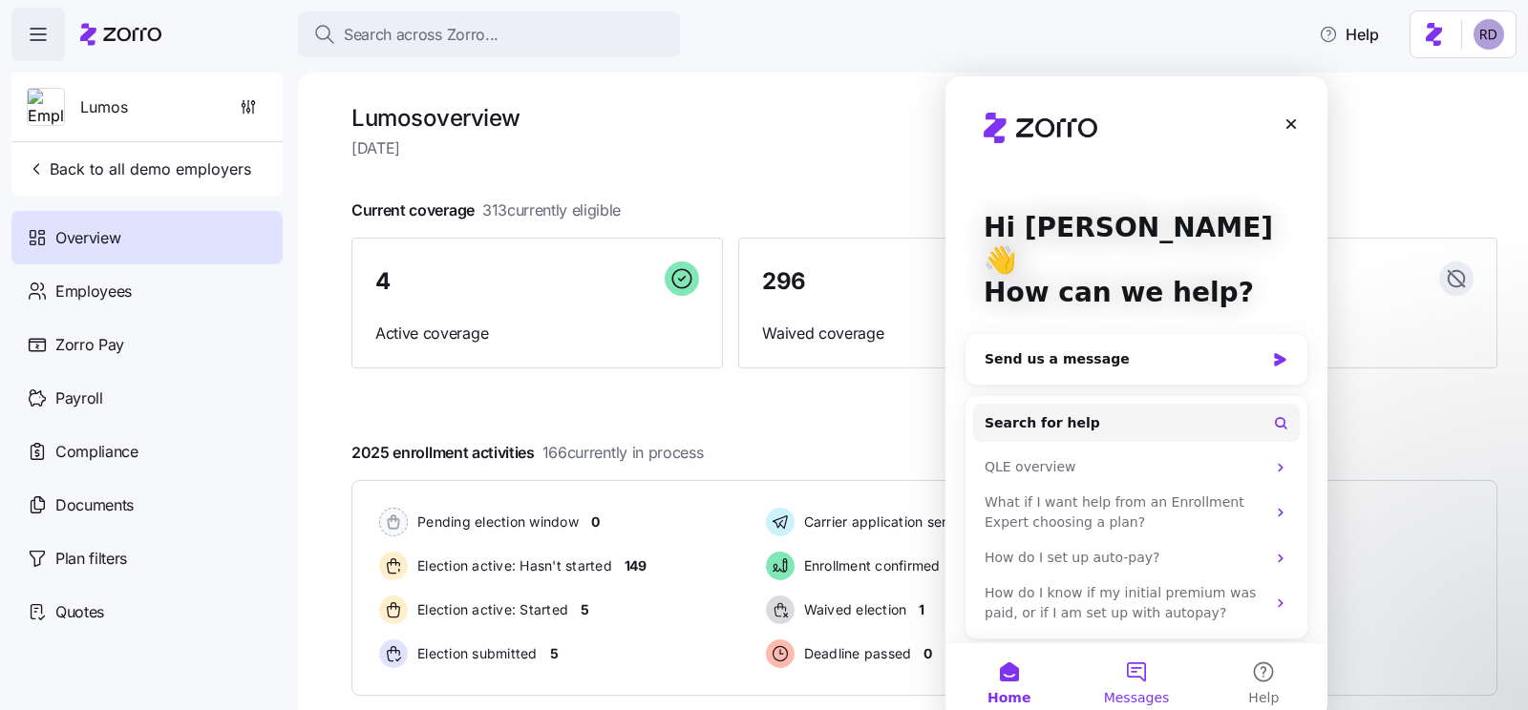
click at [1160, 666] on button "Messages" at bounding box center [1135, 682] width 127 height 76
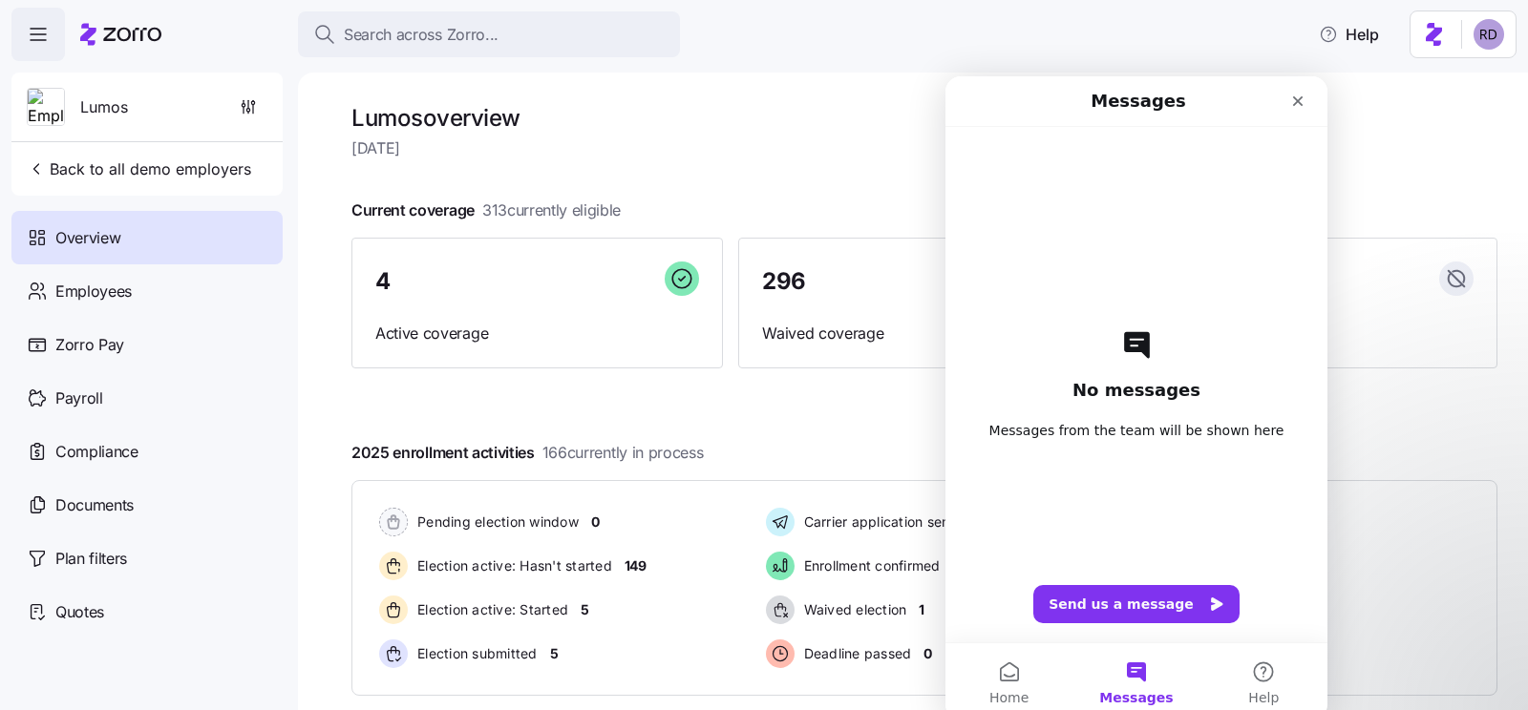
click at [1463, 149] on span "Tuesday, August 26" at bounding box center [924, 149] width 1146 height 24
click at [1350, 46] on button "Help" at bounding box center [1348, 34] width 91 height 38
click at [996, 662] on button "Home" at bounding box center [1008, 682] width 127 height 76
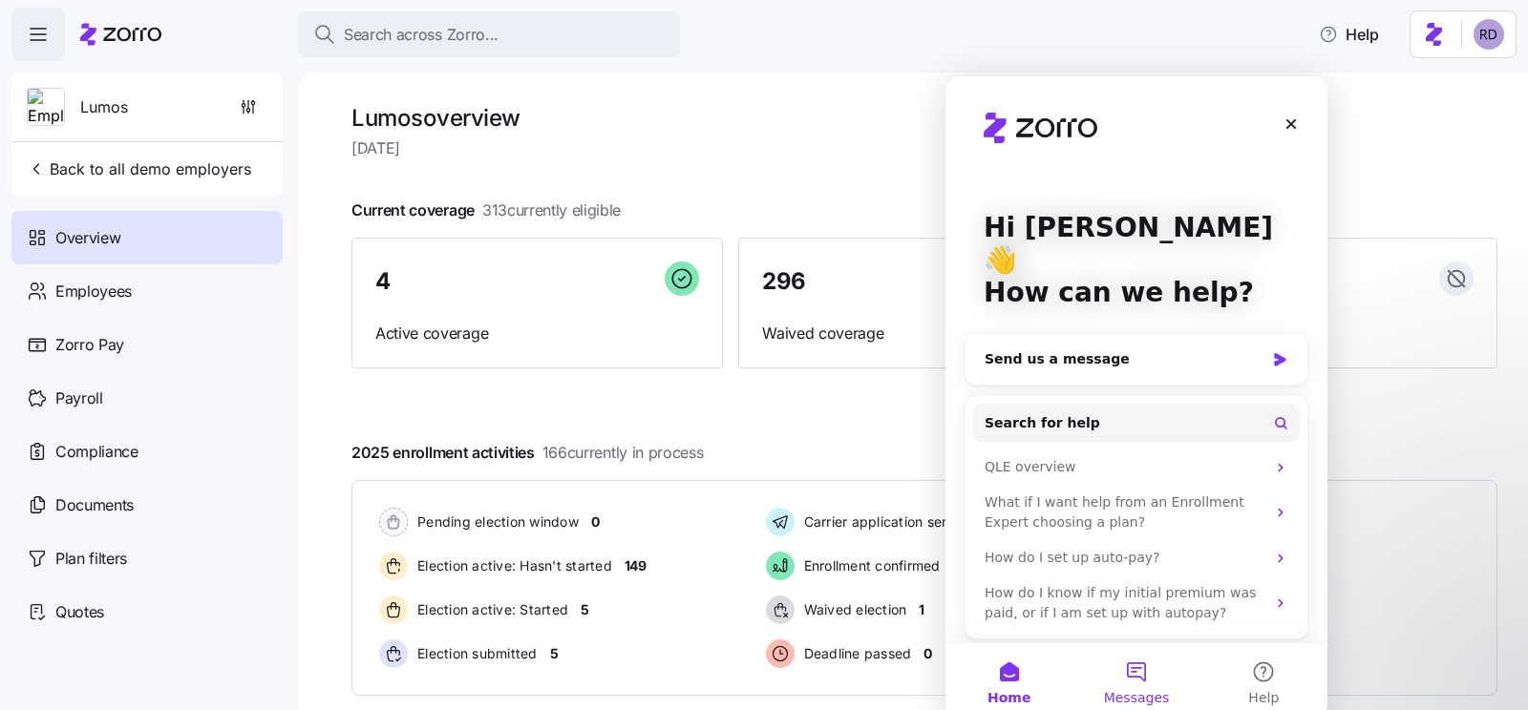
click at [1126, 688] on button "Messages" at bounding box center [1135, 682] width 127 height 76
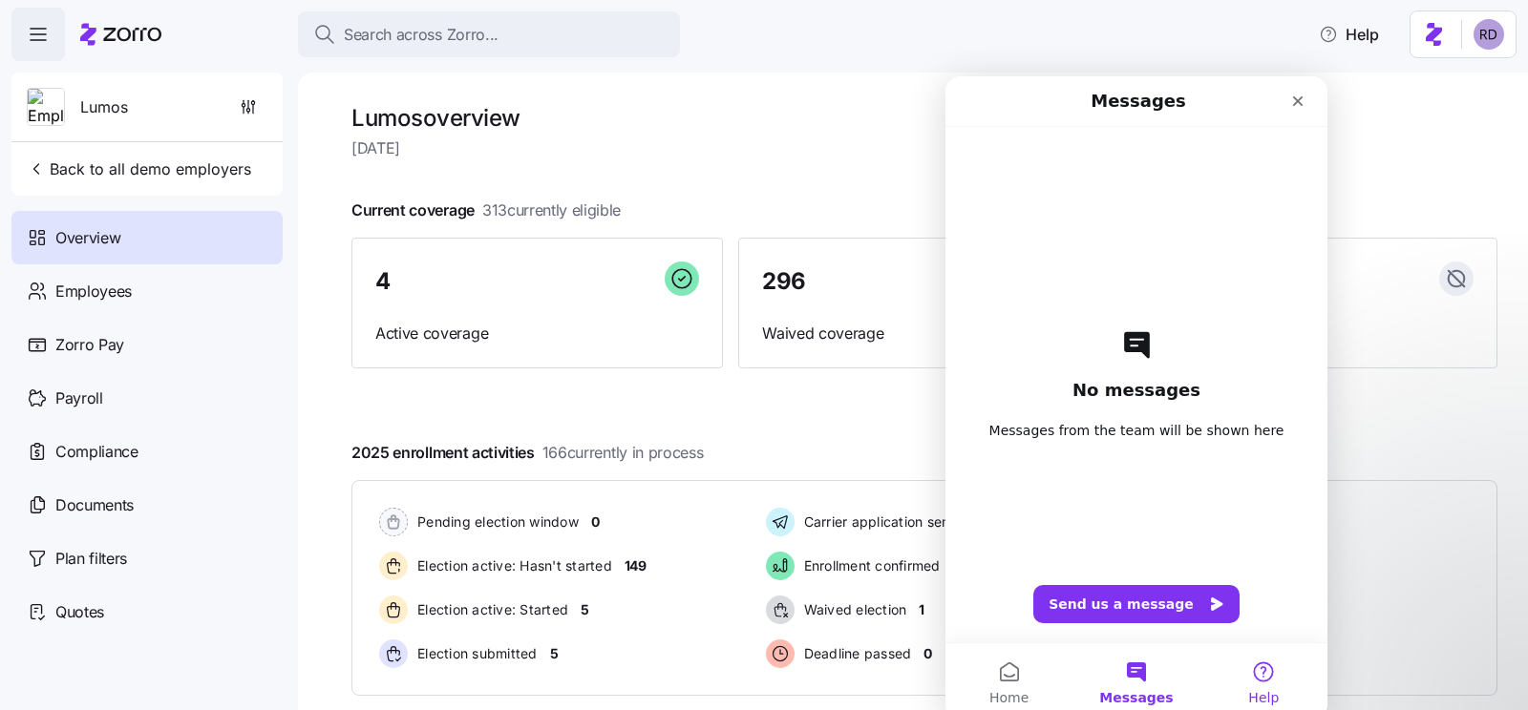
click at [1268, 663] on button "Help" at bounding box center [1263, 682] width 127 height 76
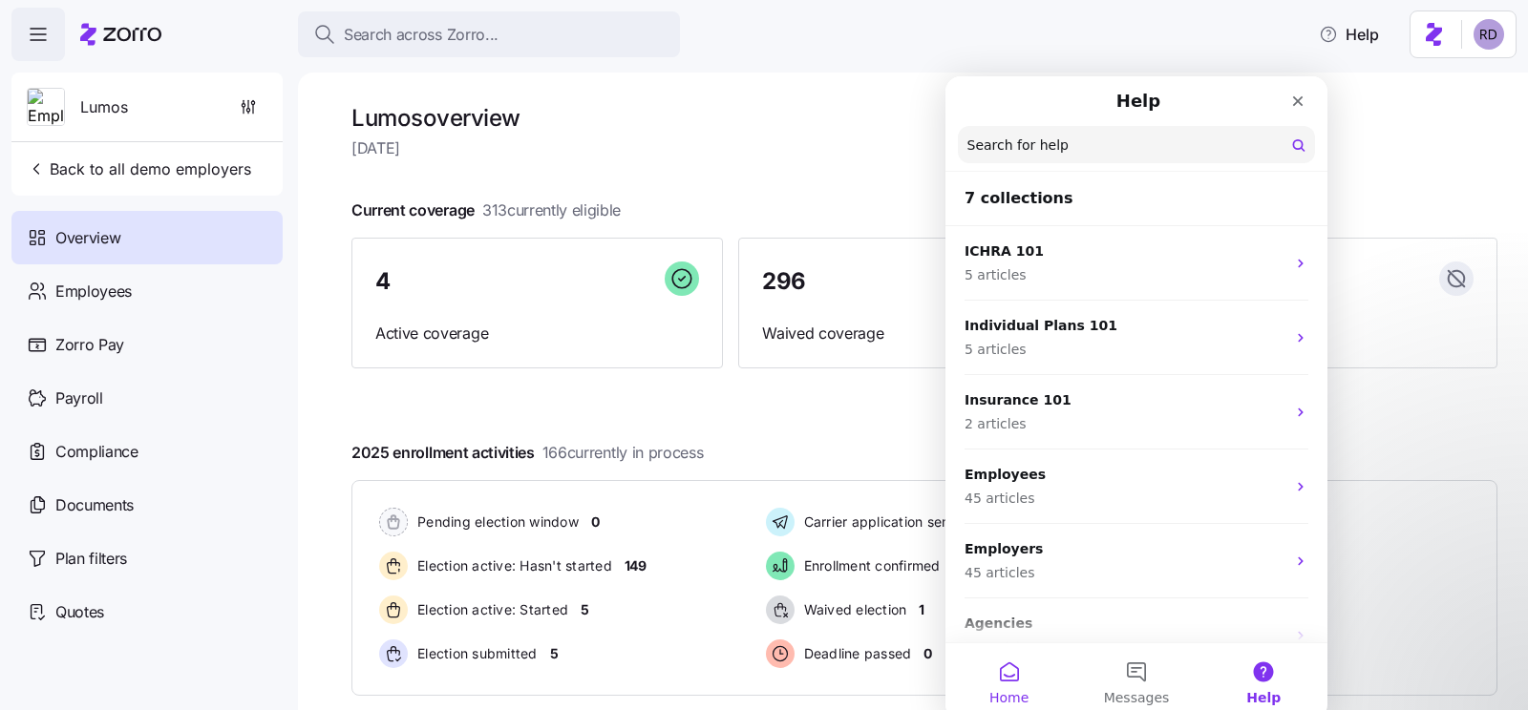
click at [1036, 676] on button "Home" at bounding box center [1008, 682] width 127 height 76
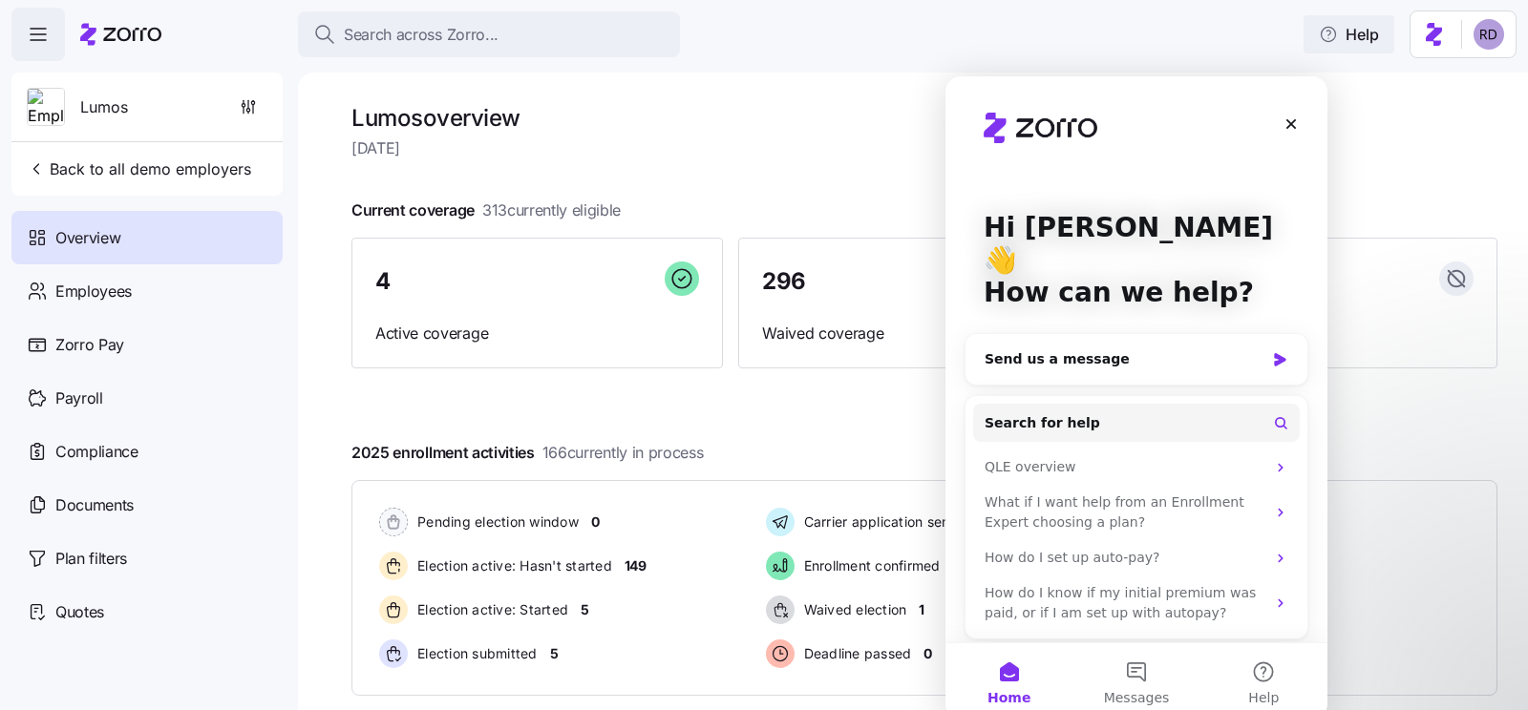
click at [1363, 40] on span "Help" at bounding box center [1349, 34] width 60 height 23
click at [1132, 672] on button "Messages" at bounding box center [1135, 682] width 127 height 76
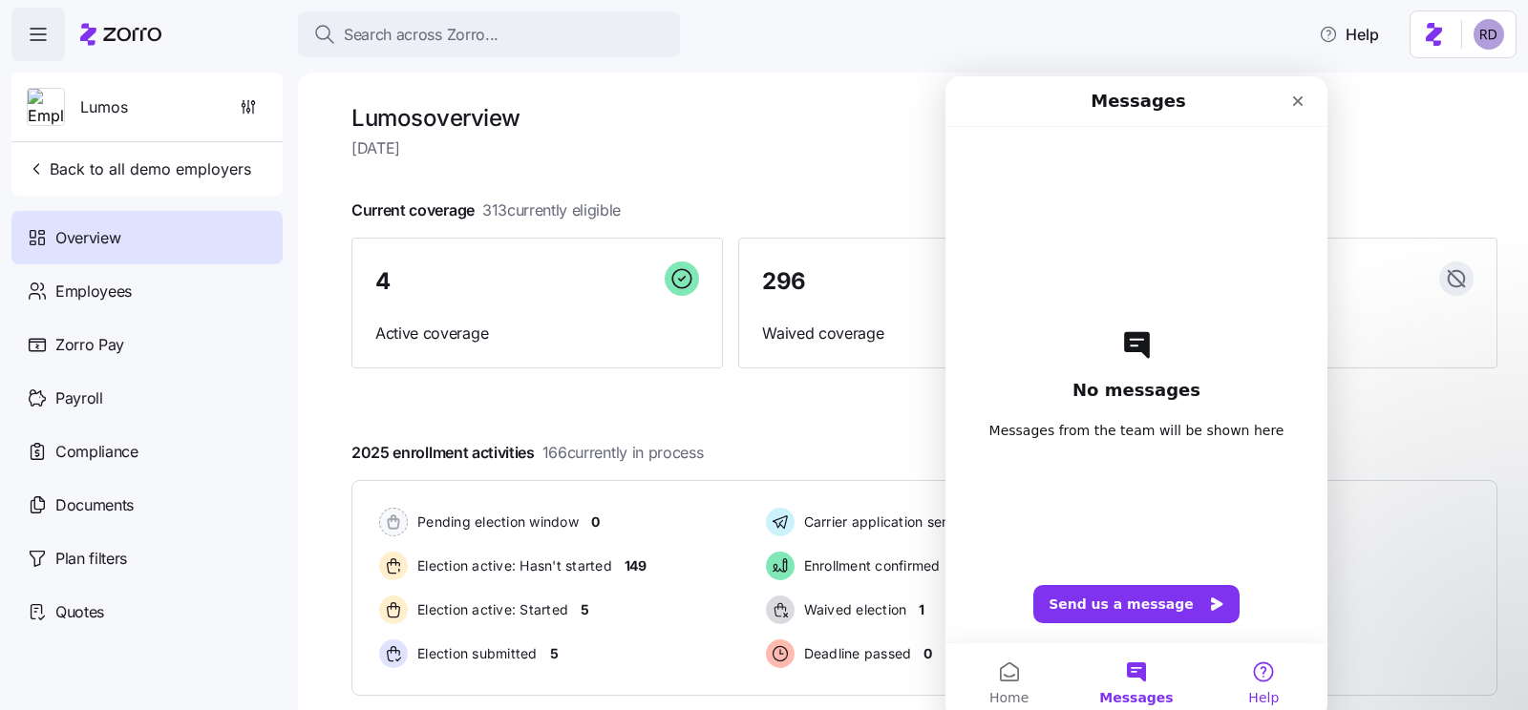
click at [1253, 661] on button "Help" at bounding box center [1263, 682] width 127 height 76
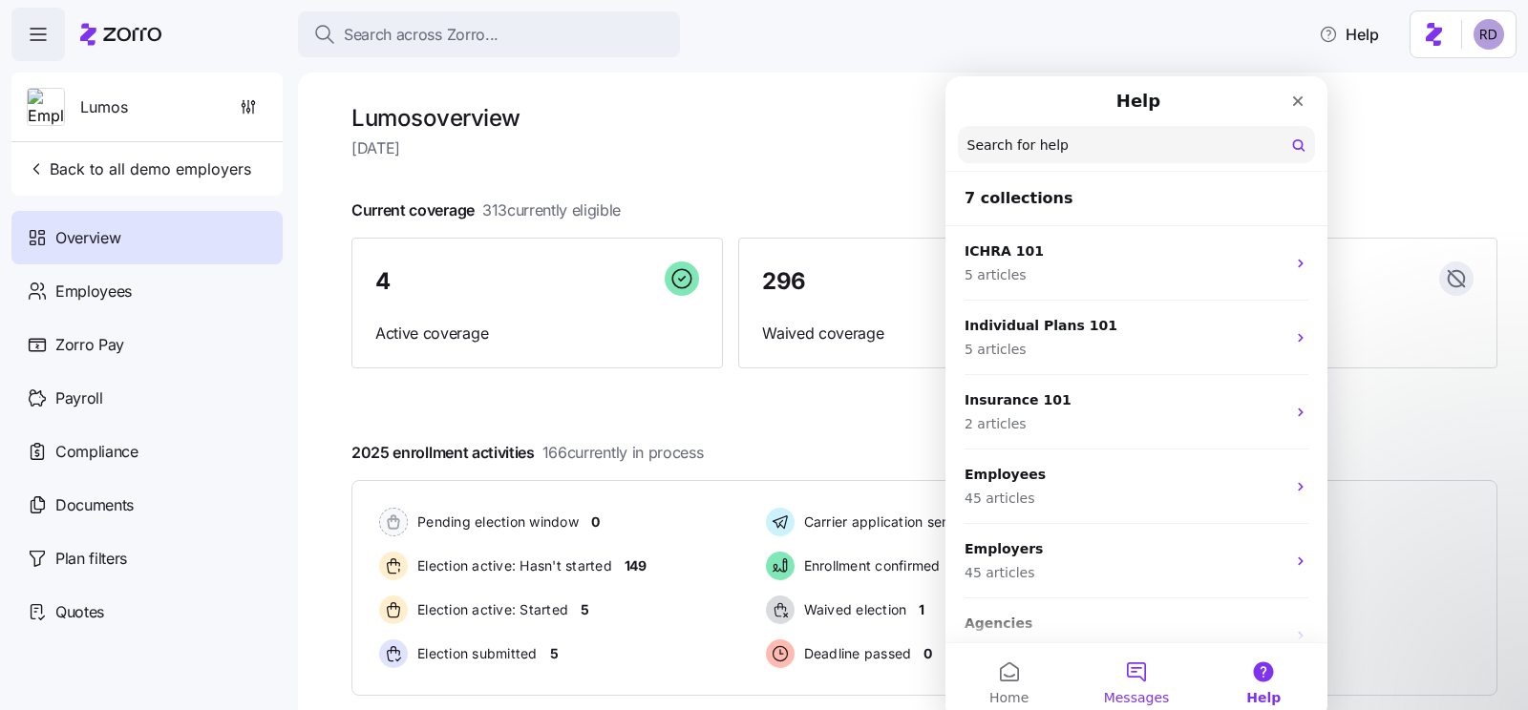
click at [1173, 671] on button "Messages" at bounding box center [1135, 682] width 127 height 76
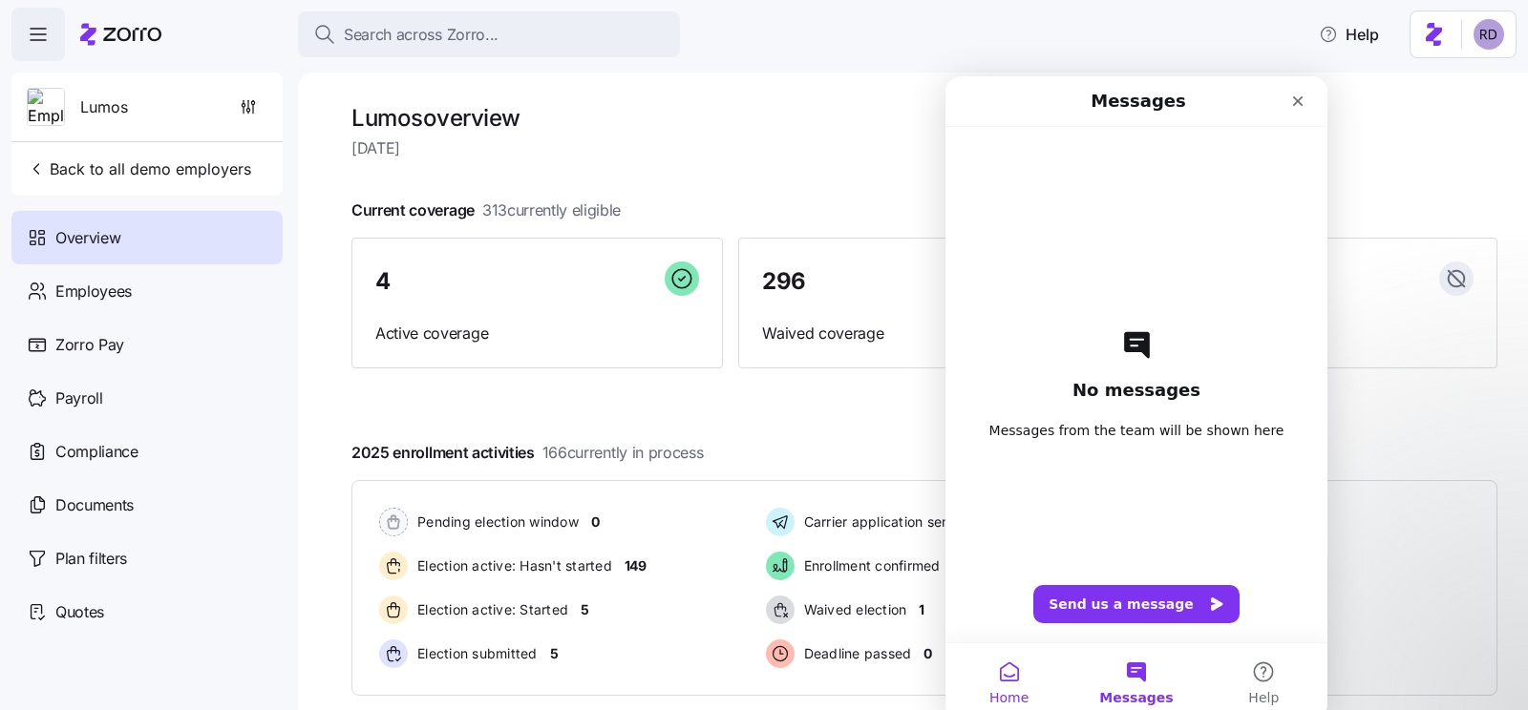
click at [1013, 676] on button "Home" at bounding box center [1008, 682] width 127 height 76
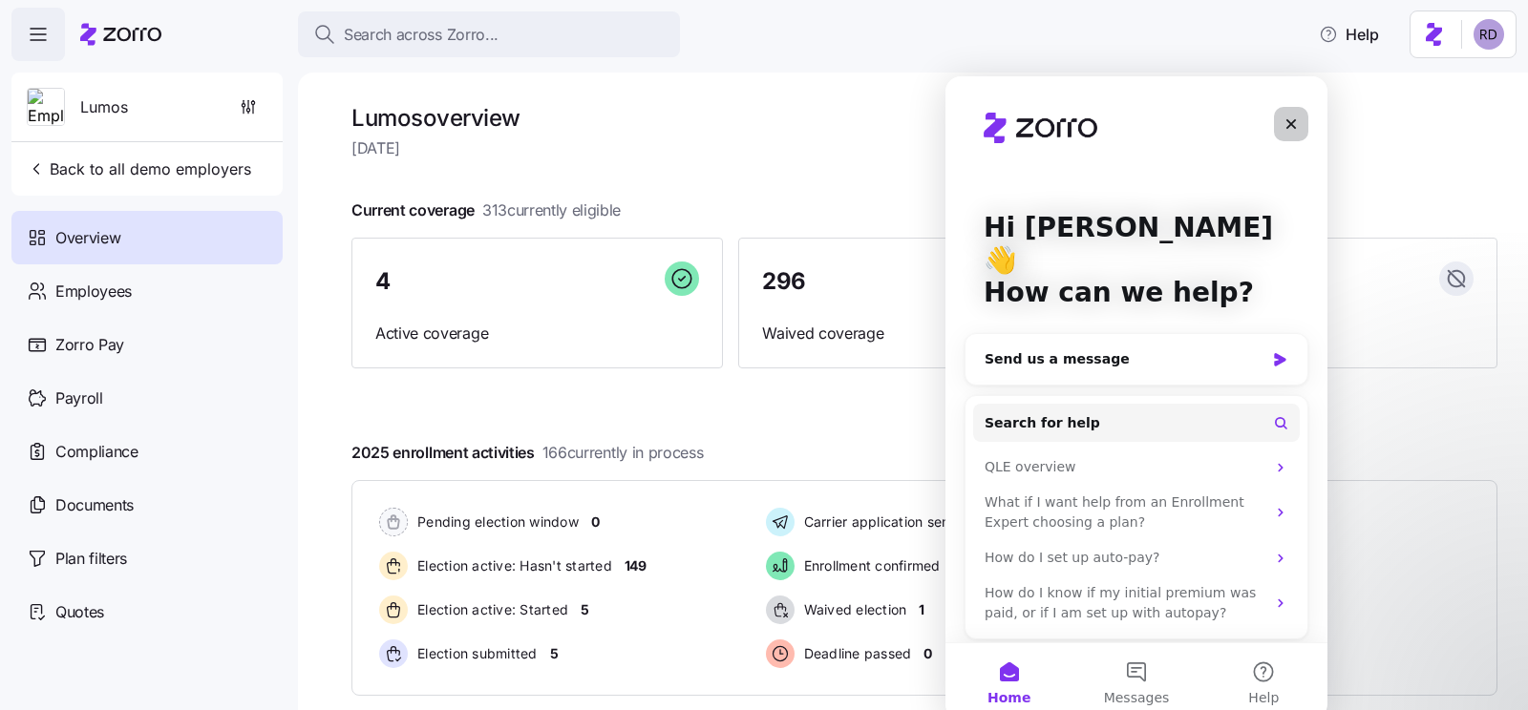
click at [1276, 120] on div "Close" at bounding box center [1291, 124] width 34 height 34
